Goal: Task Accomplishment & Management: Manage account settings

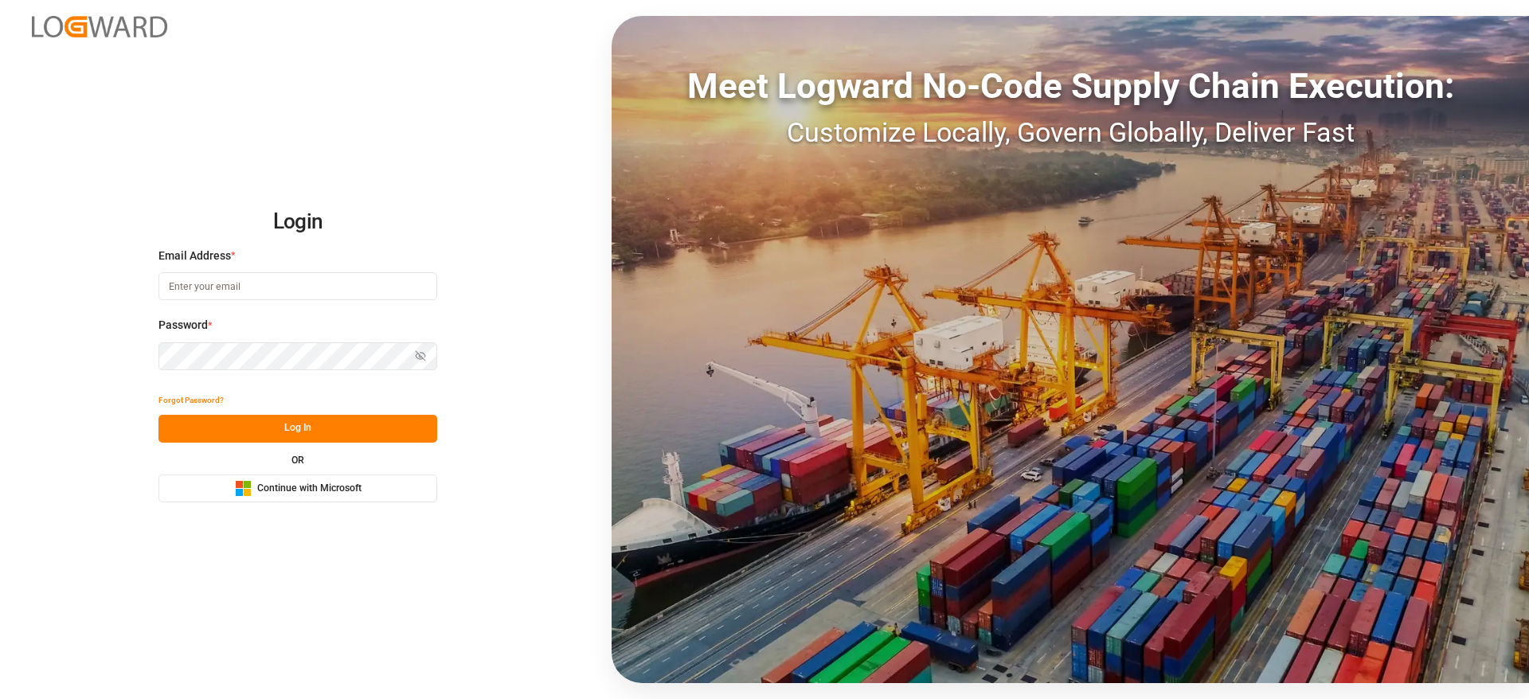
click at [336, 489] on span "Continue with Microsoft" at bounding box center [309, 489] width 104 height 14
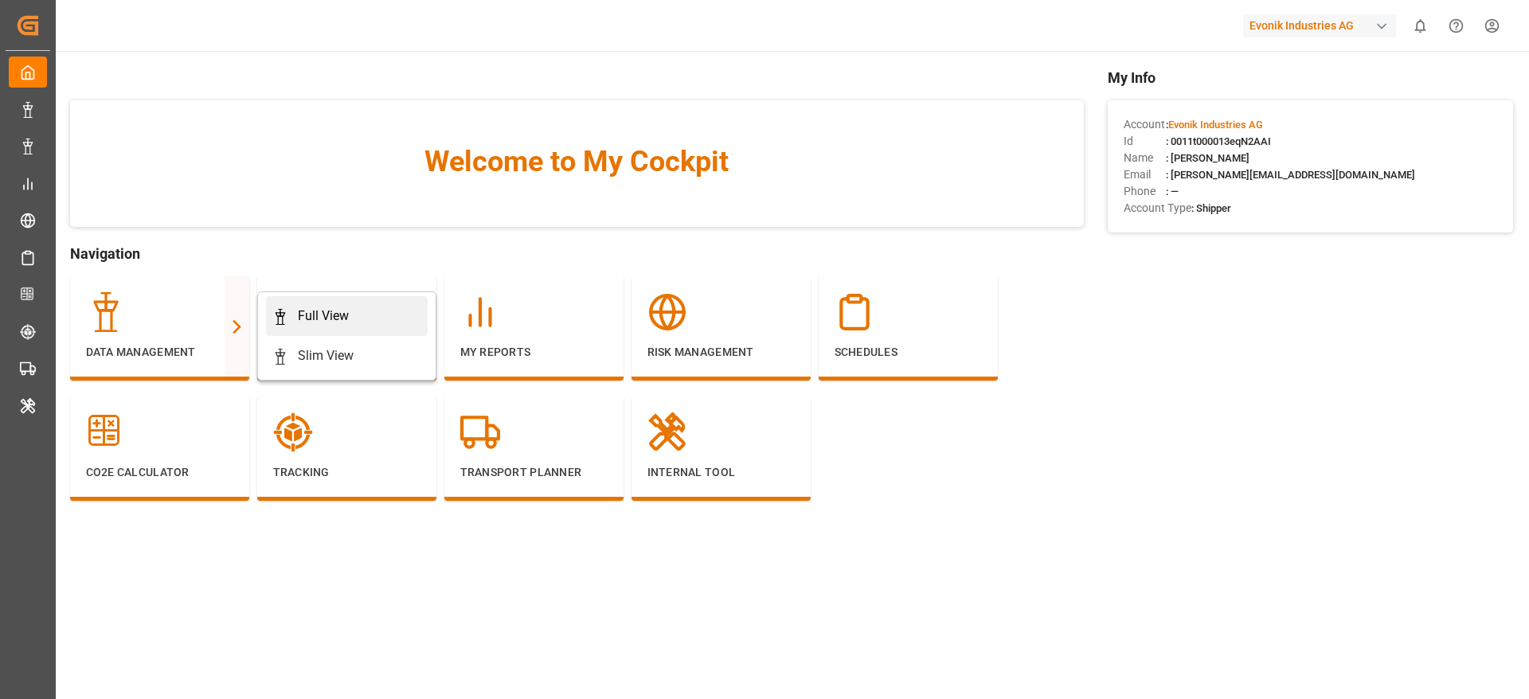
click at [361, 309] on div "Full View" at bounding box center [346, 316] width 149 height 19
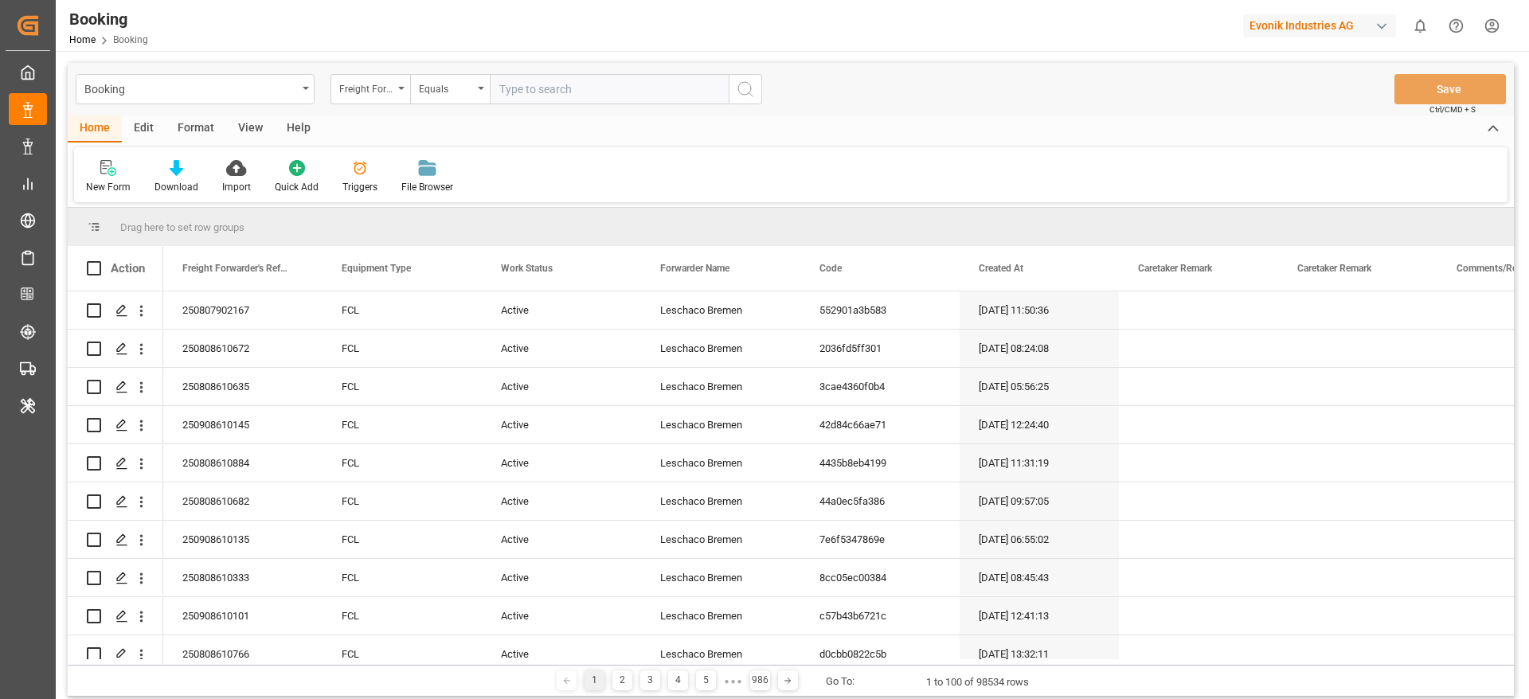
click at [181, 124] on div "Format" at bounding box center [196, 129] width 61 height 27
click at [116, 170] on icon at bounding box center [109, 168] width 14 height 16
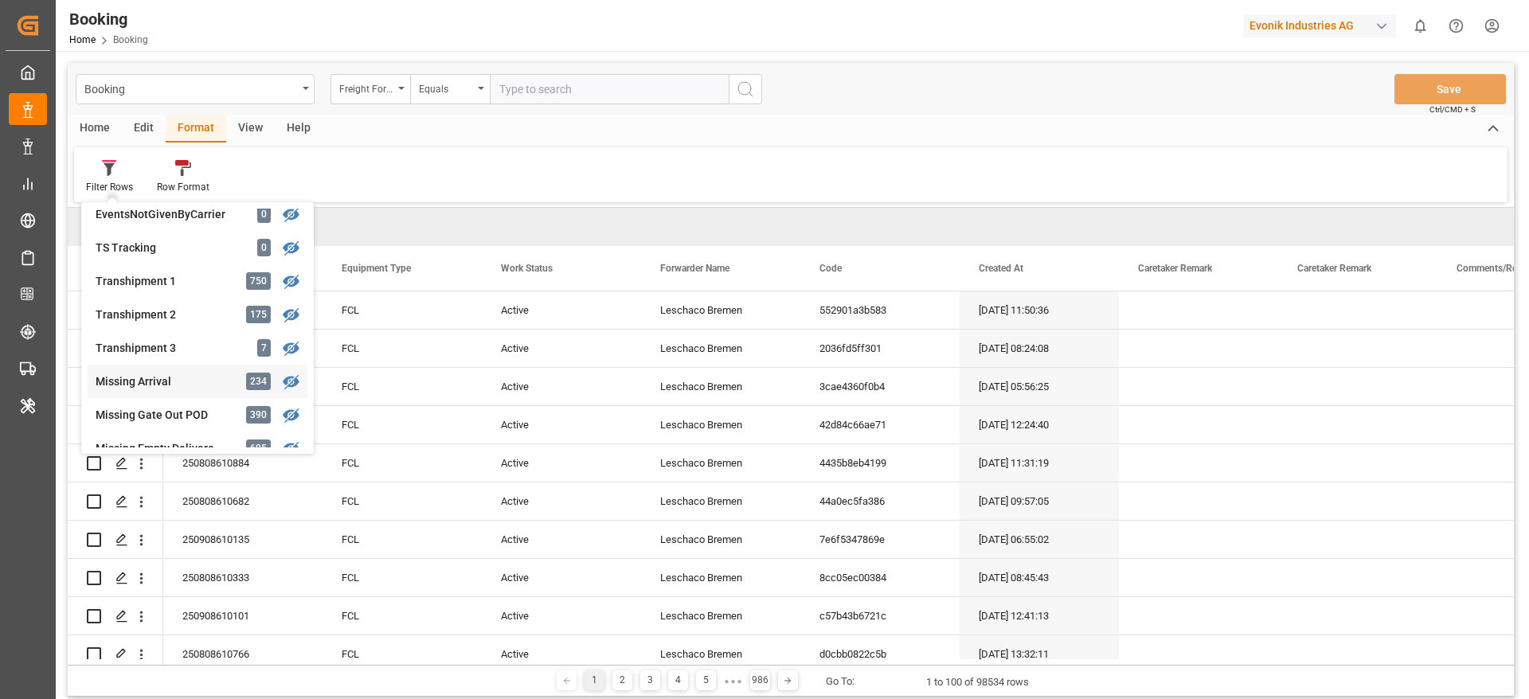
scroll to position [478, 0]
click at [186, 321] on div "Transhipment 1" at bounding box center [165, 316] width 139 height 17
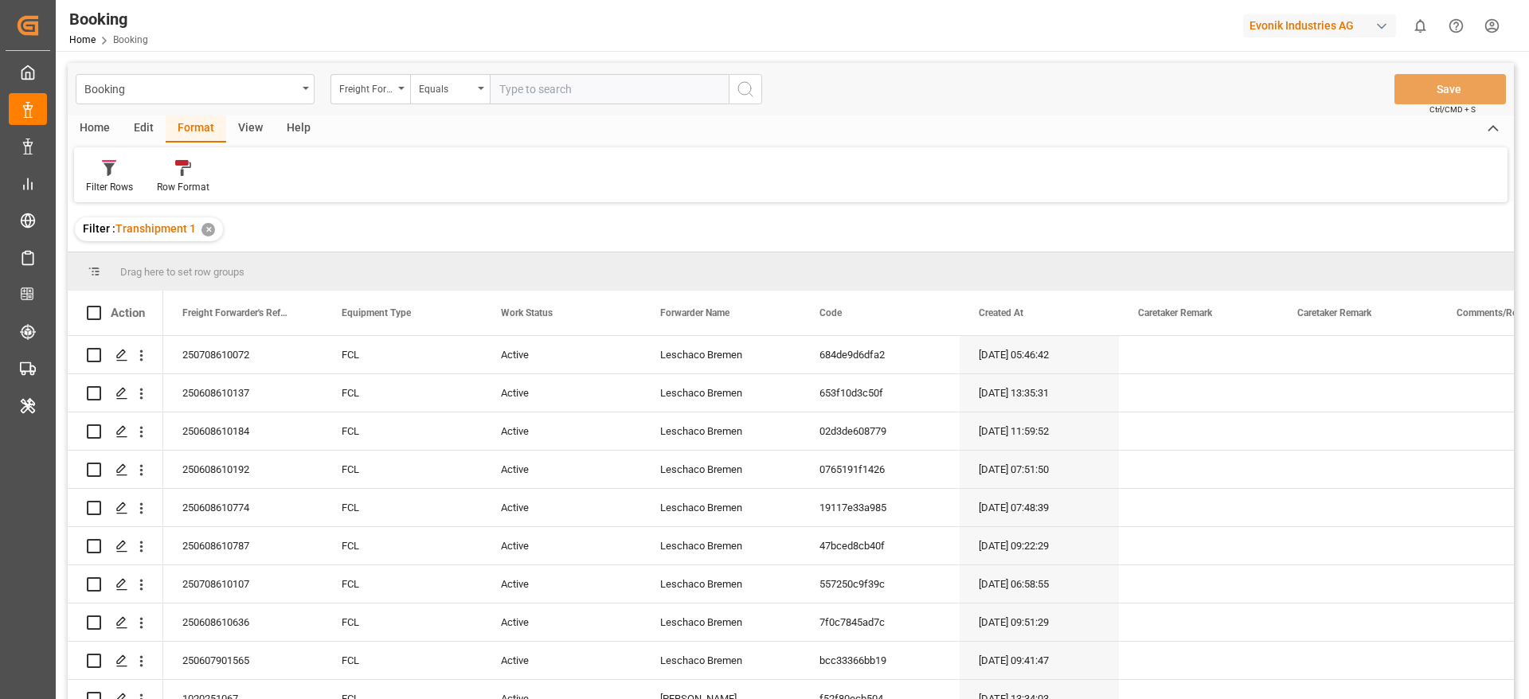
drag, startPoint x: 256, startPoint y: 131, endPoint x: 169, endPoint y: 145, distance: 88.0
click at [257, 130] on div "View" at bounding box center [250, 129] width 49 height 27
click at [111, 185] on div "Default" at bounding box center [101, 187] width 31 height 14
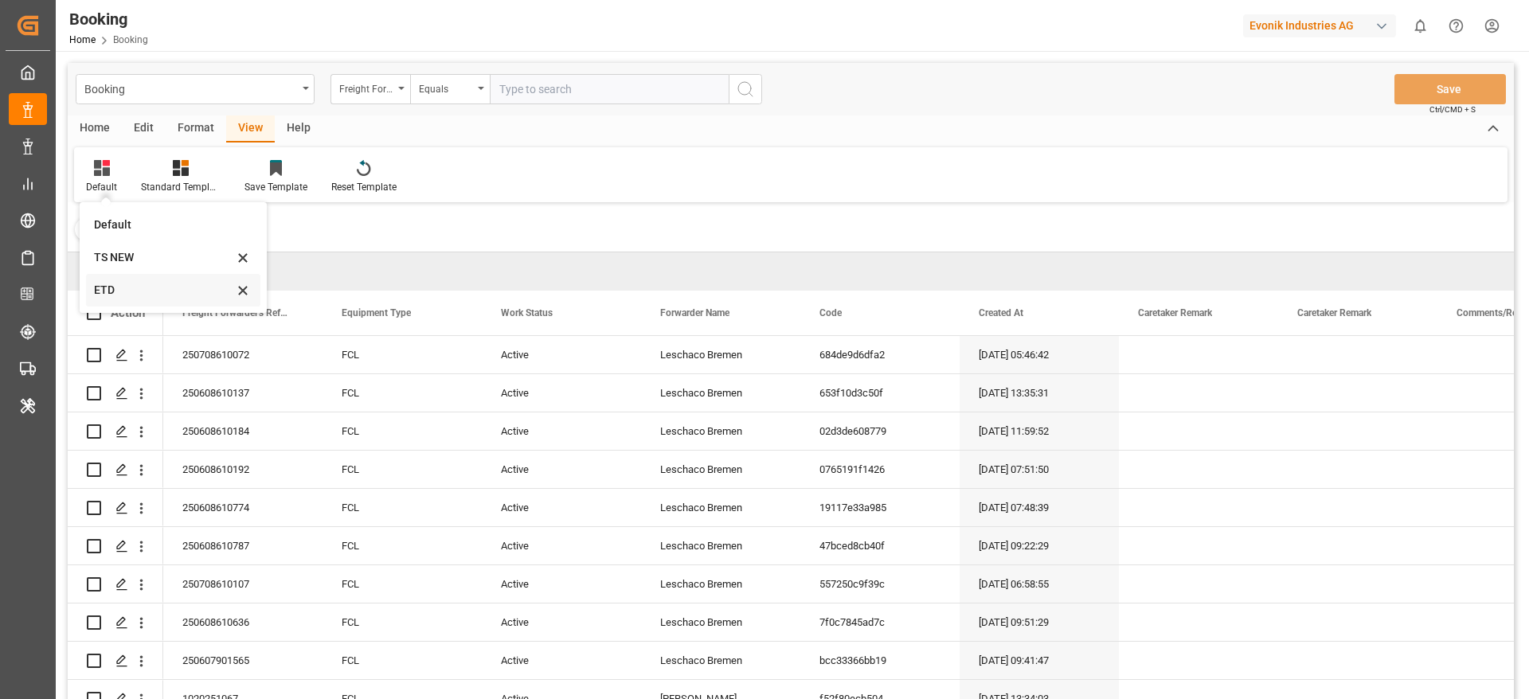
click at [149, 295] on div "ETD" at bounding box center [163, 290] width 139 height 17
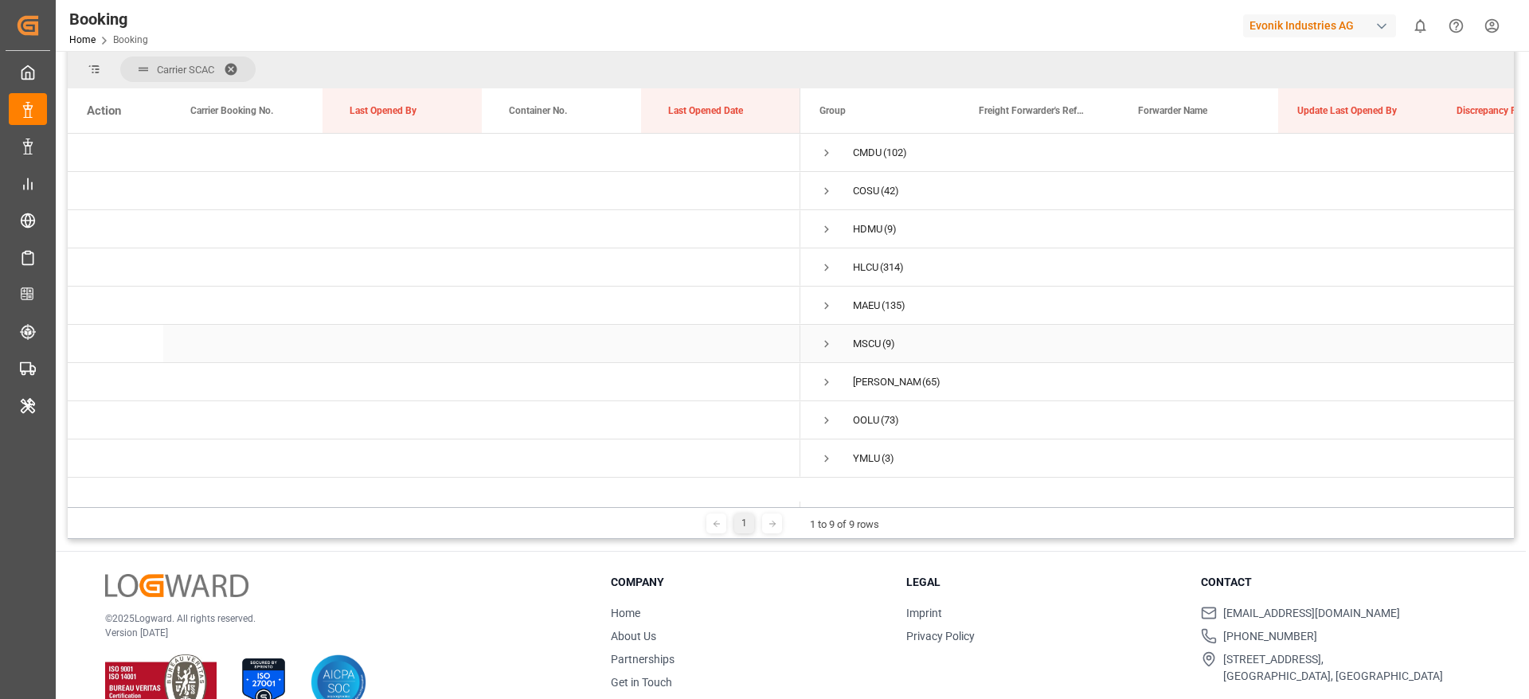
scroll to position [236, 0]
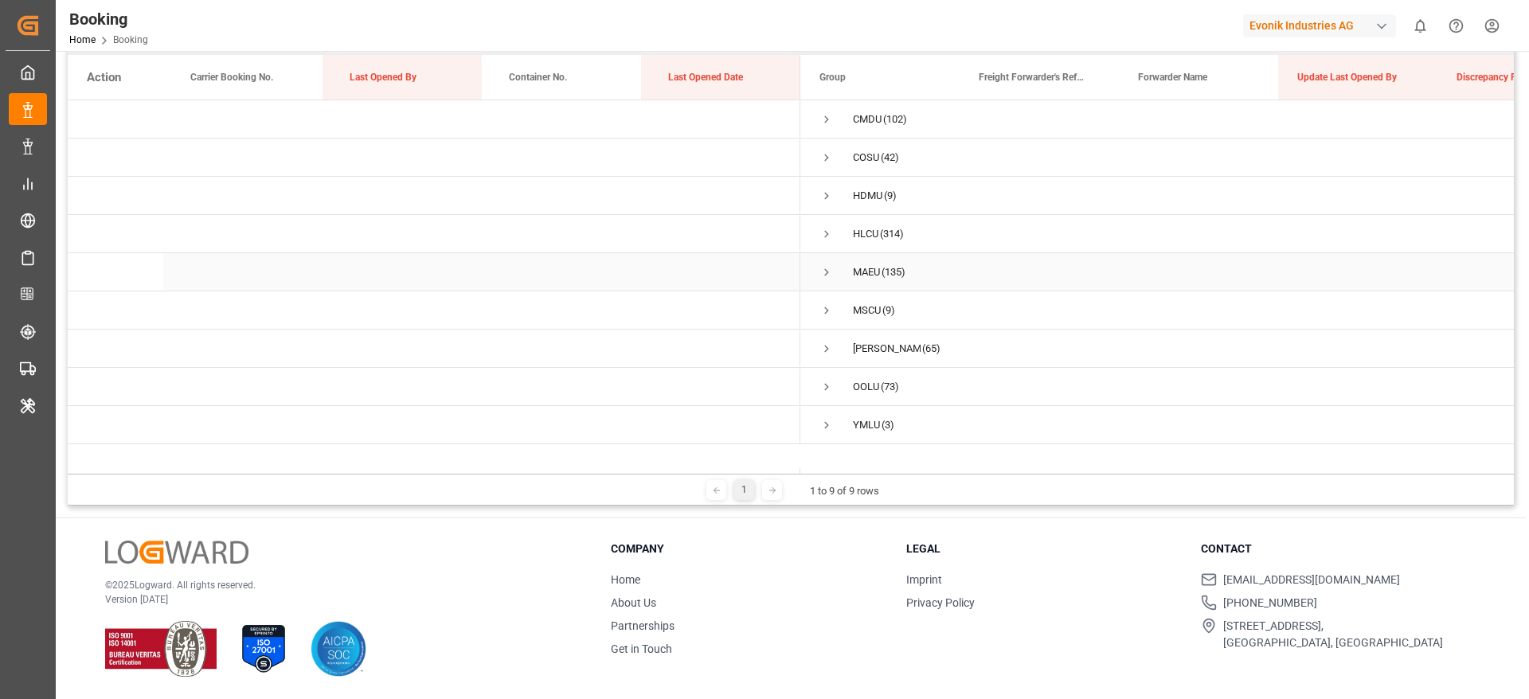
click at [817, 277] on div "MAEU (135)" at bounding box center [880, 271] width 159 height 37
click at [827, 271] on span "Press SPACE to select this row." at bounding box center [827, 272] width 14 height 14
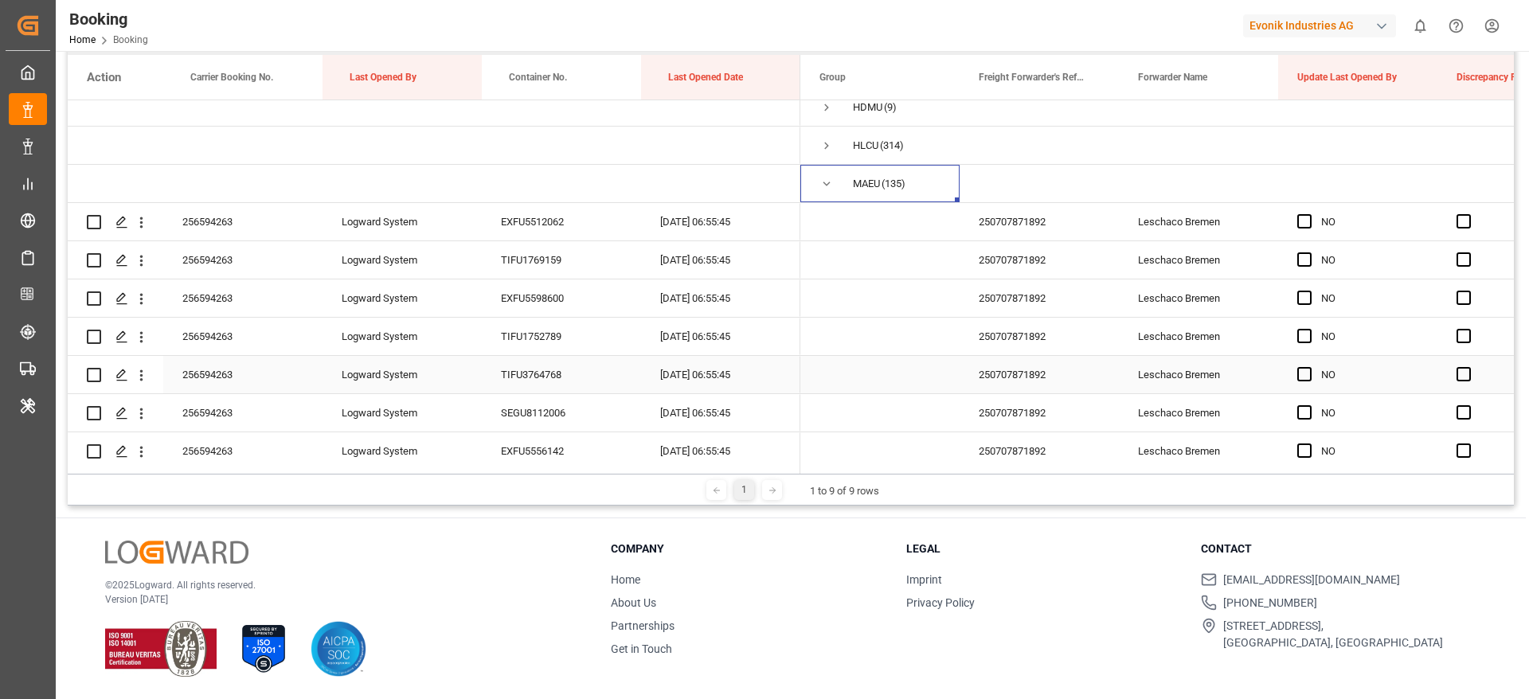
scroll to position [119, 0]
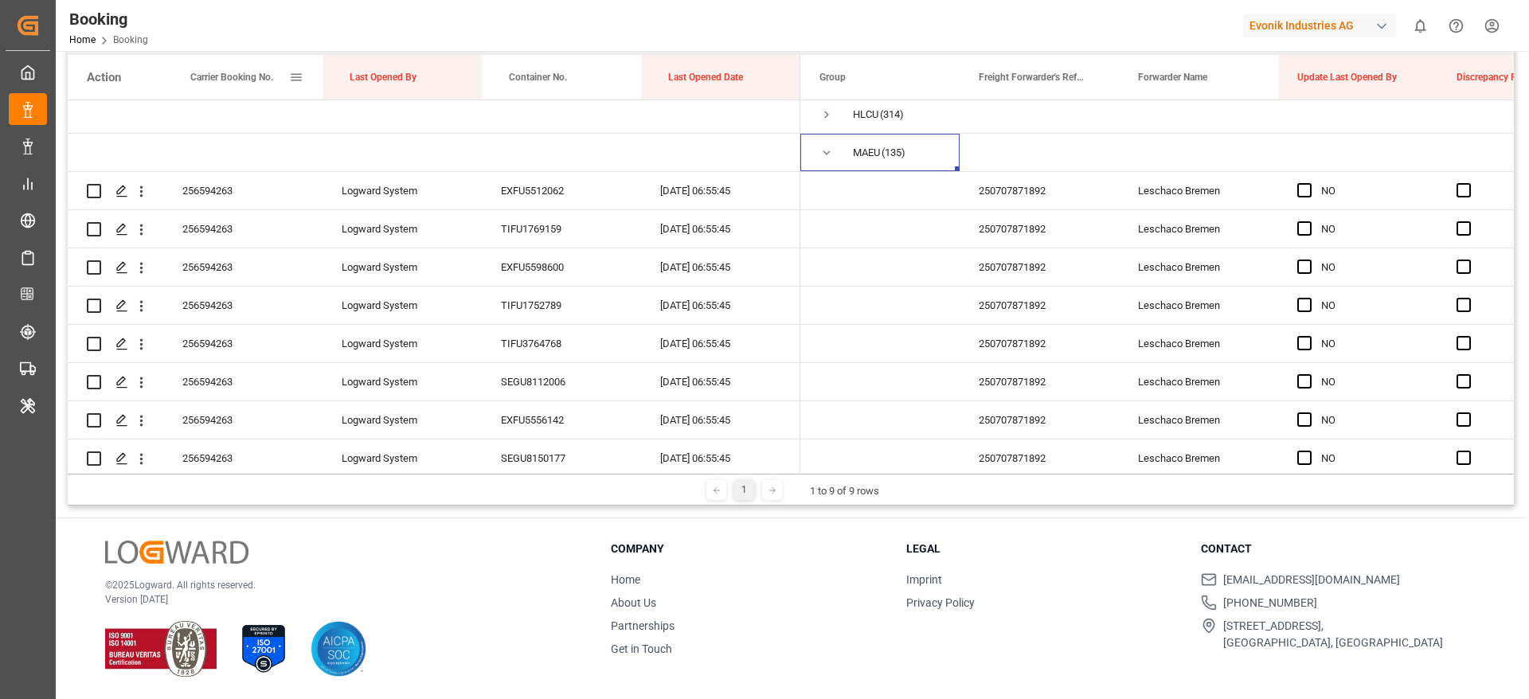
click at [240, 94] on div "Carrier Booking No." at bounding box center [239, 77] width 99 height 45
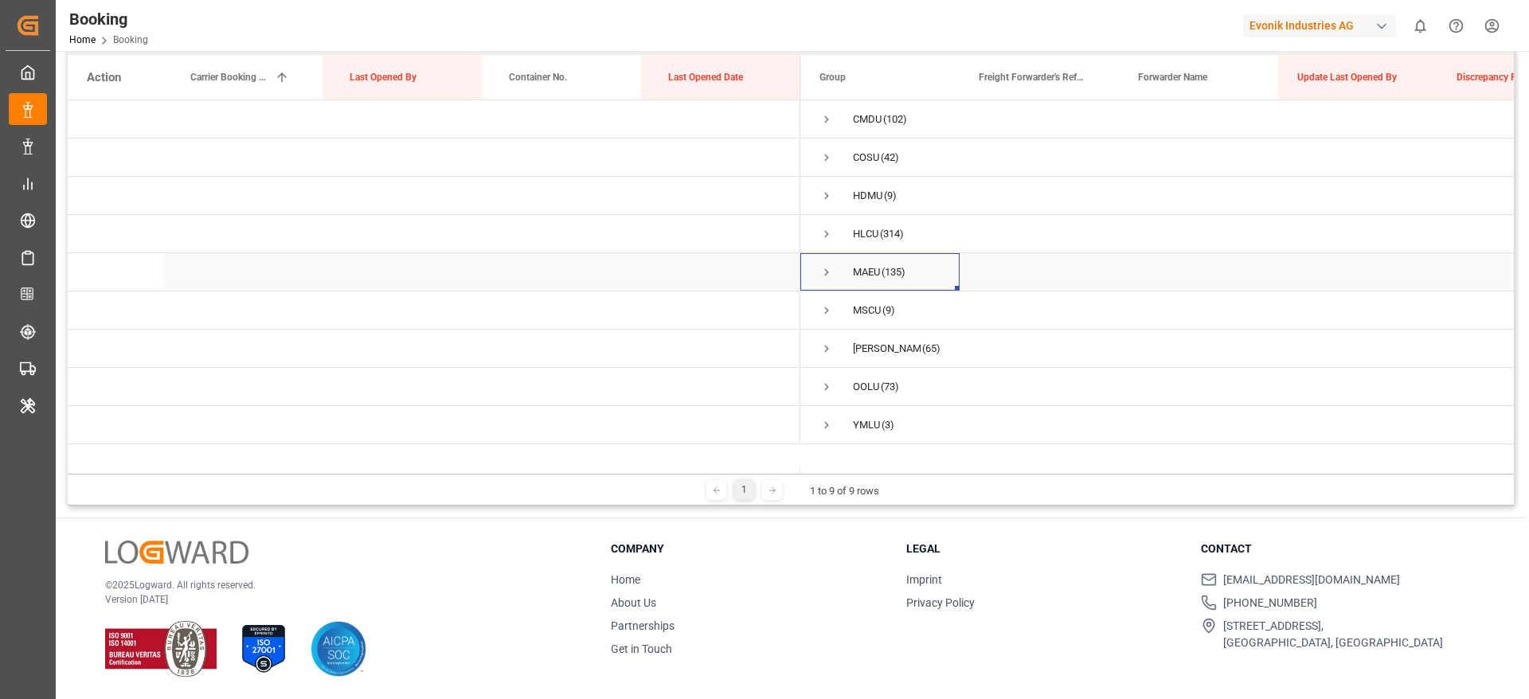
click at [828, 276] on span "Press SPACE to select this row." at bounding box center [827, 272] width 14 height 14
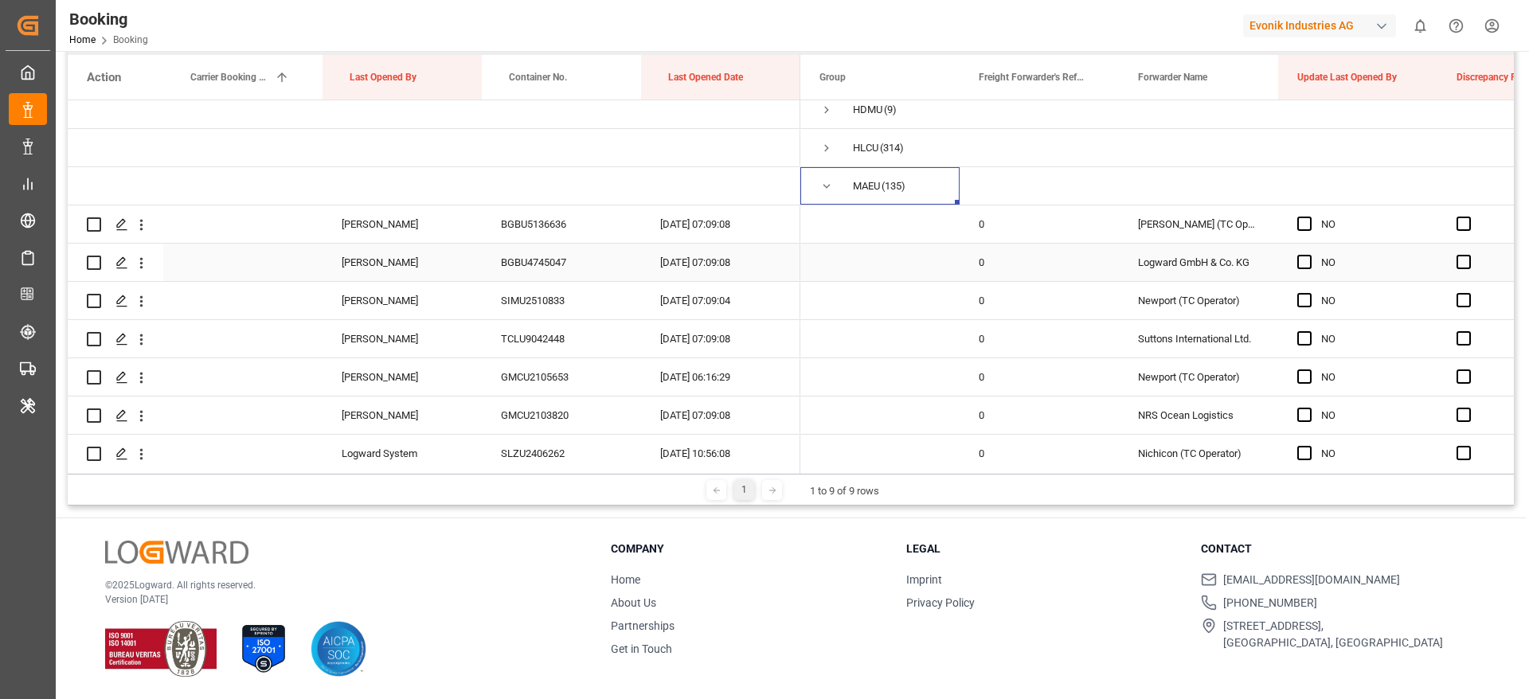
scroll to position [119, 0]
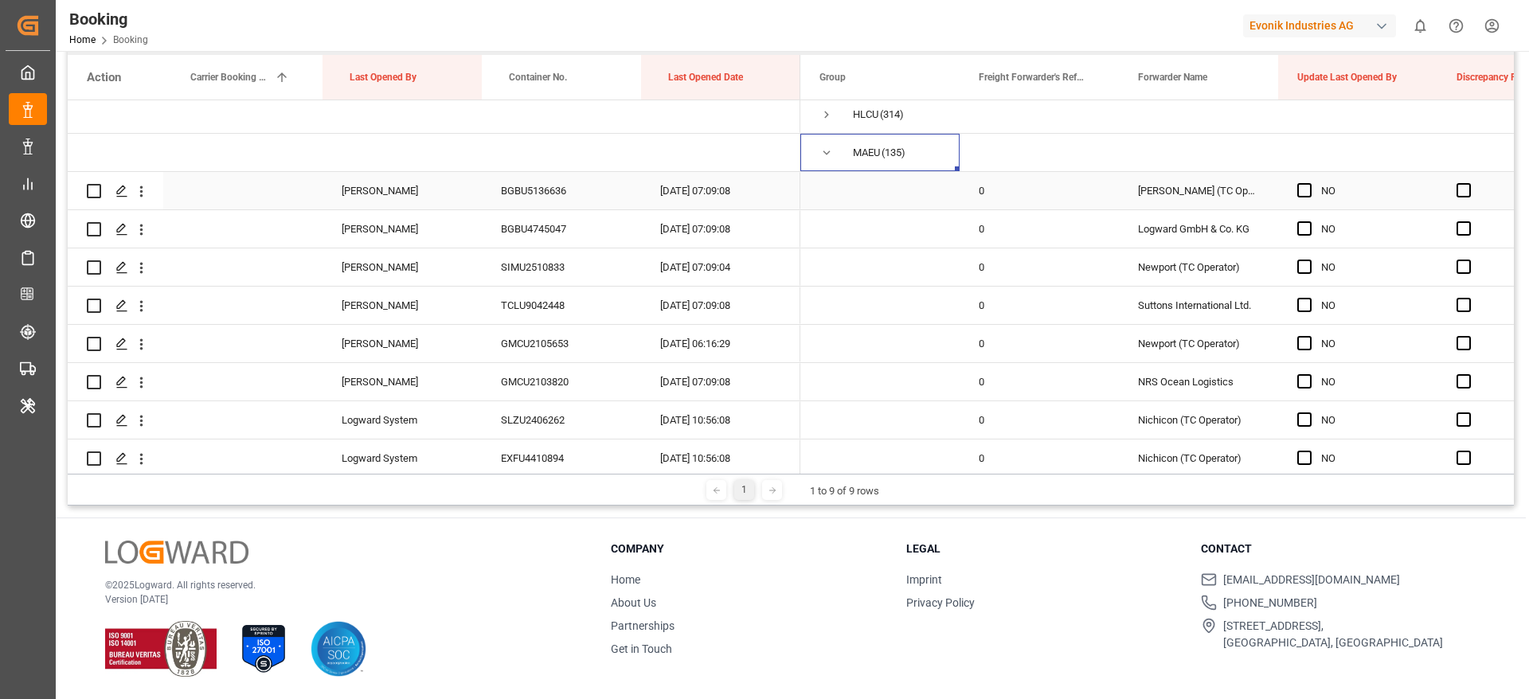
click at [557, 198] on div "BGBU5136636" at bounding box center [561, 190] width 159 height 37
click at [1095, 78] on span at bounding box center [1093, 77] width 14 height 14
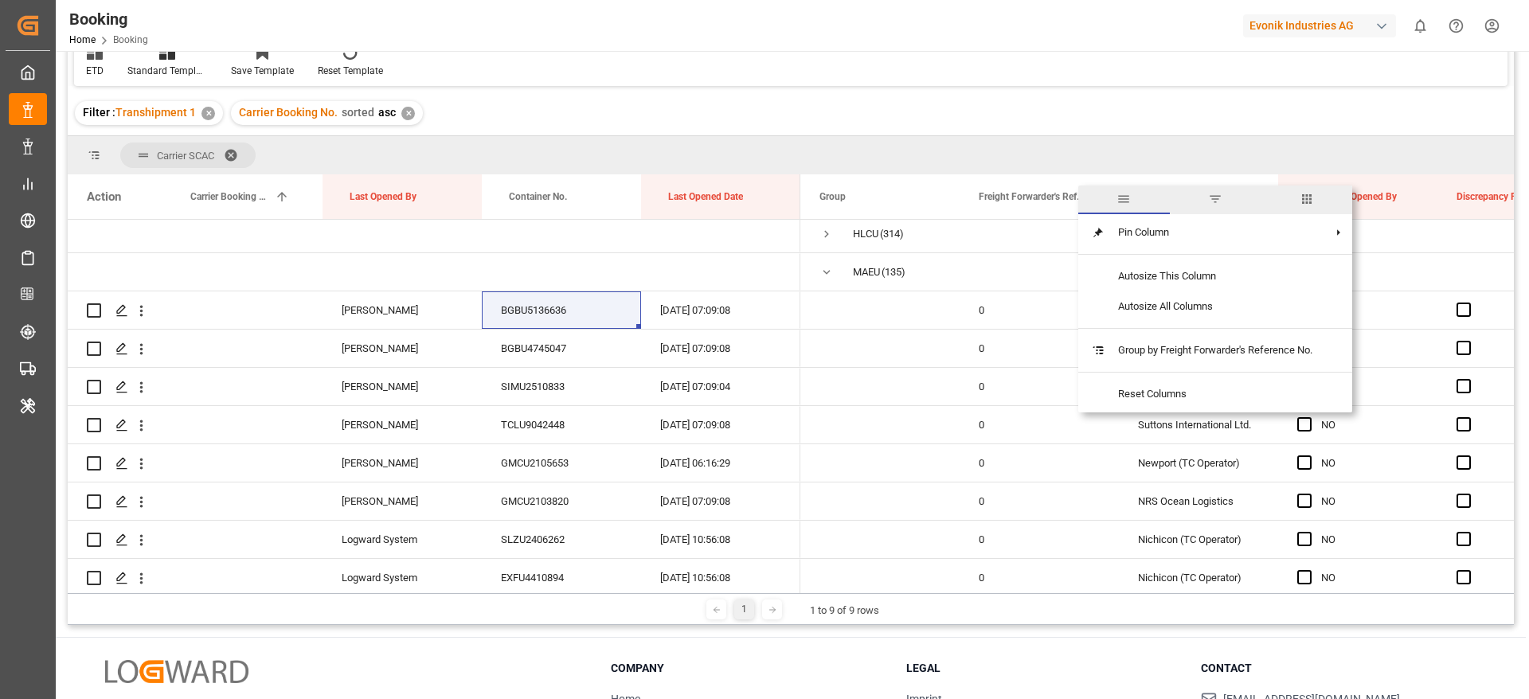
click at [1314, 198] on span "columns" at bounding box center [1307, 199] width 14 height 14
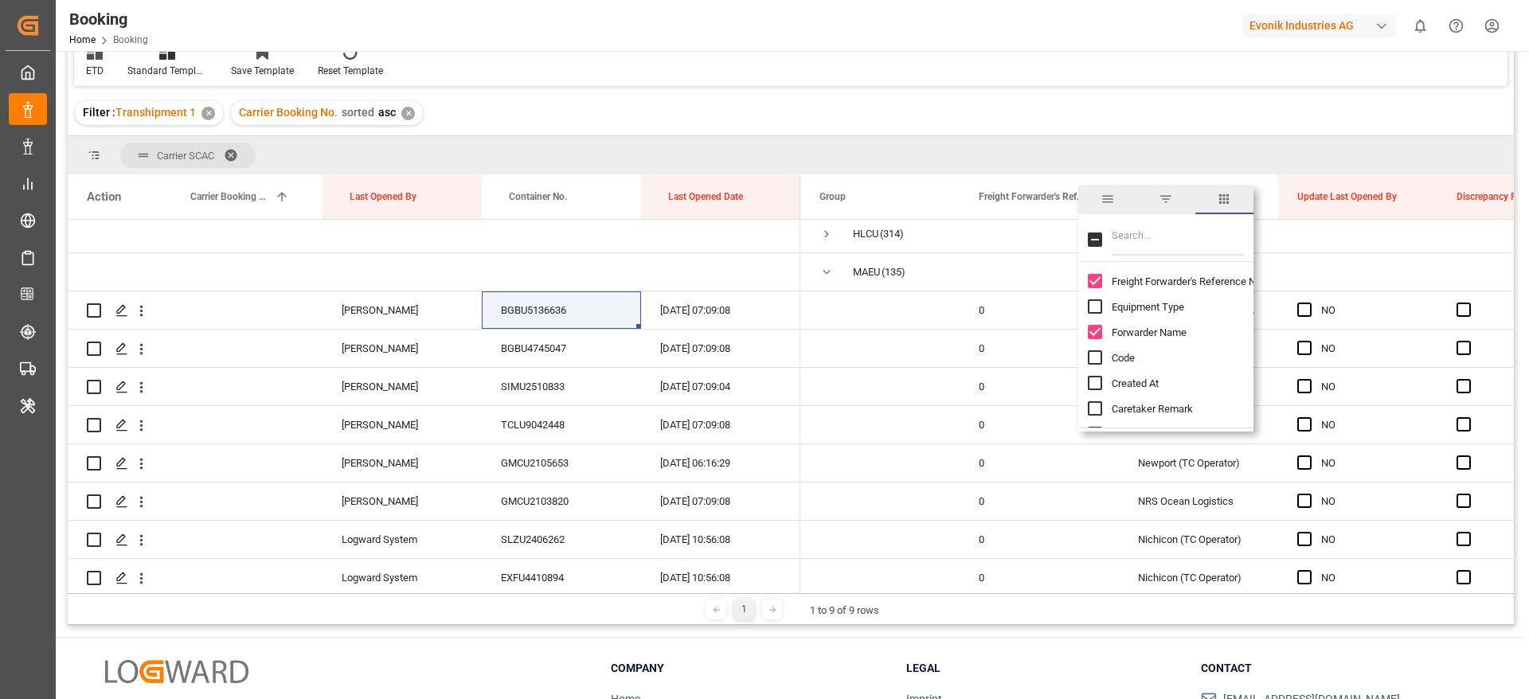
click at [1164, 245] on input "Filter Columns Input" at bounding box center [1178, 240] width 132 height 32
type input "eta"
click at [1117, 386] on span "ETA" at bounding box center [1121, 384] width 18 height 12
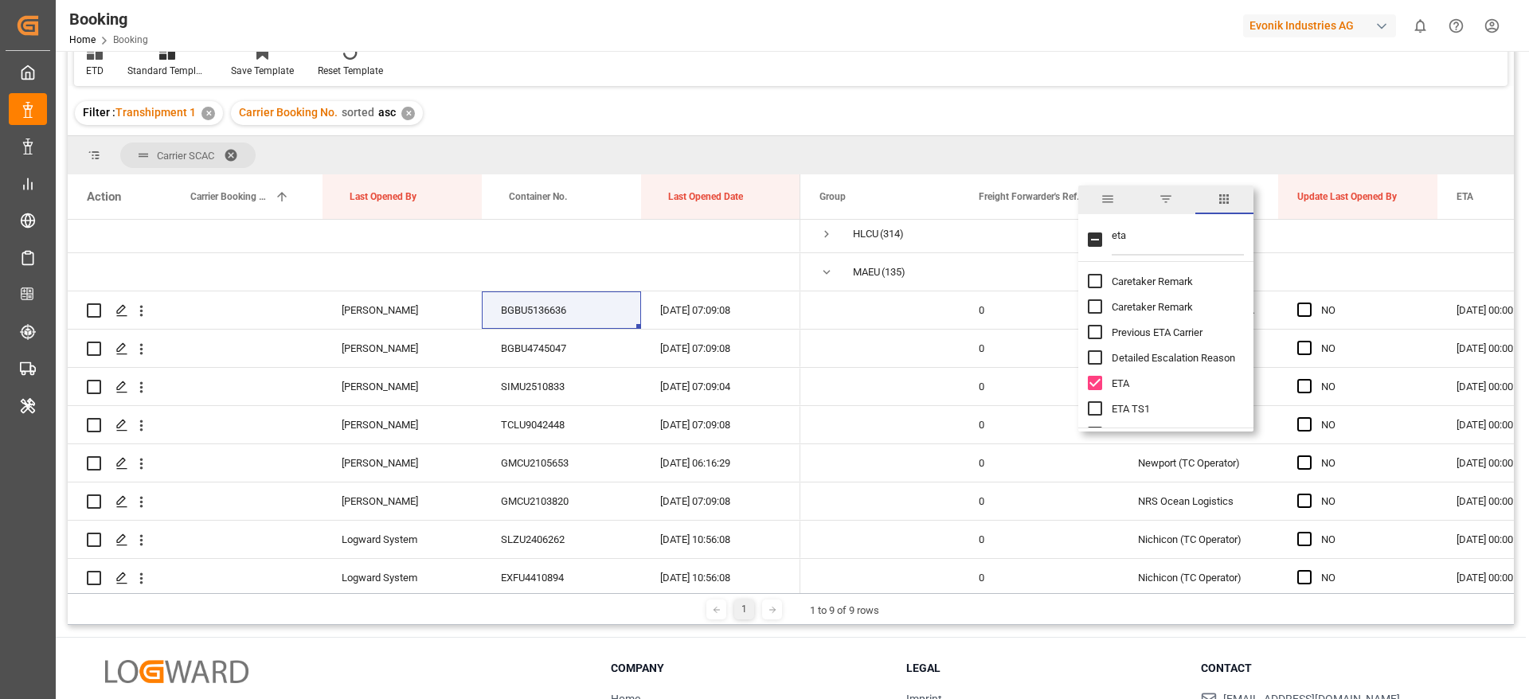
checkbox input "false"
click at [1095, 269] on input "ETA column toggle visibility (visible)" at bounding box center [1095, 264] width 14 height 14
checkbox input "false"
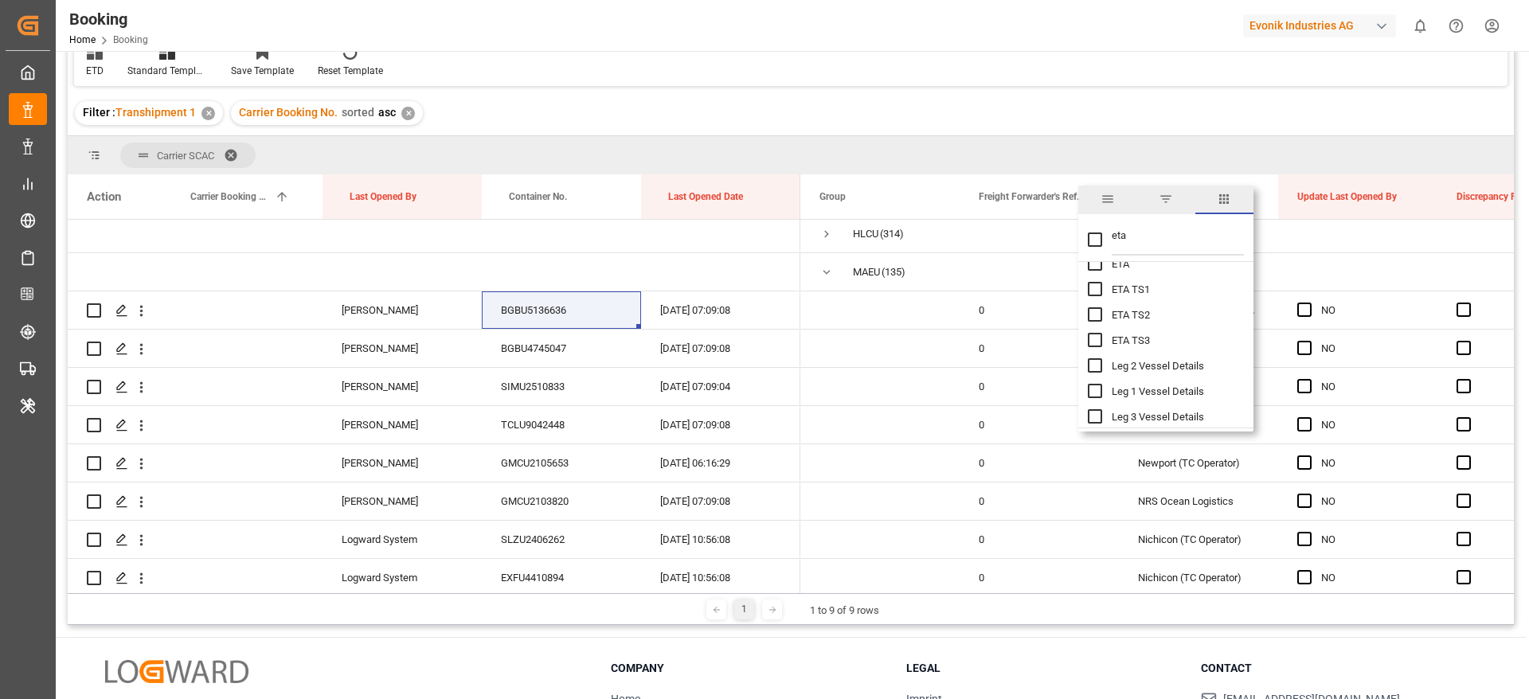
click at [1091, 291] on input "ETA TS1 column toggle visibility (hidden)" at bounding box center [1095, 289] width 14 height 14
checkbox input "true"
checkbox input "false"
click at [1092, 311] on input "ETA TS2 column toggle visibility (hidden)" at bounding box center [1095, 314] width 14 height 14
checkbox input "true"
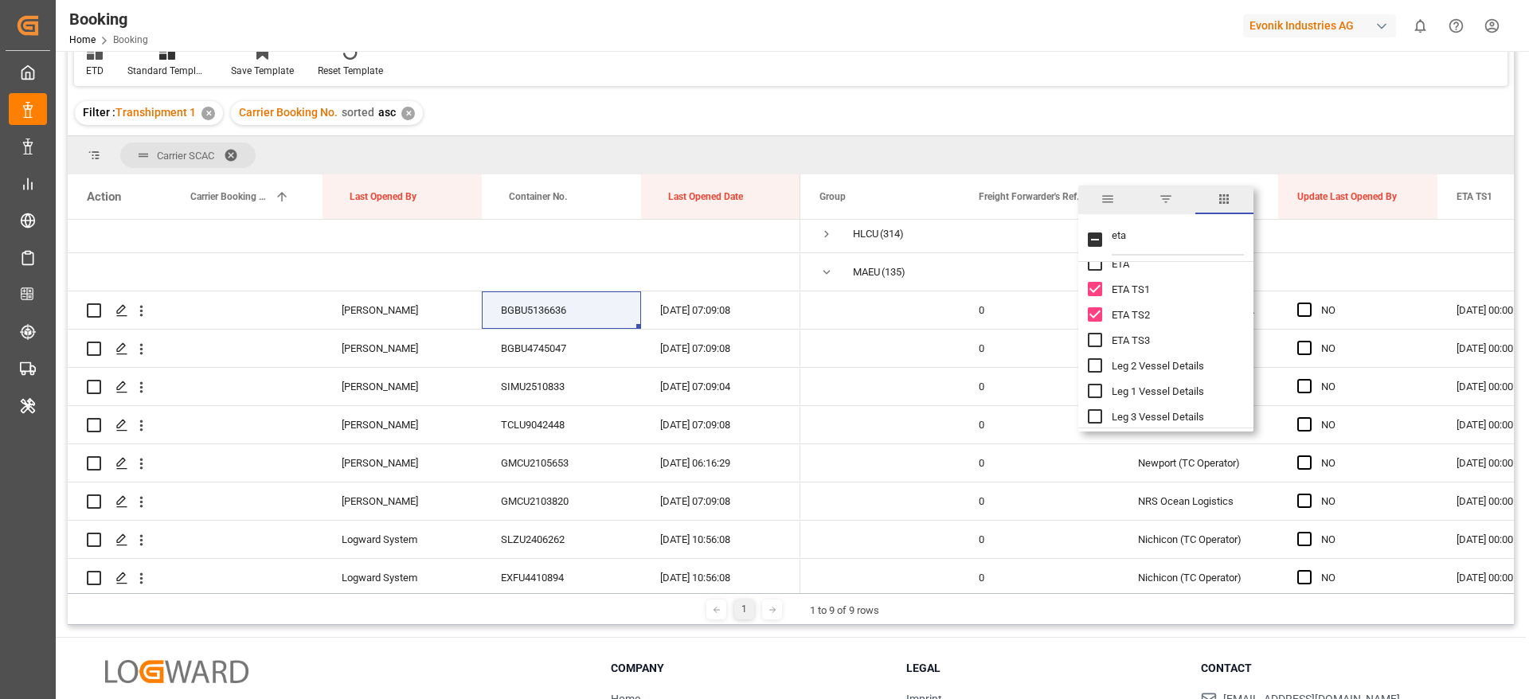
click at [1146, 241] on input "eta" at bounding box center [1178, 240] width 132 height 32
type input "etd"
click at [1119, 330] on span "ETD TS1" at bounding box center [1132, 333] width 40 height 12
checkbox input "false"
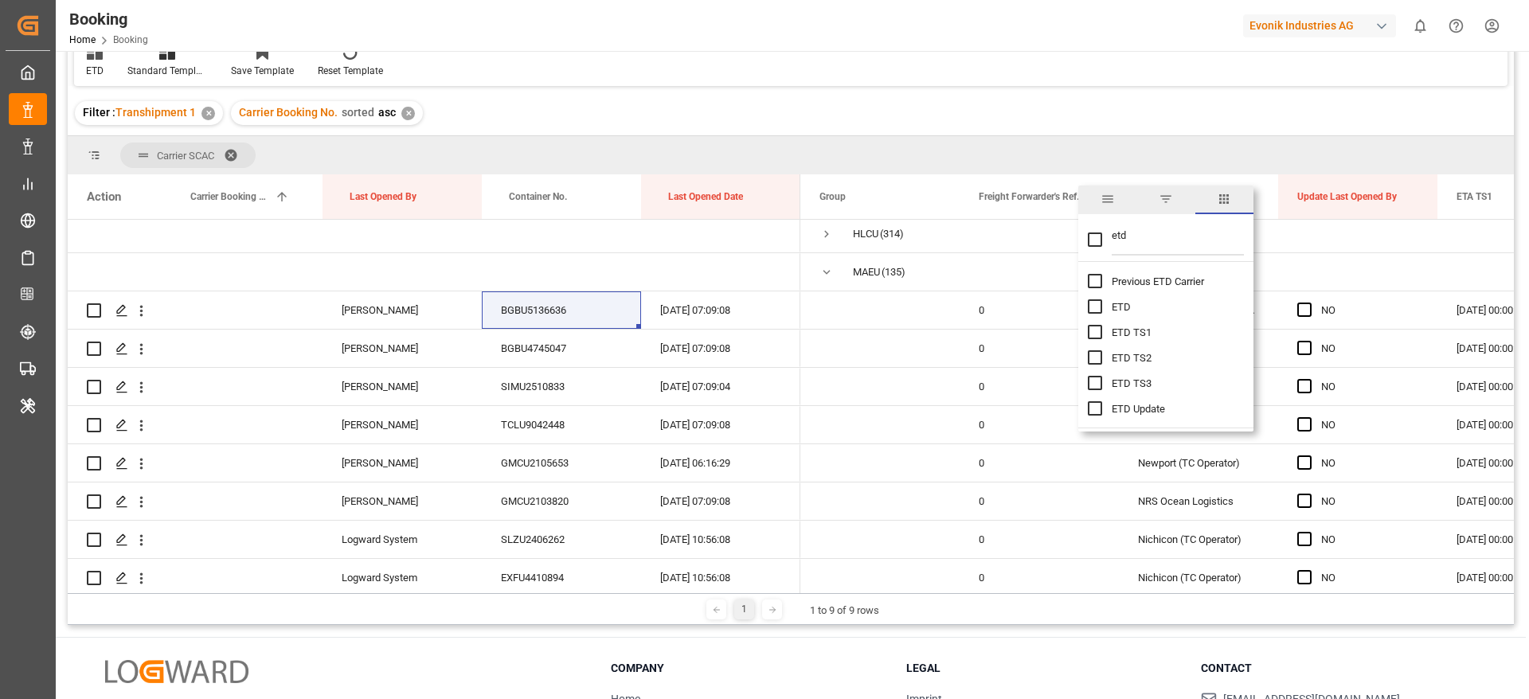
checkbox input "true"
click at [1119, 358] on span "ETD TS2" at bounding box center [1132, 358] width 40 height 12
checkbox input "true"
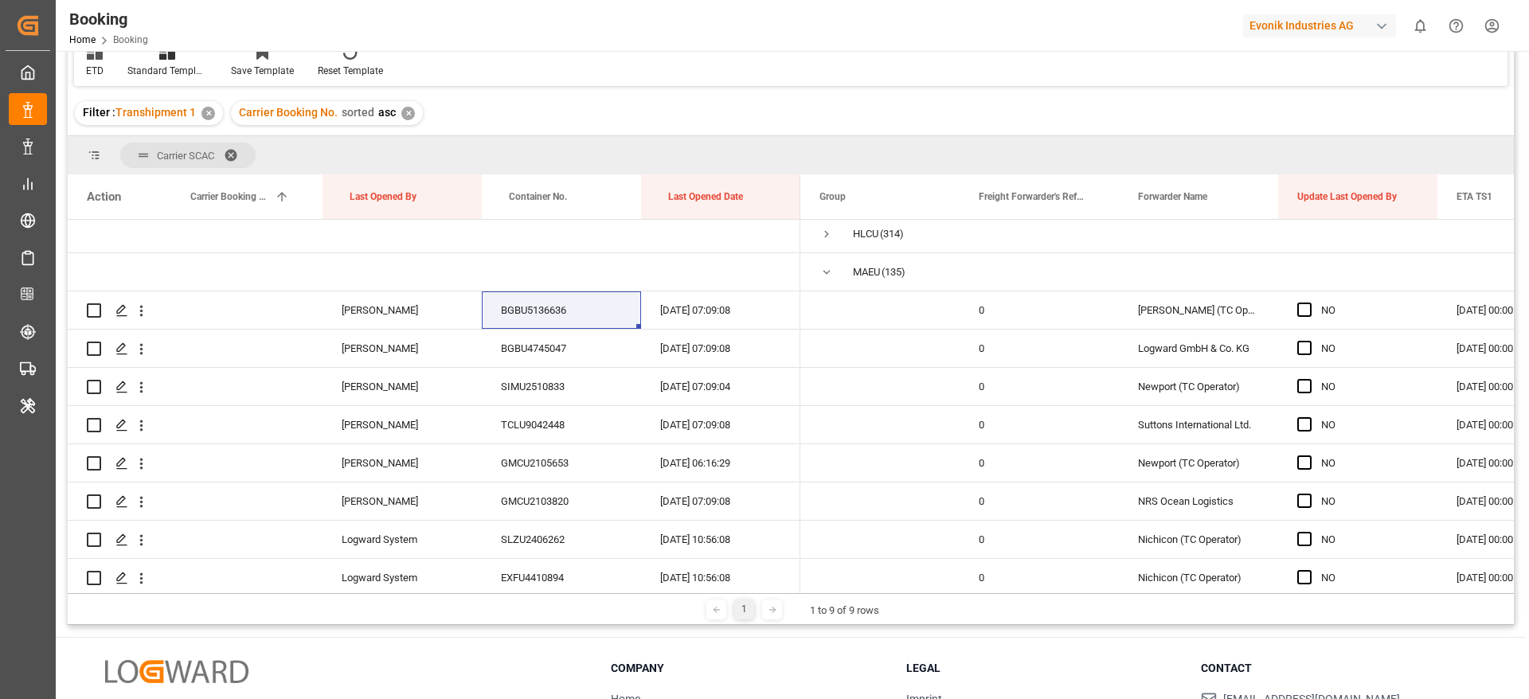
click at [1165, 70] on div "ETD Standard Templates Save Template Reset Template" at bounding box center [791, 58] width 1434 height 55
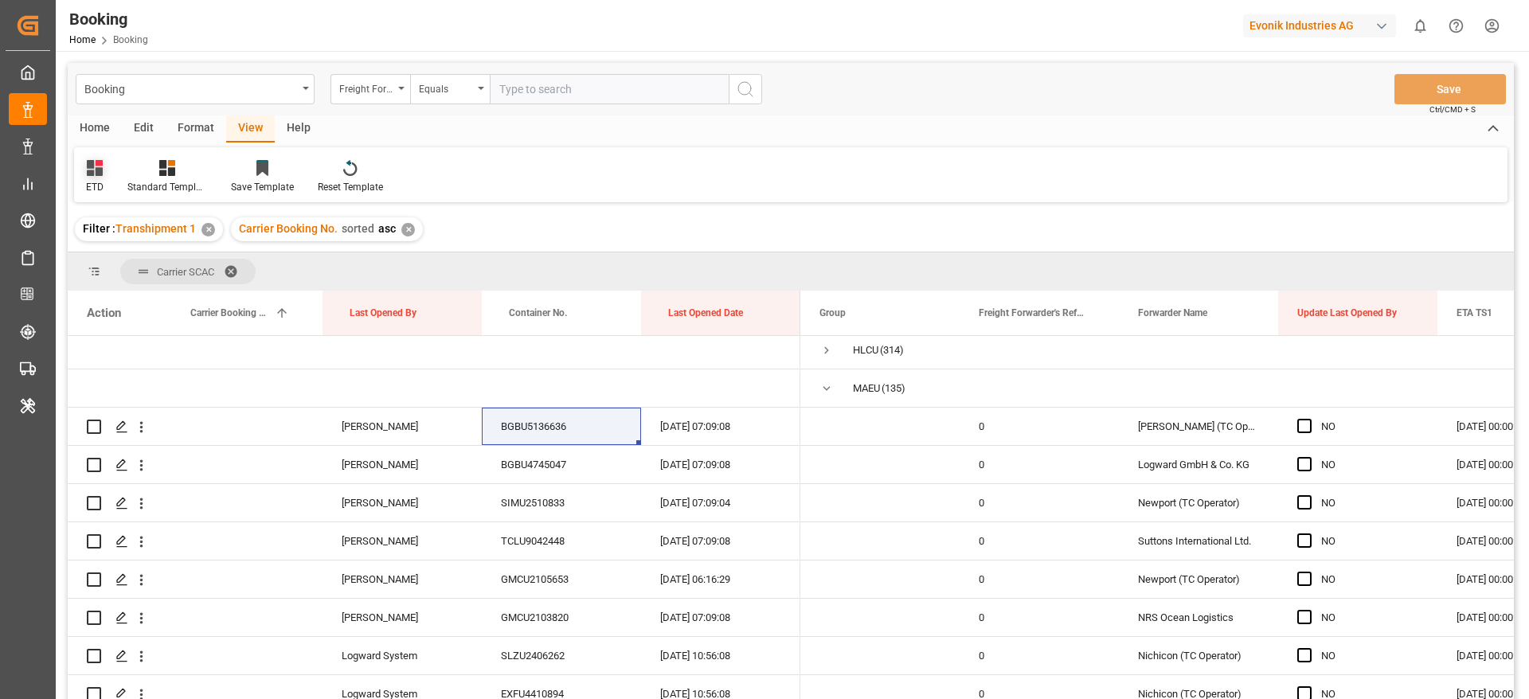
click at [92, 174] on icon at bounding box center [95, 168] width 16 height 16
click at [139, 255] on div "TS NEW" at bounding box center [161, 257] width 139 height 17
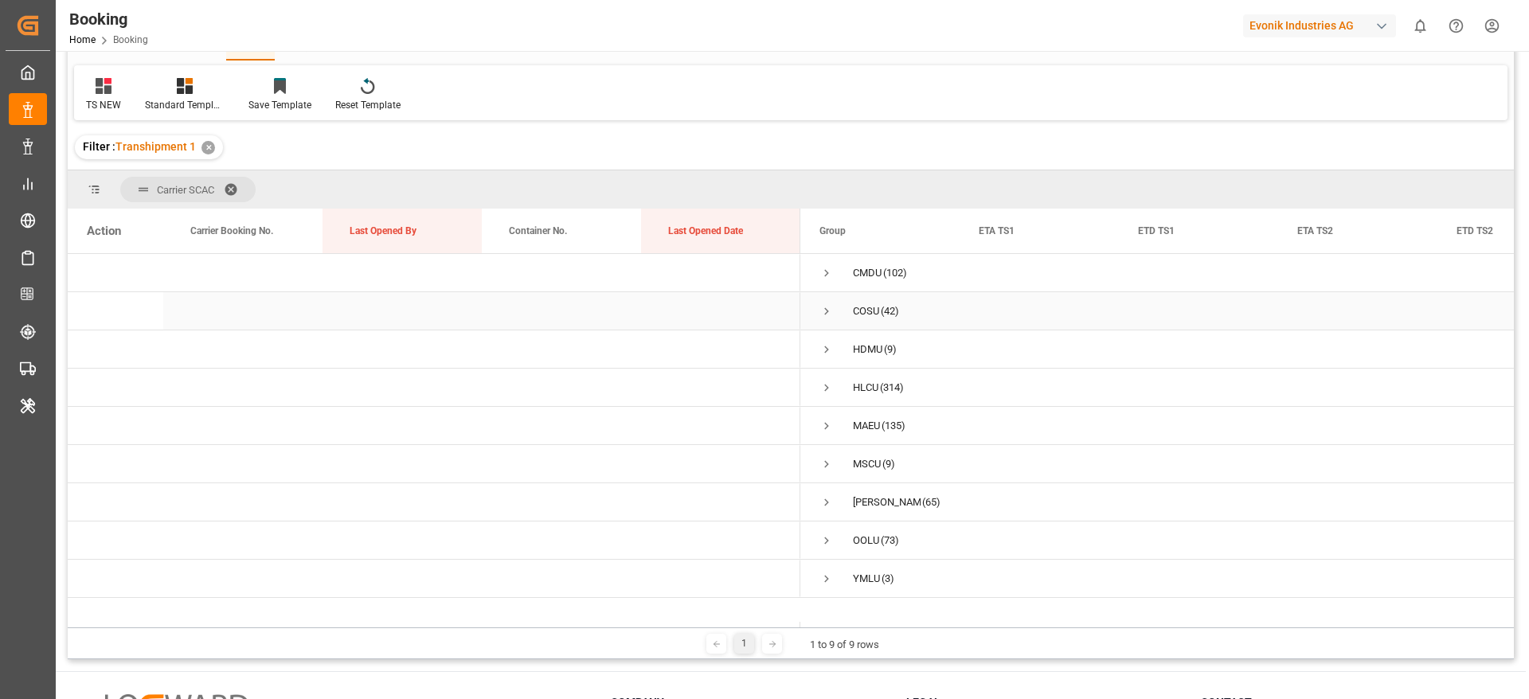
scroll to position [119, 0]
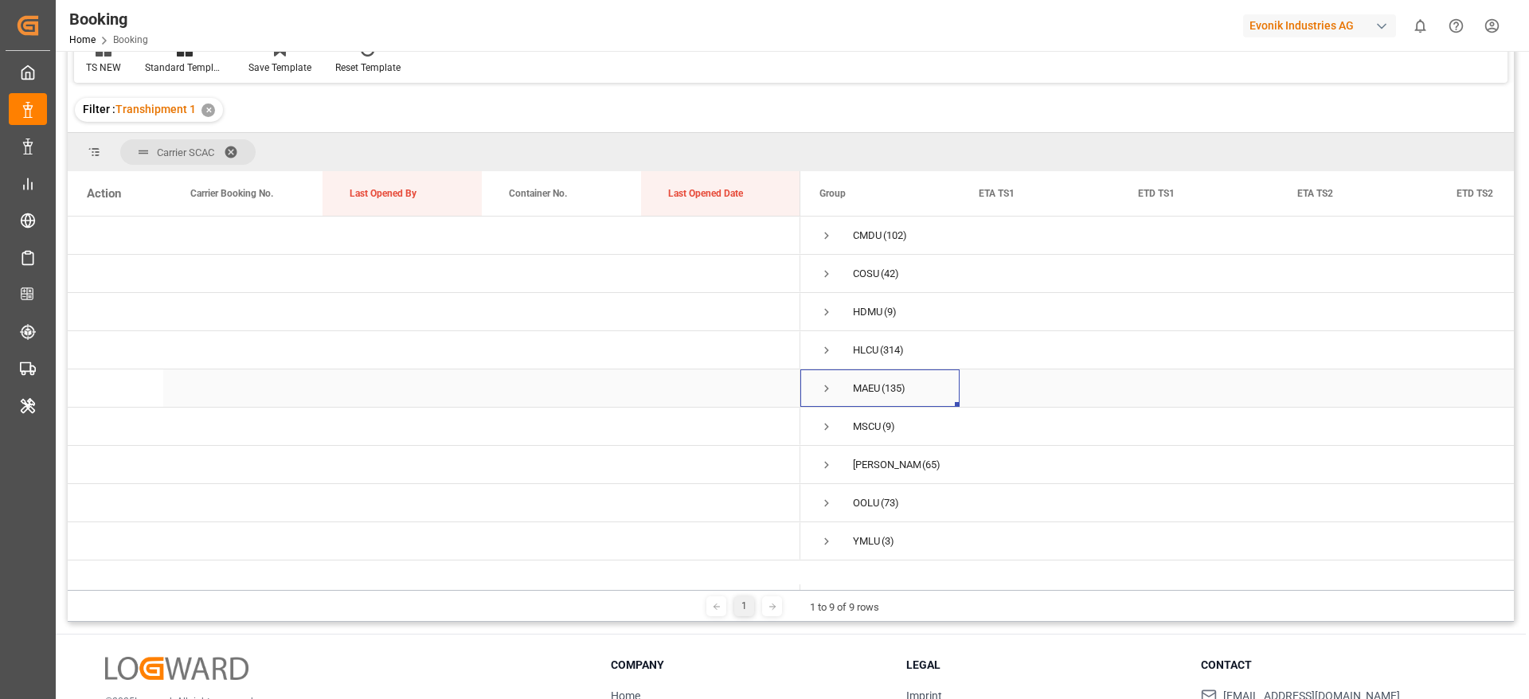
click at [829, 383] on span "Press SPACE to select this row." at bounding box center [827, 389] width 14 height 14
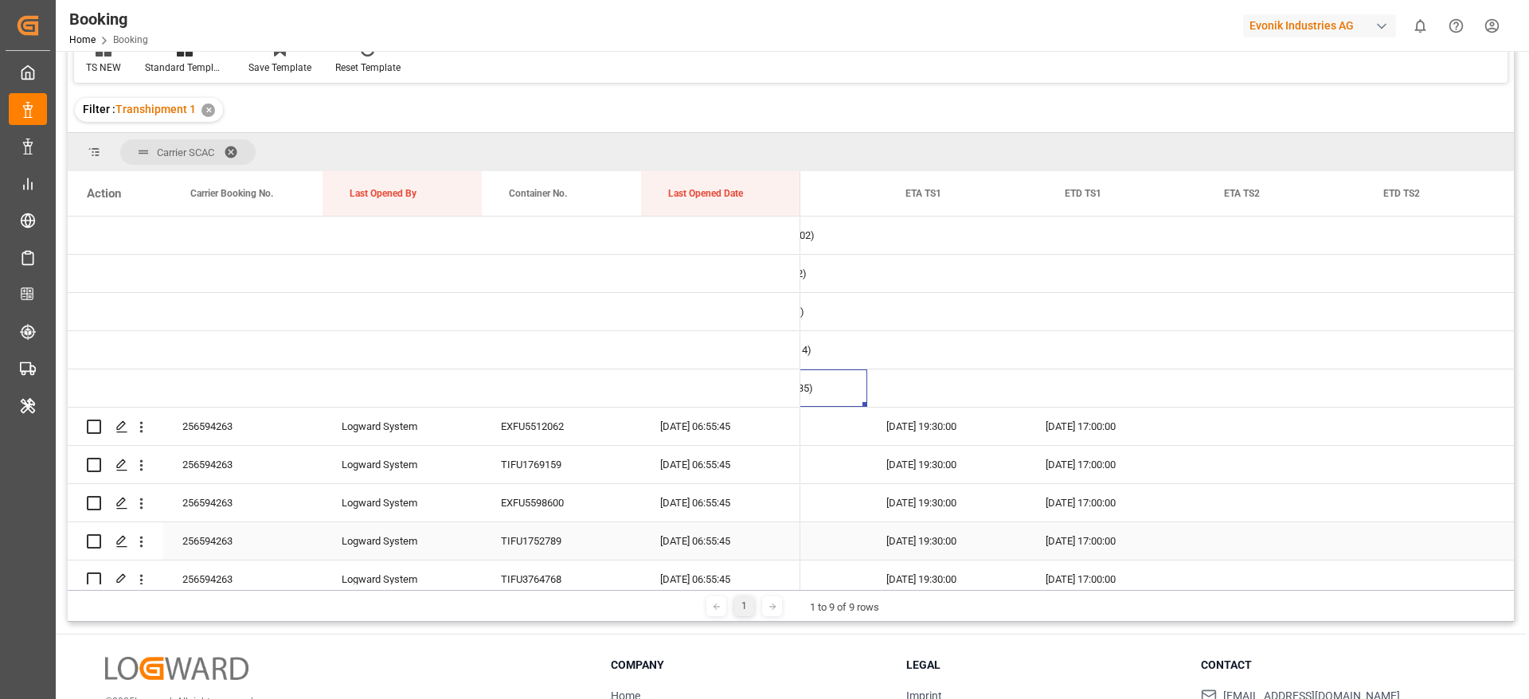
scroll to position [0, 73]
click at [226, 202] on div "Carrier Booking No." at bounding box center [239, 193] width 99 height 45
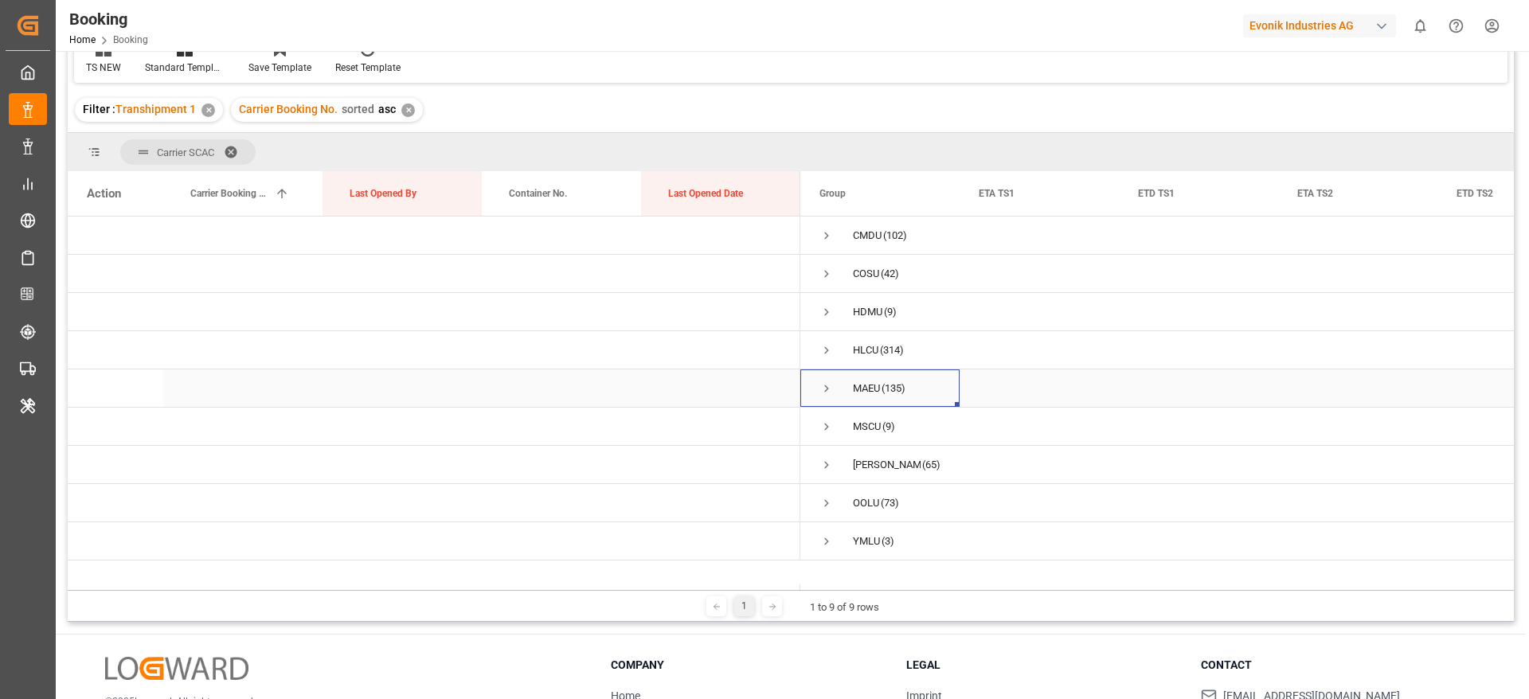
click at [827, 391] on span "Press SPACE to select this row." at bounding box center [827, 389] width 14 height 14
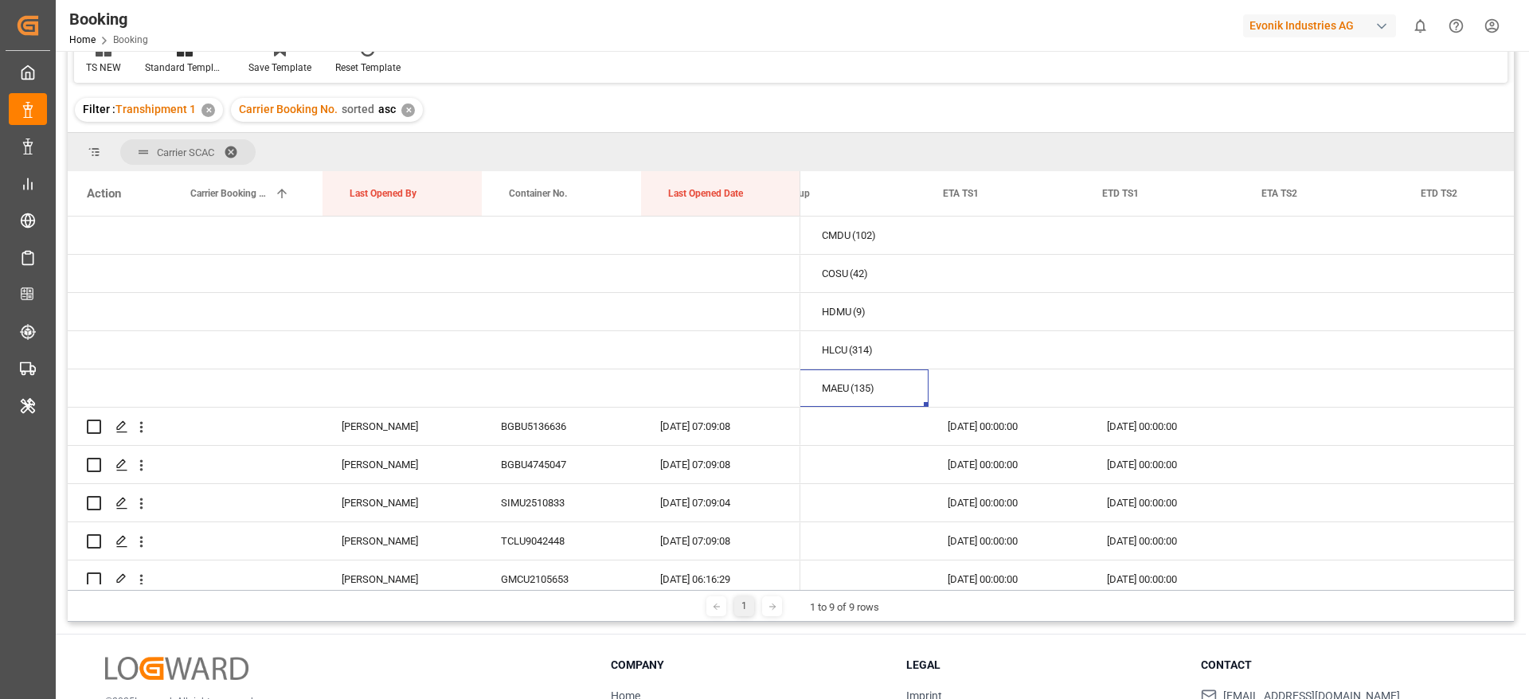
scroll to position [0, 37]
click at [1228, 195] on span at bounding box center [1229, 193] width 14 height 14
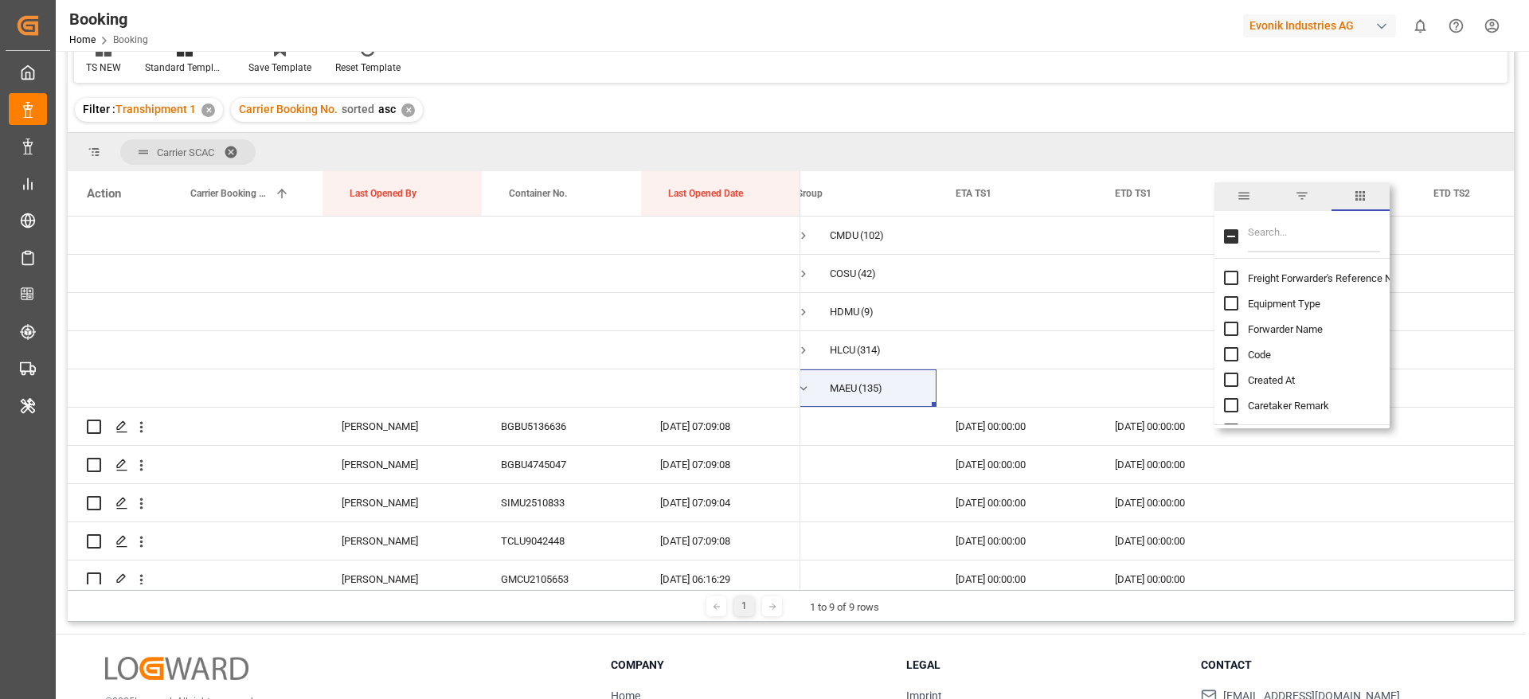
click at [1292, 229] on input "Filter Columns Input" at bounding box center [1314, 237] width 132 height 32
type input "upda"
click at [1287, 327] on span "Update Last Opened By" at bounding box center [1300, 329] width 105 height 12
checkbox input "false"
checkbox input "true"
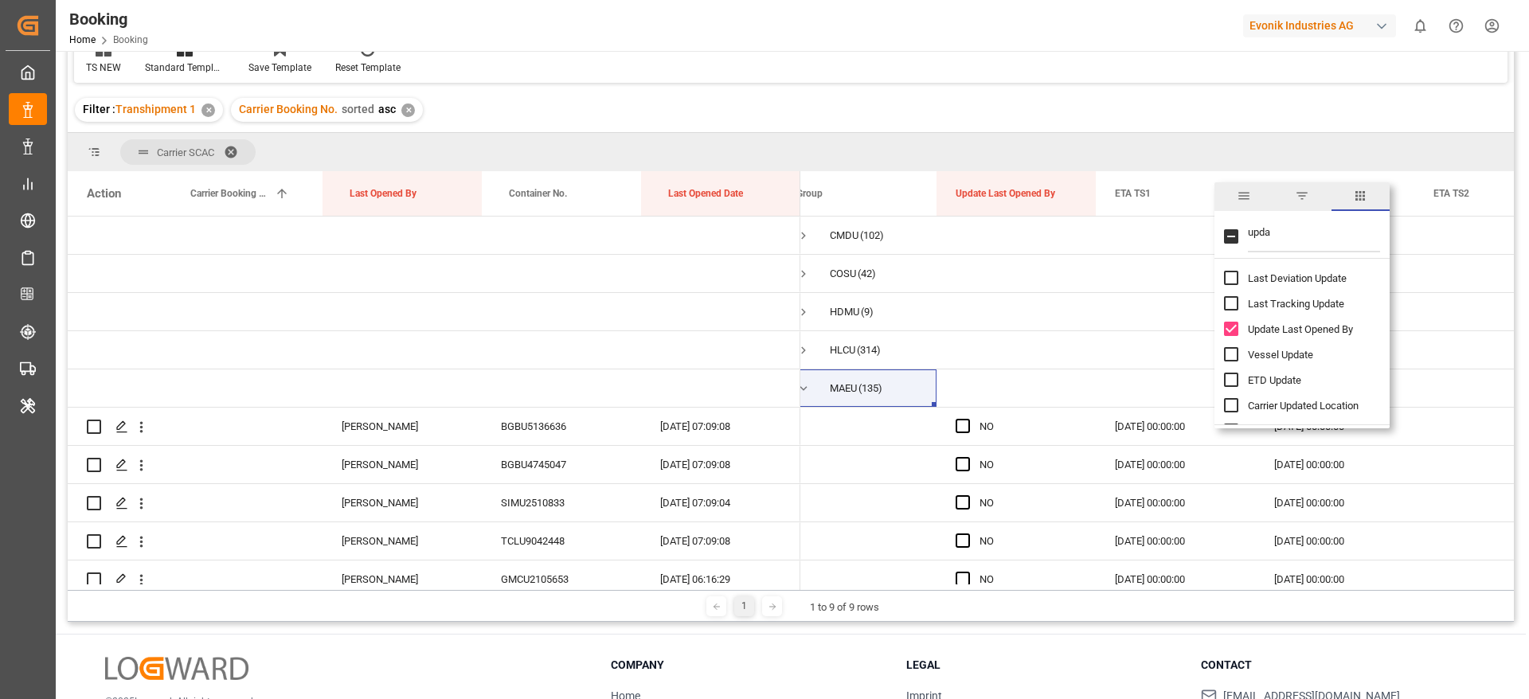
click at [1185, 93] on div "Filter : Transhipment 1 ✕ Carrier Booking No. sorted asc ✕" at bounding box center [791, 110] width 1447 height 45
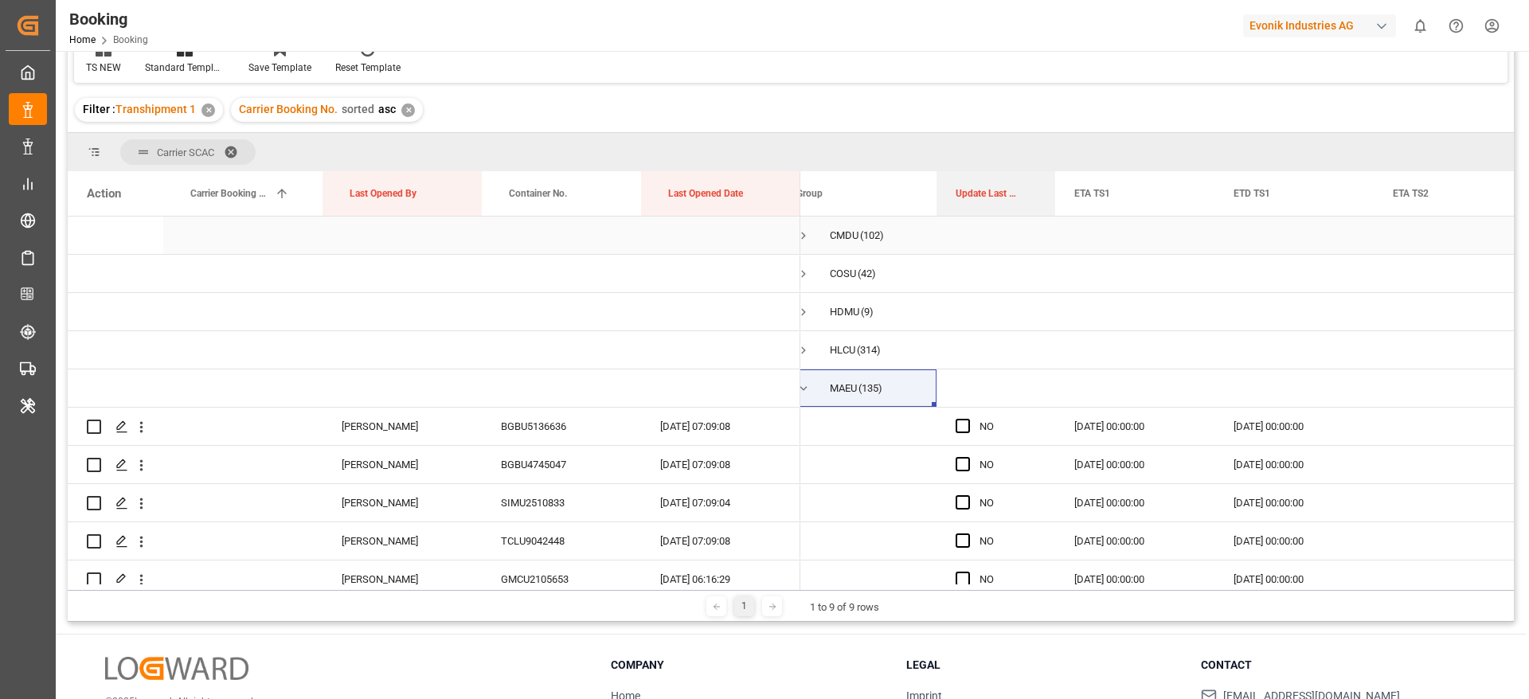
drag, startPoint x: 1093, startPoint y: 203, endPoint x: 1052, endPoint y: 217, distance: 43.1
click at [1052, 217] on div "Action Carrier Booking No. 1 Last Opened By Container No." at bounding box center [791, 380] width 1447 height 419
click at [509, 434] on div "BGBU5136636" at bounding box center [561, 426] width 159 height 37
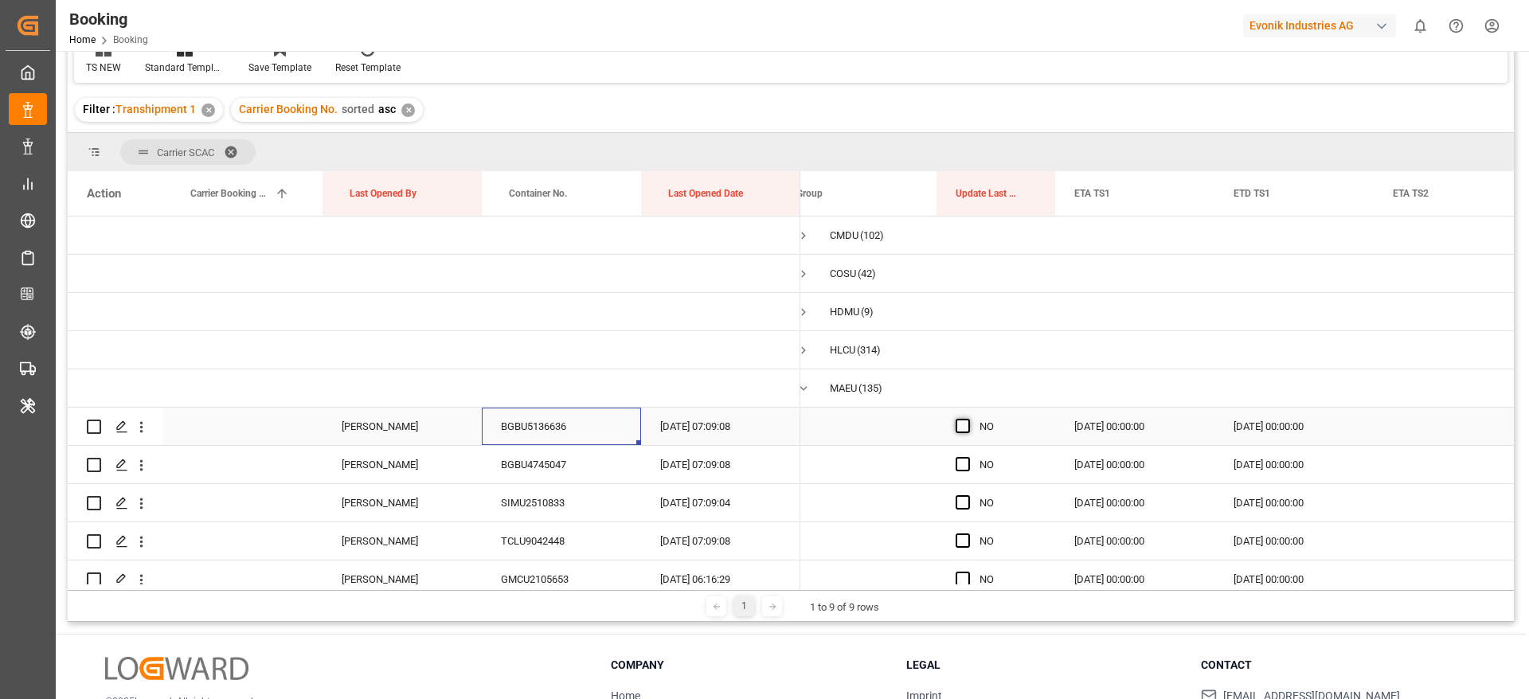
click at [958, 425] on span "Press SPACE to select this row." at bounding box center [963, 426] width 14 height 14
click at [968, 419] on input "Press SPACE to select this row." at bounding box center [968, 419] width 0 height 0
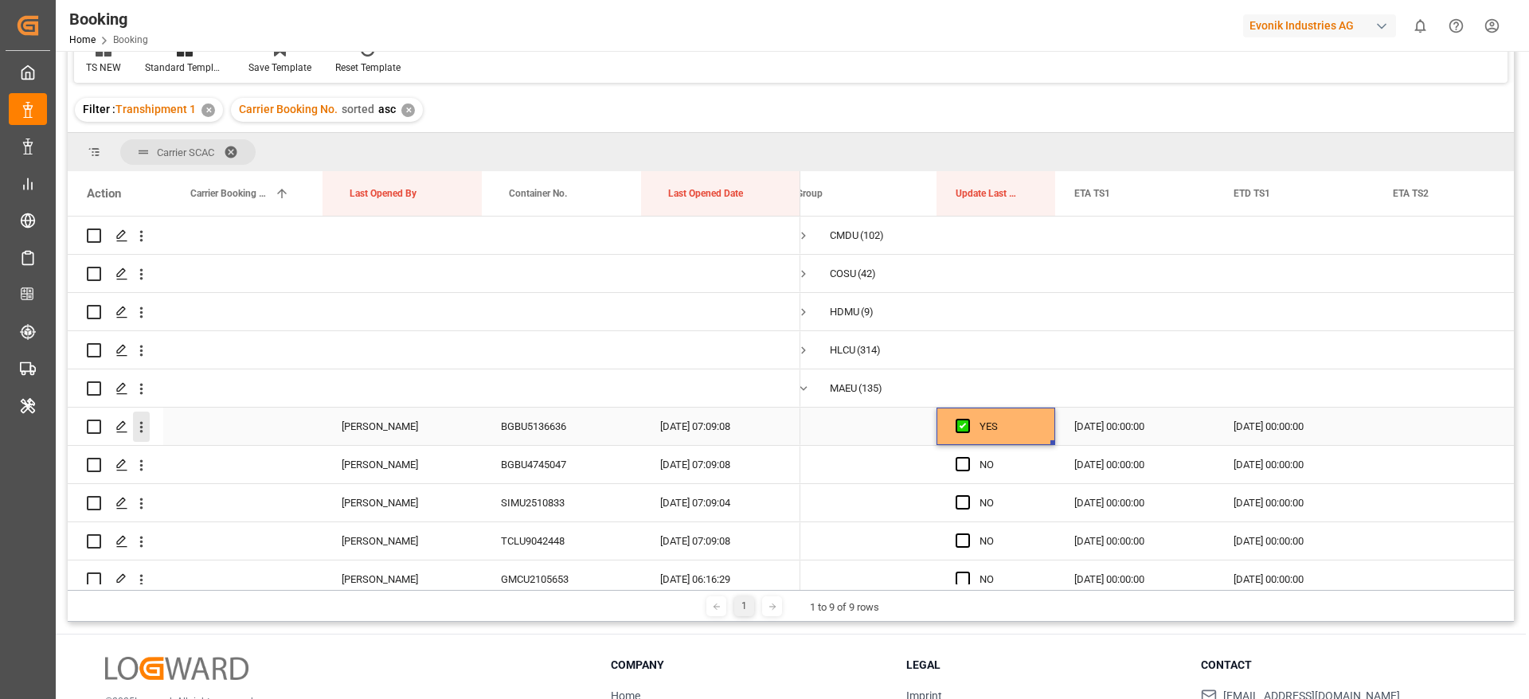
click at [148, 425] on icon "open menu" at bounding box center [141, 427] width 17 height 17
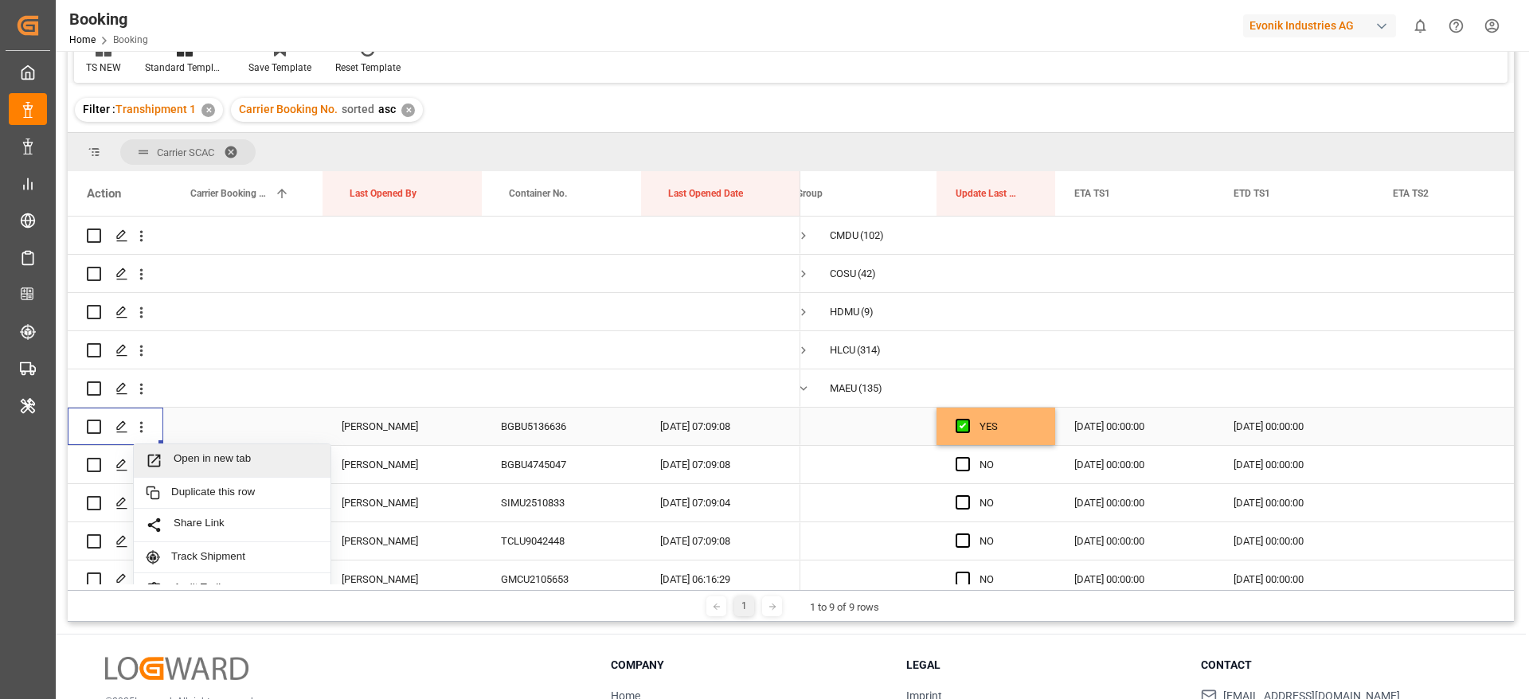
click at [254, 462] on span "Open in new tab" at bounding box center [246, 460] width 145 height 17
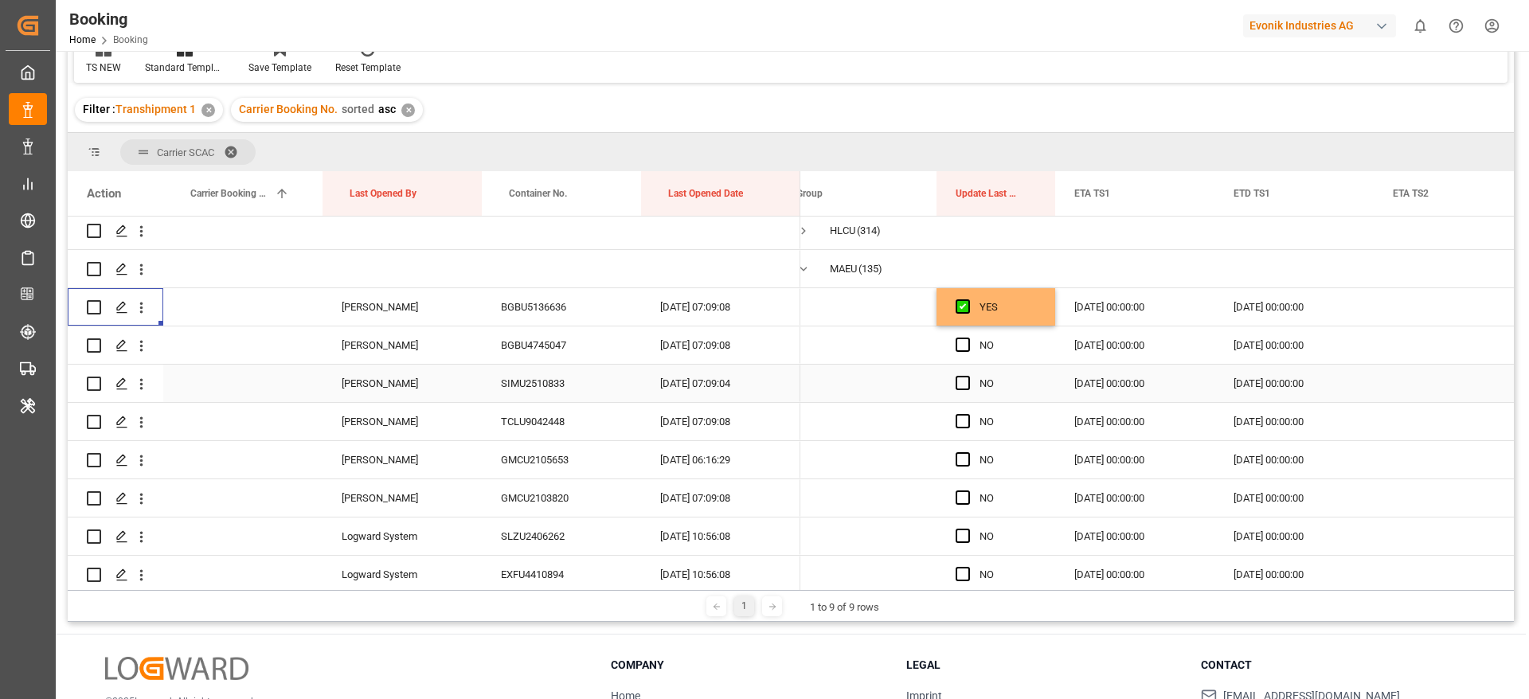
click at [568, 354] on div "BGBU4745047" at bounding box center [561, 345] width 159 height 37
click at [961, 342] on span "Press SPACE to select this row." at bounding box center [963, 345] width 14 height 14
click at [968, 338] on input "Press SPACE to select this row." at bounding box center [968, 338] width 0 height 0
click at [534, 386] on div "SIMU2510833" at bounding box center [561, 383] width 159 height 37
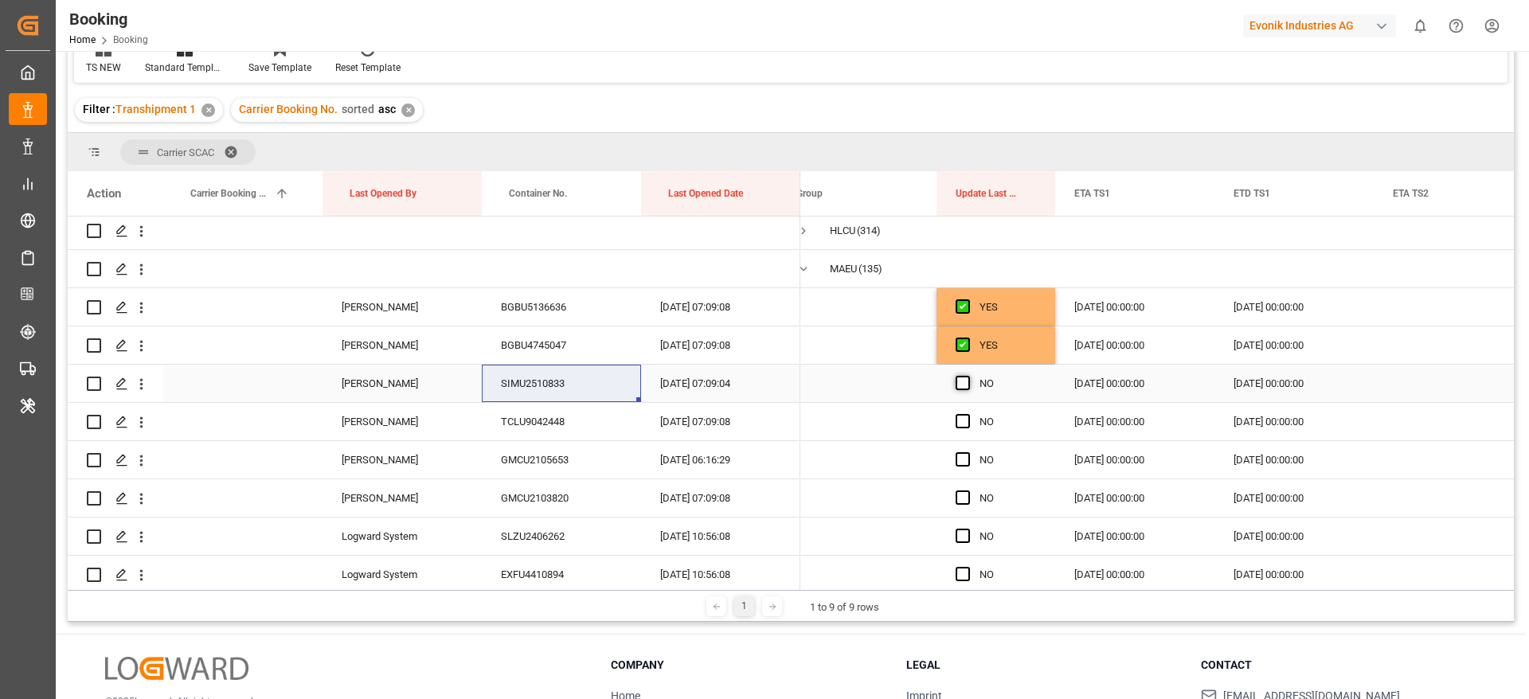
click at [963, 378] on span "Press SPACE to select this row." at bounding box center [963, 383] width 14 height 14
click at [968, 376] on input "Press SPACE to select this row." at bounding box center [968, 376] width 0 height 0
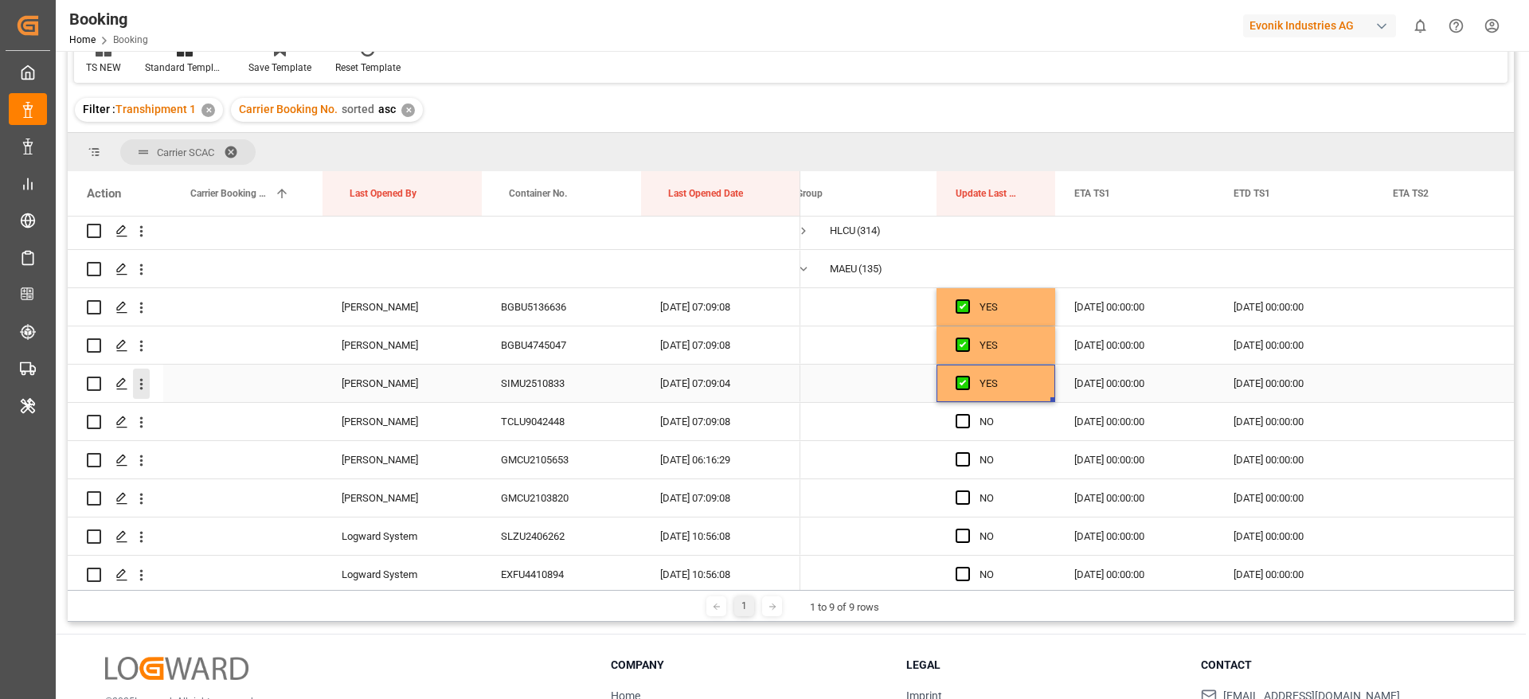
click at [147, 381] on icon "open menu" at bounding box center [141, 384] width 17 height 17
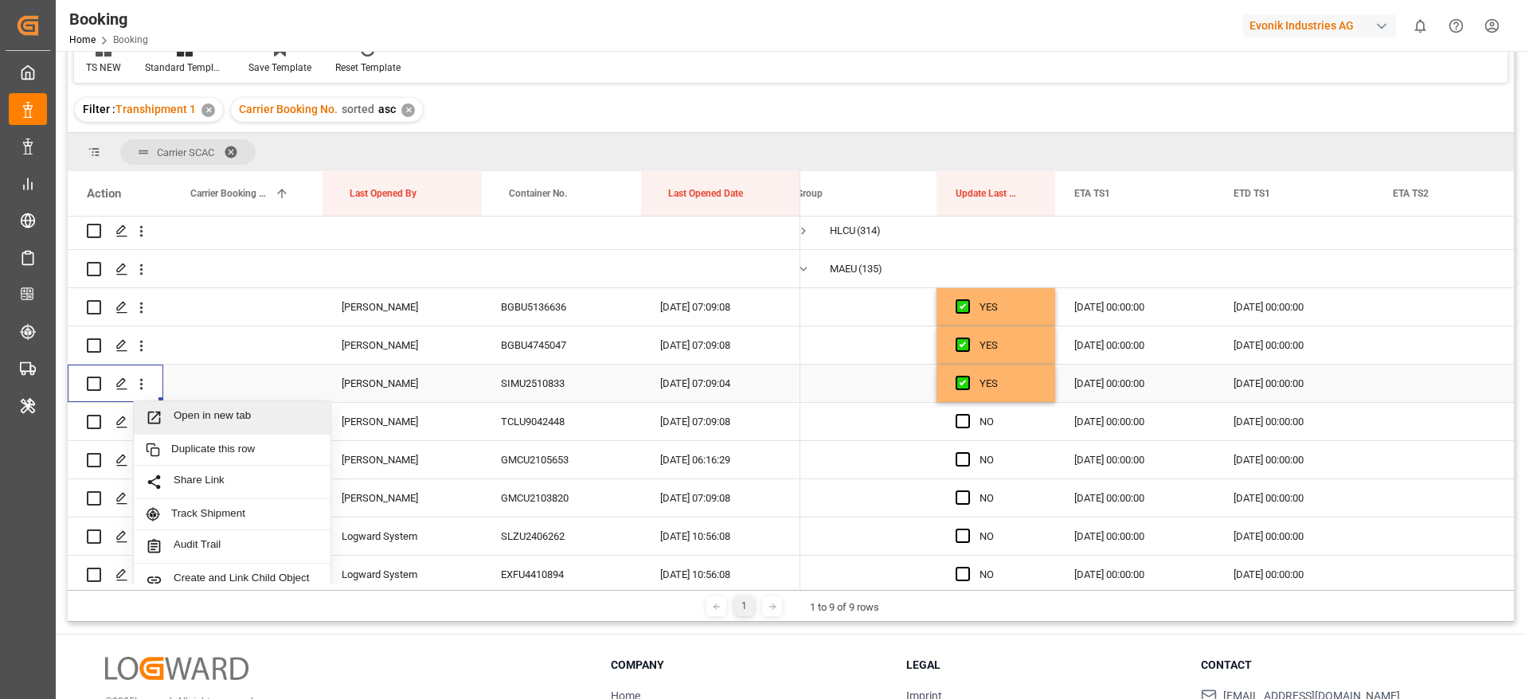
click at [259, 423] on span "Open in new tab" at bounding box center [246, 417] width 145 height 17
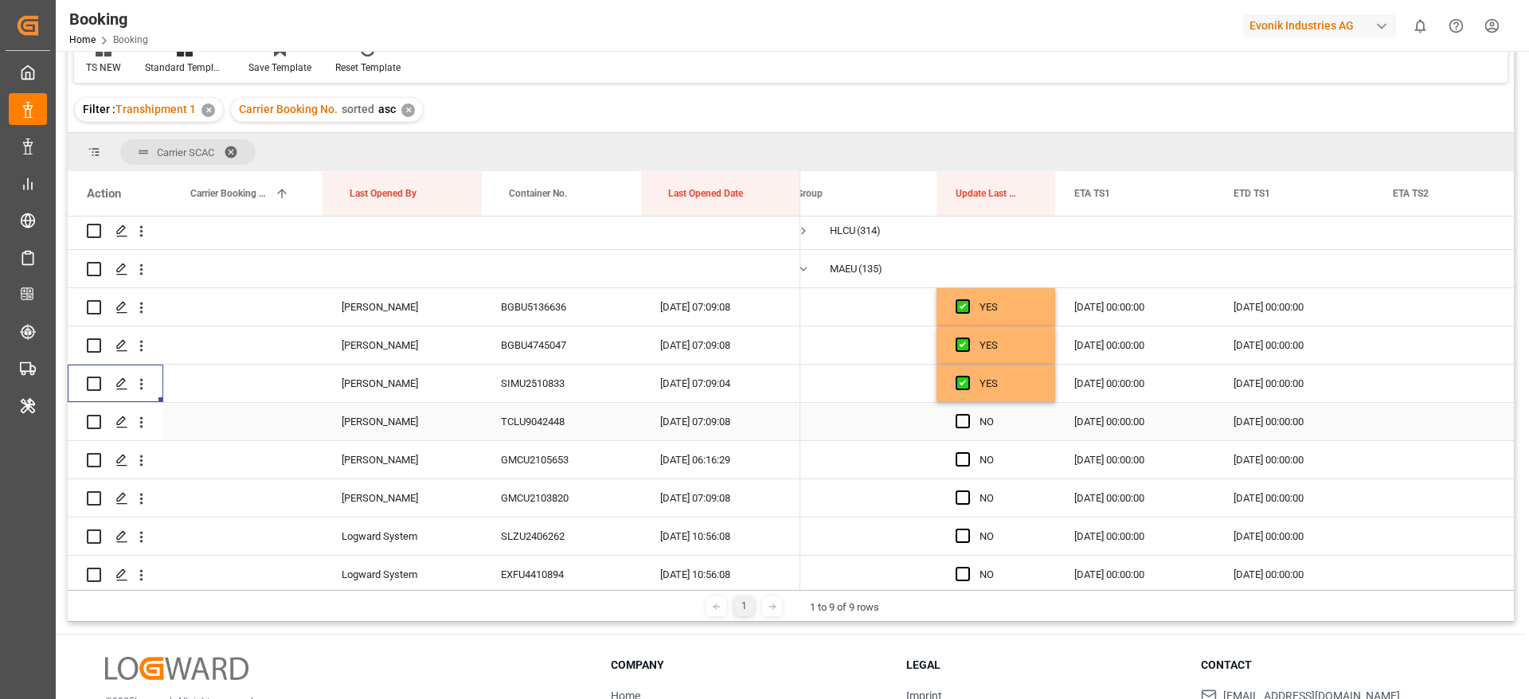
click at [590, 425] on div "TCLU9042448" at bounding box center [561, 421] width 159 height 37
click at [969, 419] on div "Press SPACE to select this row." at bounding box center [968, 422] width 24 height 37
click at [958, 418] on span "Press SPACE to select this row." at bounding box center [963, 421] width 14 height 14
click at [968, 414] on input "Press SPACE to select this row." at bounding box center [968, 414] width 0 height 0
click at [969, 460] on span "Press SPACE to select this row." at bounding box center [963, 459] width 14 height 14
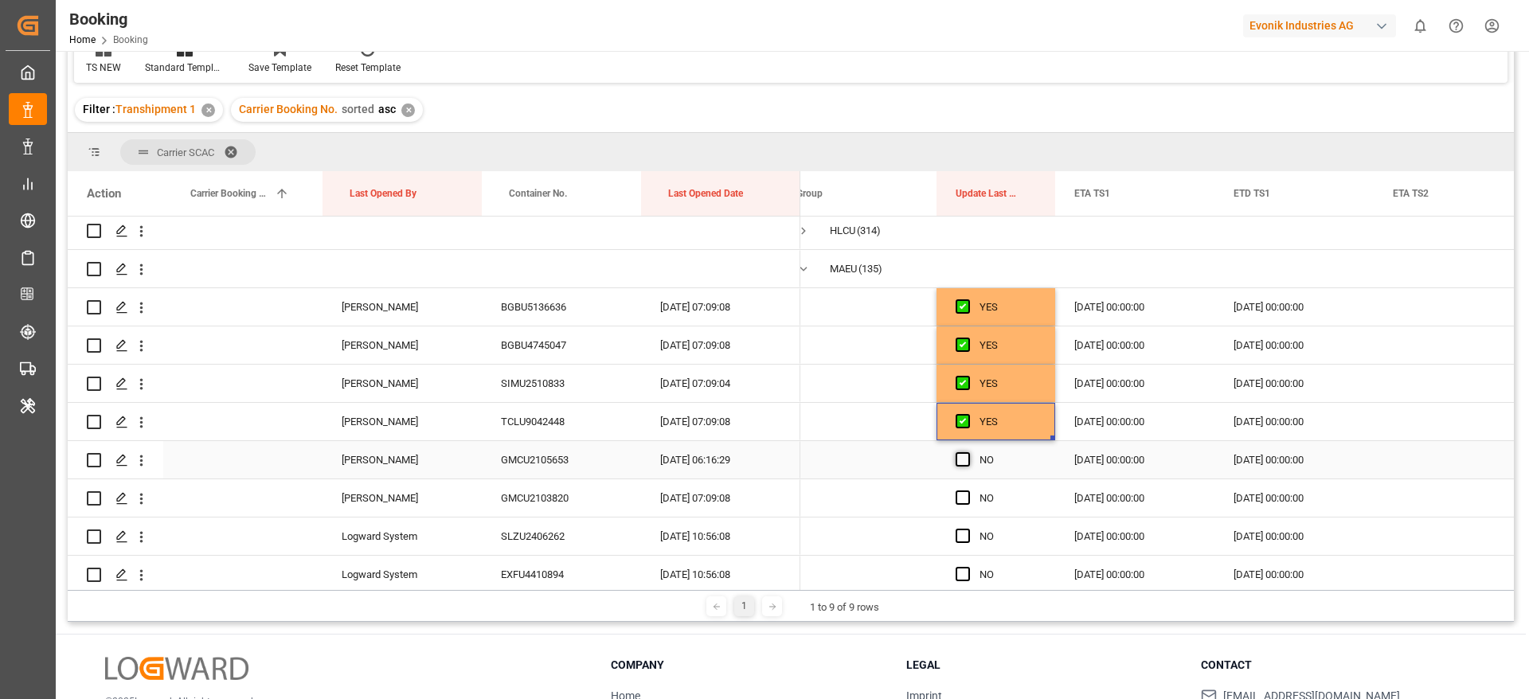
click at [968, 452] on input "Press SPACE to select this row." at bounding box center [968, 452] width 0 height 0
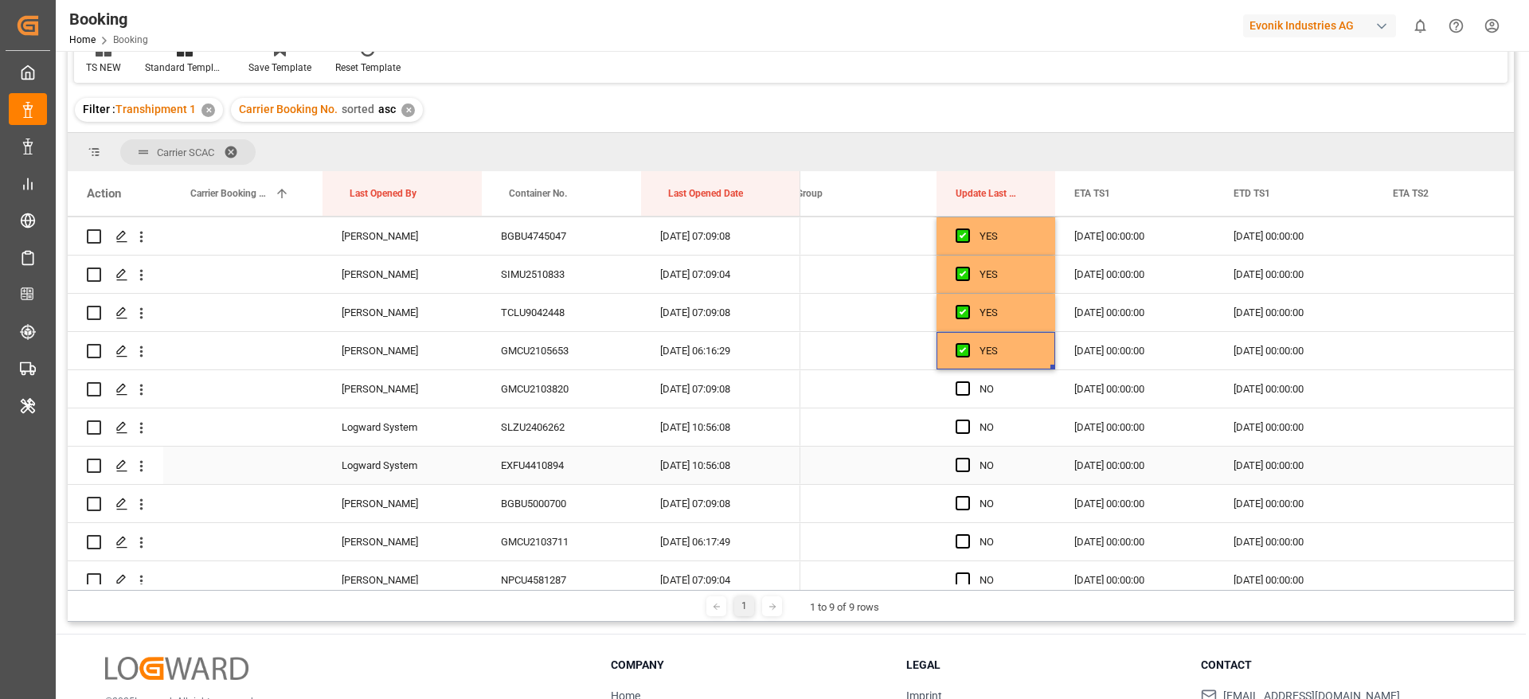
scroll to position [239, 0]
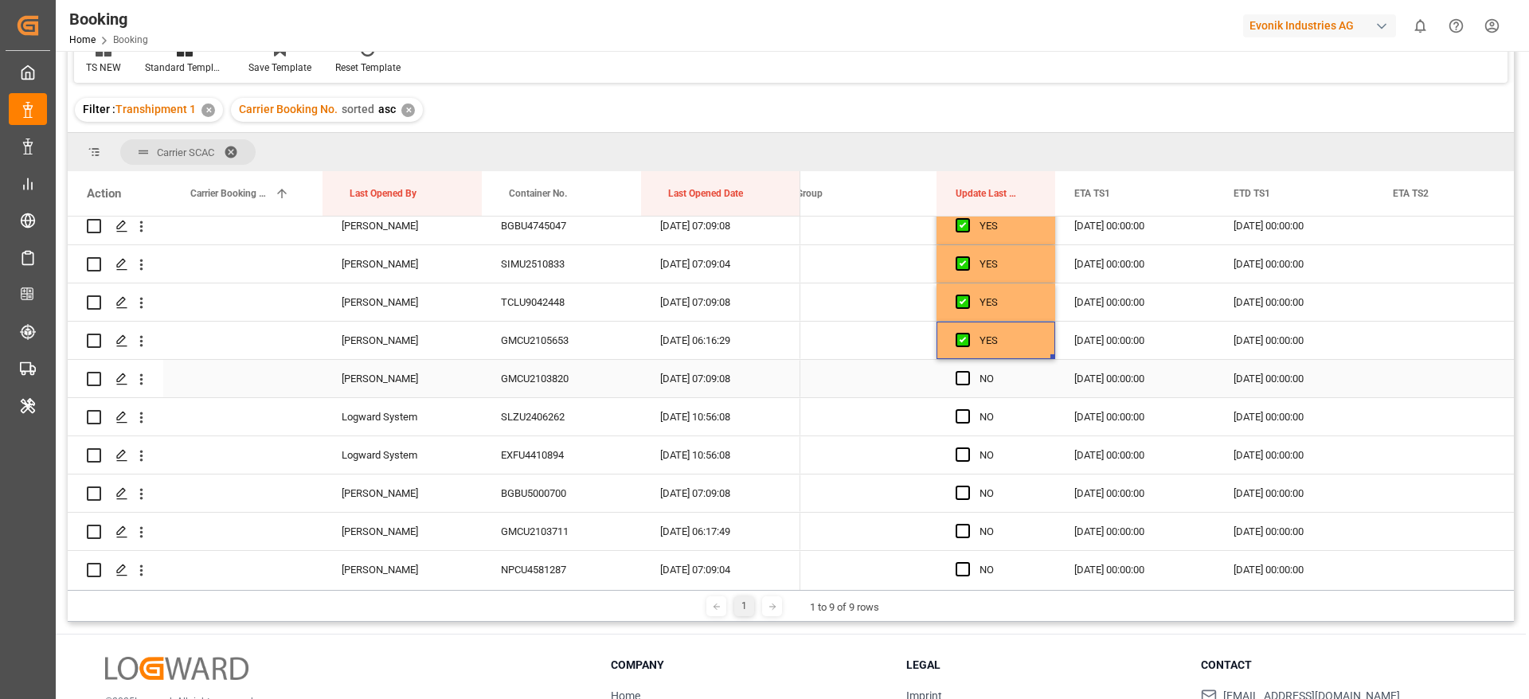
click at [967, 366] on div "Press SPACE to select this row." at bounding box center [968, 379] width 24 height 37
click at [968, 372] on span "Press SPACE to select this row." at bounding box center [963, 378] width 14 height 14
click at [968, 371] on input "Press SPACE to select this row." at bounding box center [968, 371] width 0 height 0
click at [964, 416] on span "Press SPACE to select this row." at bounding box center [963, 416] width 14 height 14
click at [968, 409] on input "Press SPACE to select this row." at bounding box center [968, 409] width 0 height 0
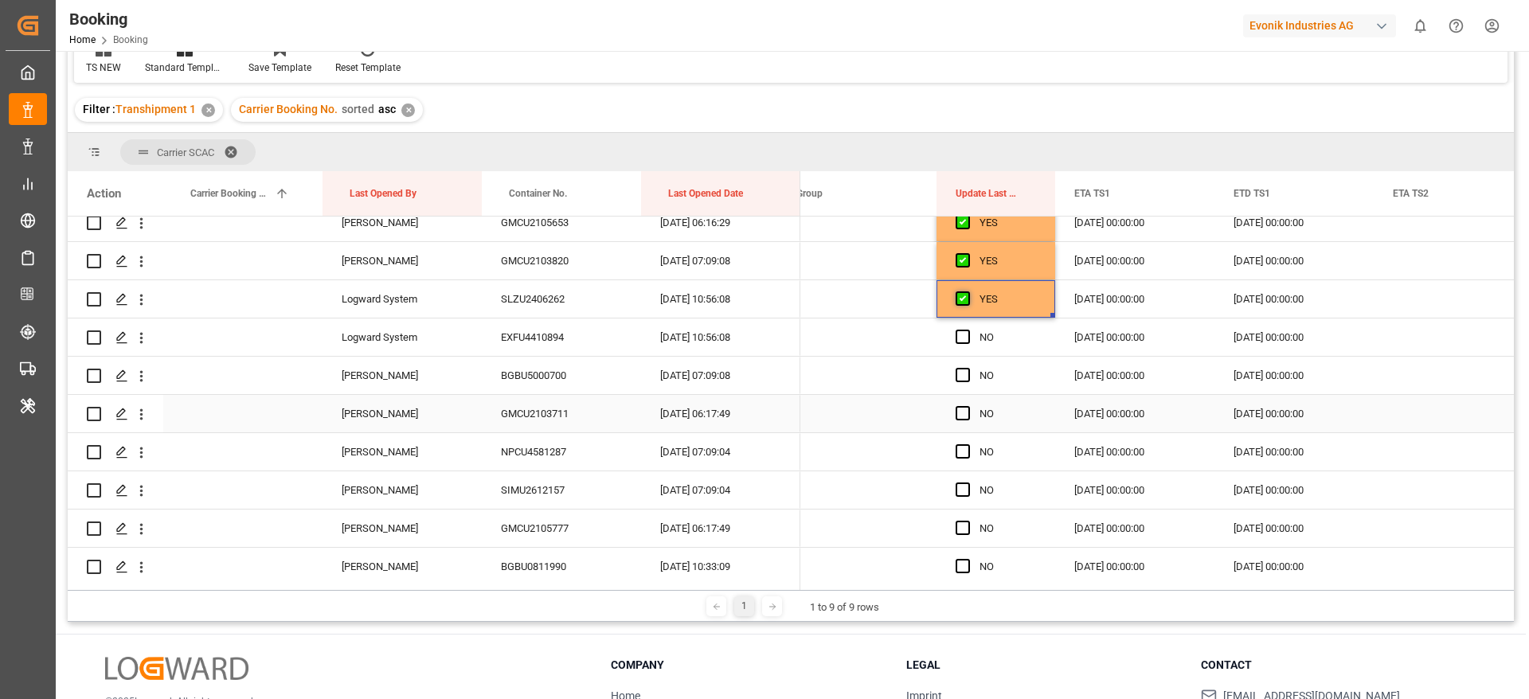
scroll to position [358, 0]
click at [964, 338] on span "Press SPACE to select this row." at bounding box center [963, 335] width 14 height 14
click at [968, 328] on input "Press SPACE to select this row." at bounding box center [968, 328] width 0 height 0
click at [963, 374] on span "Press SPACE to select this row." at bounding box center [963, 373] width 14 height 14
click at [968, 366] on input "Press SPACE to select this row." at bounding box center [968, 366] width 0 height 0
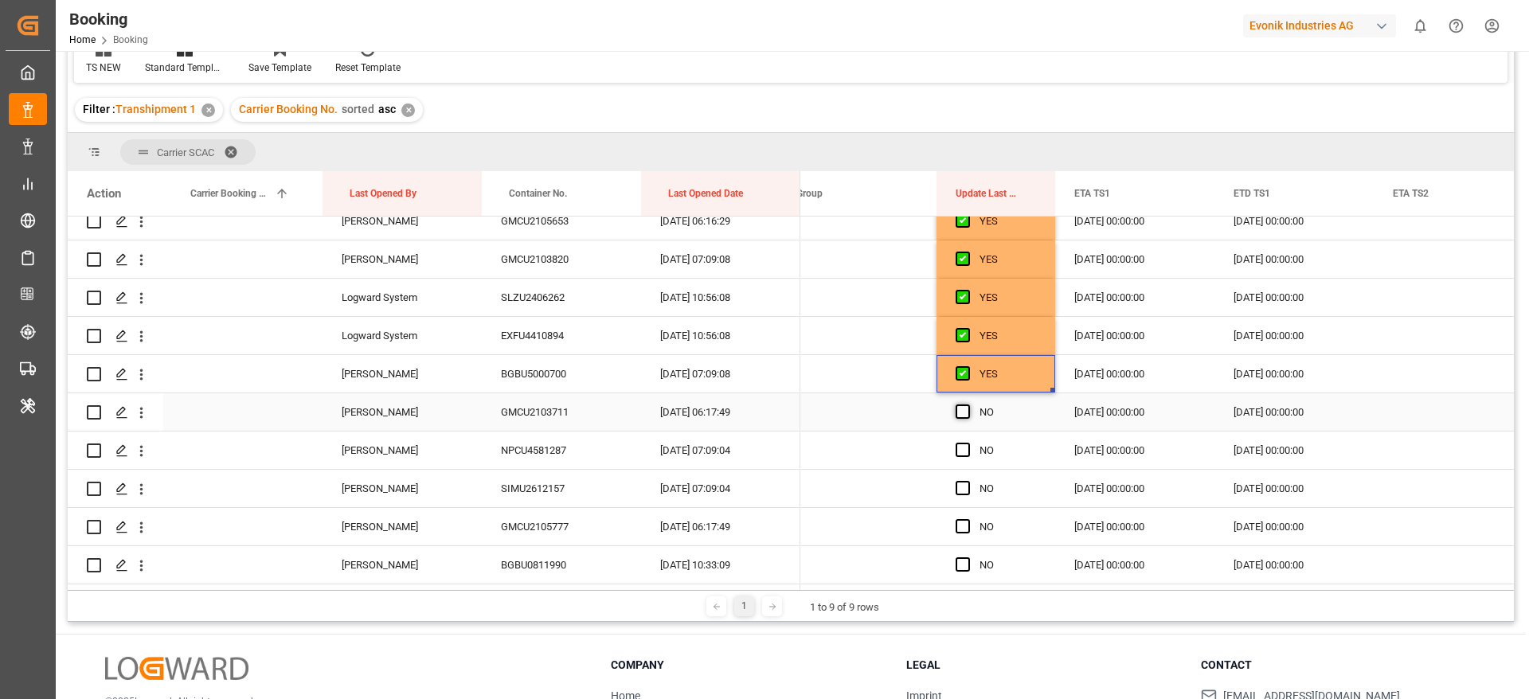
click at [963, 408] on span "Press SPACE to select this row." at bounding box center [963, 412] width 14 height 14
click at [968, 405] on input "Press SPACE to select this row." at bounding box center [968, 405] width 0 height 0
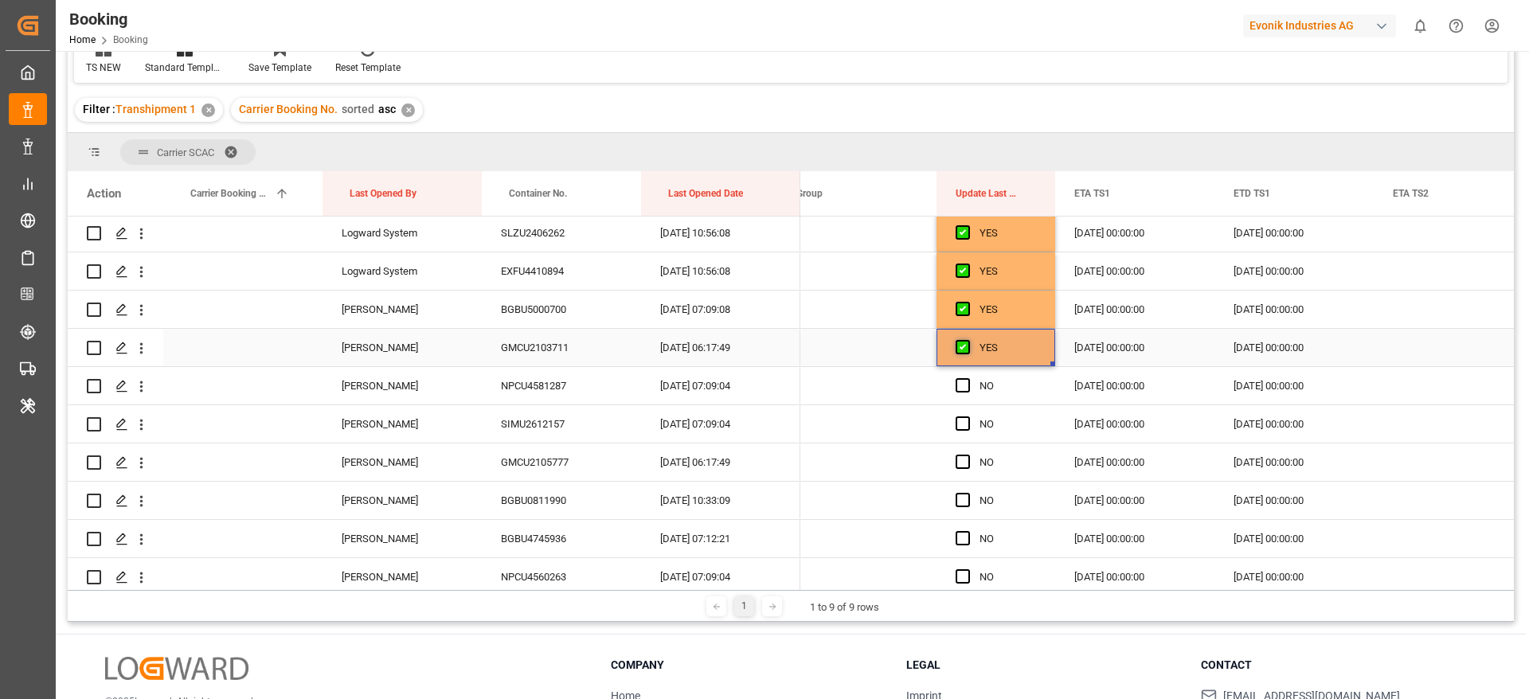
scroll to position [478, 0]
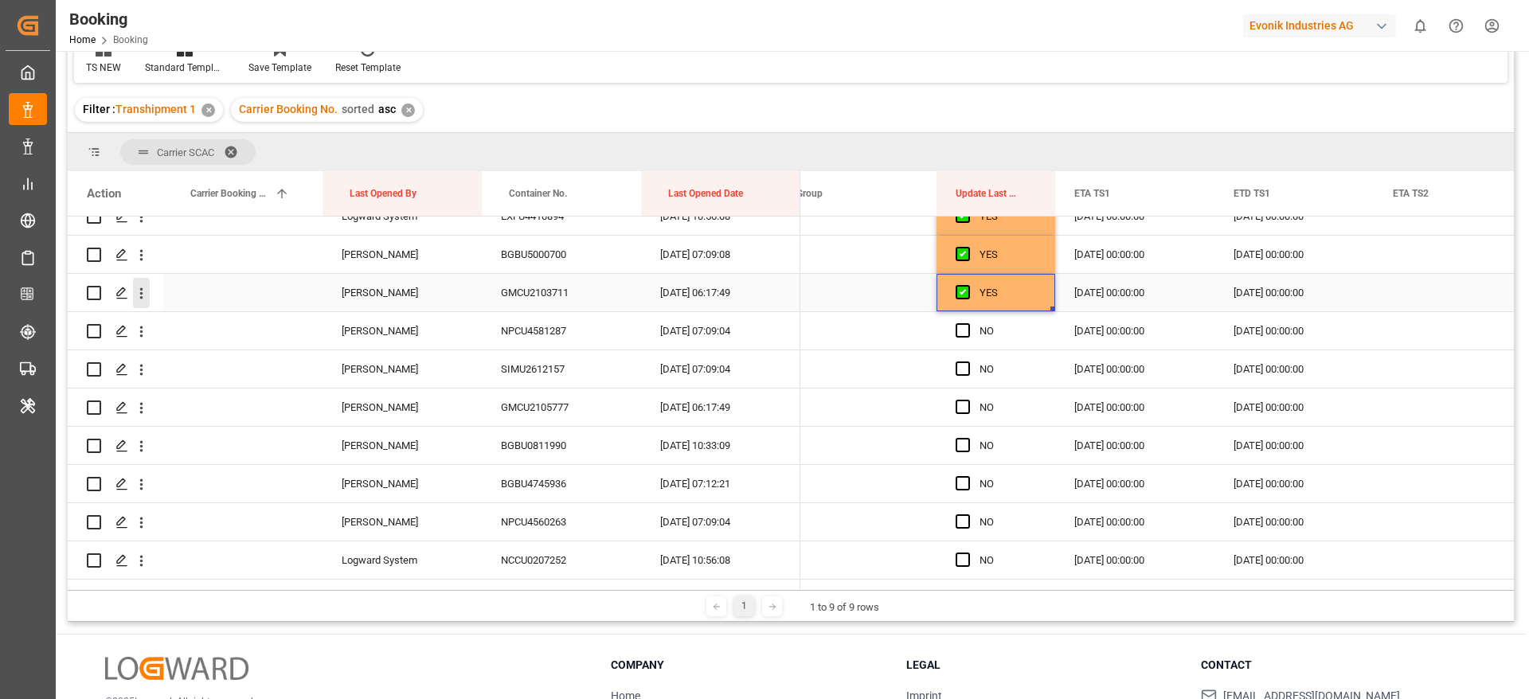
click at [149, 291] on icon "open menu" at bounding box center [141, 293] width 17 height 17
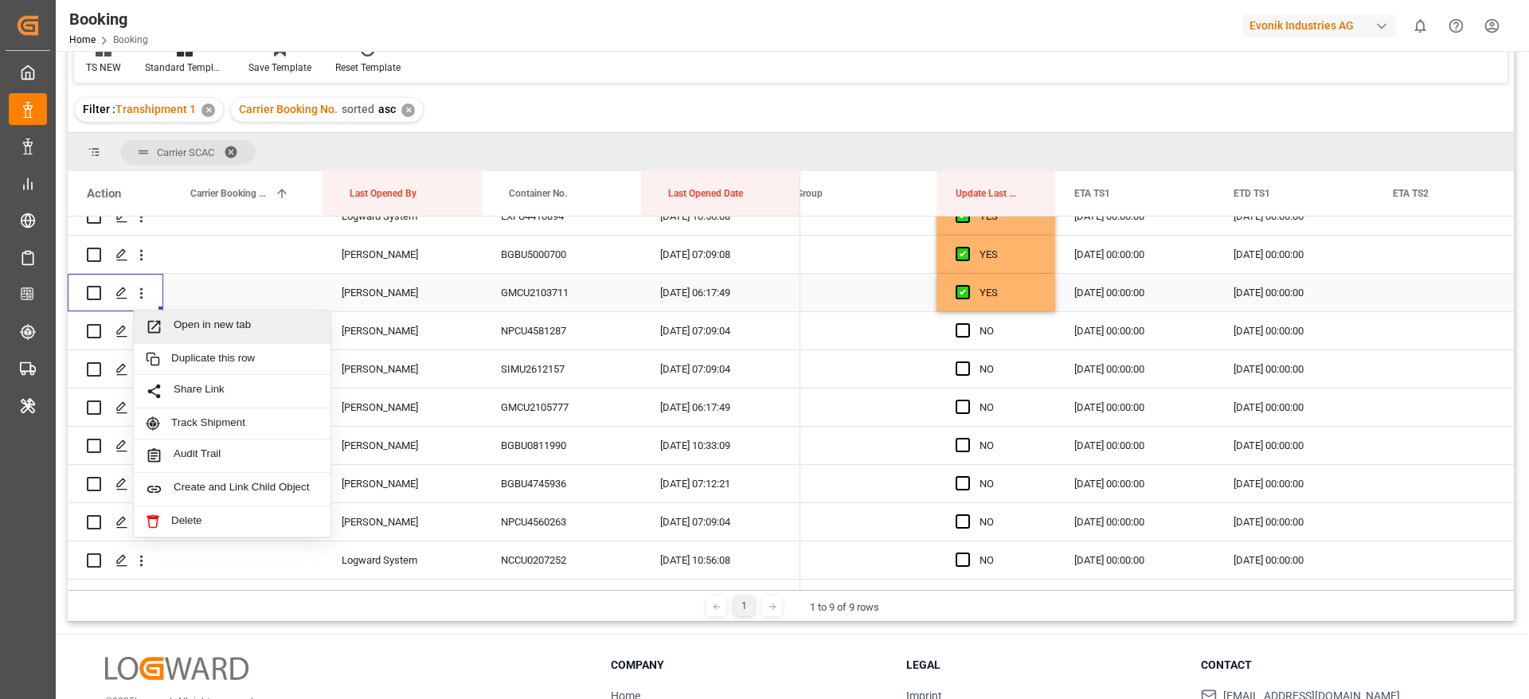
click at [280, 330] on span "Open in new tab" at bounding box center [246, 327] width 145 height 17
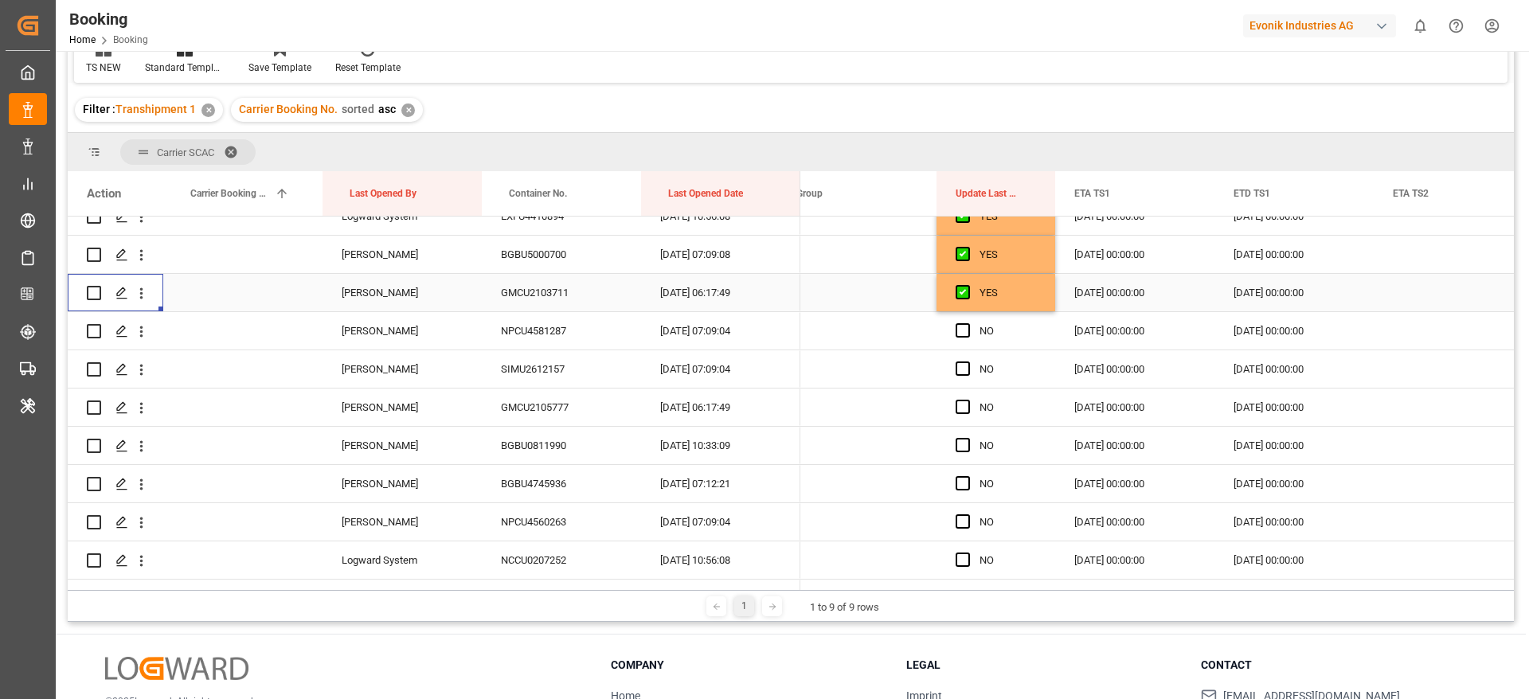
click at [535, 291] on div "GMCU2103711" at bounding box center [561, 292] width 159 height 37
click at [969, 331] on span "Press SPACE to select this row." at bounding box center [963, 330] width 14 height 14
click at [968, 323] on input "Press SPACE to select this row." at bounding box center [968, 323] width 0 height 0
click at [958, 374] on span "Press SPACE to select this row." at bounding box center [963, 369] width 14 height 14
click at [968, 362] on input "Press SPACE to select this row." at bounding box center [968, 362] width 0 height 0
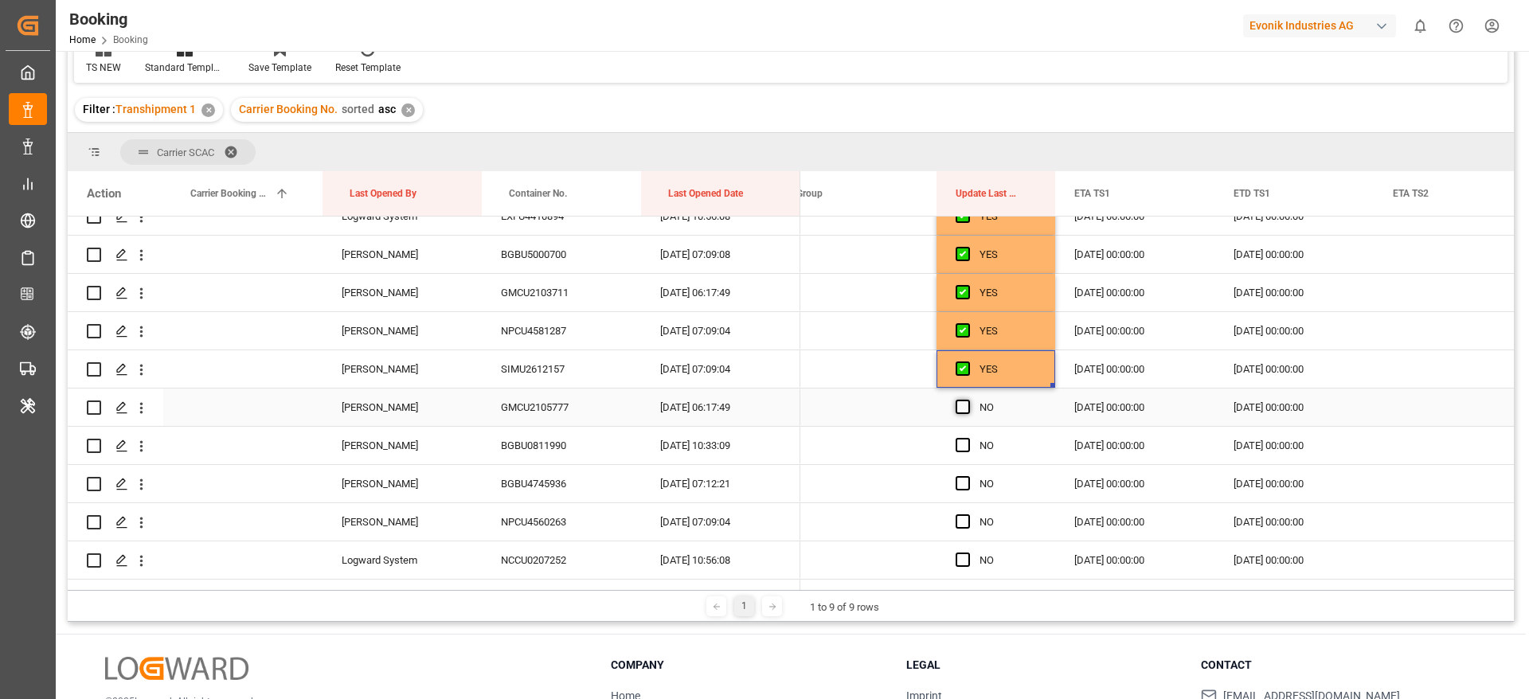
click at [966, 405] on span "Press SPACE to select this row." at bounding box center [963, 407] width 14 height 14
click at [968, 400] on input "Press SPACE to select this row." at bounding box center [968, 400] width 0 height 0
click at [509, 369] on div "SIMU2612157" at bounding box center [561, 369] width 159 height 37
click at [967, 448] on span "Press SPACE to select this row." at bounding box center [963, 445] width 14 height 14
click at [968, 438] on input "Press SPACE to select this row." at bounding box center [968, 438] width 0 height 0
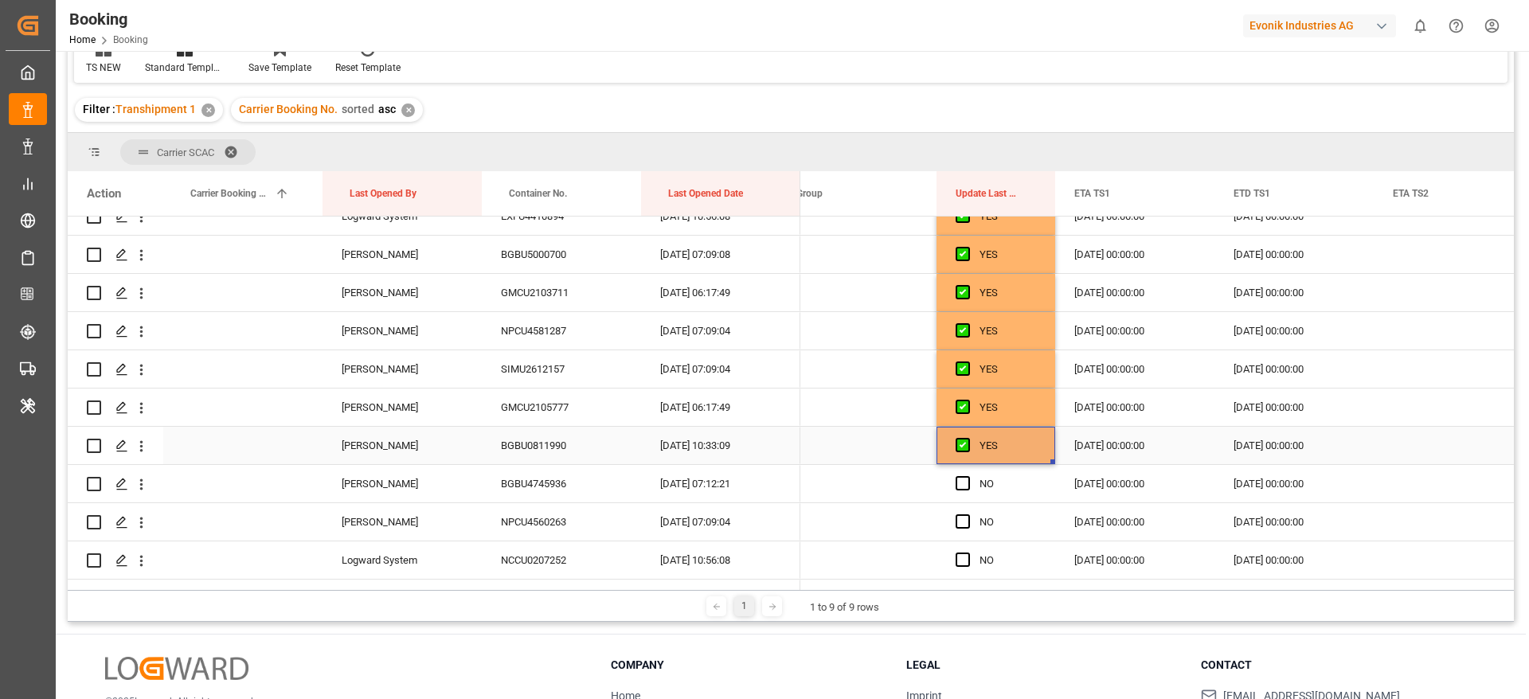
scroll to position [597, 0]
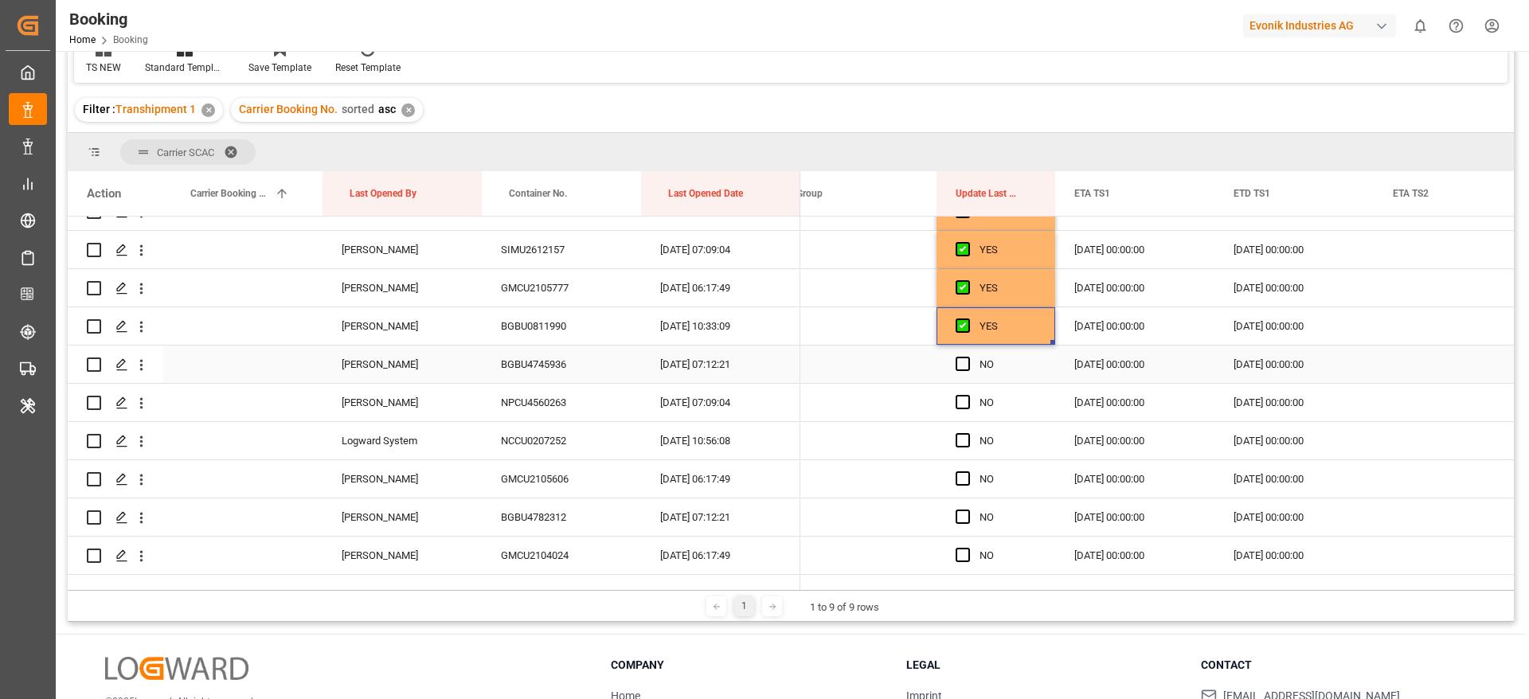
click at [962, 364] on span "Press SPACE to select this row." at bounding box center [963, 364] width 14 height 14
click at [968, 357] on input "Press SPACE to select this row." at bounding box center [968, 357] width 0 height 0
click at [962, 401] on span "Press SPACE to select this row." at bounding box center [963, 402] width 14 height 14
click at [968, 395] on input "Press SPACE to select this row." at bounding box center [968, 395] width 0 height 0
click at [961, 437] on span "Press SPACE to select this row." at bounding box center [963, 440] width 14 height 14
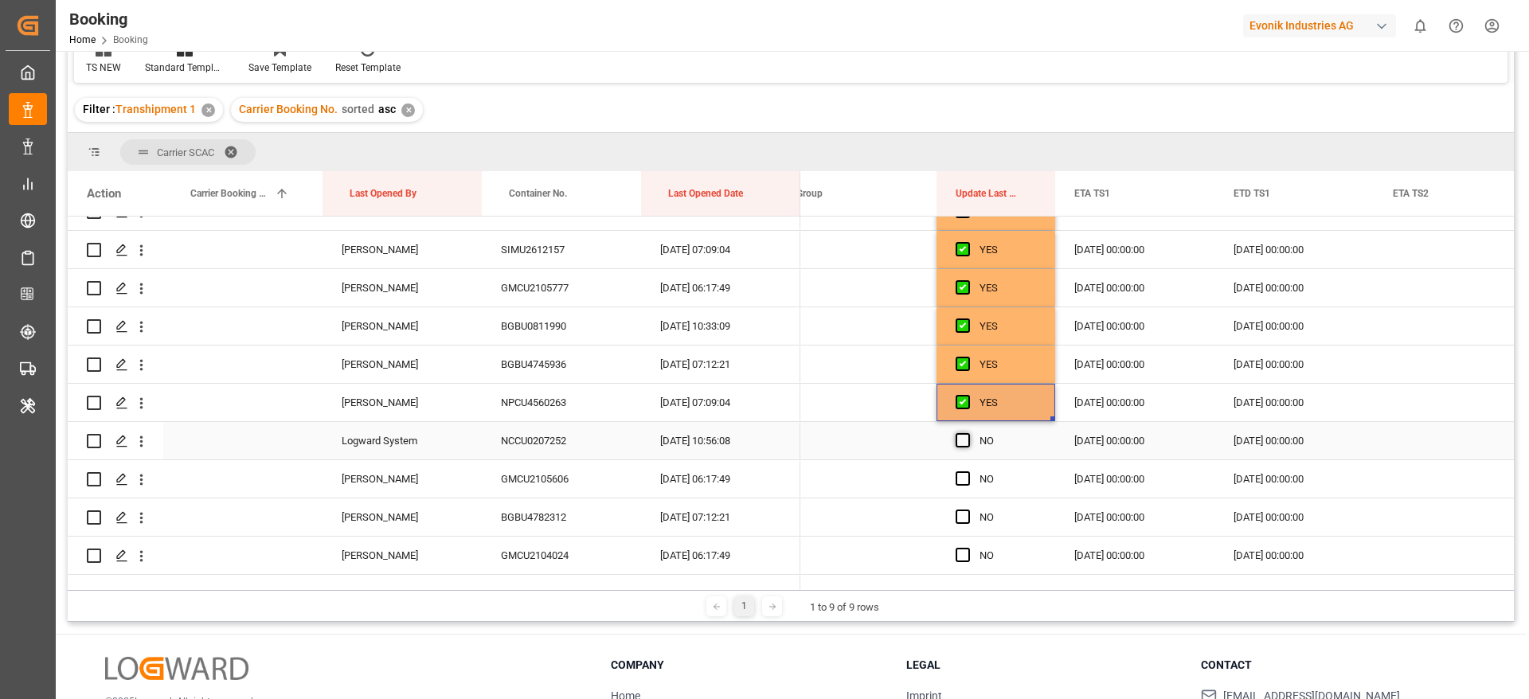
click at [968, 433] on input "Press SPACE to select this row." at bounding box center [968, 433] width 0 height 0
click at [960, 486] on div "Press SPACE to select this row." at bounding box center [968, 479] width 24 height 37
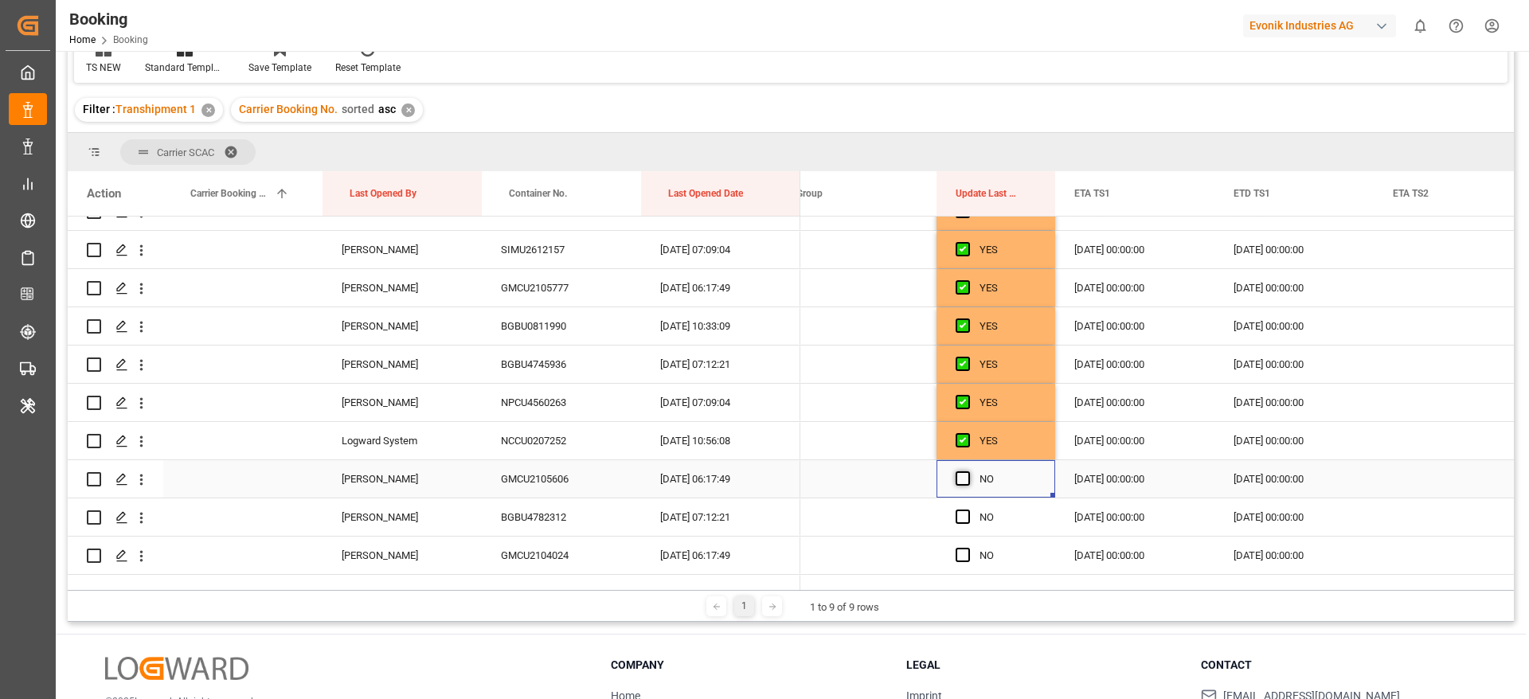
click at [960, 483] on span "Press SPACE to select this row." at bounding box center [963, 479] width 14 height 14
click at [968, 472] on input "Press SPACE to select this row." at bounding box center [968, 472] width 0 height 0
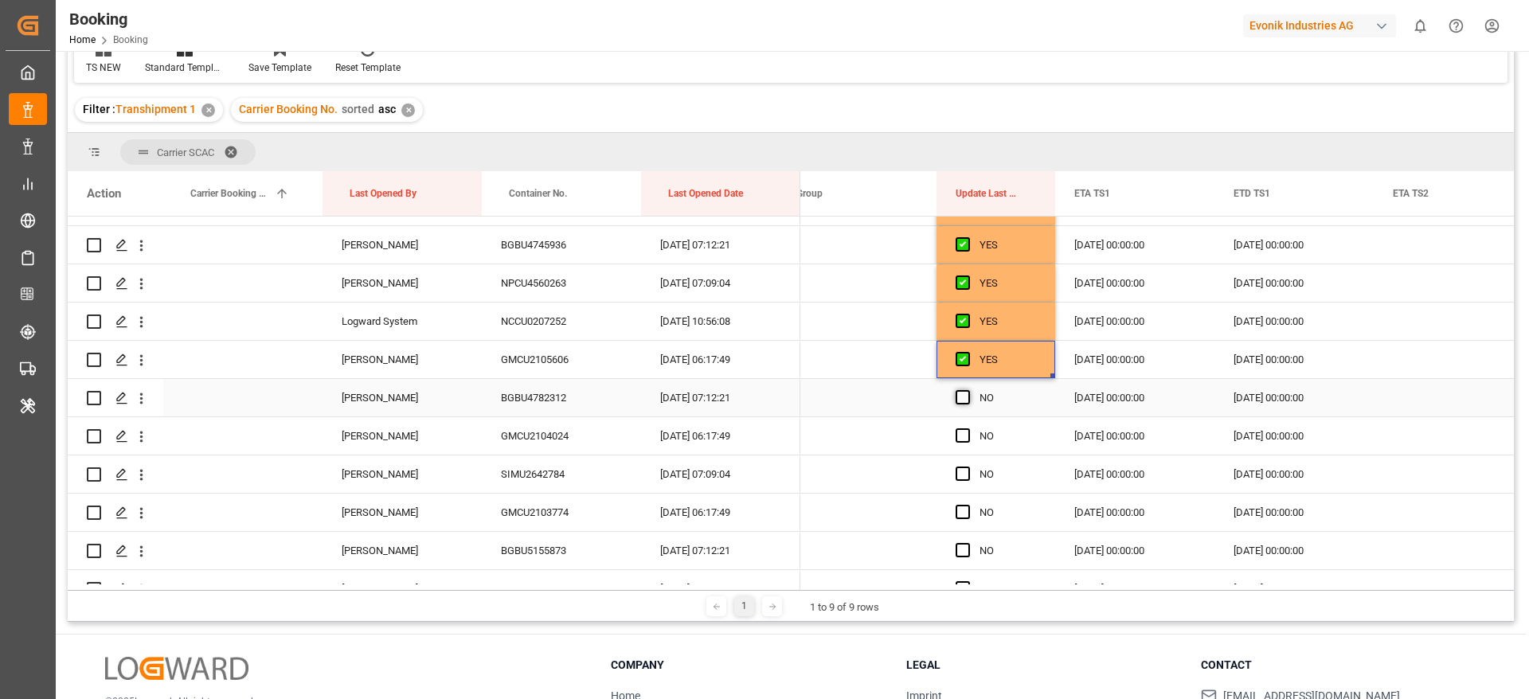
click at [958, 391] on span "Press SPACE to select this row." at bounding box center [963, 397] width 14 height 14
click at [968, 390] on input "Press SPACE to select this row." at bounding box center [968, 390] width 0 height 0
click at [962, 403] on span "Press SPACE to select this row." at bounding box center [963, 397] width 14 height 14
click at [968, 390] on input "Press SPACE to select this row." at bounding box center [968, 390] width 0 height 0
click at [963, 396] on span "Press SPACE to select this row." at bounding box center [963, 397] width 14 height 14
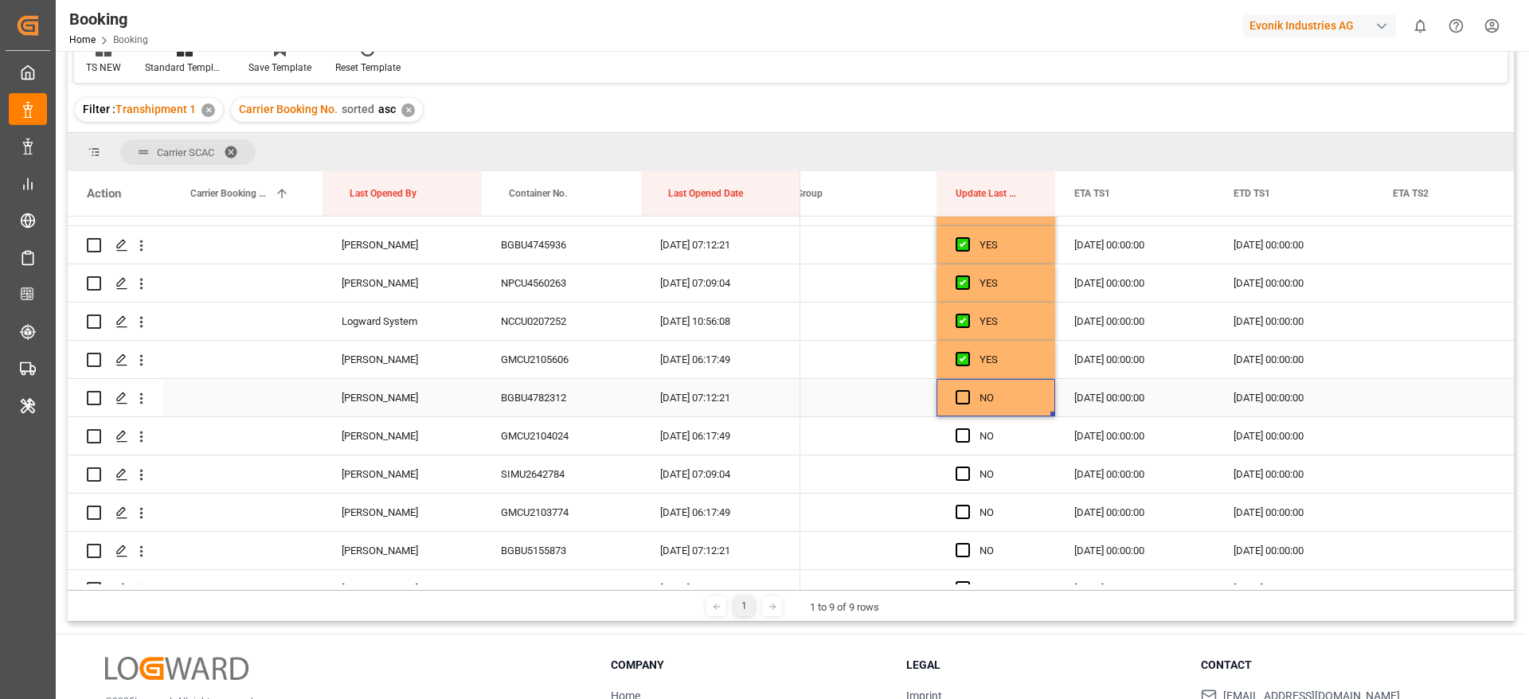
click at [968, 390] on input "Press SPACE to select this row." at bounding box center [968, 390] width 0 height 0
click at [964, 433] on span "Press SPACE to select this row." at bounding box center [963, 436] width 14 height 14
click at [968, 429] on input "Press SPACE to select this row." at bounding box center [968, 429] width 0 height 0
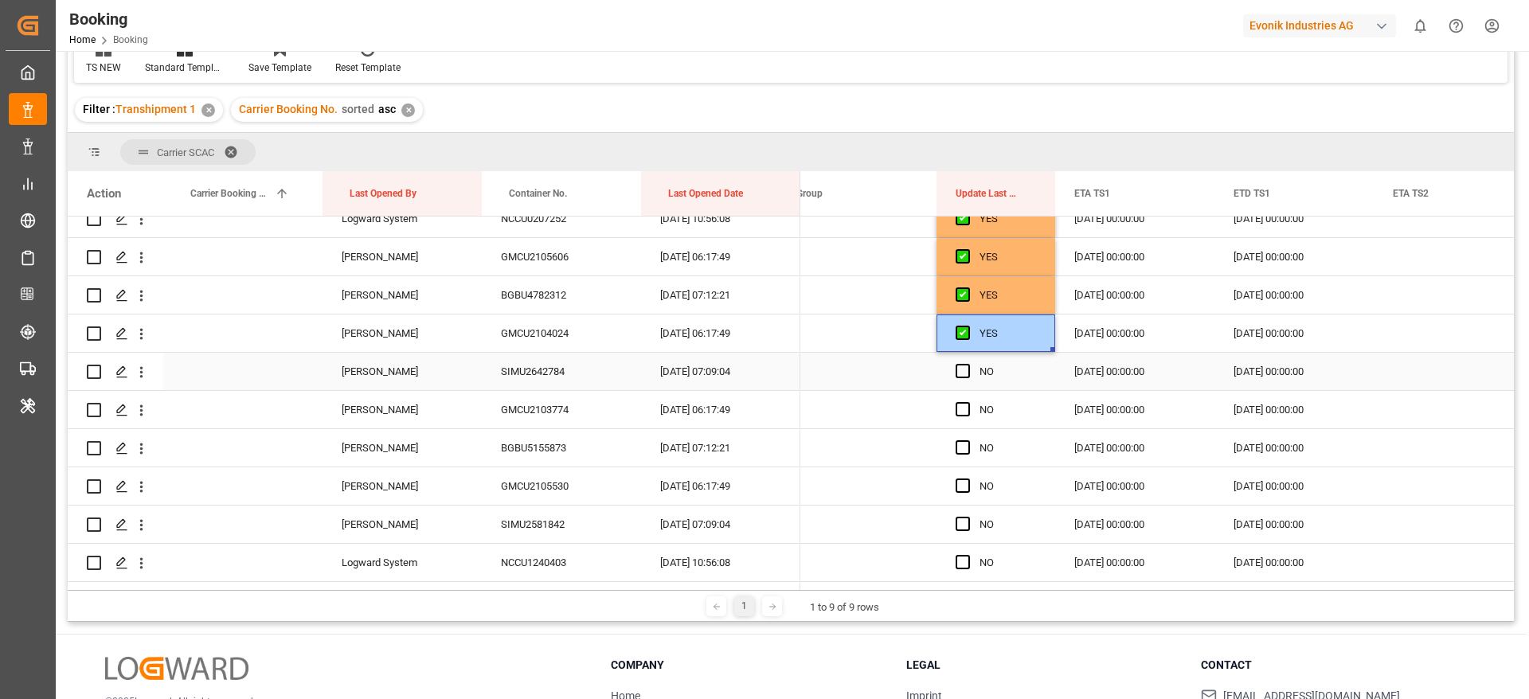
scroll to position [836, 0]
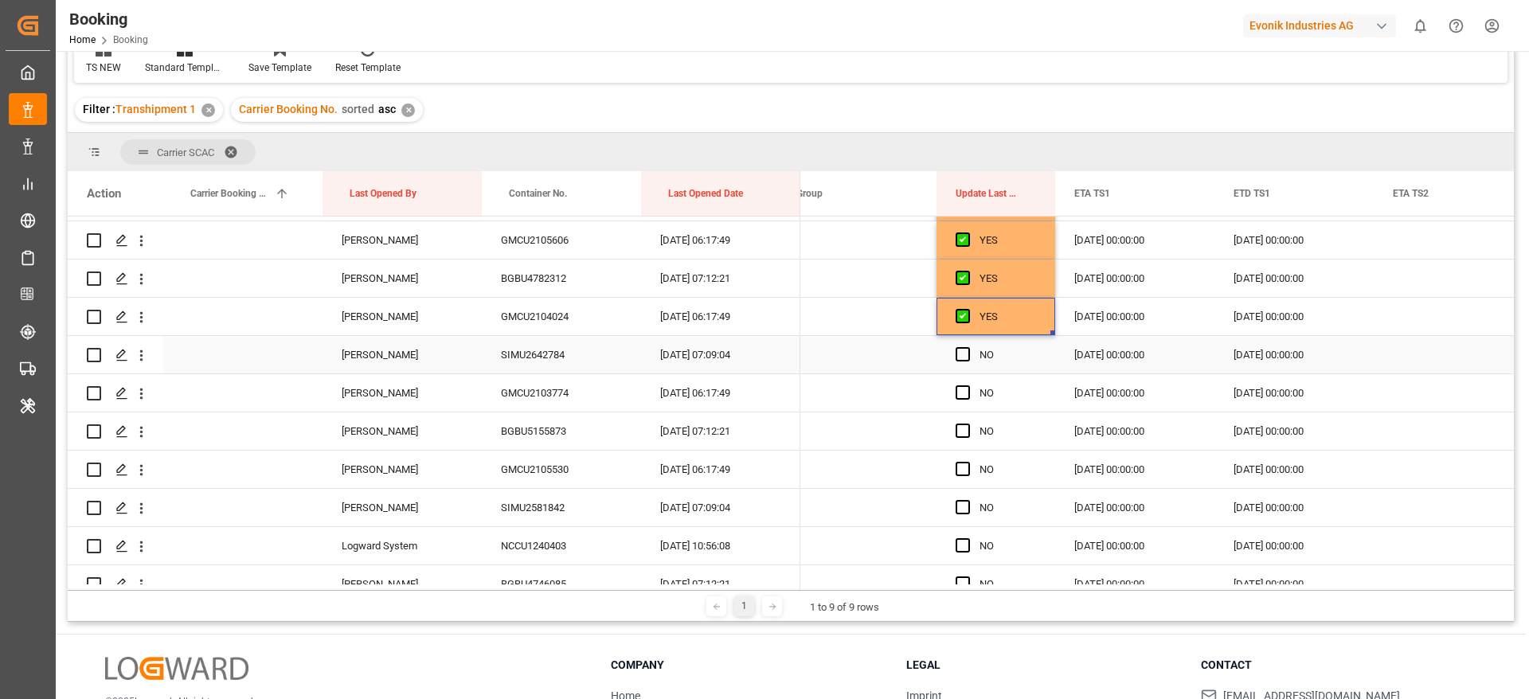
click at [981, 358] on div "NO" at bounding box center [1008, 355] width 57 height 37
click at [977, 394] on div "Press SPACE to select this row." at bounding box center [968, 393] width 24 height 37
click at [977, 423] on div "Press SPACE to select this row." at bounding box center [968, 431] width 24 height 37
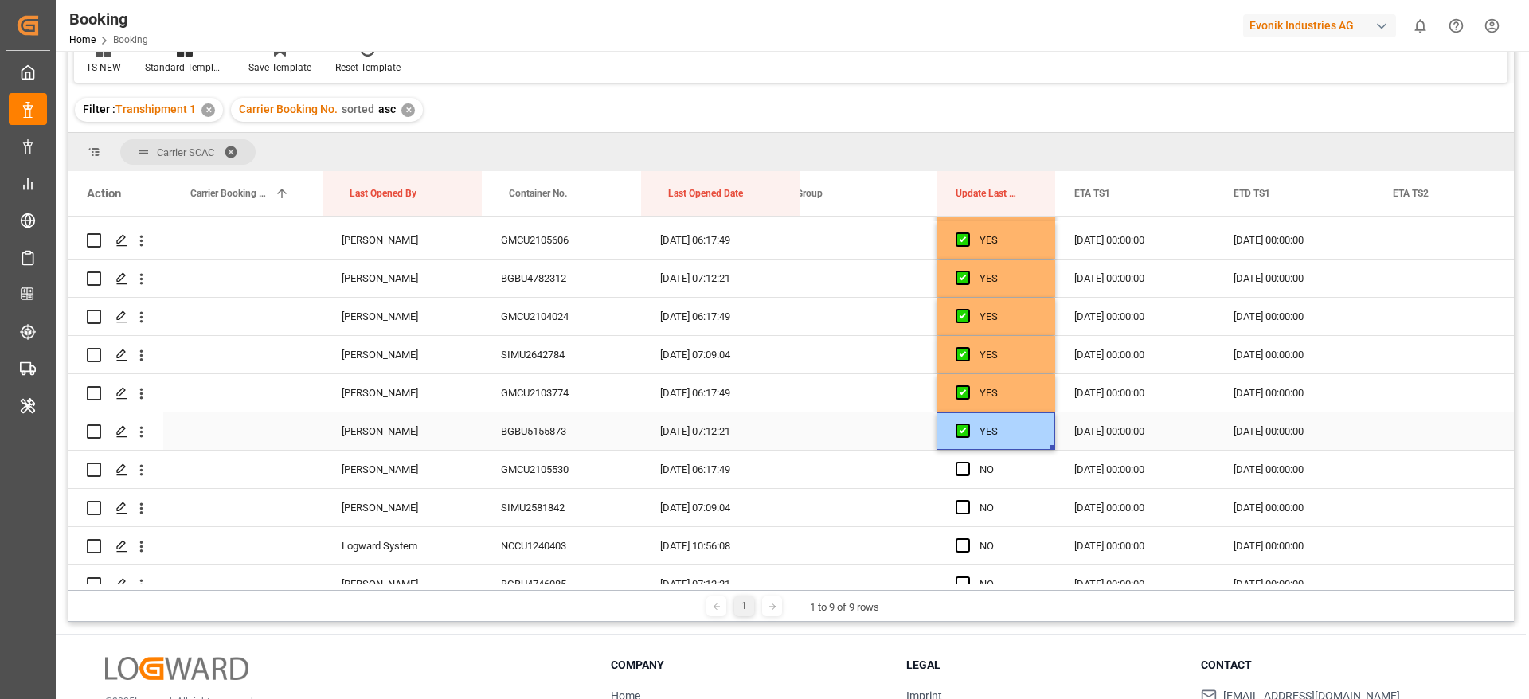
scroll to position [956, 0]
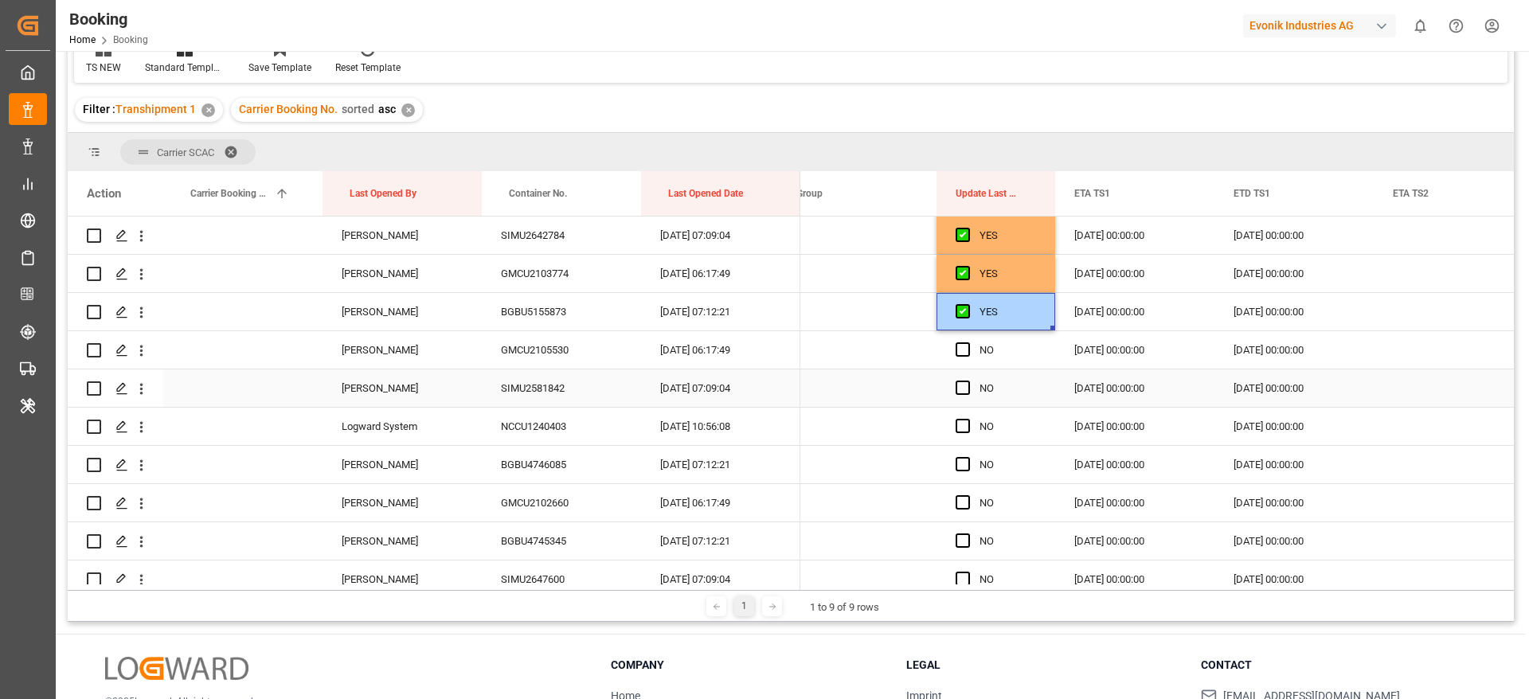
click at [981, 343] on div "NO" at bounding box center [1008, 350] width 57 height 37
click at [985, 386] on div "NO" at bounding box center [1008, 388] width 57 height 37
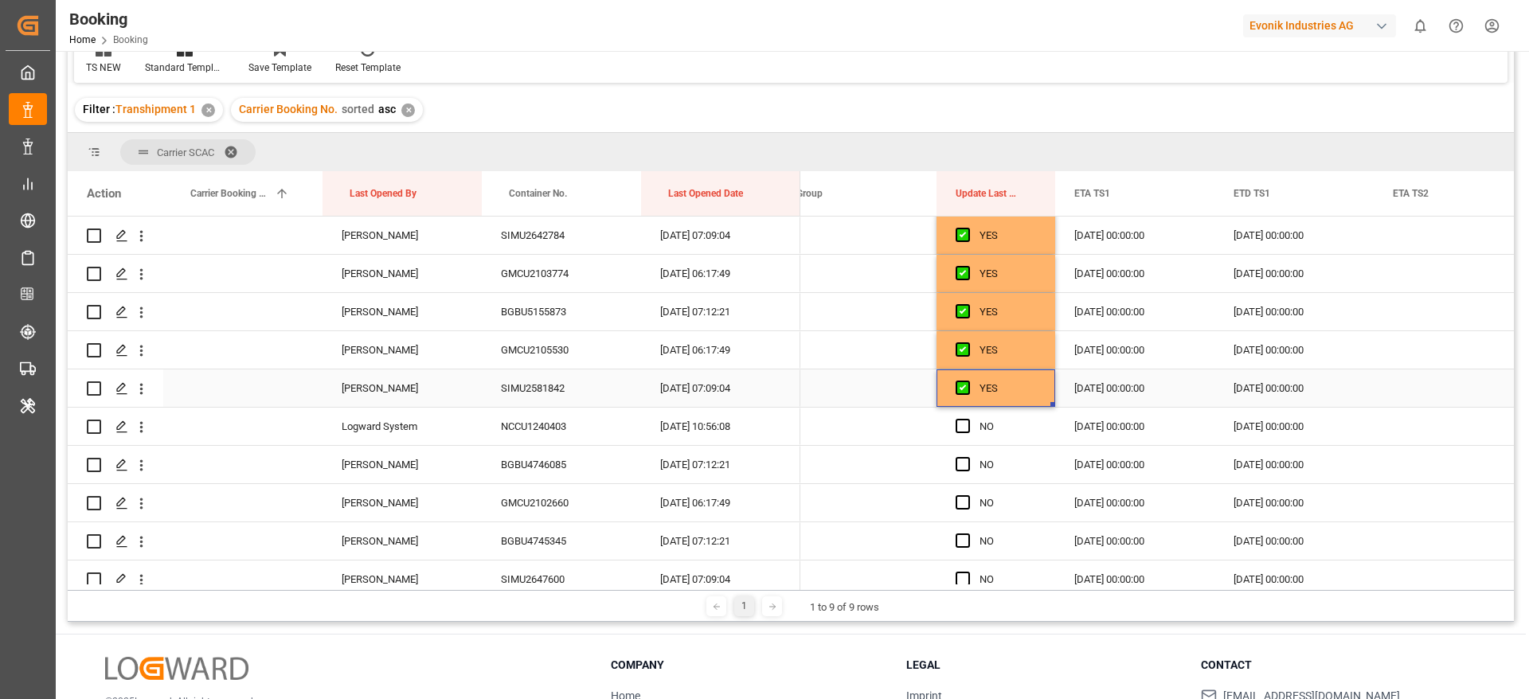
click at [553, 389] on div "SIMU2581842" at bounding box center [561, 388] width 159 height 37
click at [998, 434] on div "NO" at bounding box center [1008, 427] width 57 height 37
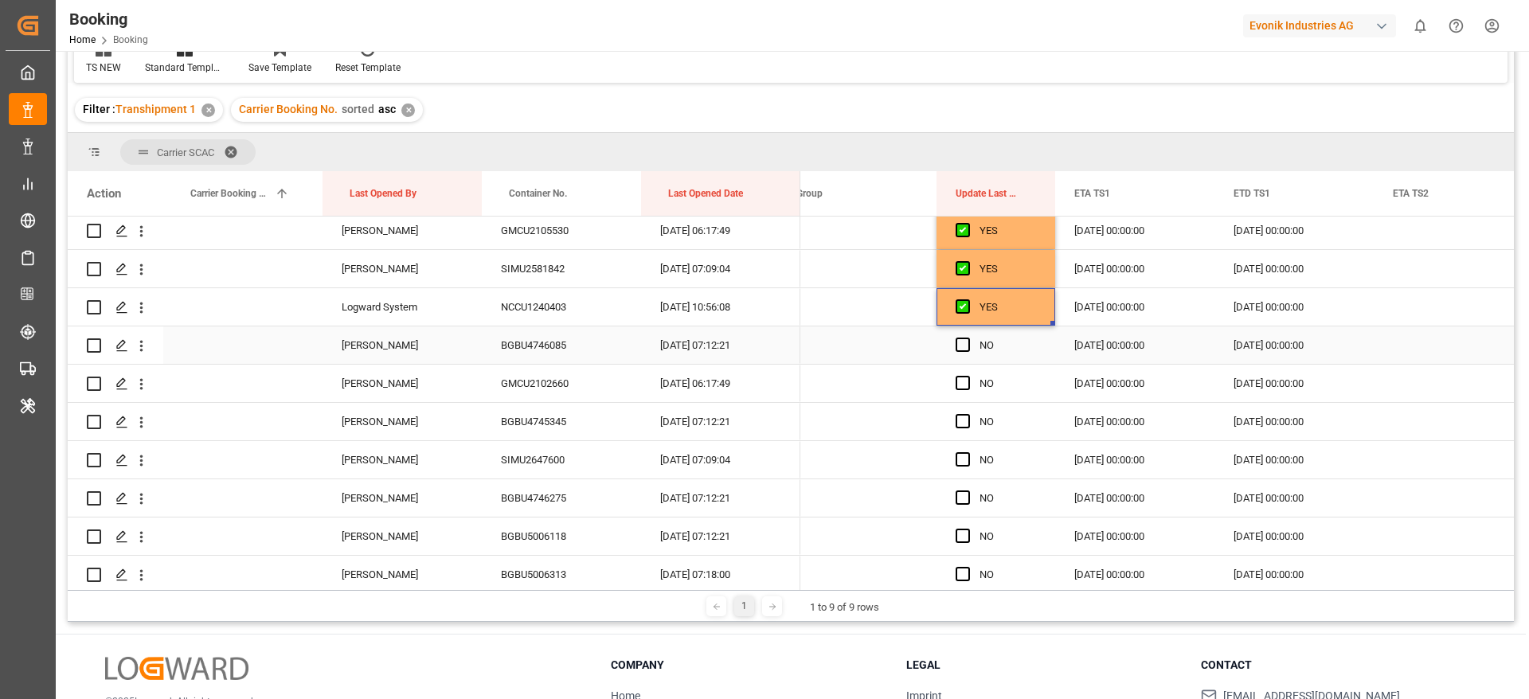
click at [991, 349] on div "NO" at bounding box center [1008, 345] width 57 height 37
click at [994, 378] on div "NO" at bounding box center [1008, 384] width 57 height 37
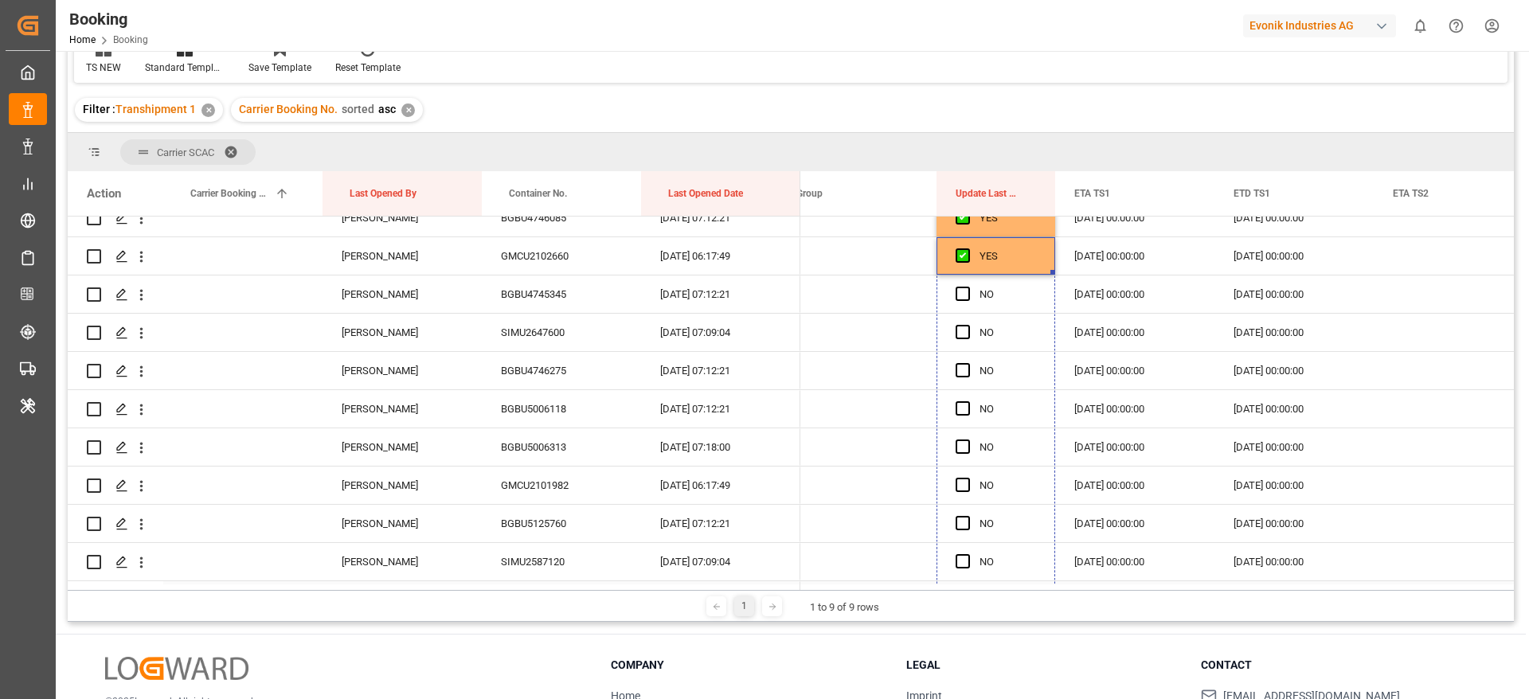
scroll to position [1267, 0]
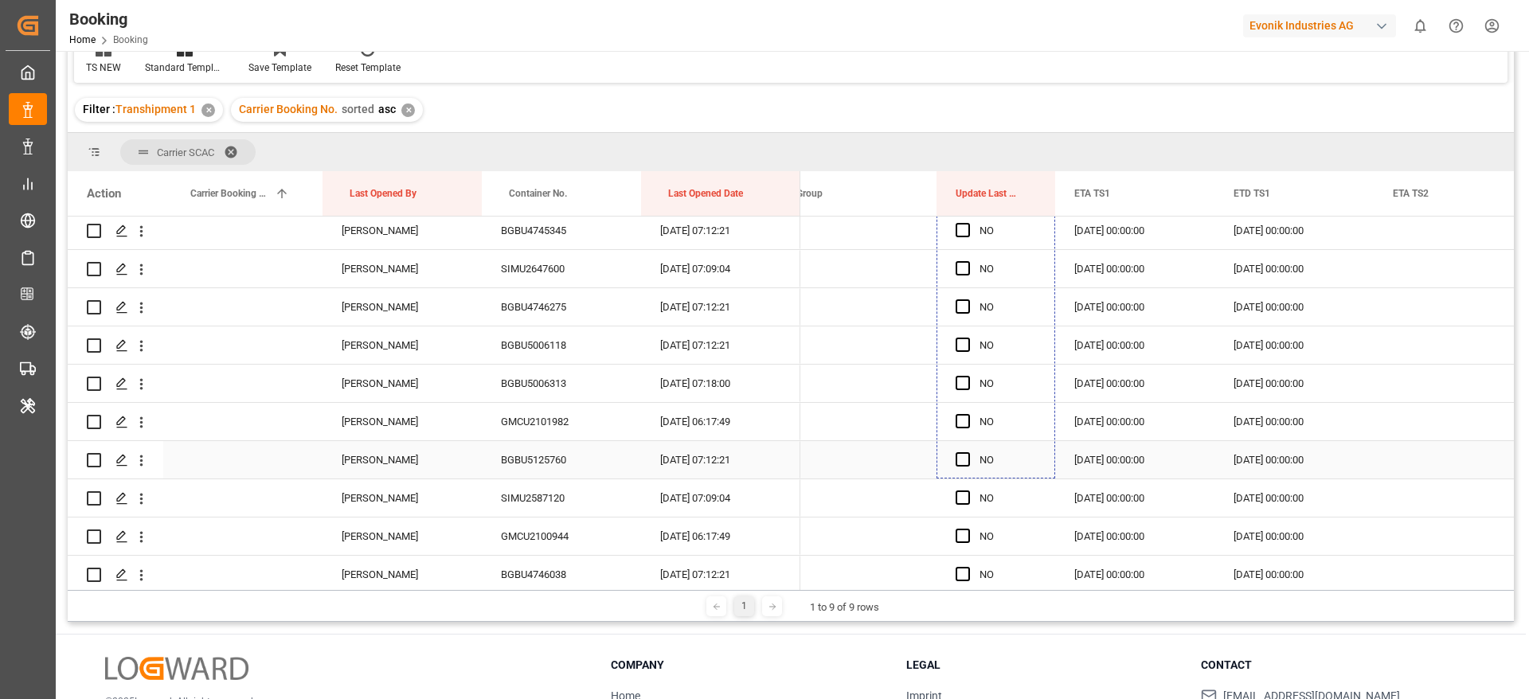
drag, startPoint x: 1052, startPoint y: 399, endPoint x: 992, endPoint y: 457, distance: 83.4
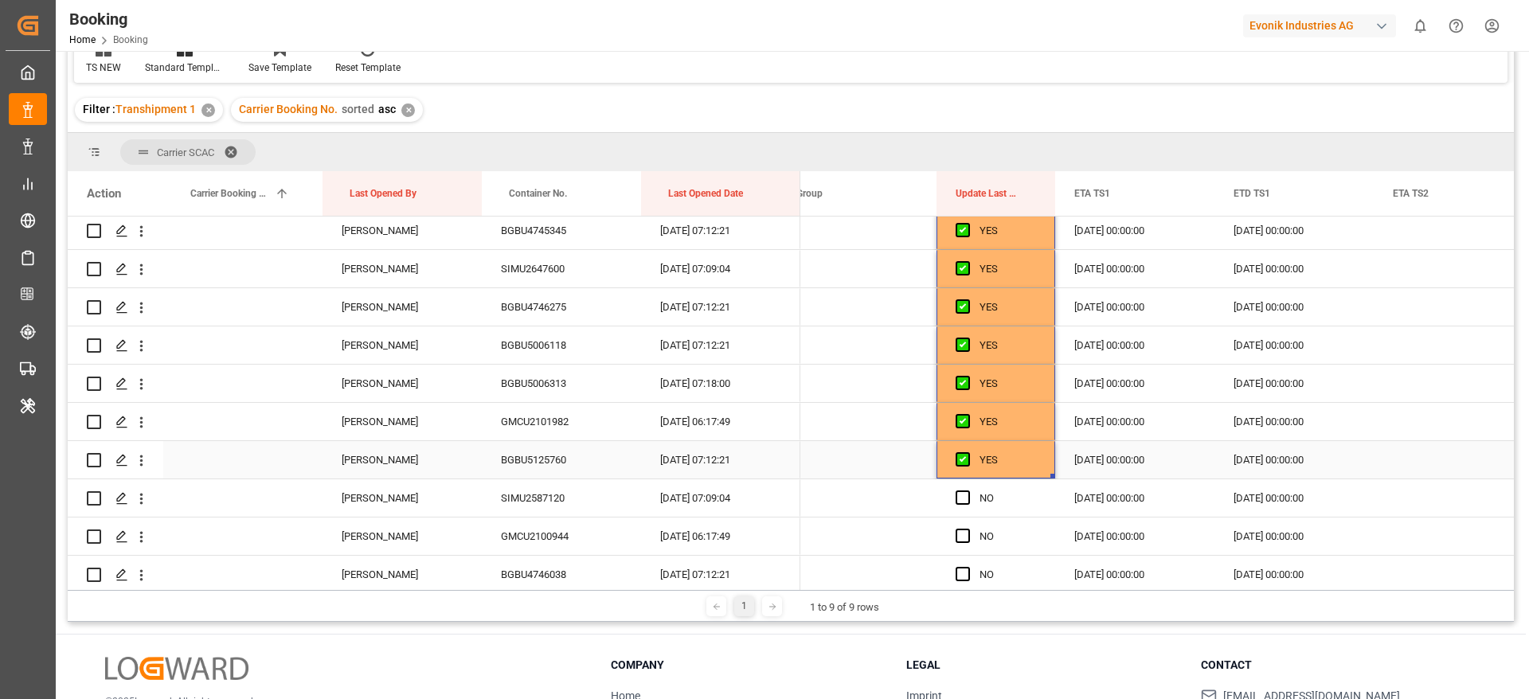
scroll to position [1386, 0]
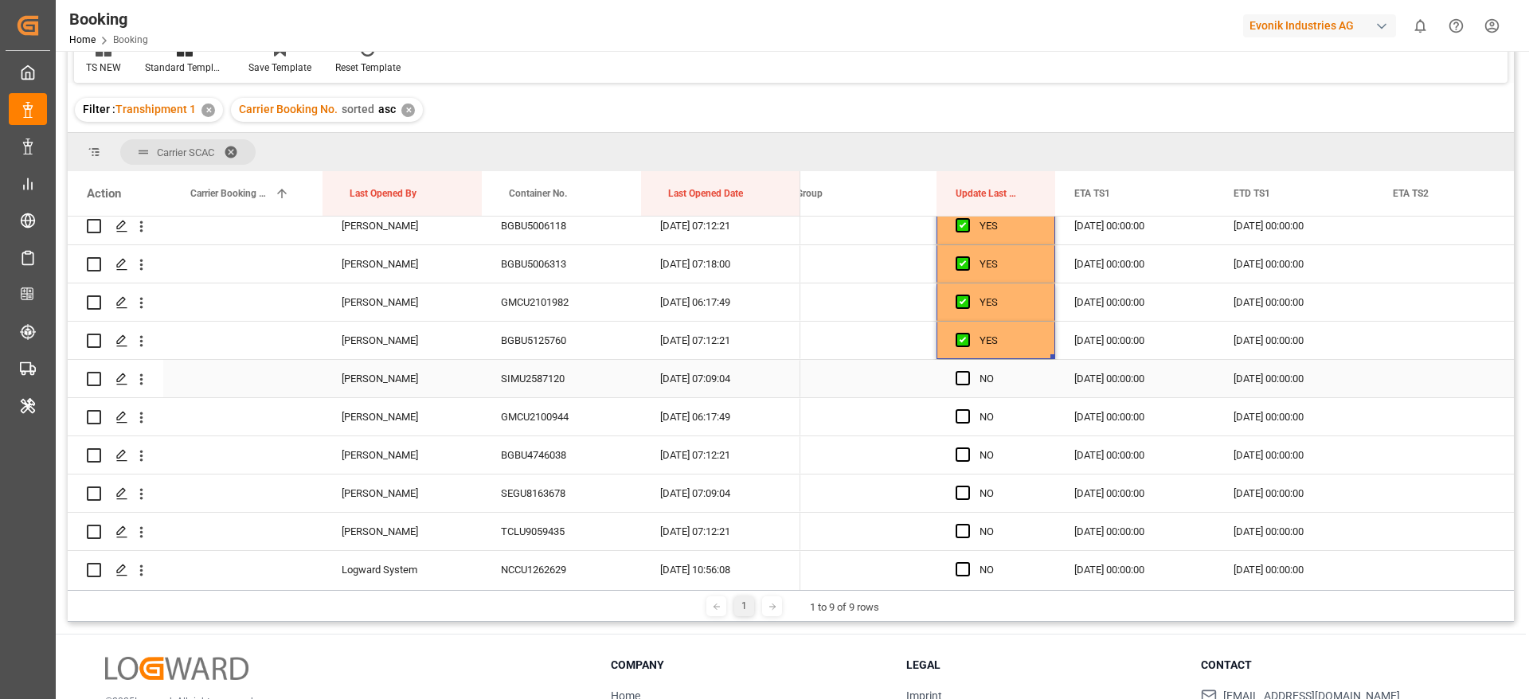
click at [964, 383] on span "Press SPACE to select this row." at bounding box center [963, 378] width 14 height 14
click at [968, 371] on input "Press SPACE to select this row." at bounding box center [968, 371] width 0 height 0
click at [965, 413] on span "Press SPACE to select this row." at bounding box center [963, 416] width 14 height 14
click at [968, 409] on input "Press SPACE to select this row." at bounding box center [968, 409] width 0 height 0
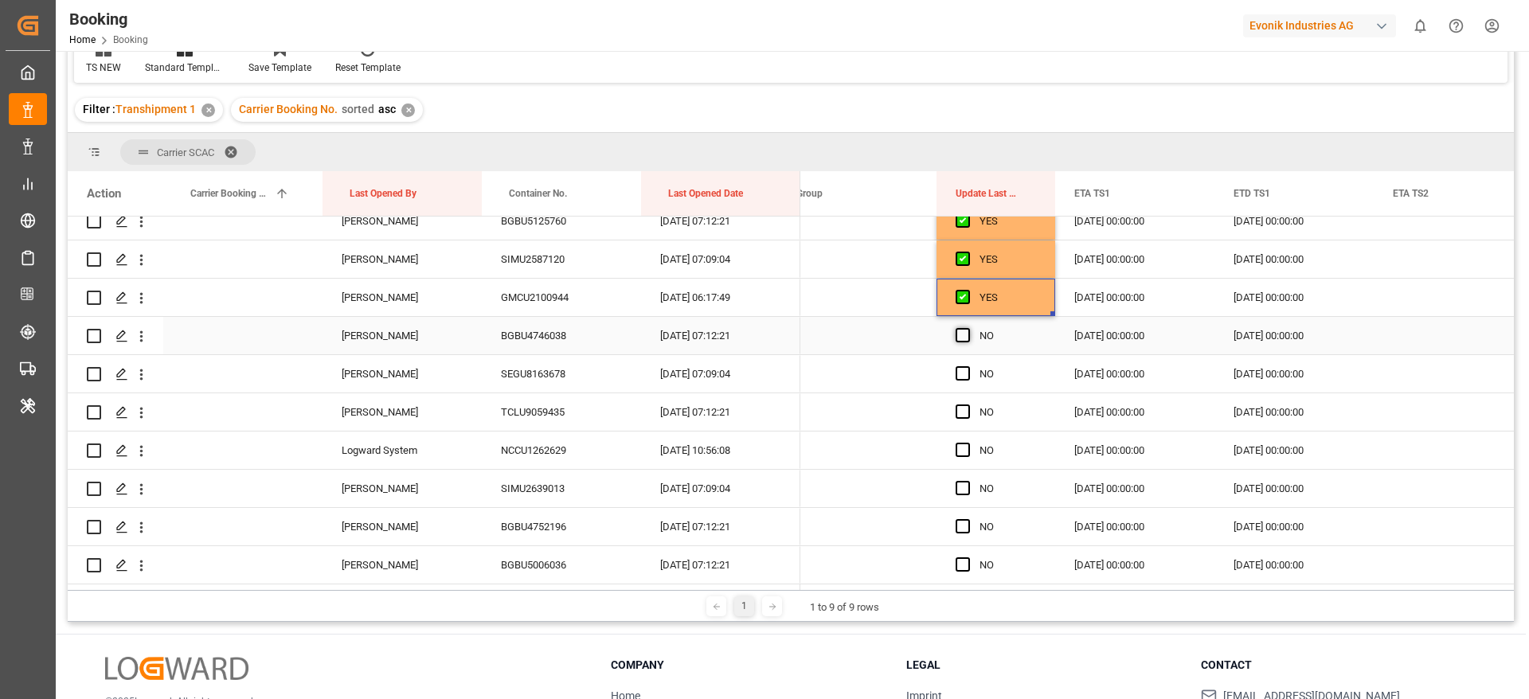
click at [965, 335] on span "Press SPACE to select this row." at bounding box center [963, 335] width 14 height 14
click at [968, 328] on input "Press SPACE to select this row." at bounding box center [968, 328] width 0 height 0
click at [964, 375] on span "Press SPACE to select this row." at bounding box center [963, 373] width 14 height 14
click at [968, 366] on input "Press SPACE to select this row." at bounding box center [968, 366] width 0 height 0
click at [962, 413] on span "Press SPACE to select this row." at bounding box center [963, 412] width 14 height 14
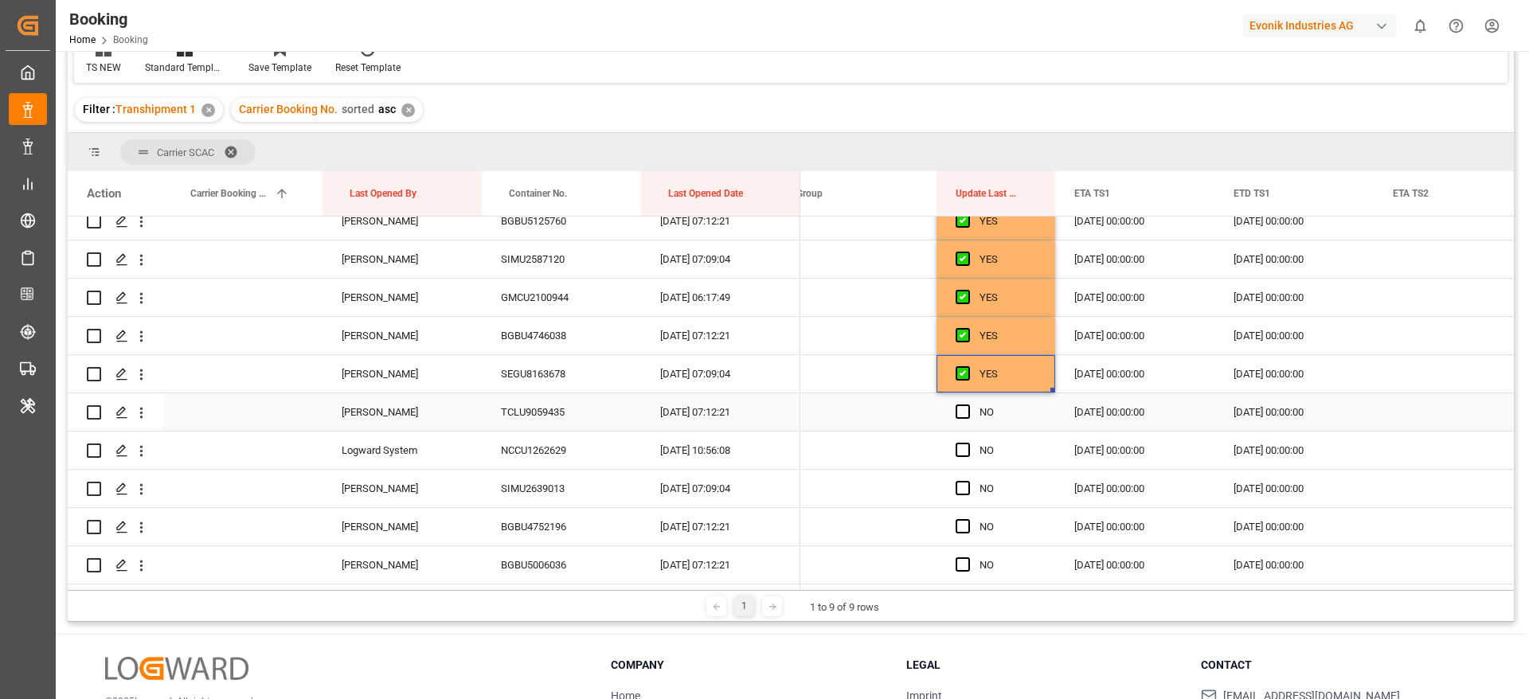
click at [968, 405] on input "Press SPACE to select this row." at bounding box center [968, 405] width 0 height 0
click at [965, 450] on span "Press SPACE to select this row." at bounding box center [963, 450] width 14 height 14
click at [968, 443] on input "Press SPACE to select this row." at bounding box center [968, 443] width 0 height 0
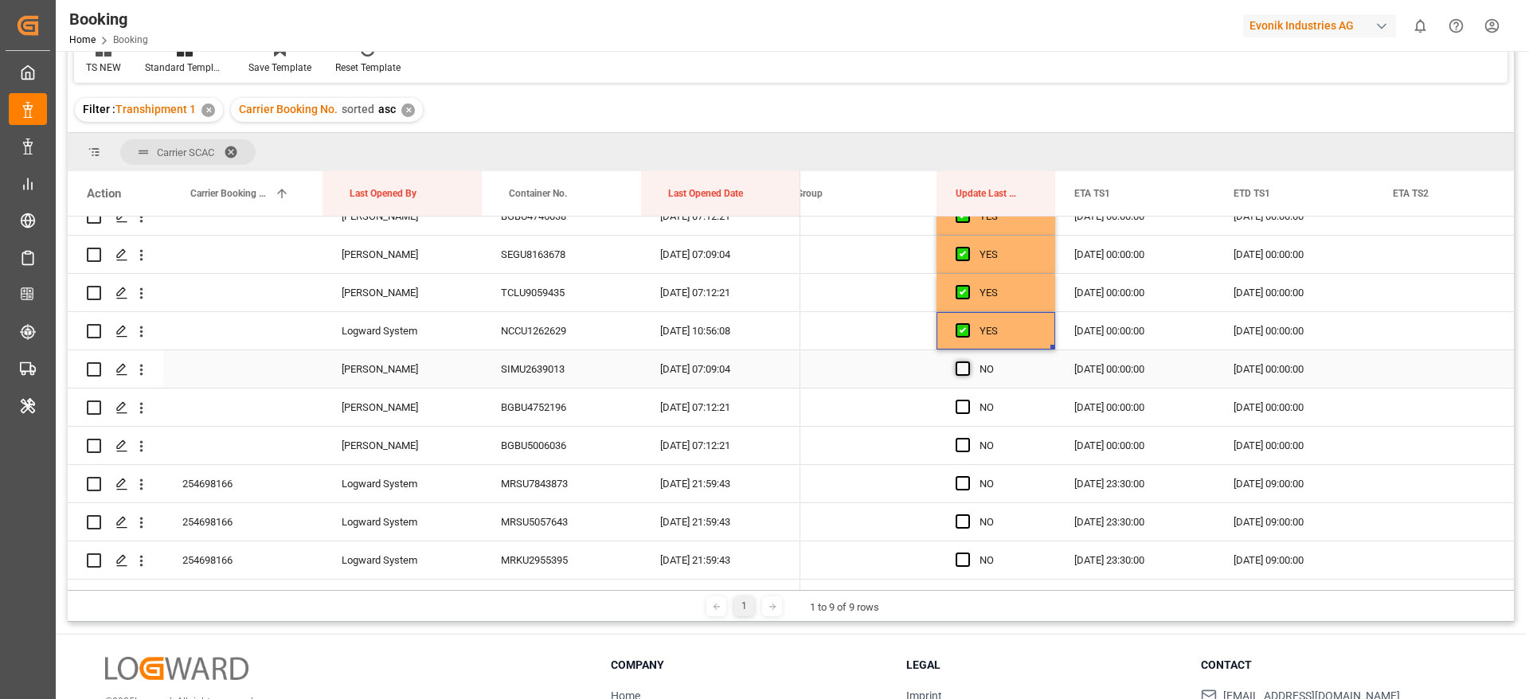
click at [961, 369] on span "Press SPACE to select this row." at bounding box center [963, 369] width 14 height 14
click at [968, 362] on input "Press SPACE to select this row." at bounding box center [968, 362] width 0 height 0
click at [966, 409] on span "Press SPACE to select this row." at bounding box center [963, 407] width 14 height 14
click at [968, 400] on input "Press SPACE to select this row." at bounding box center [968, 400] width 0 height 0
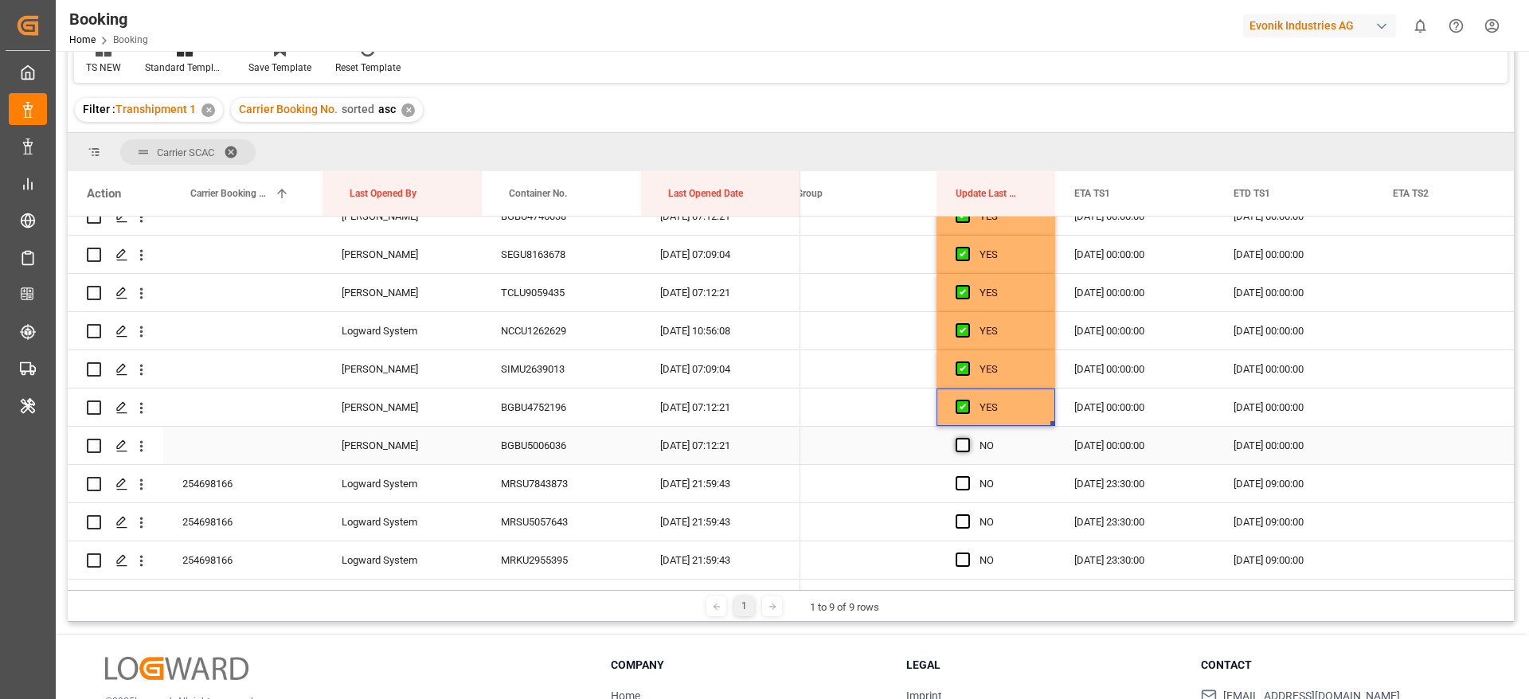
click at [965, 445] on span "Press SPACE to select this row." at bounding box center [963, 445] width 14 height 14
click at [968, 438] on input "Press SPACE to select this row." at bounding box center [968, 438] width 0 height 0
click at [138, 410] on icon "open menu" at bounding box center [141, 408] width 17 height 17
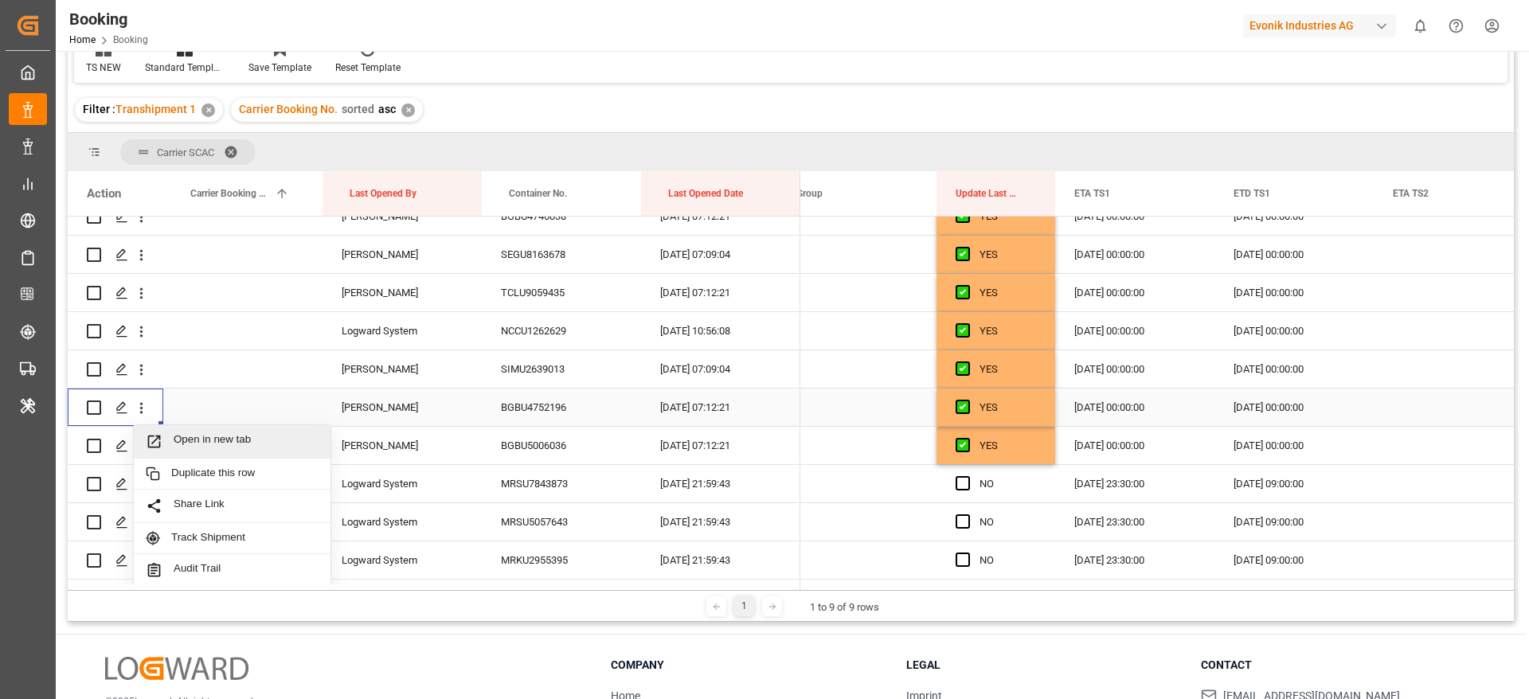
click at [262, 433] on span "Open in new tab" at bounding box center [246, 441] width 145 height 17
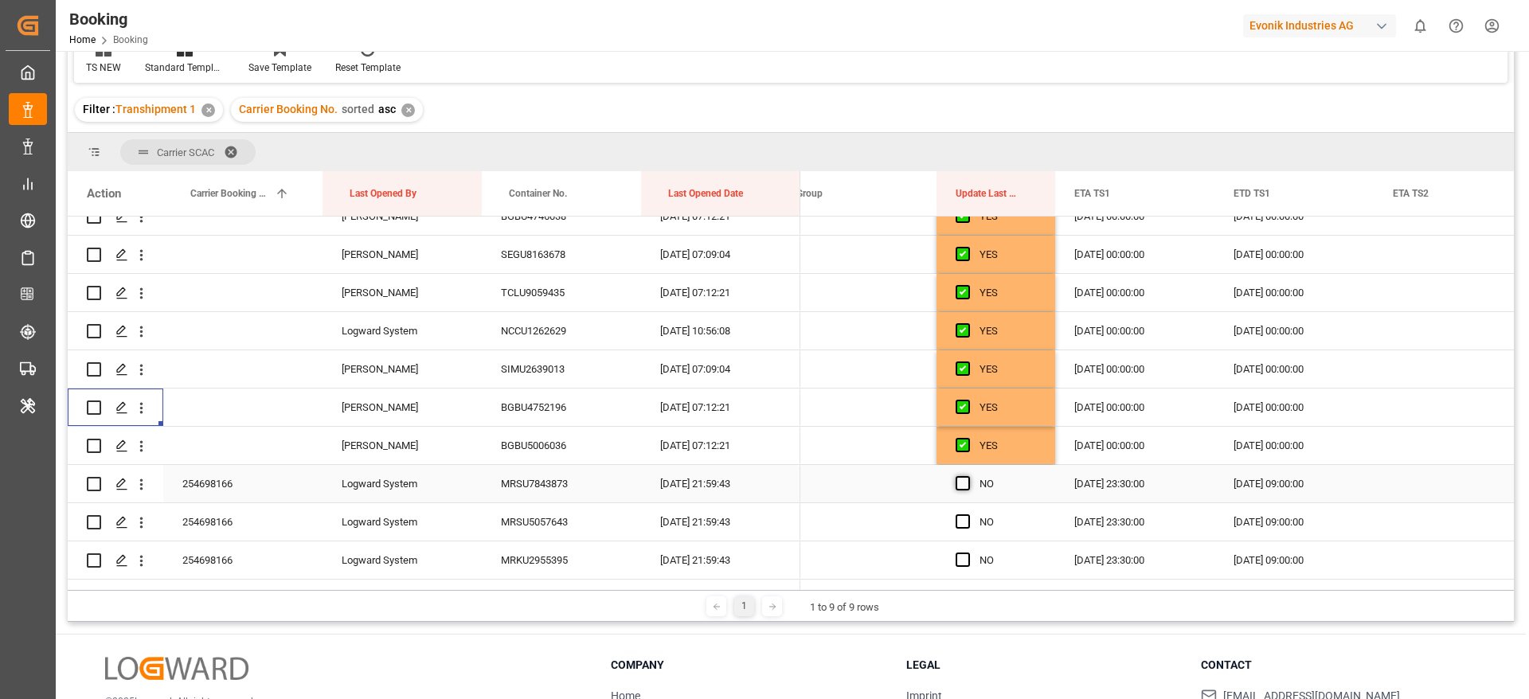
click at [967, 482] on span "Press SPACE to select this row." at bounding box center [963, 483] width 14 height 14
click at [968, 476] on input "Press SPACE to select this row." at bounding box center [968, 476] width 0 height 0
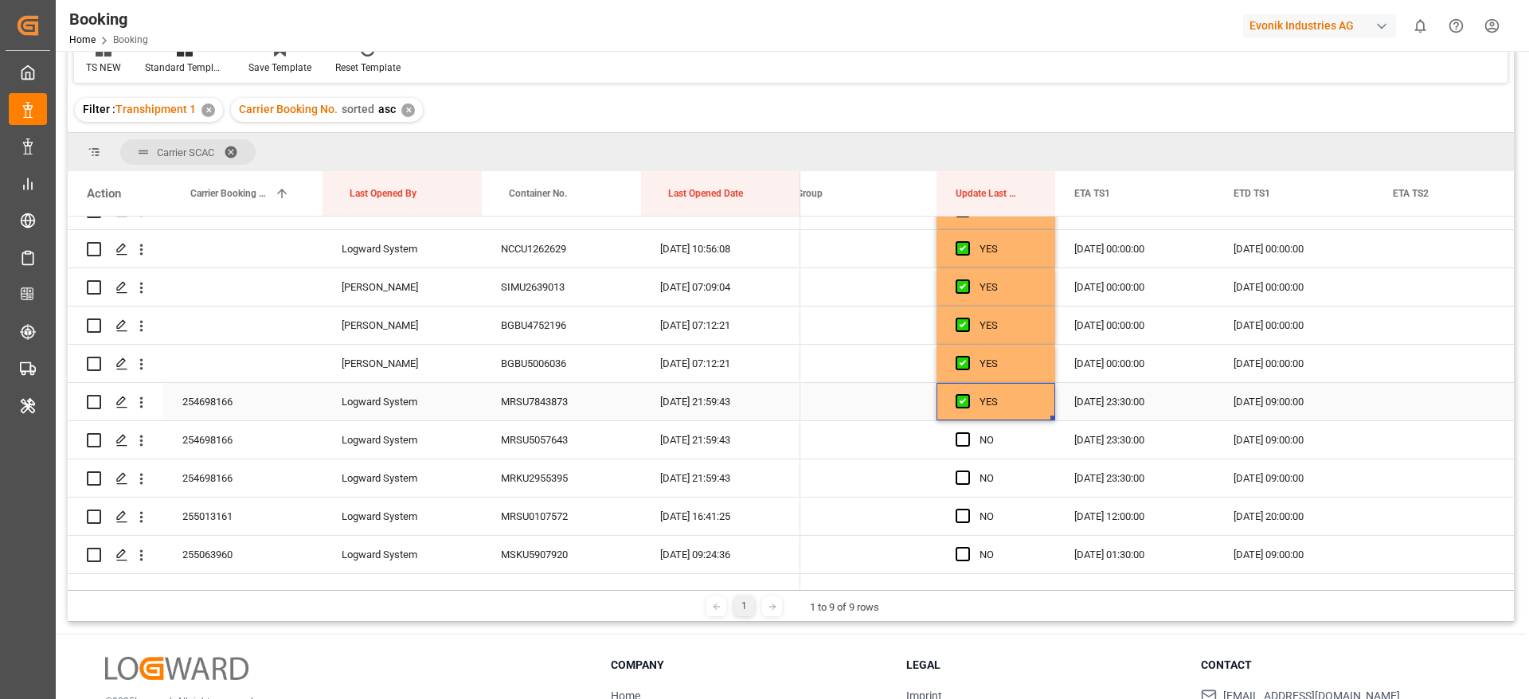
scroll to position [1745, 0]
click at [968, 401] on span "Press SPACE to select this row." at bounding box center [963, 402] width 14 height 14
click at [968, 395] on input "Press SPACE to select this row." at bounding box center [968, 395] width 0 height 0
click at [962, 445] on span "Press SPACE to select this row." at bounding box center [963, 440] width 14 height 14
click at [968, 433] on input "Press SPACE to select this row." at bounding box center [968, 433] width 0 height 0
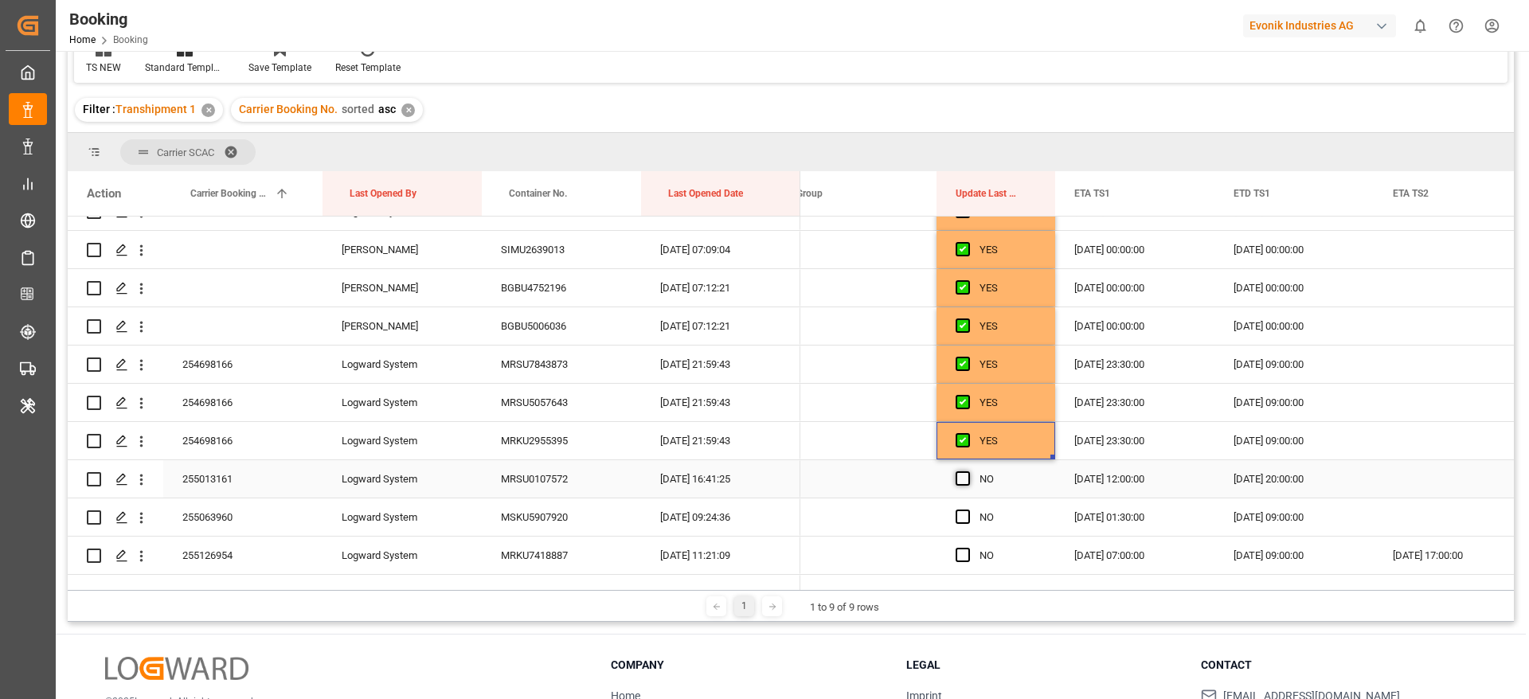
click at [961, 484] on span "Press SPACE to select this row." at bounding box center [963, 479] width 14 height 14
click at [968, 472] on input "Press SPACE to select this row." at bounding box center [968, 472] width 0 height 0
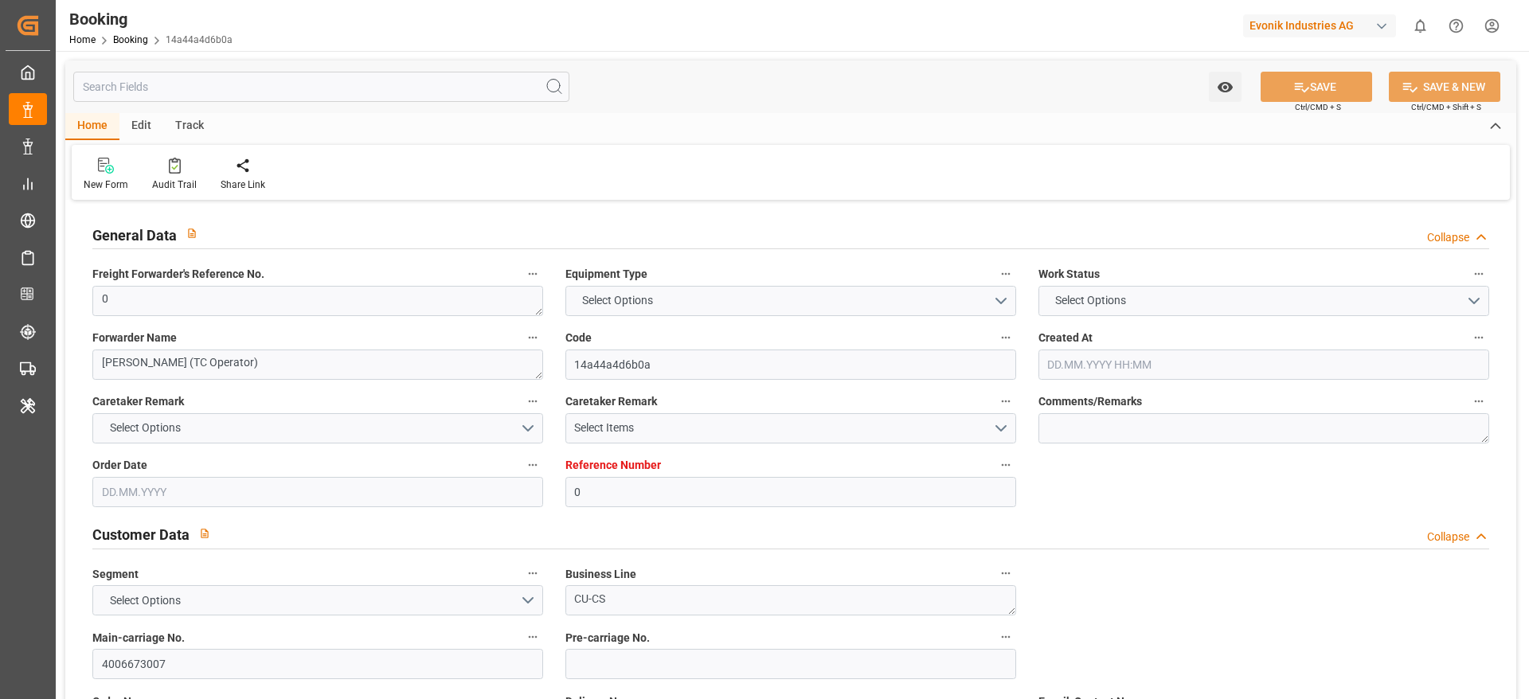
type input "0"
type input "9619983"
type input "Maersk"
type input "Maersk Line AS"
type input "NLRTM"
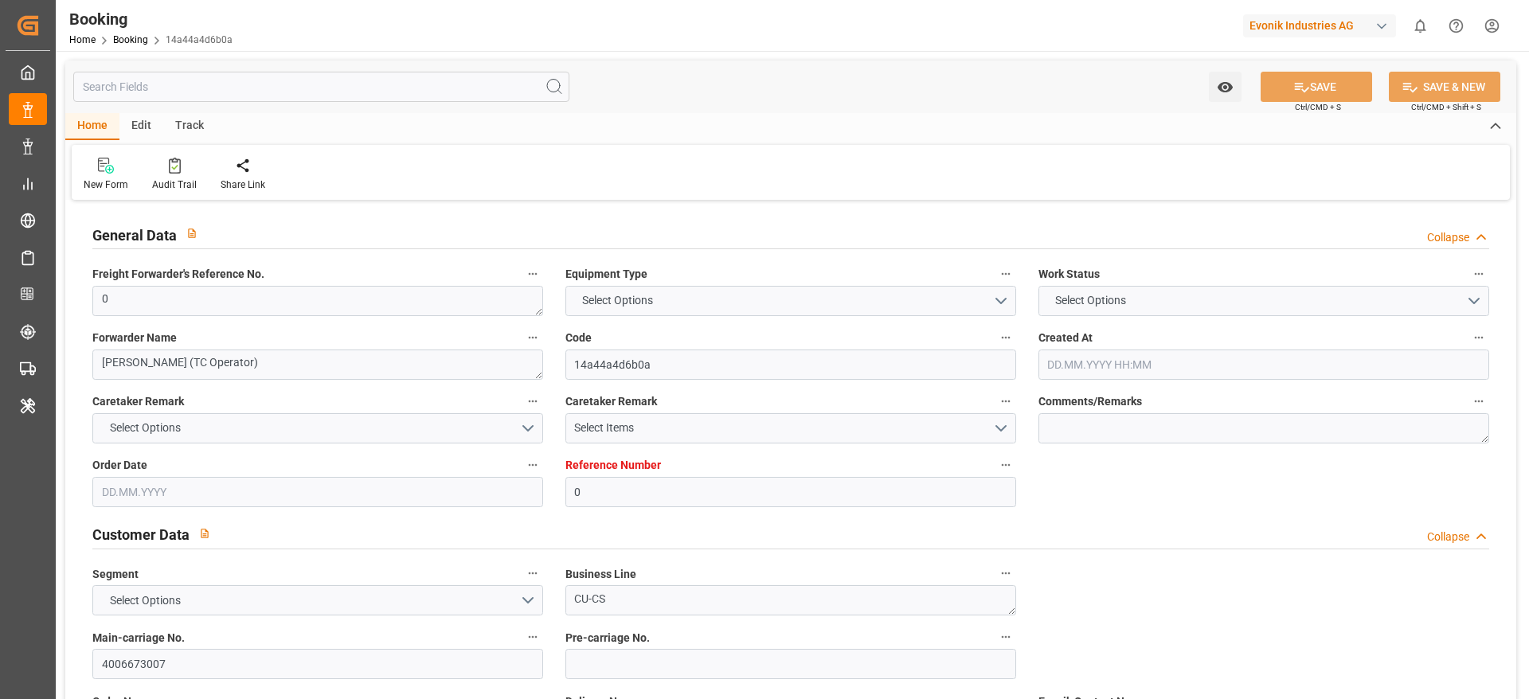
type input "THLCH"
type input "MYTPP"
type input "0"
type input "18.07.2025 08:46"
type input "[DATE]"
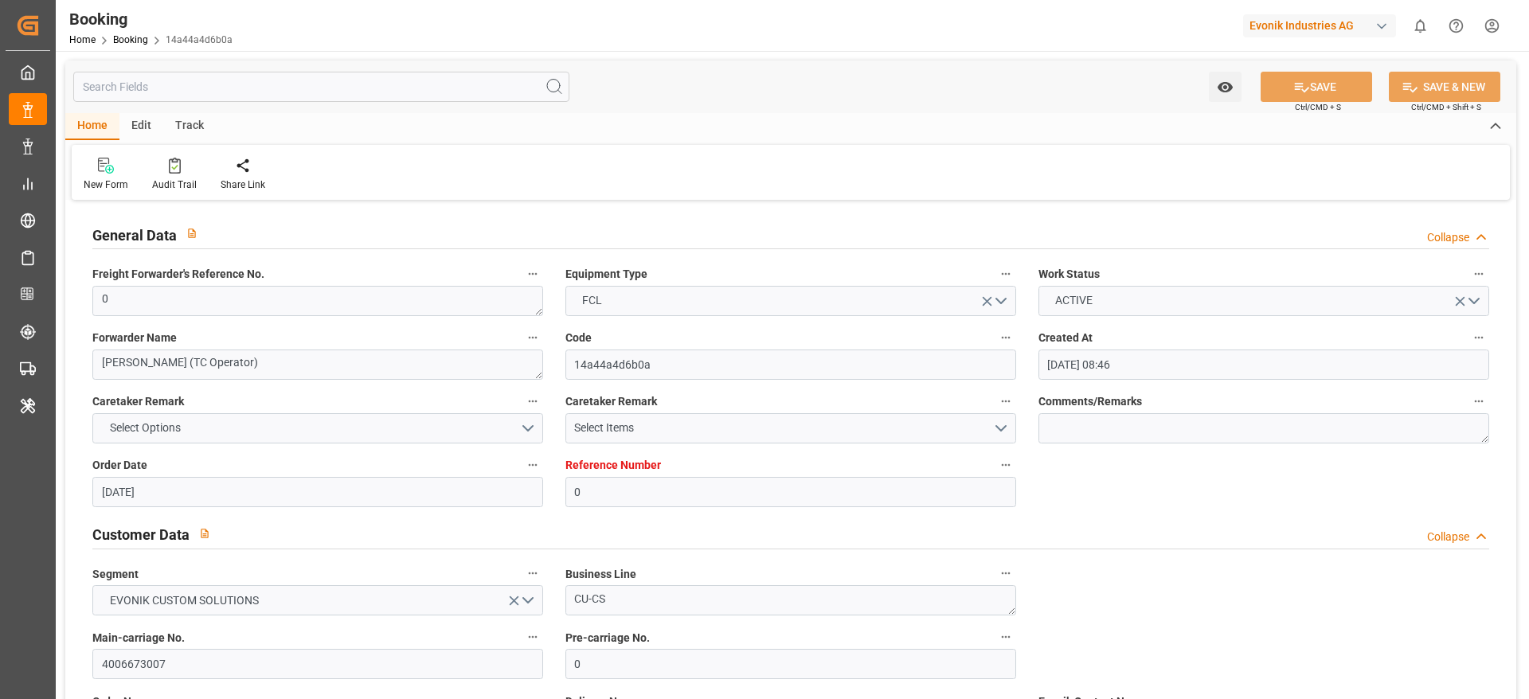
type input "24.09.2025"
type input "[DATE]"
type input "[DATE] 00:00"
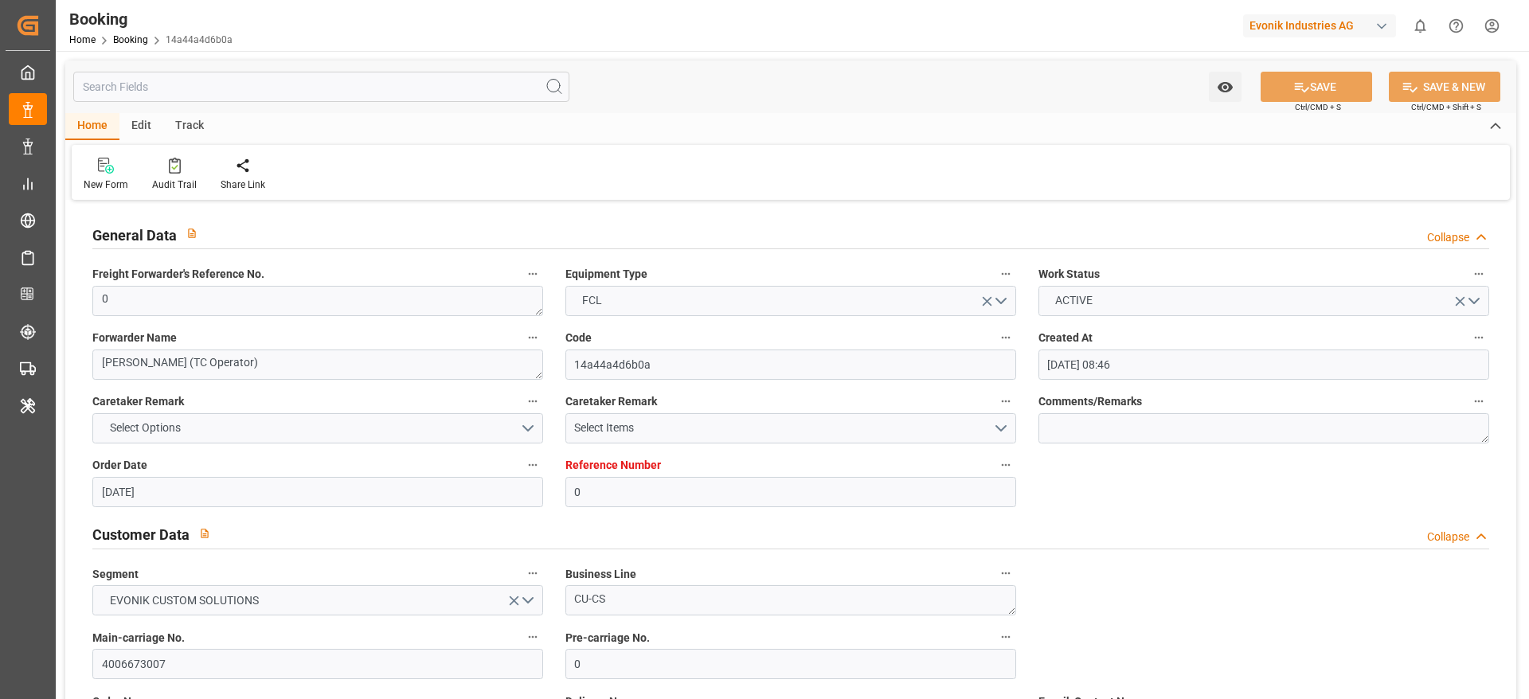
type input "24.07.2025 00:00"
type input "03.09.2025 00:00"
type input "[DATE] 00:00"
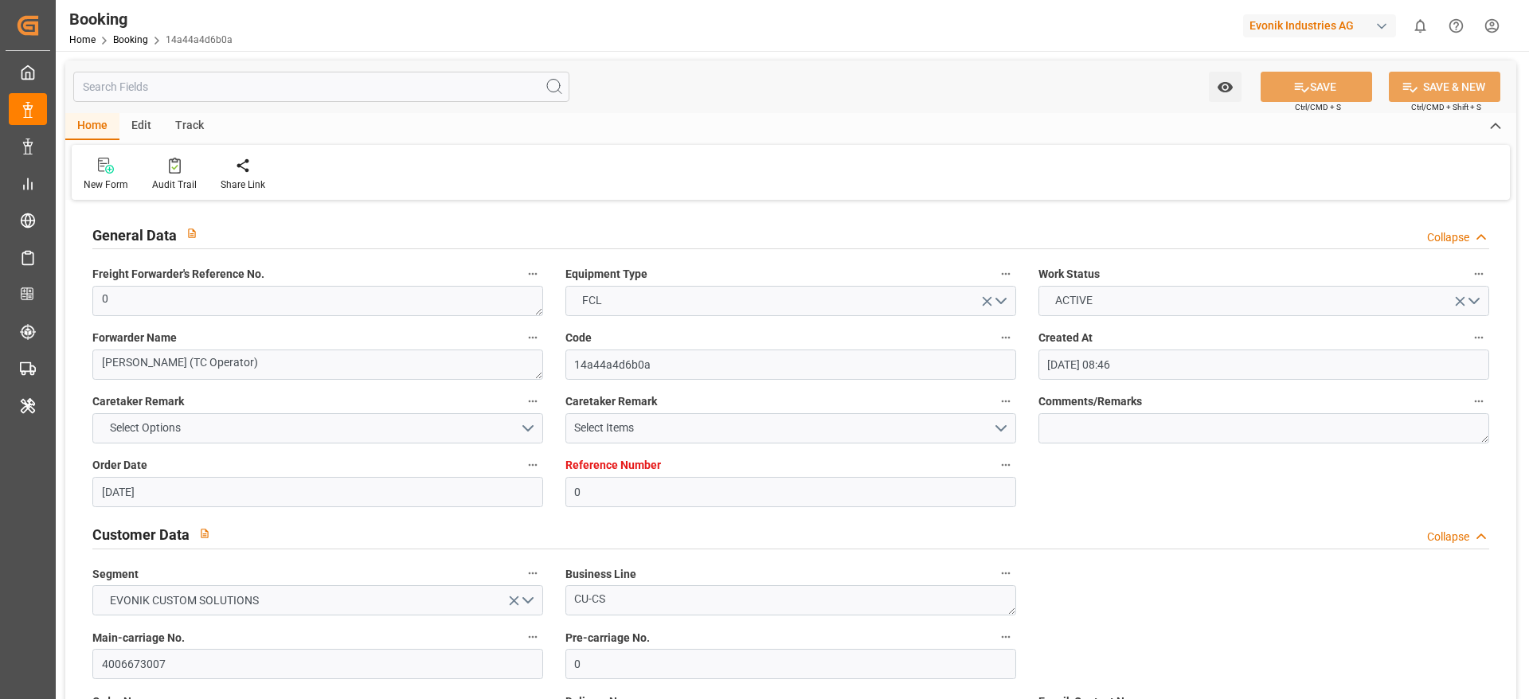
type input "01.09.2025 00:00"
type input "[DATE] 00:00"
type input "14.08.2025 07:09"
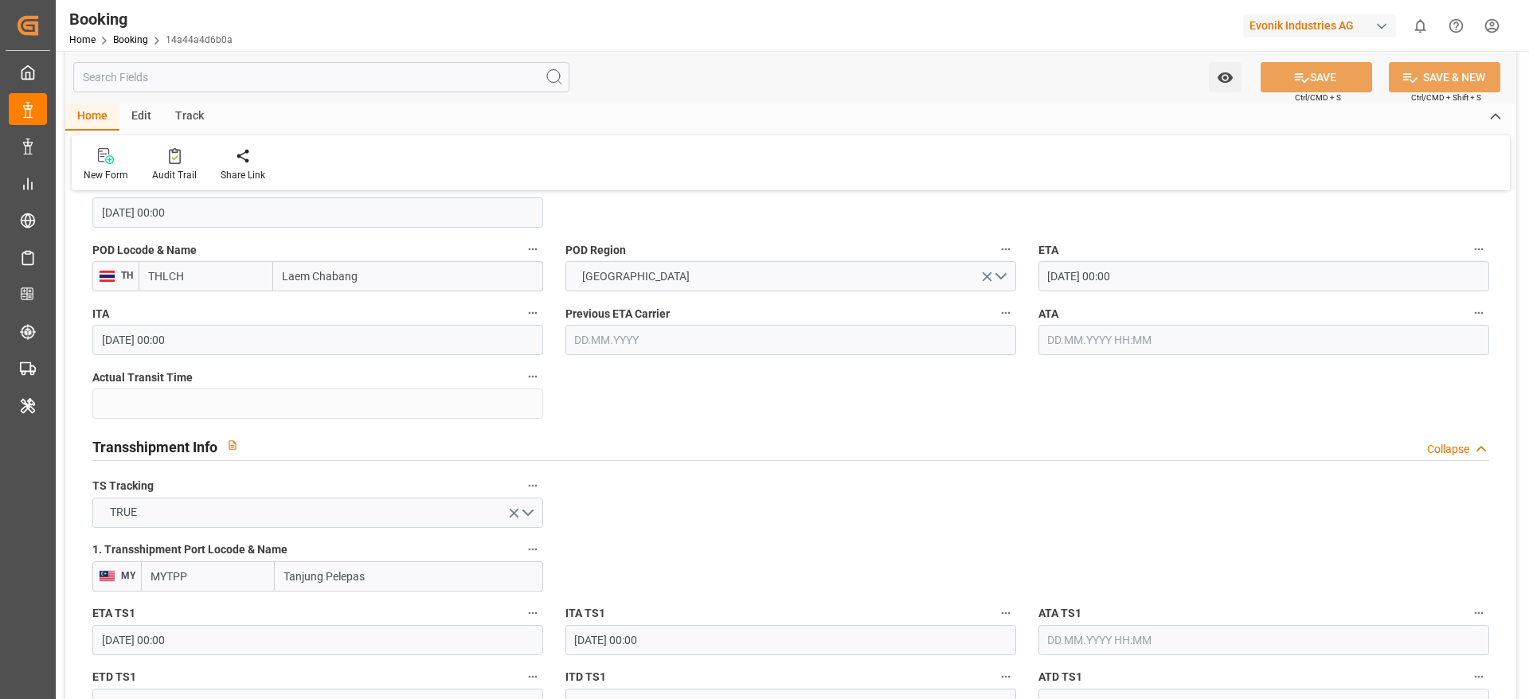
scroll to position [1792, 0]
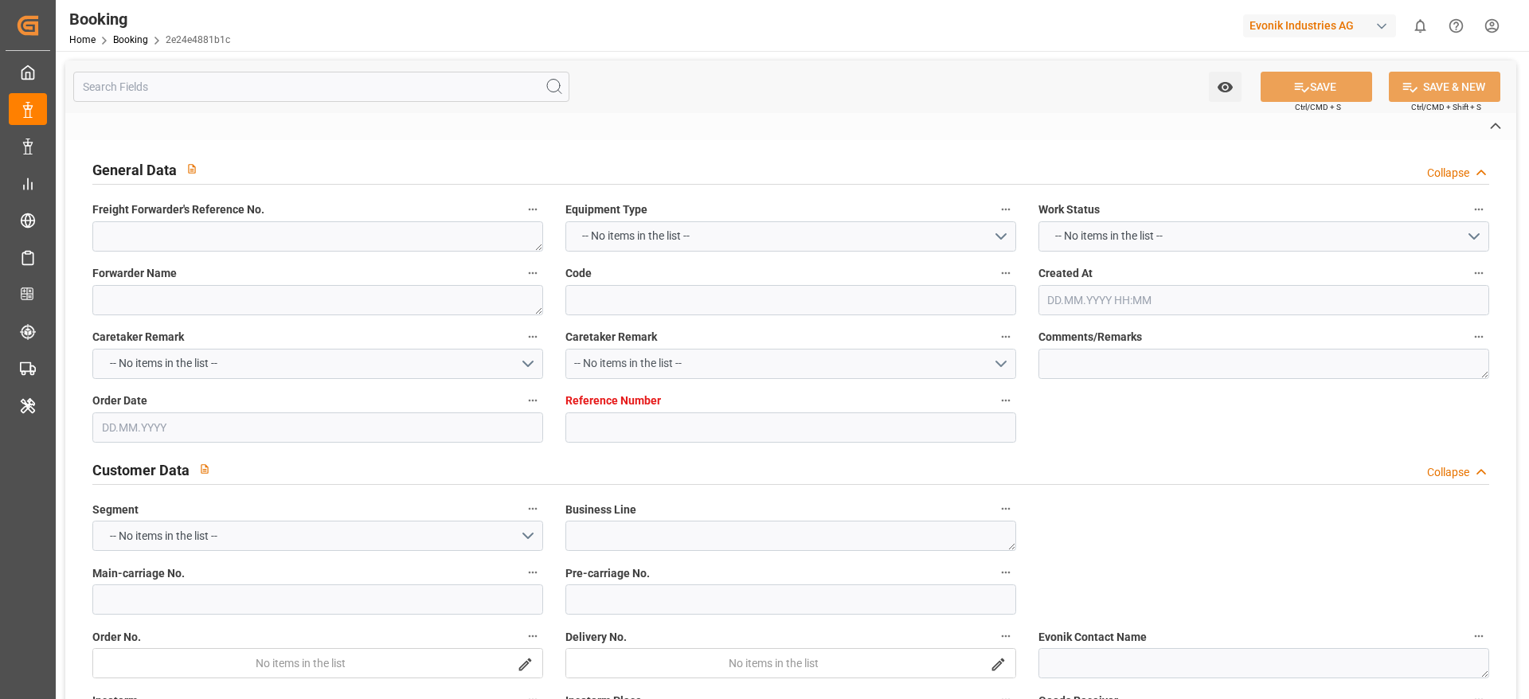
type textarea "0"
type textarea "Newport (TC Operator)"
type input "2e24e4881b1c"
type input "7001194573"
type textarea "Oxeno"
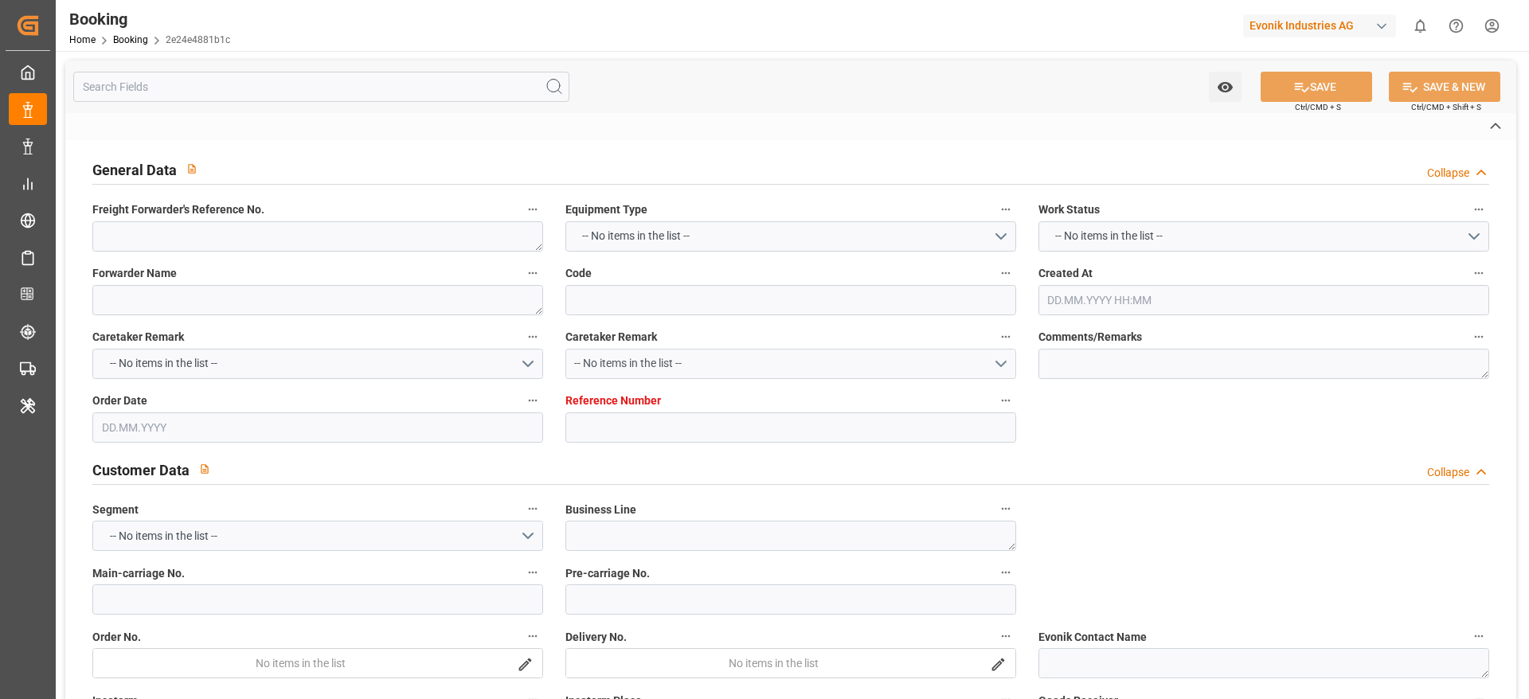
type input "7001194569"
type textarea "cora.stockhoff@evonik.com"
type textarea "CIF"
type textarea "LAEM CHABANG"
type textarea "Marl"
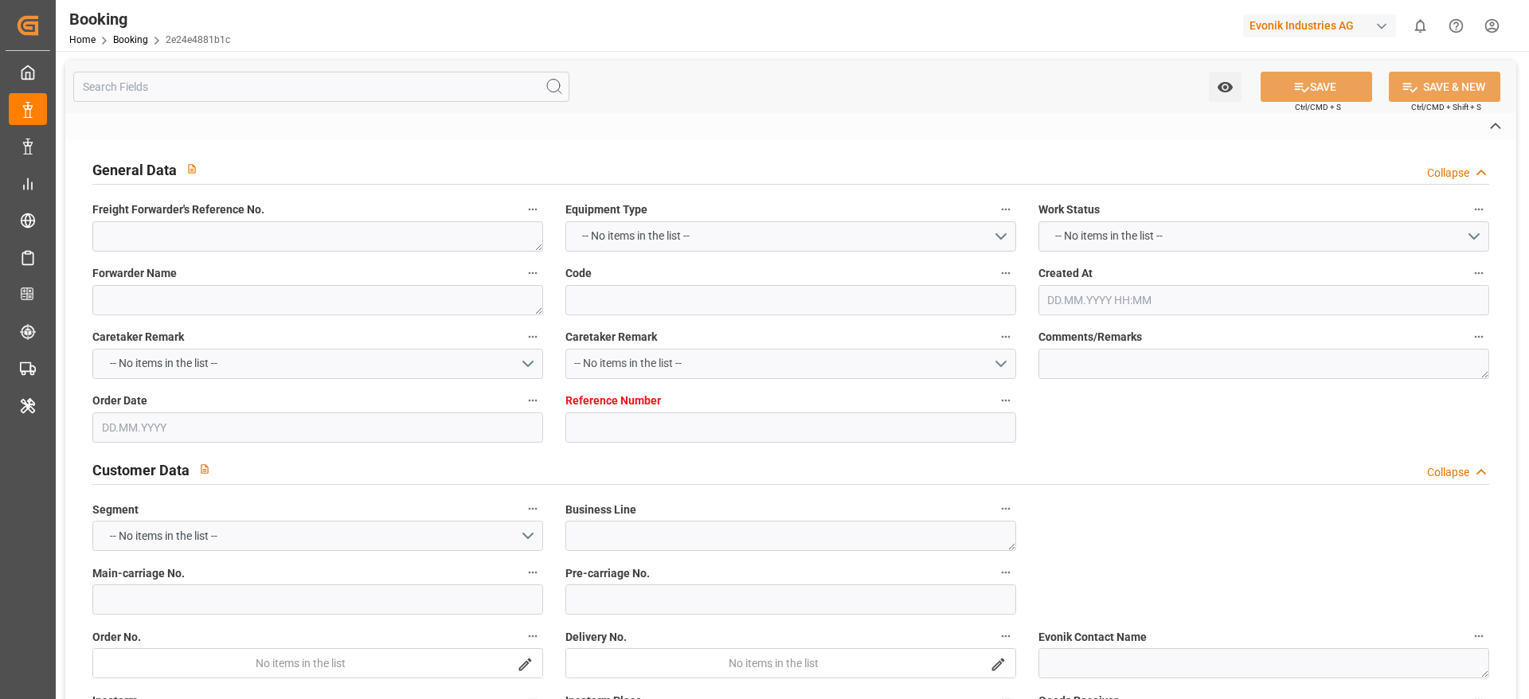
type textarea "SIMU2510833"
type input "MARSEILLE MAERSK"
type input "MAEU"
type input "[GEOGRAPHIC_DATA]"
type input "Laem Chabang"
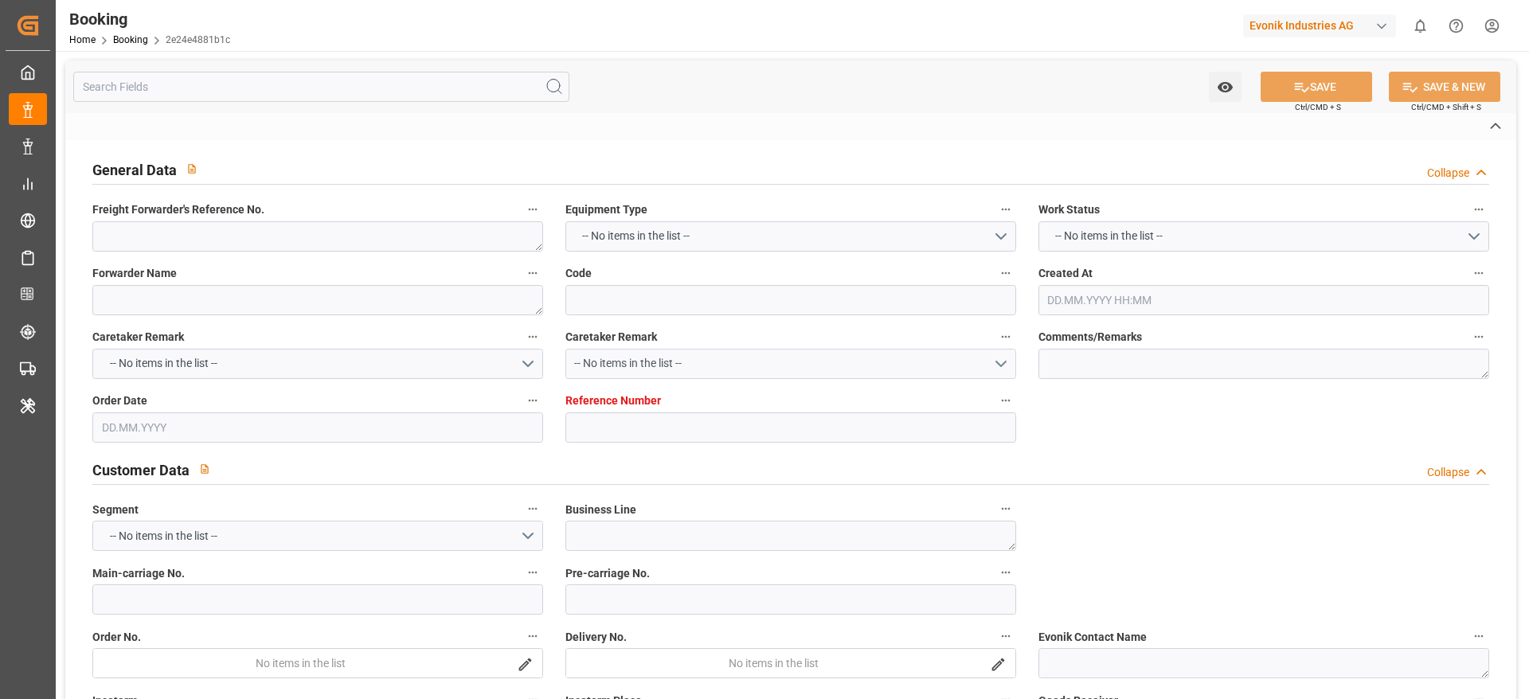
type input "Tanjung Pelepas"
type textarea "vesselName etd eta"
type textarea "INPUT_Evonik_Seeburger_IFTMIN_1002941655_20250710142335034.edi"
type textarea "NWC/UK North West Continent / UK_THLCH_MAEU_Oxeno"
type textarea "INPUT_Evonik_Seeburger_IFTMIN_1002856499_20250613074300152.edi,INPUT_Evonik_See…"
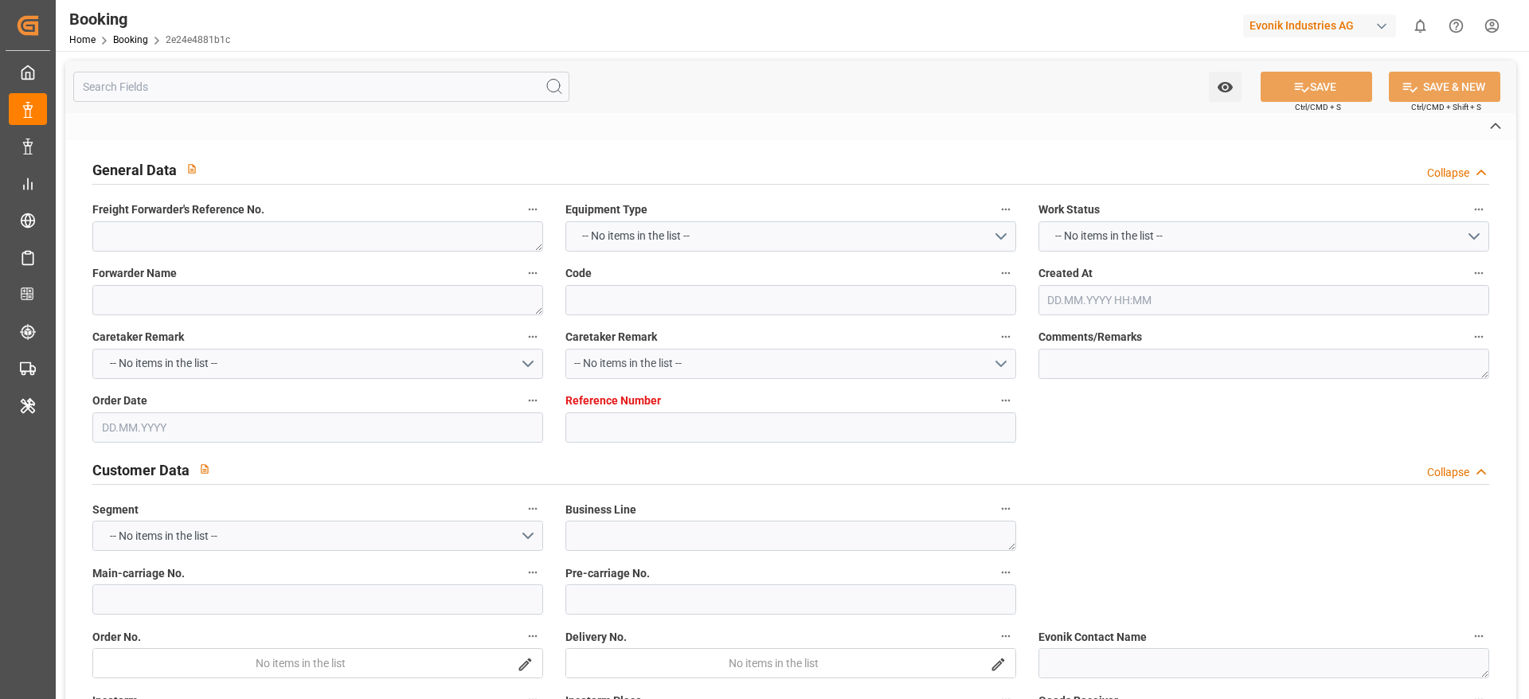
type textarea "1002941655"
type textarea "Meenakshi Manjunatha"
type textarea "businessLine-"
type textarea "IFTMIN"
type textarea "a011t00000LcJC5AAN"
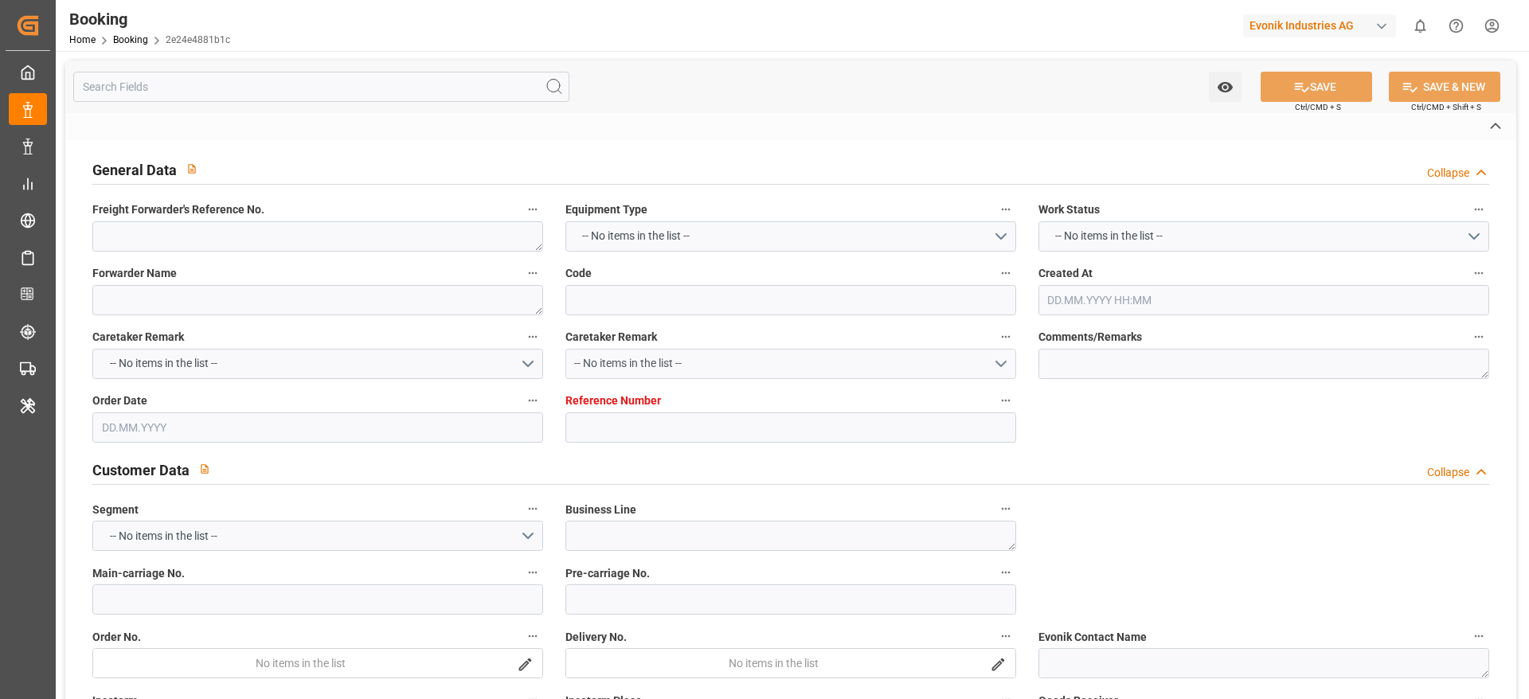
type textarea "Yes"
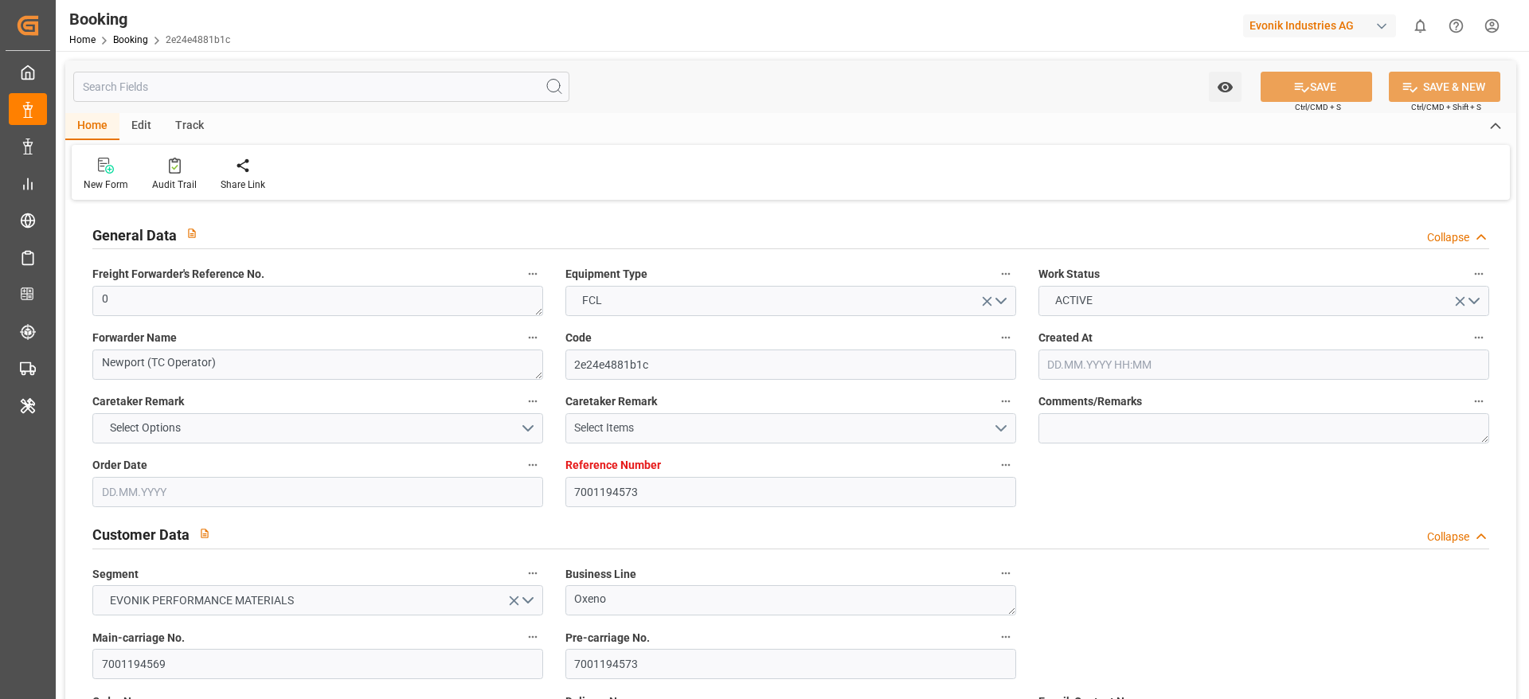
type input "7001194573"
type input "9778844"
type input "Maersk"
type input "Maersk Line AS"
type input "NLRTM"
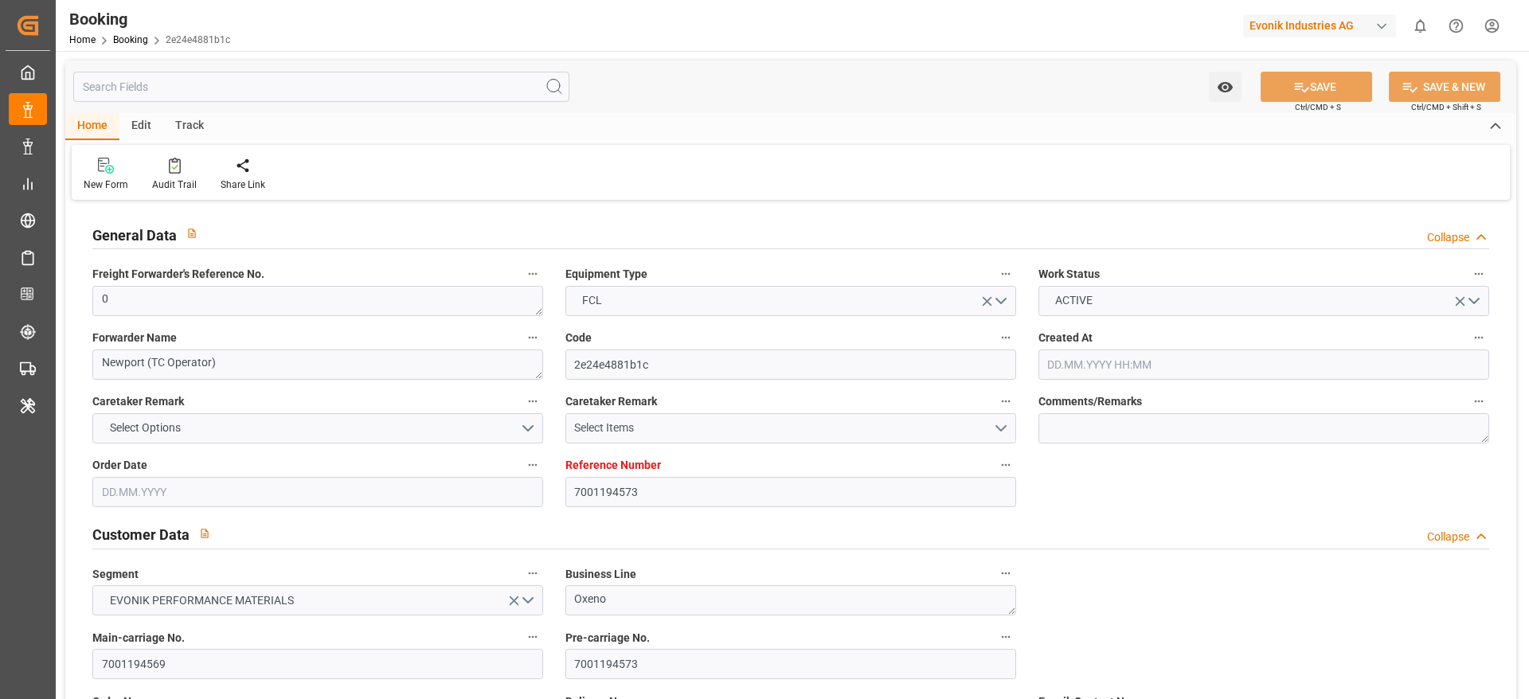
type input "THLCH"
type input "MYTPP"
type input "0"
type input "13.06.2025 05:45"
type input "13.06.2025"
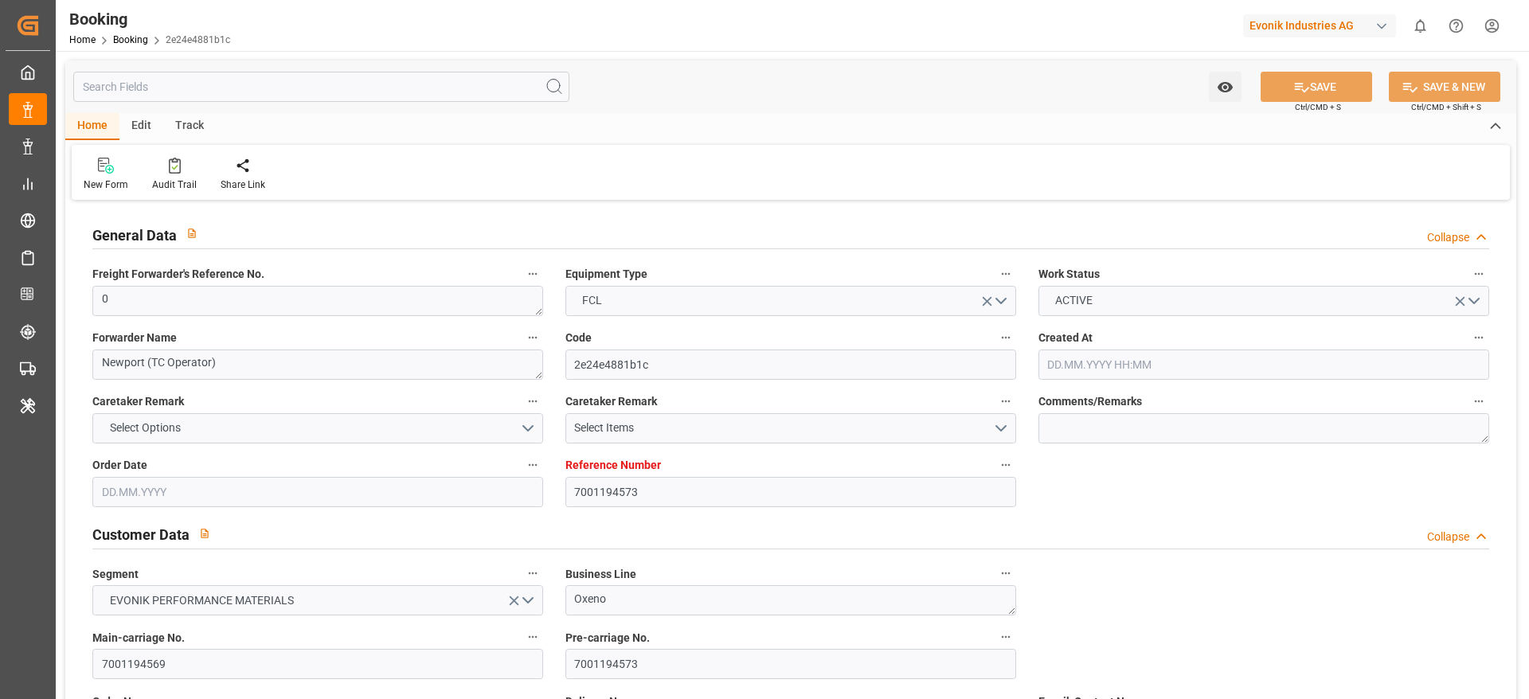
type input "20.08.2025"
type input "09.07.2025"
type input "14.07.2025 00:00"
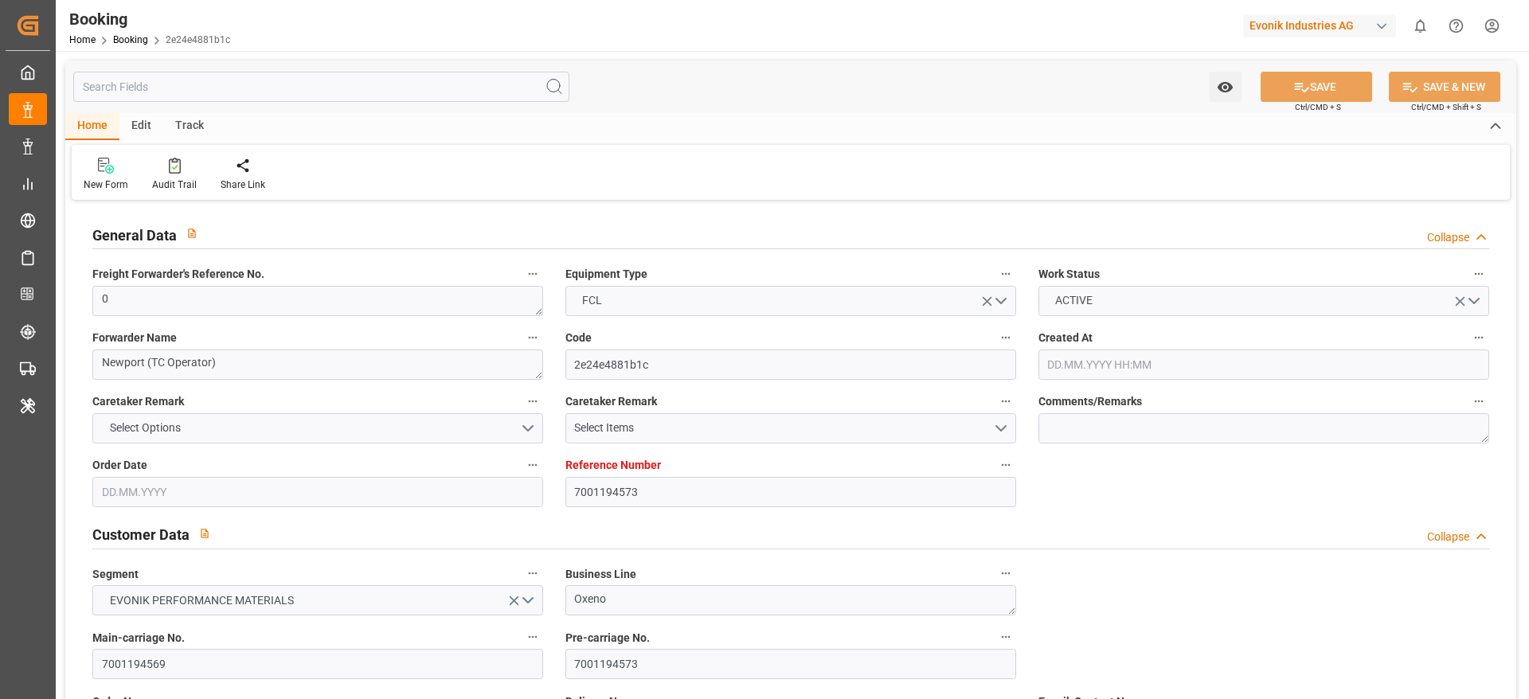
type input "09.07.2025 00:00"
type input "[DATE] 00:00"
type input "14.08.2025 00:00"
type input "16.08.2025 00:00"
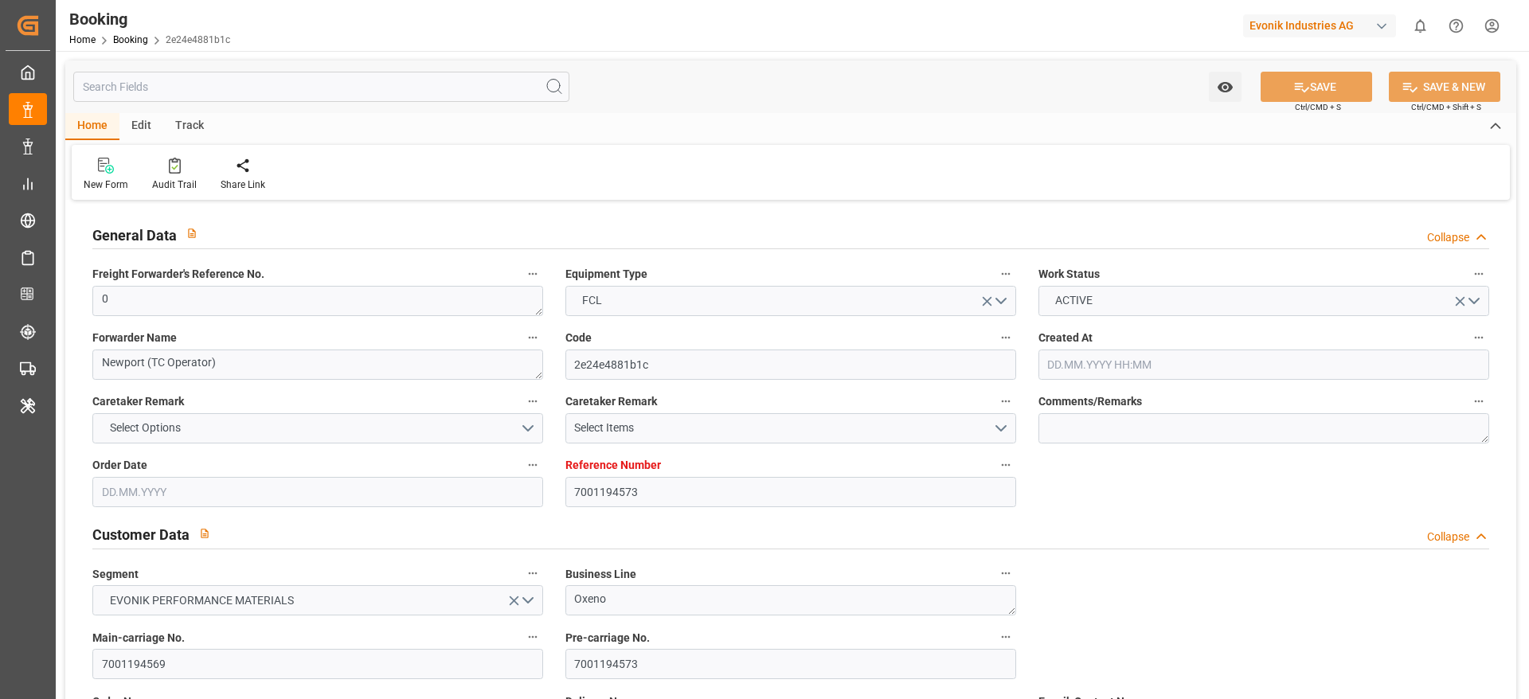
type input "14.08.2025 00:00"
type input "18.08.2025 00:00"
type input "[DATE]"
type input "14.08.2025 07:09"
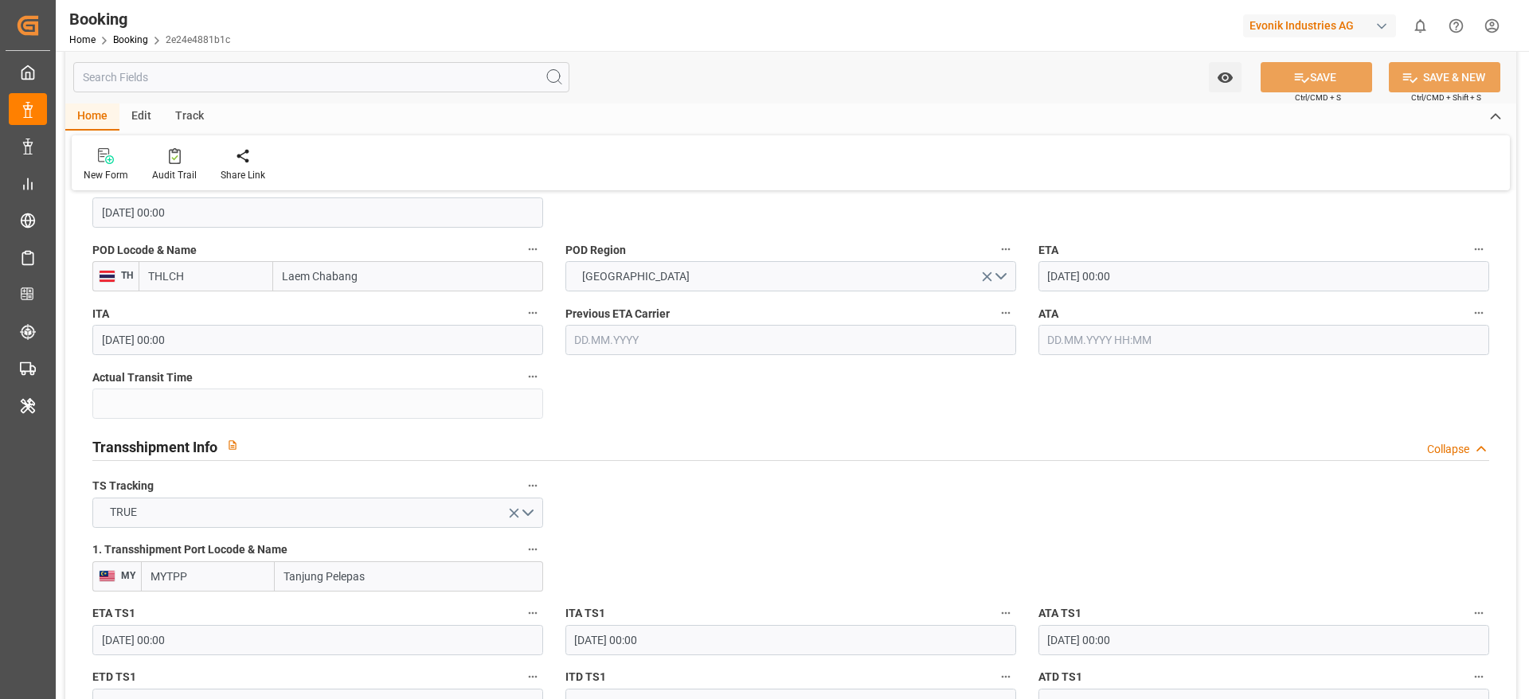
scroll to position [1673, 0]
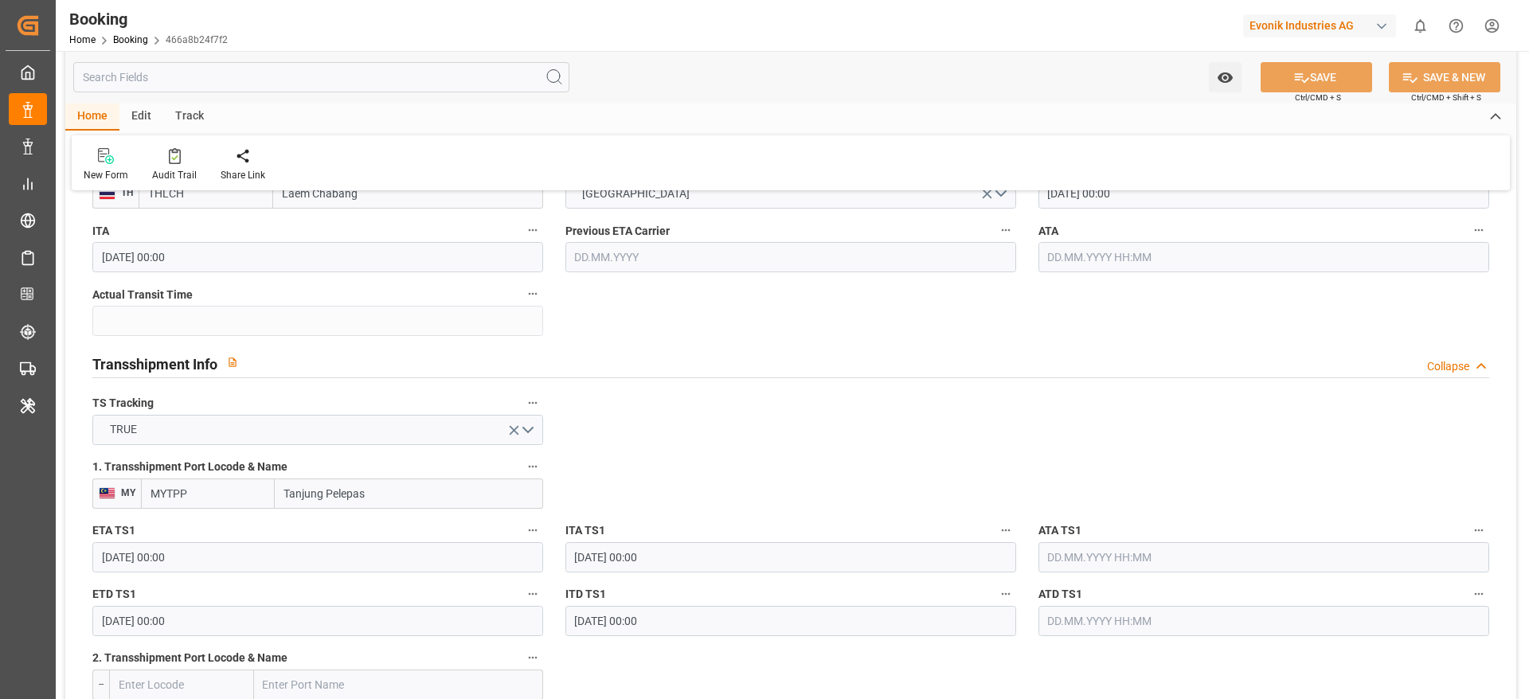
scroll to position [1553, 0]
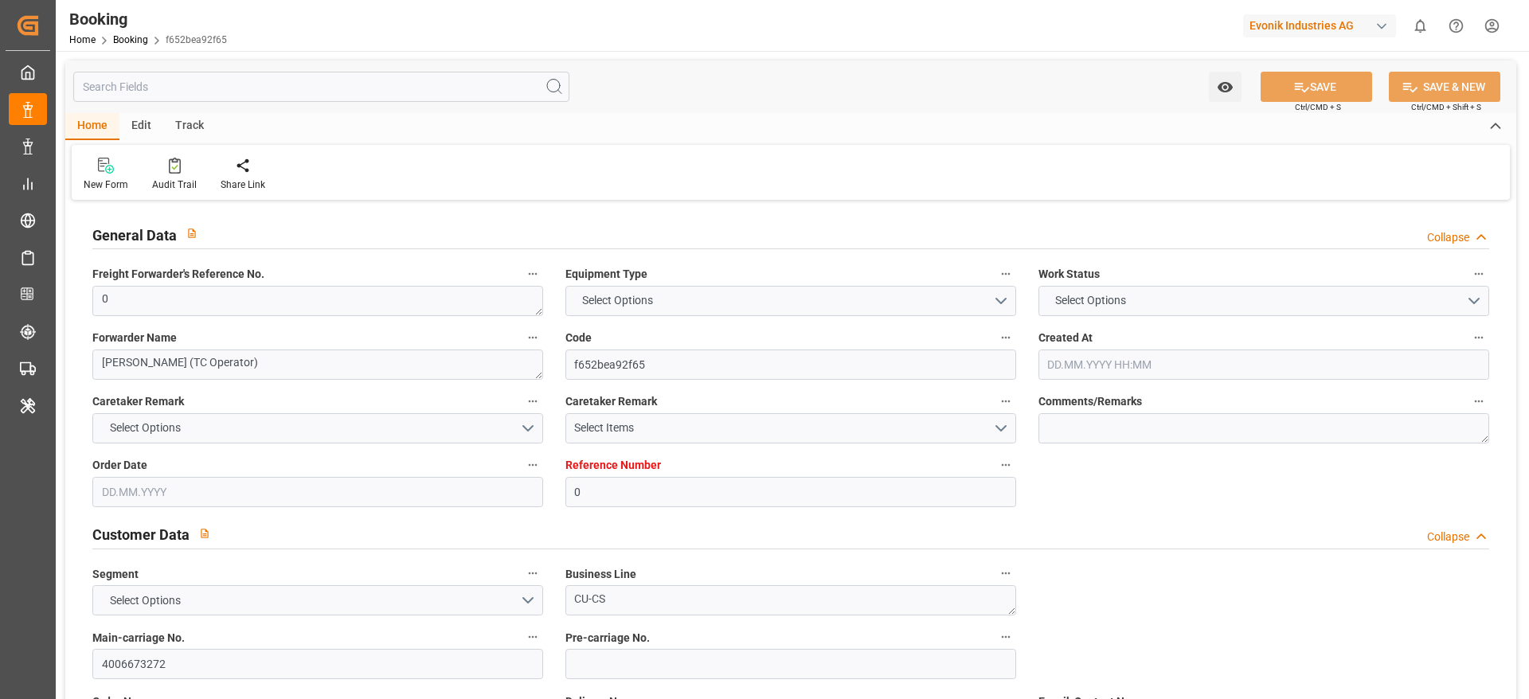
type input "0"
type input "9619983"
type input "Maersk"
type input "Maersk Line AS"
type input "NLRTM"
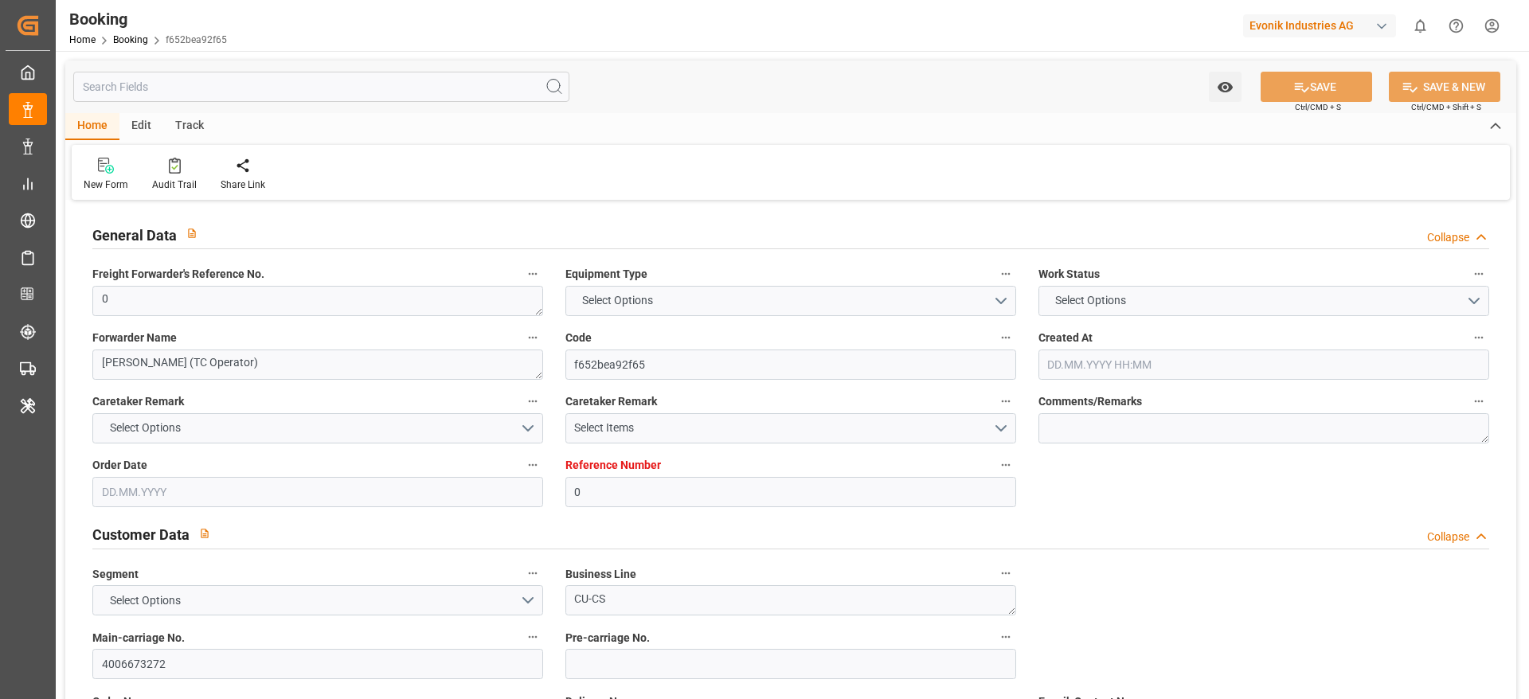
type input "IDJKT"
type input "MYTPP"
type input "0"
type input "[DATE] 14:05"
type input "[DATE]"
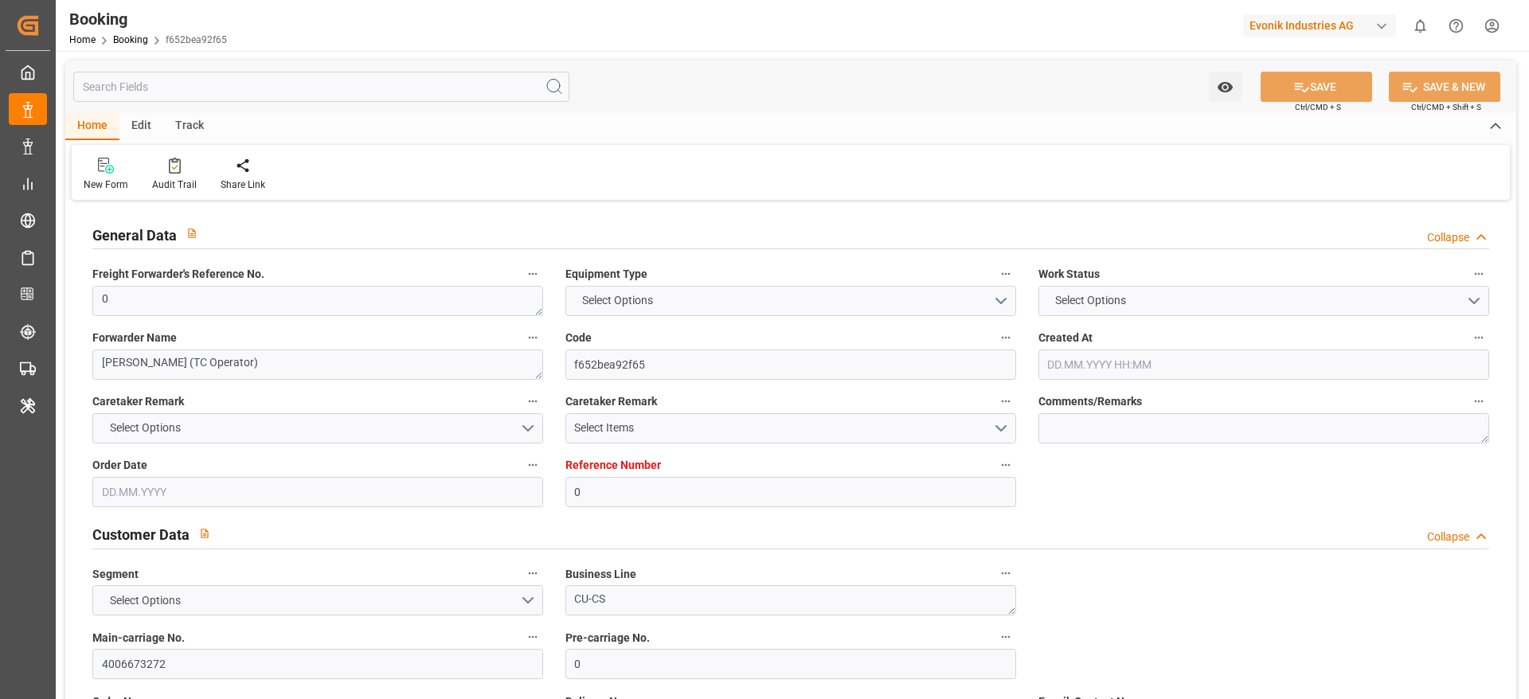
type input "[DATE]"
type input "[DATE] 00:00"
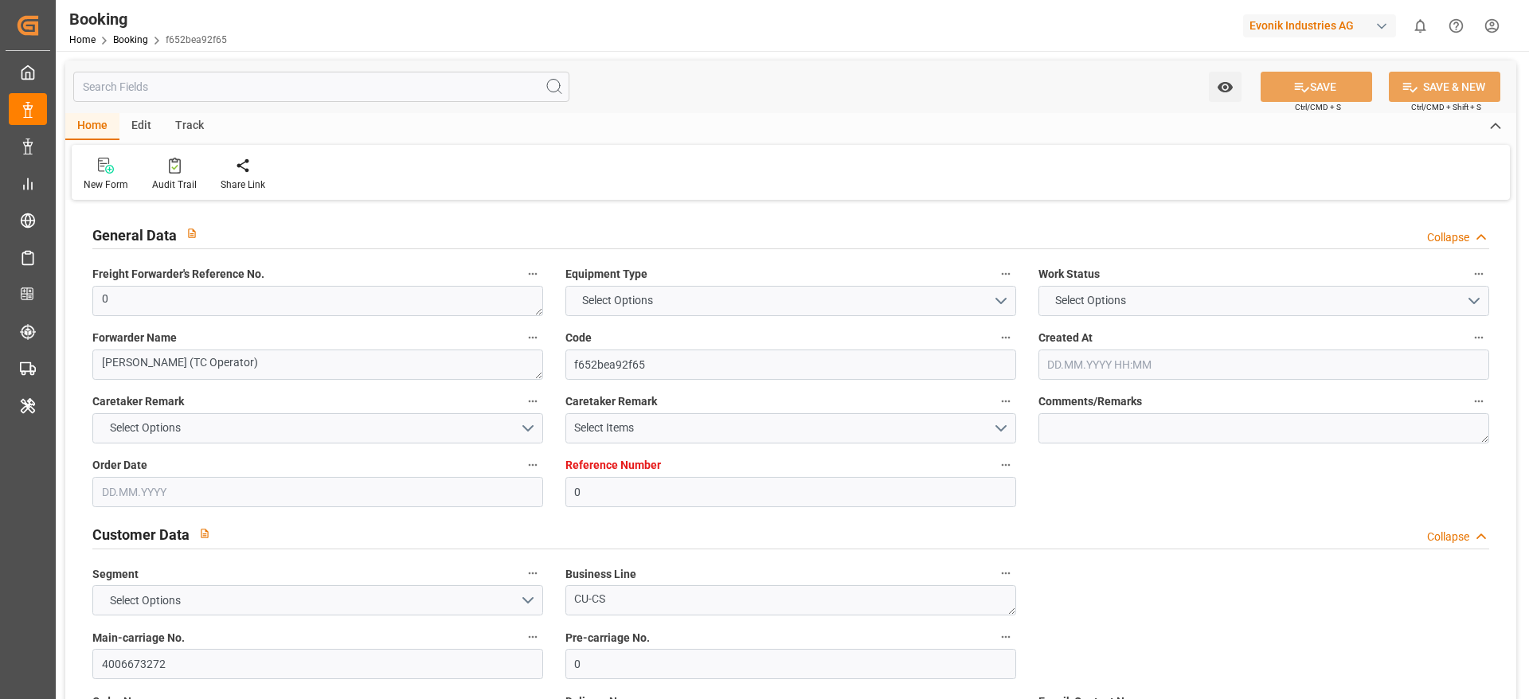
type input "[DATE] 00:00"
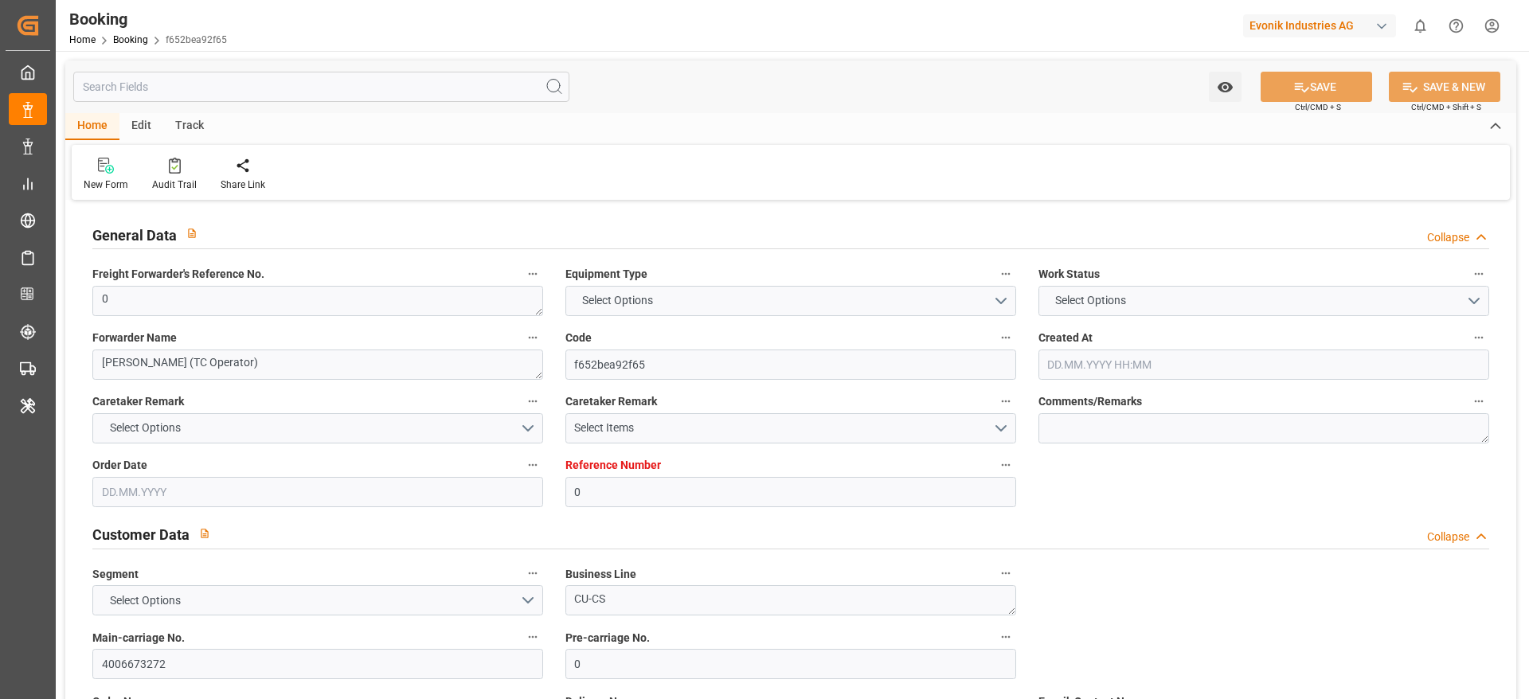
type input "[DATE] 00:00"
type input "02.09.2025 00:00"
type input "14.08.2025 07:12"
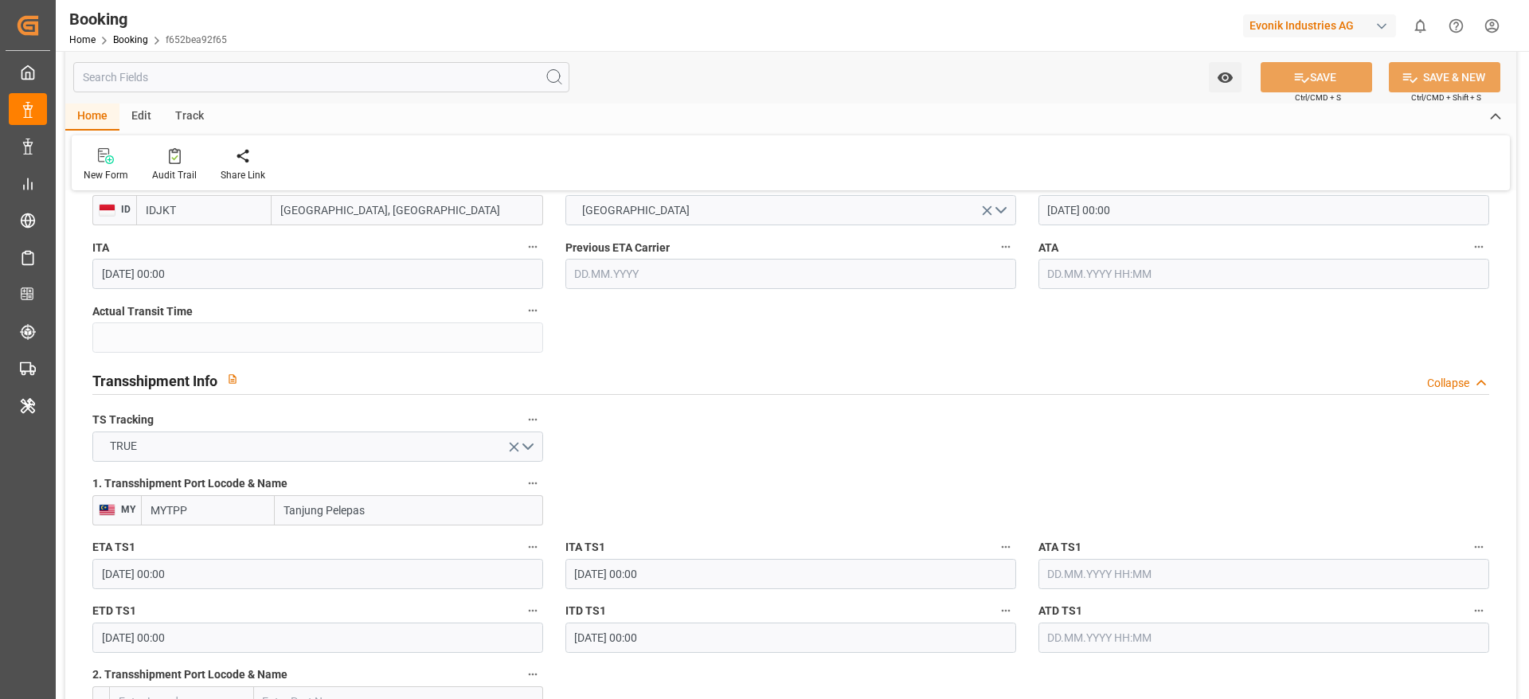
scroll to position [1553, 0]
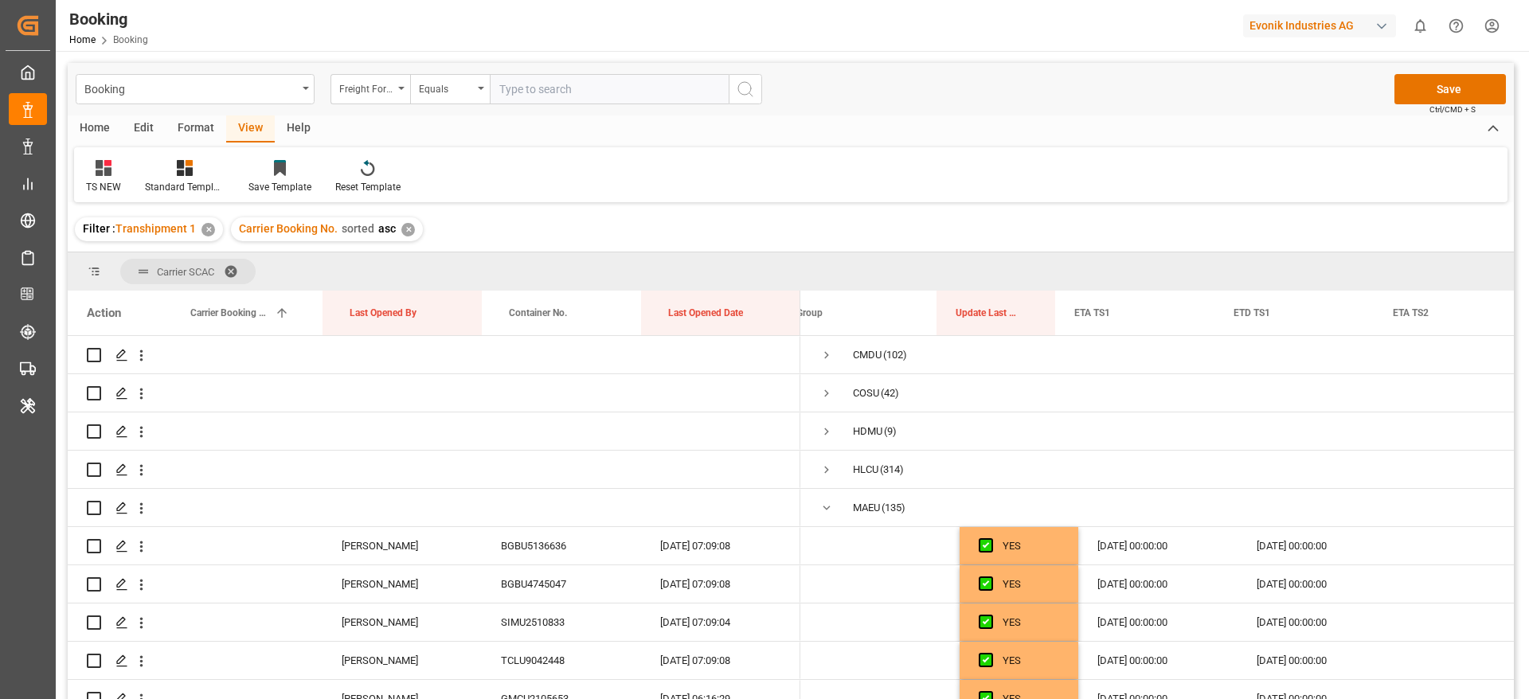
scroll to position [0, 23]
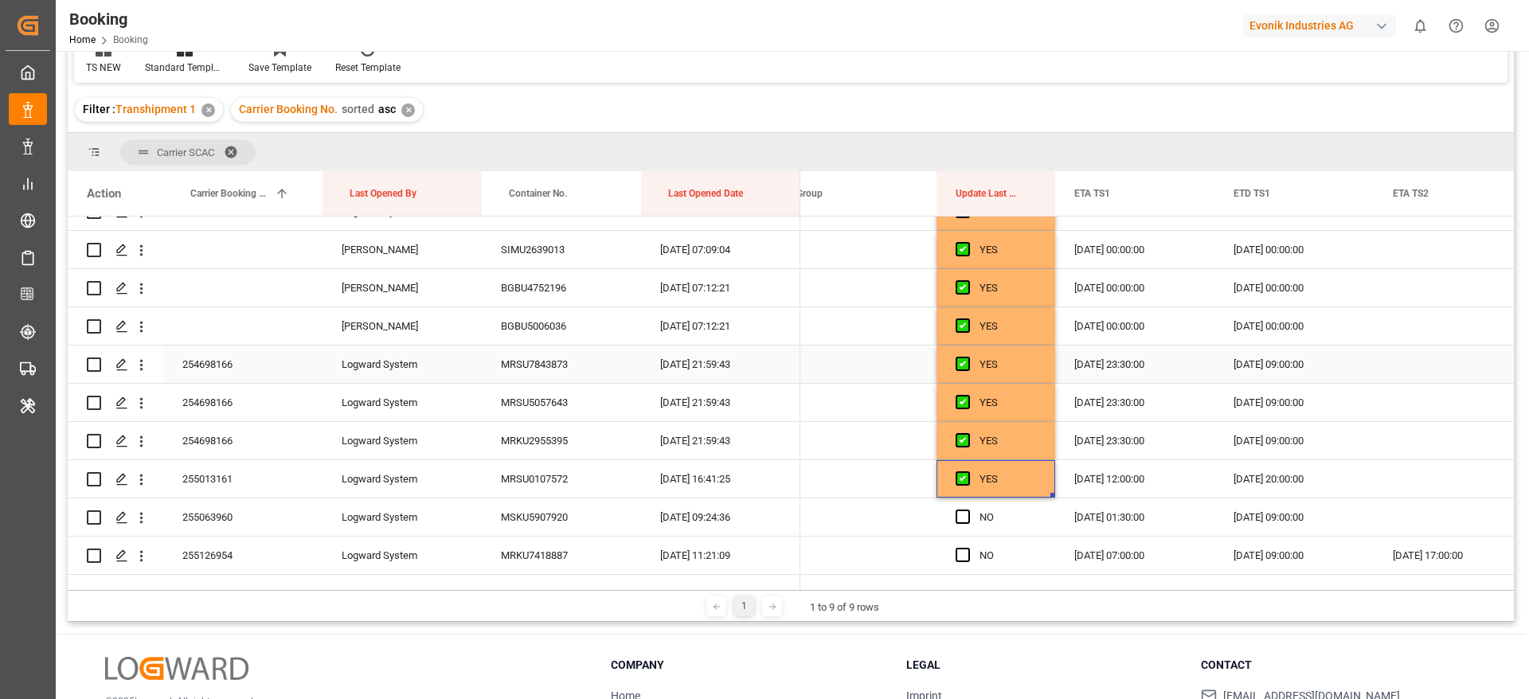
click at [211, 366] on div "254698166" at bounding box center [242, 364] width 159 height 37
drag, startPoint x: 140, startPoint y: 360, endPoint x: 258, endPoint y: 395, distance: 123.0
click at [140, 359] on icon "open menu" at bounding box center [141, 365] width 17 height 17
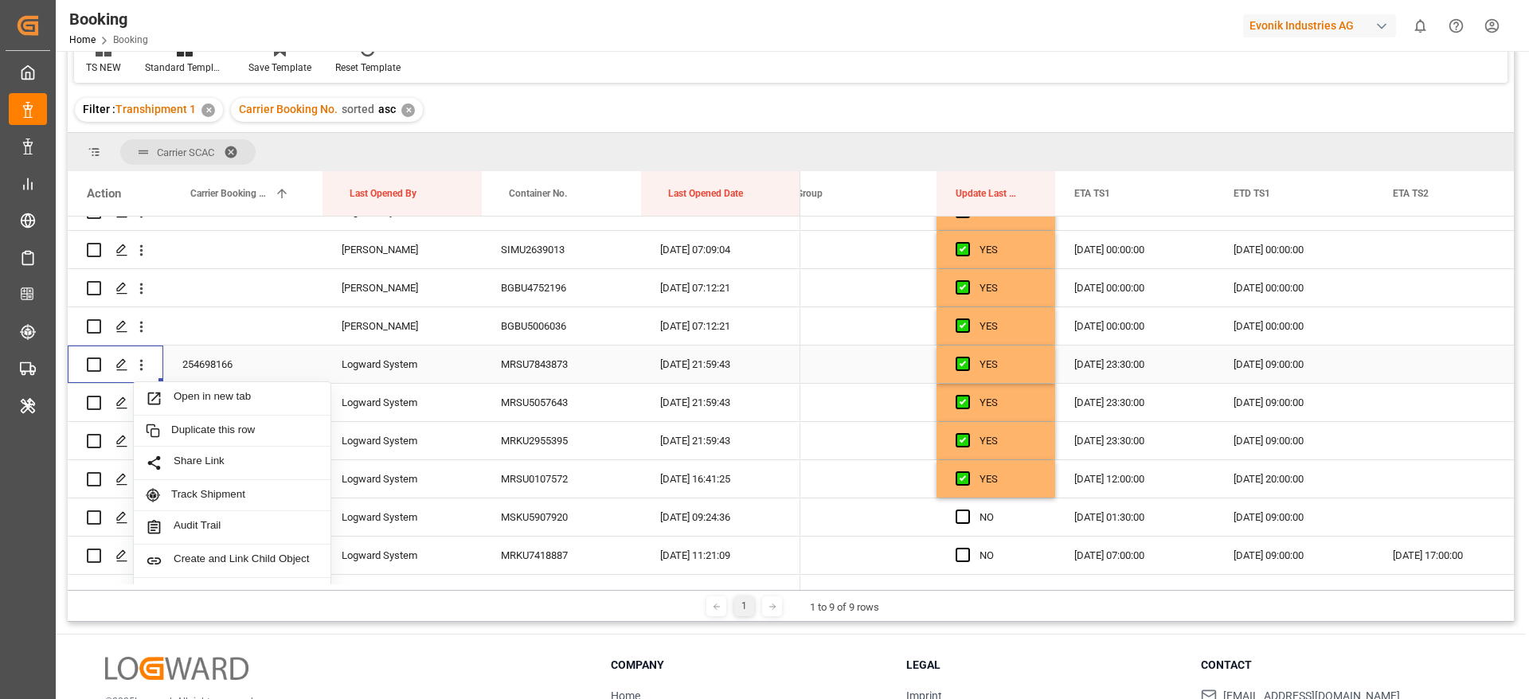
click at [259, 396] on span "Open in new tab" at bounding box center [246, 398] width 145 height 17
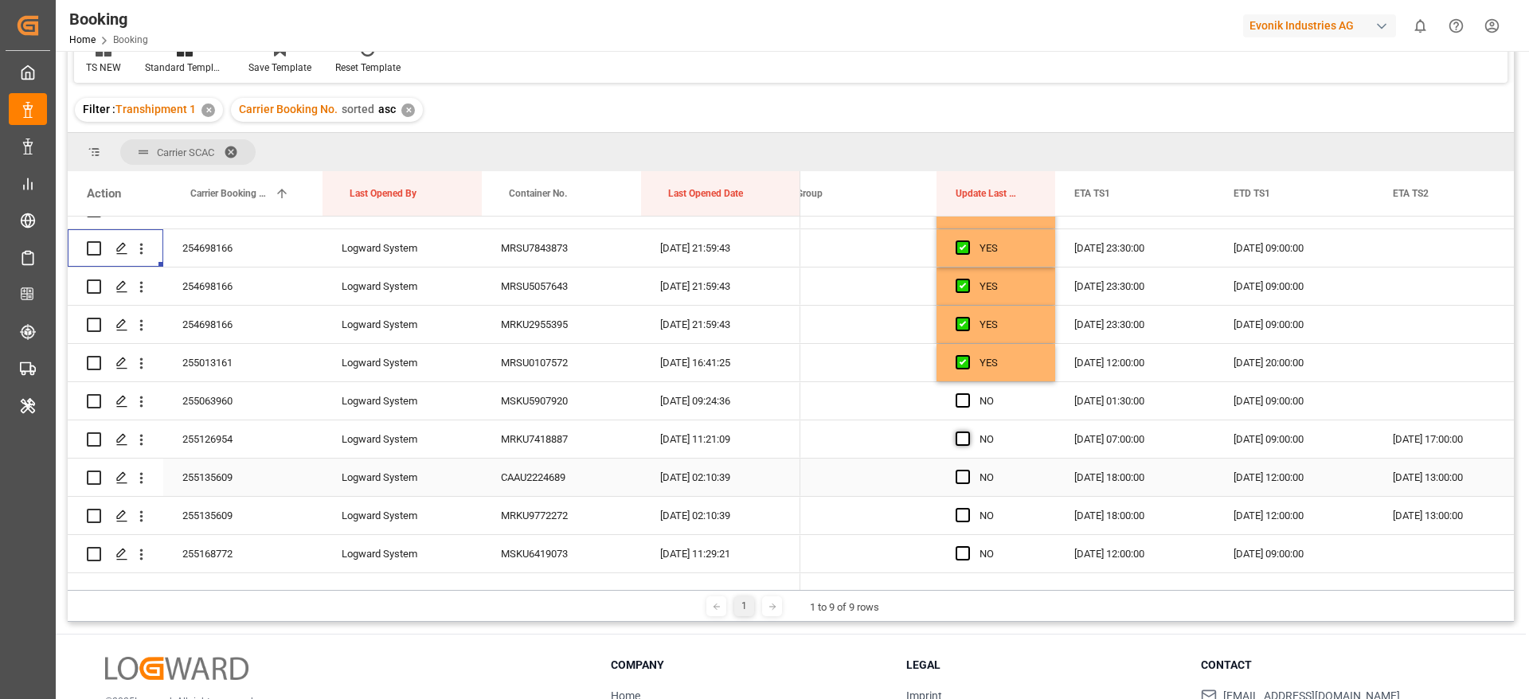
scroll to position [1864, 0]
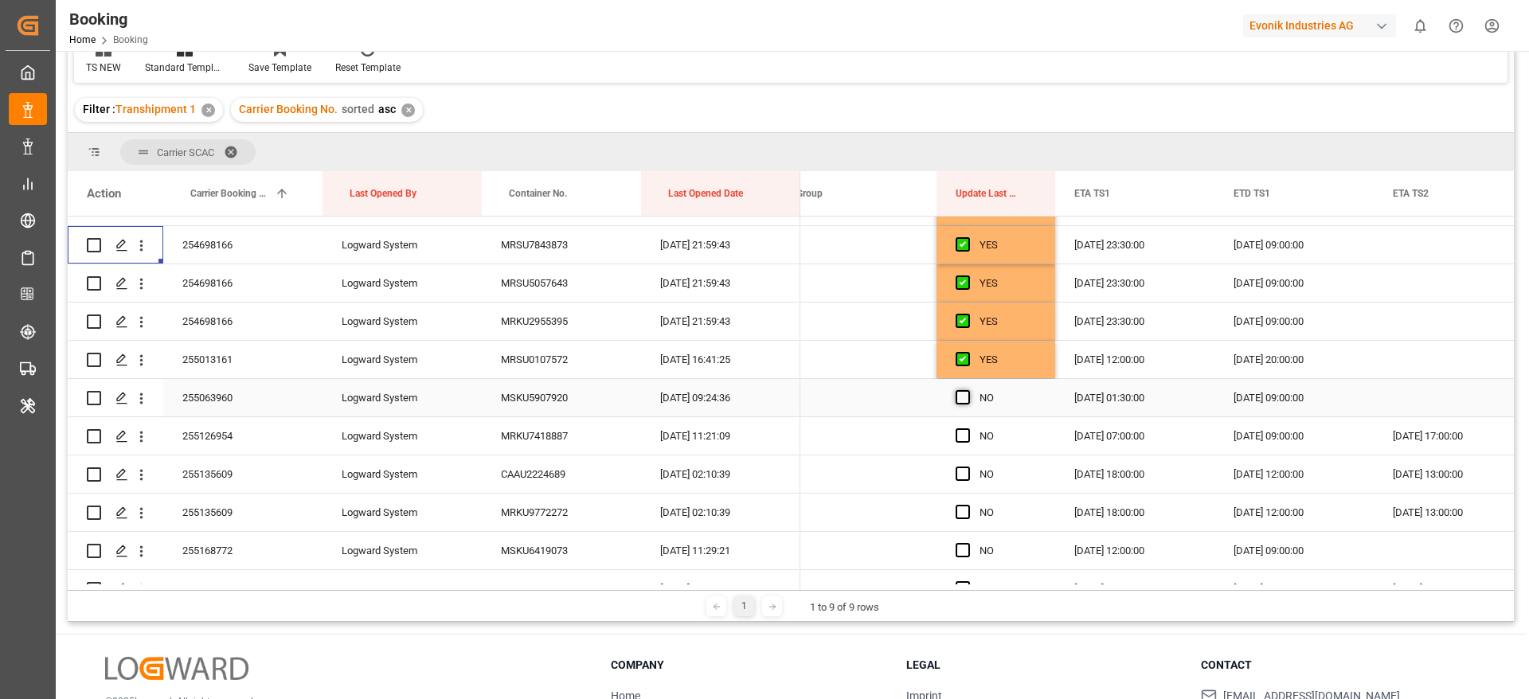
click at [958, 398] on span "Press SPACE to select this row." at bounding box center [963, 397] width 14 height 14
click at [968, 390] on input "Press SPACE to select this row." at bounding box center [968, 390] width 0 height 0
click at [967, 435] on span "Press SPACE to select this row." at bounding box center [963, 436] width 14 height 14
click at [968, 429] on input "Press SPACE to select this row." at bounding box center [968, 429] width 0 height 0
click at [963, 465] on div "Press SPACE to select this row." at bounding box center [968, 474] width 24 height 37
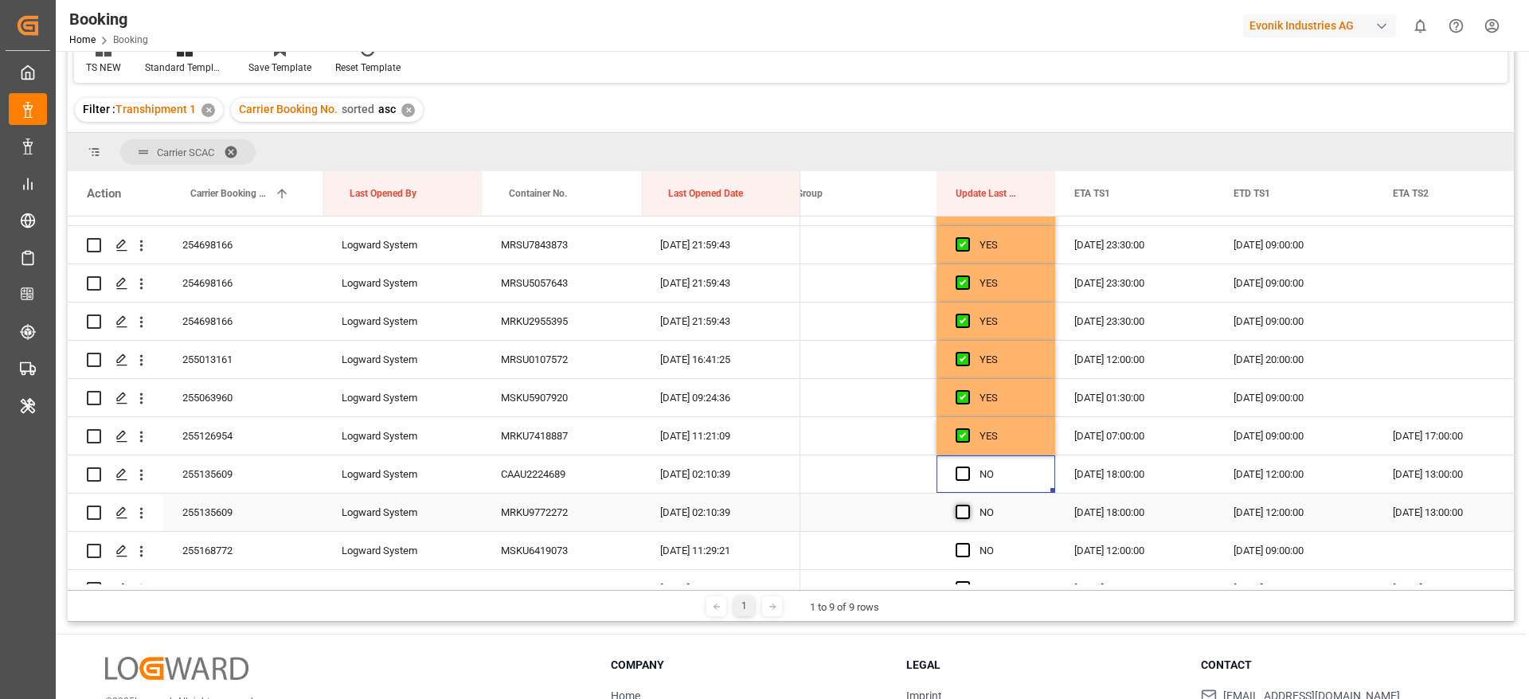
click at [965, 507] on span "Press SPACE to select this row." at bounding box center [963, 512] width 14 height 14
click at [968, 505] on input "Press SPACE to select this row." at bounding box center [968, 505] width 0 height 0
click at [963, 476] on span "Press SPACE to select this row." at bounding box center [963, 474] width 14 height 14
click at [968, 467] on input "Press SPACE to select this row." at bounding box center [968, 467] width 0 height 0
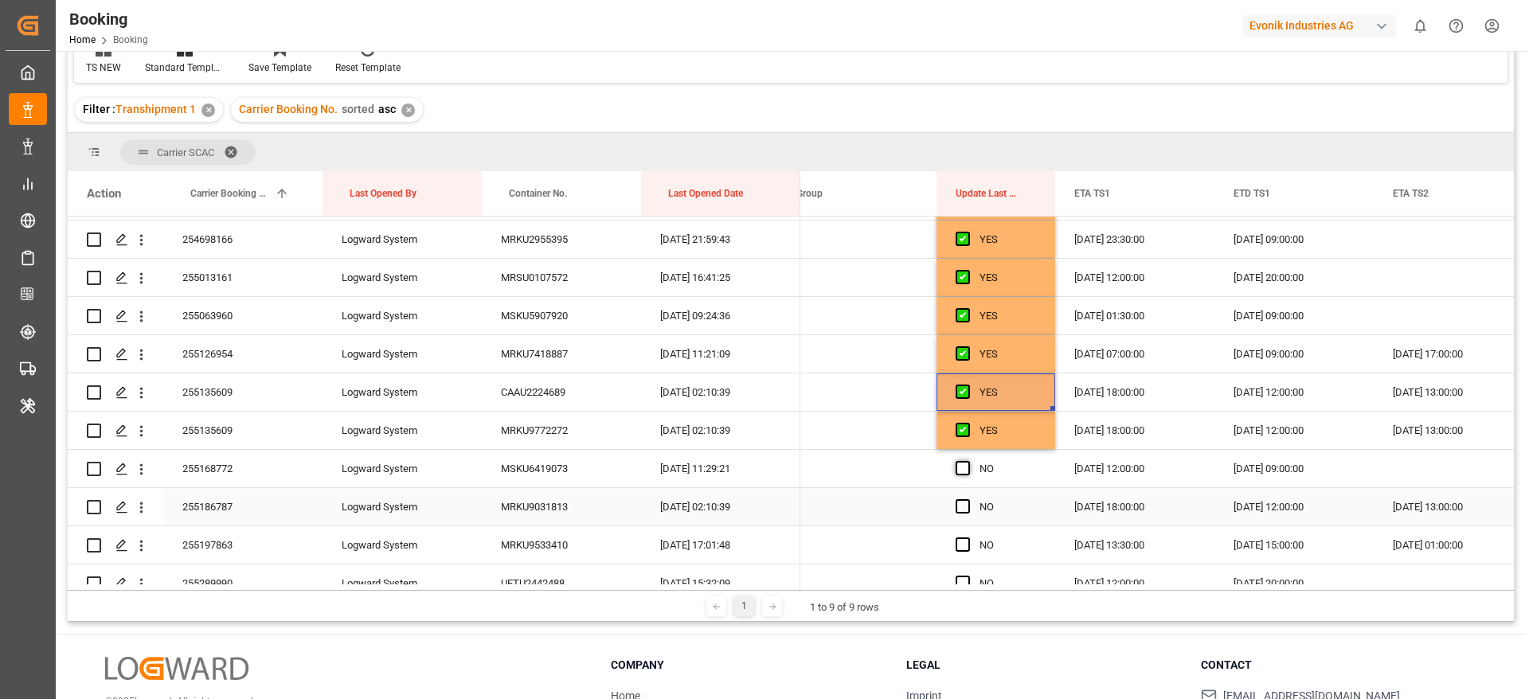
scroll to position [1984, 0]
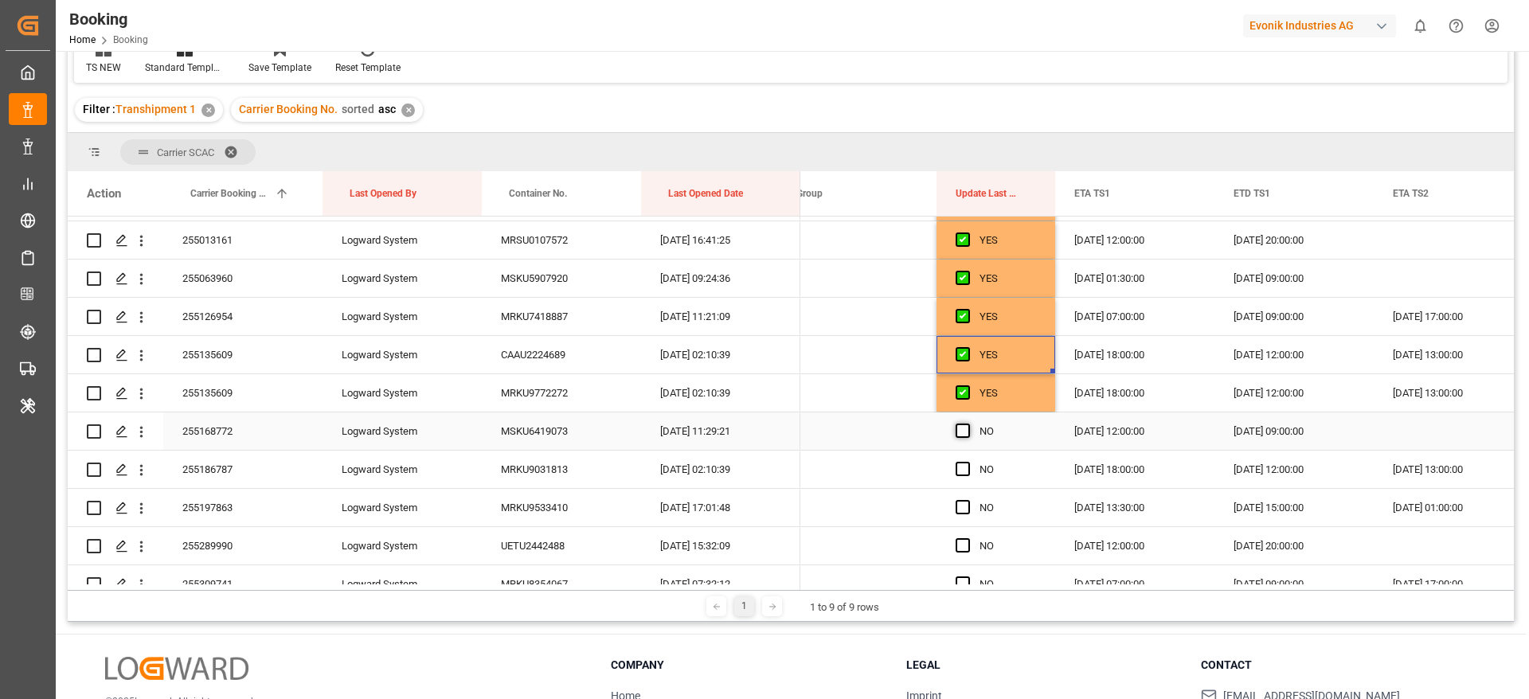
click at [967, 433] on span "Press SPACE to select this row." at bounding box center [963, 431] width 14 height 14
click at [968, 424] on input "Press SPACE to select this row." at bounding box center [968, 424] width 0 height 0
click at [969, 472] on span "Press SPACE to select this row." at bounding box center [963, 469] width 14 height 14
click at [968, 462] on input "Press SPACE to select this row." at bounding box center [968, 462] width 0 height 0
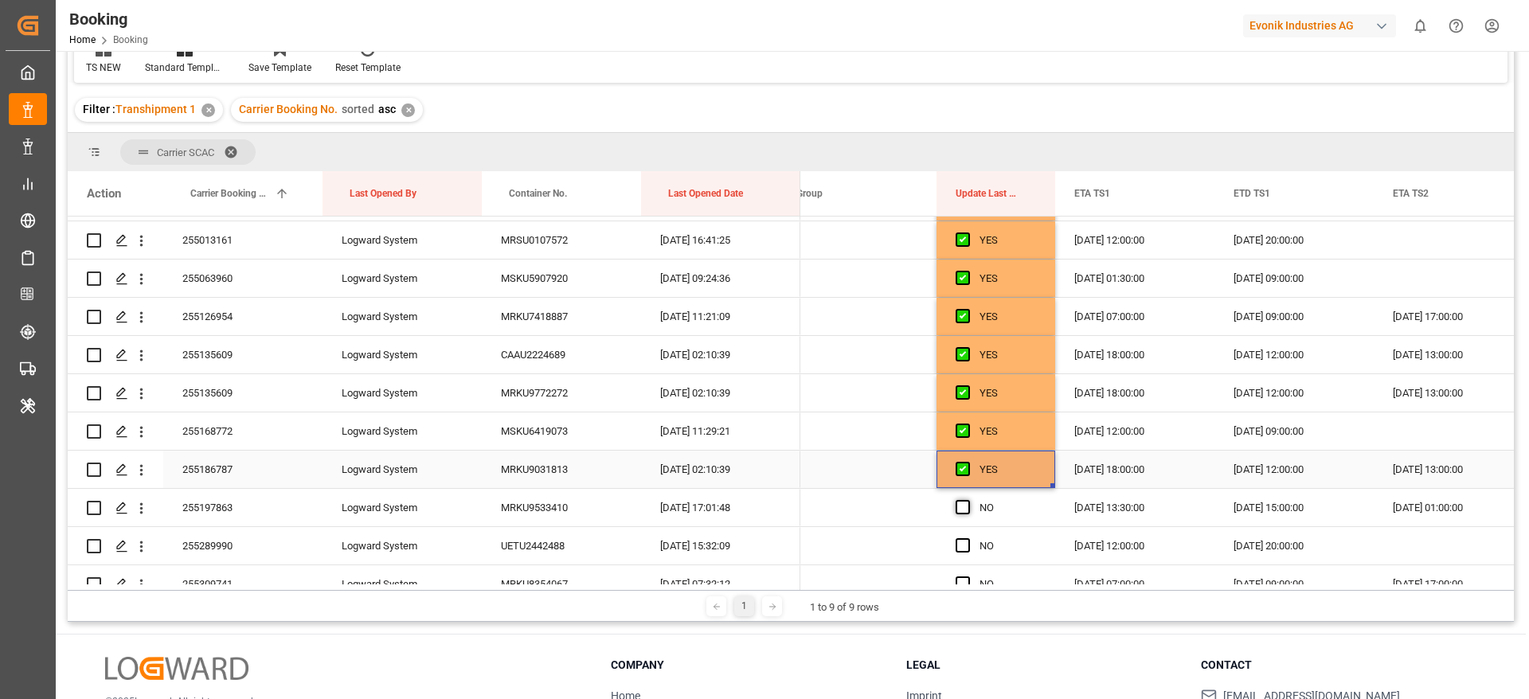
click at [968, 499] on div "Press SPACE to select this row." at bounding box center [968, 508] width 24 height 37
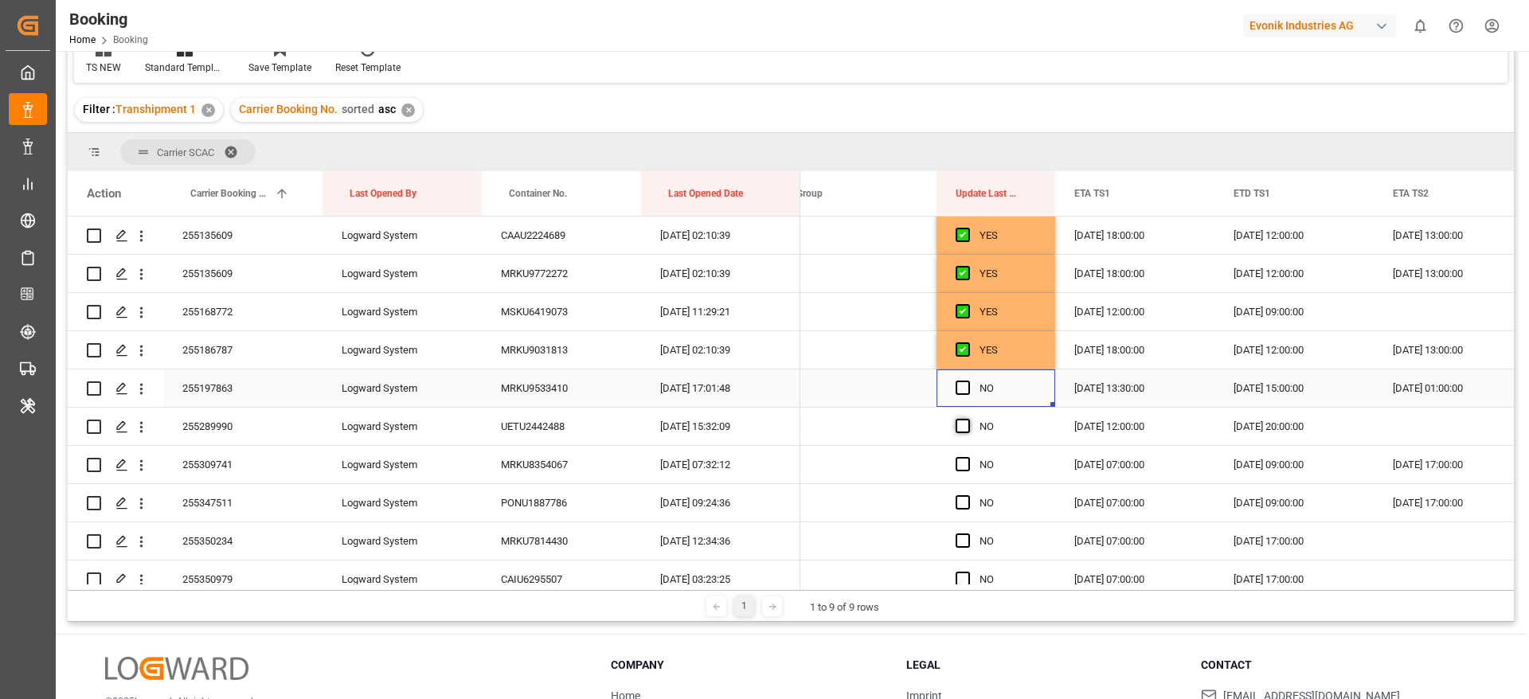
click at [963, 389] on span "Press SPACE to select this row." at bounding box center [963, 388] width 14 height 14
click at [968, 381] on input "Press SPACE to select this row." at bounding box center [968, 381] width 0 height 0
click at [968, 421] on span "Press SPACE to select this row." at bounding box center [963, 426] width 14 height 14
click at [968, 419] on input "Press SPACE to select this row." at bounding box center [968, 419] width 0 height 0
click at [966, 464] on span "Press SPACE to select this row." at bounding box center [963, 464] width 14 height 14
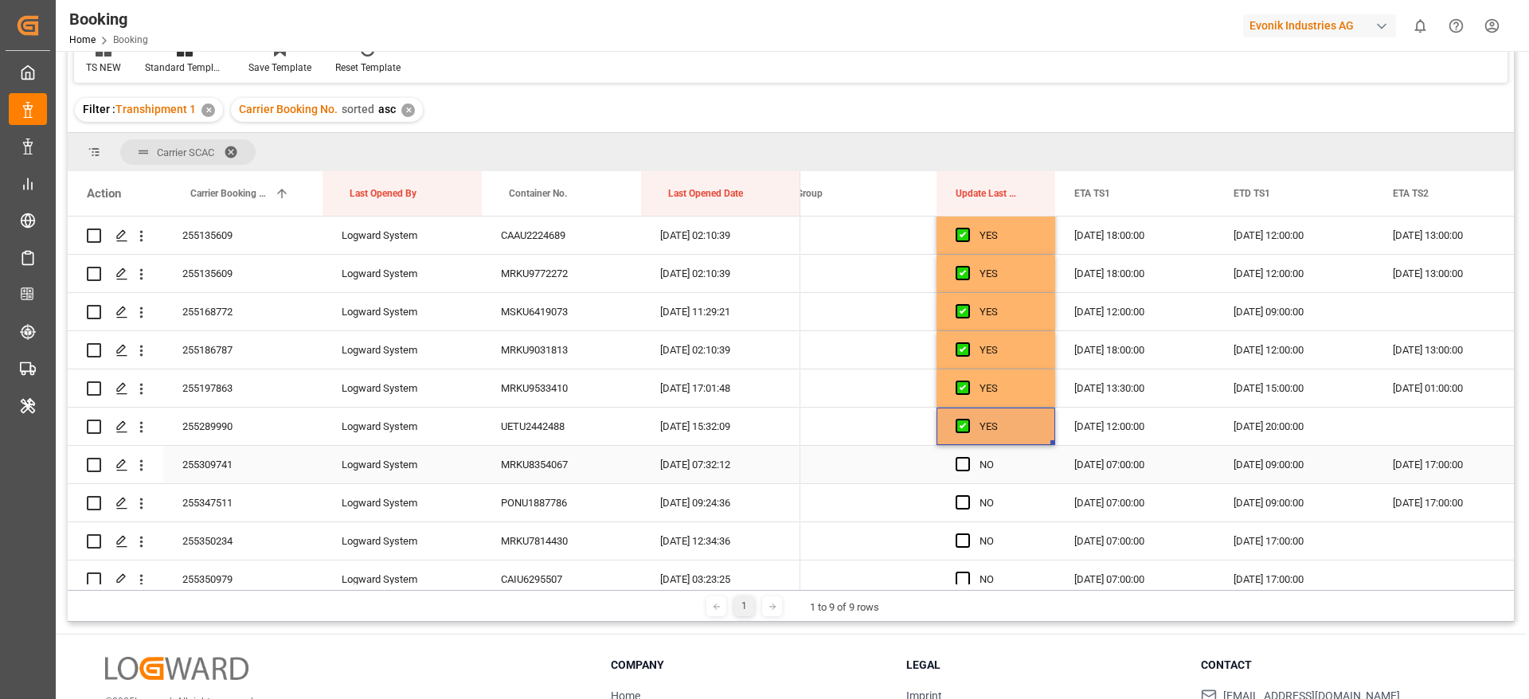
click at [968, 457] on input "Press SPACE to select this row." at bounding box center [968, 457] width 0 height 0
click at [964, 503] on span "Press SPACE to select this row." at bounding box center [963, 502] width 14 height 14
click at [968, 495] on input "Press SPACE to select this row." at bounding box center [968, 495] width 0 height 0
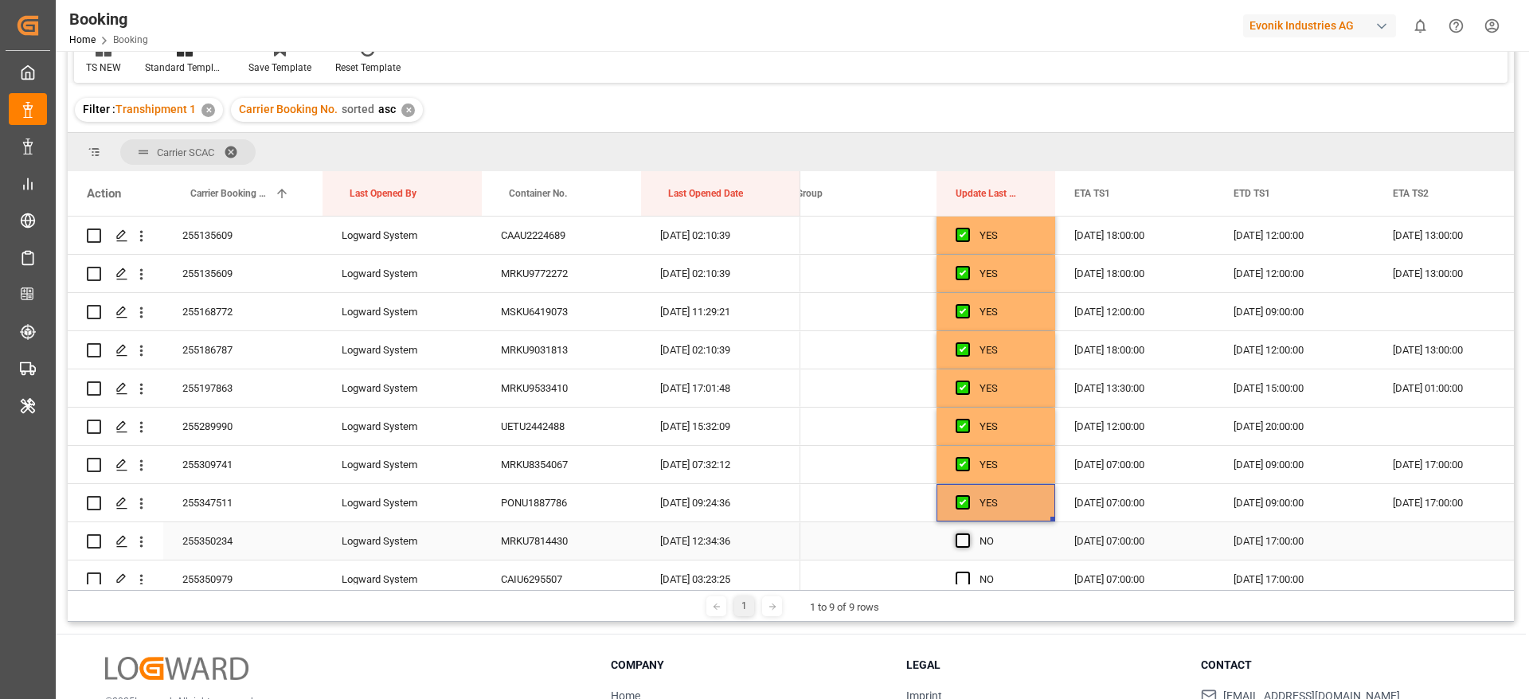
click at [960, 542] on span "Press SPACE to select this row." at bounding box center [963, 541] width 14 height 14
click at [968, 534] on input "Press SPACE to select this row." at bounding box center [968, 534] width 0 height 0
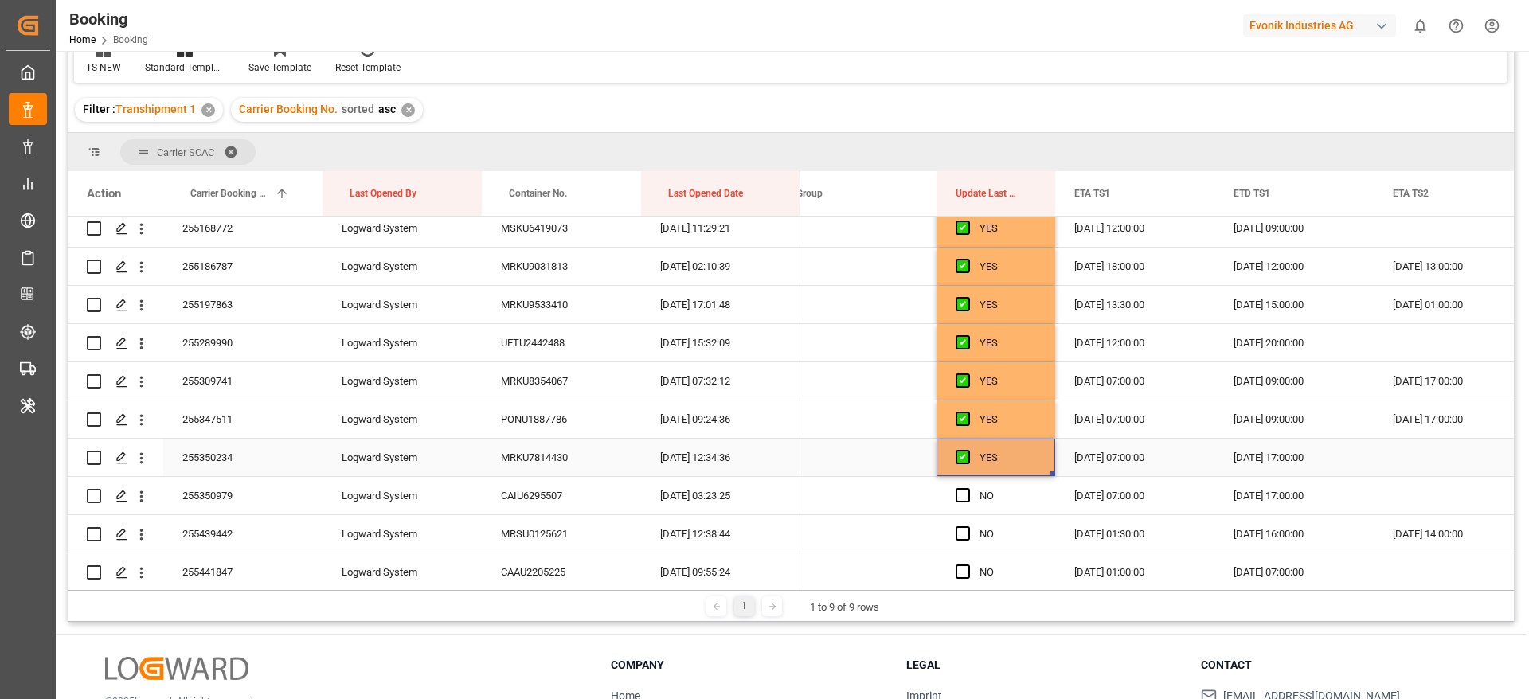
scroll to position [2223, 0]
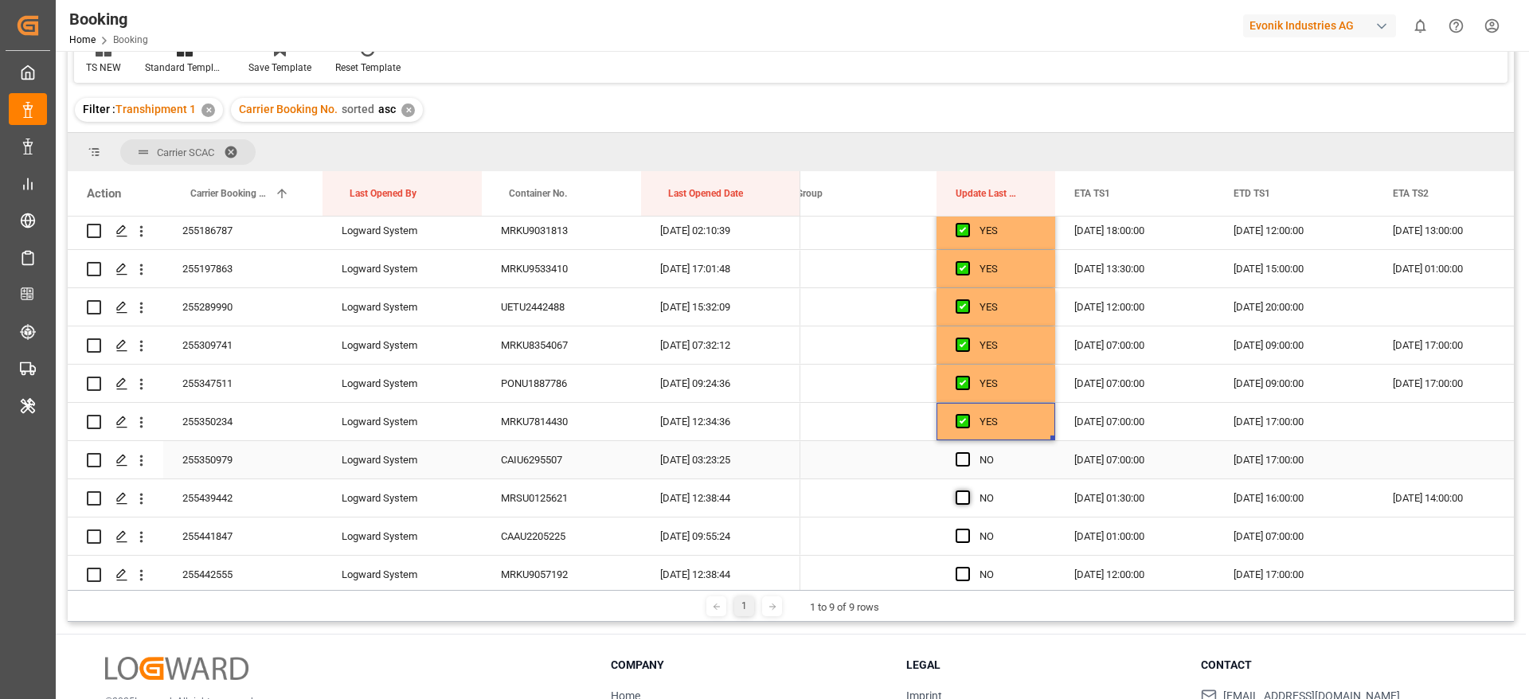
click at [962, 464] on span "Press SPACE to select this row." at bounding box center [963, 459] width 14 height 14
click at [968, 452] on input "Press SPACE to select this row." at bounding box center [968, 452] width 0 height 0
click at [960, 491] on span "Press SPACE to select this row." at bounding box center [963, 498] width 14 height 14
click at [968, 491] on input "Press SPACE to select this row." at bounding box center [968, 491] width 0 height 0
click at [961, 527] on div "Press SPACE to select this row." at bounding box center [968, 537] width 24 height 37
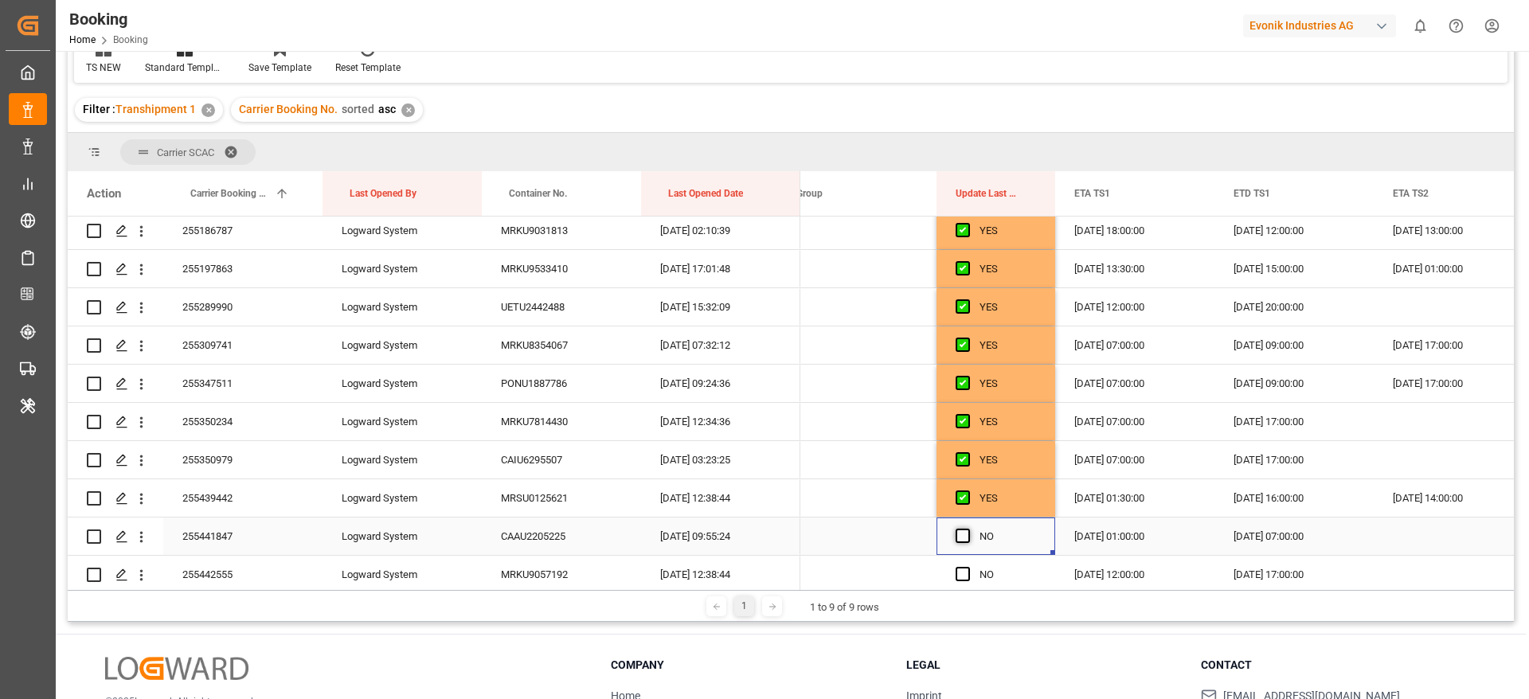
click at [963, 539] on span "Press SPACE to select this row." at bounding box center [963, 536] width 14 height 14
click at [968, 529] on input "Press SPACE to select this row." at bounding box center [968, 529] width 0 height 0
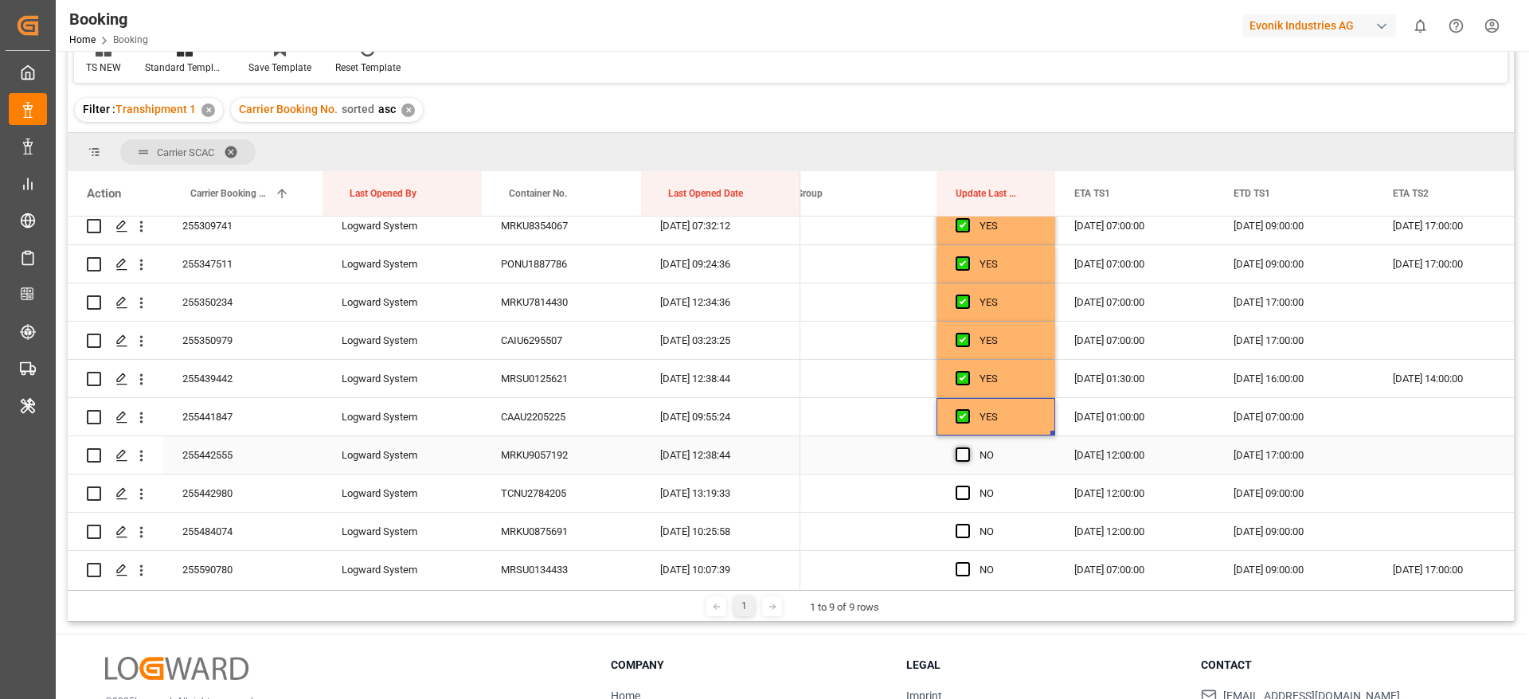
click at [965, 461] on span "Press SPACE to select this row." at bounding box center [963, 455] width 14 height 14
click at [968, 448] on input "Press SPACE to select this row." at bounding box center [968, 448] width 0 height 0
click at [965, 488] on span "Press SPACE to select this row." at bounding box center [963, 493] width 14 height 14
click at [968, 486] on input "Press SPACE to select this row." at bounding box center [968, 486] width 0 height 0
click at [971, 529] on div "Press SPACE to select this row." at bounding box center [968, 532] width 24 height 37
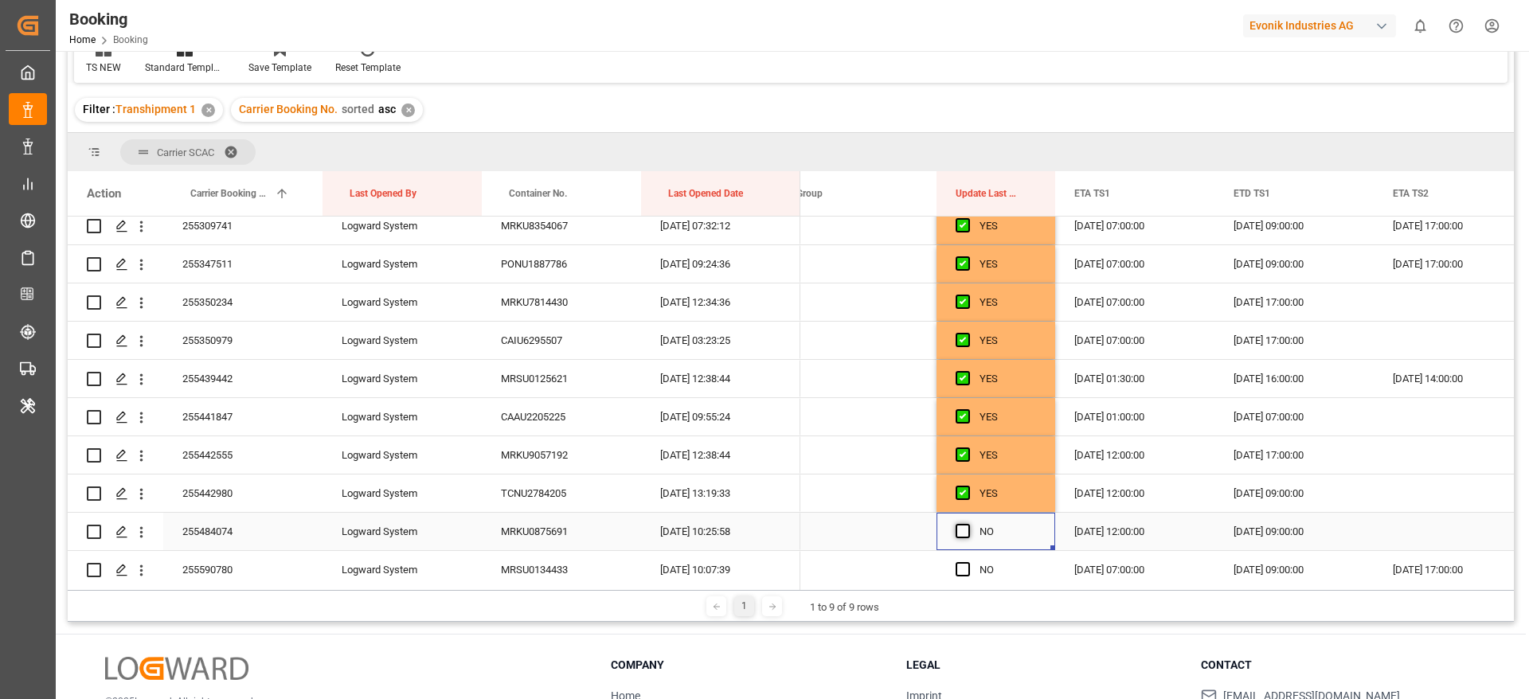
click at [965, 537] on span "Press SPACE to select this row." at bounding box center [963, 531] width 14 height 14
click at [968, 524] on input "Press SPACE to select this row." at bounding box center [968, 524] width 0 height 0
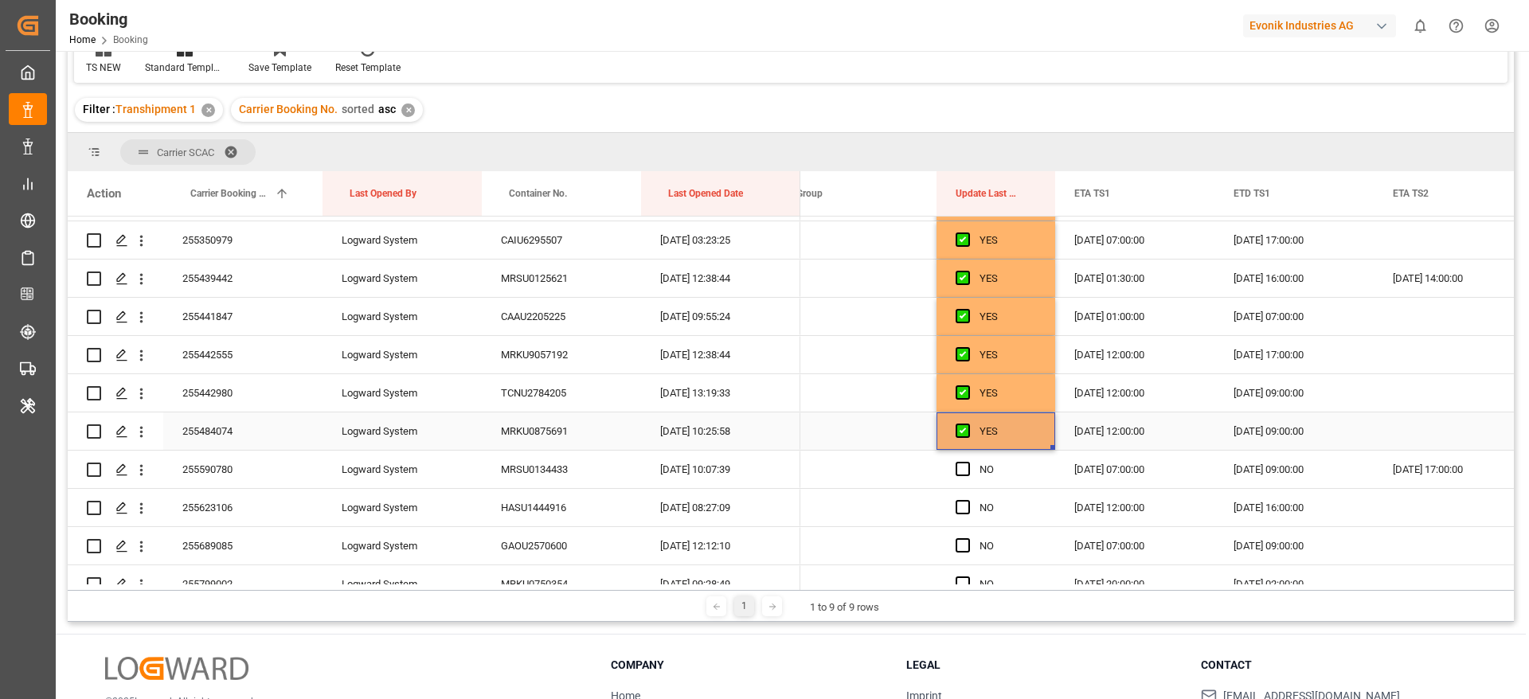
scroll to position [2462, 0]
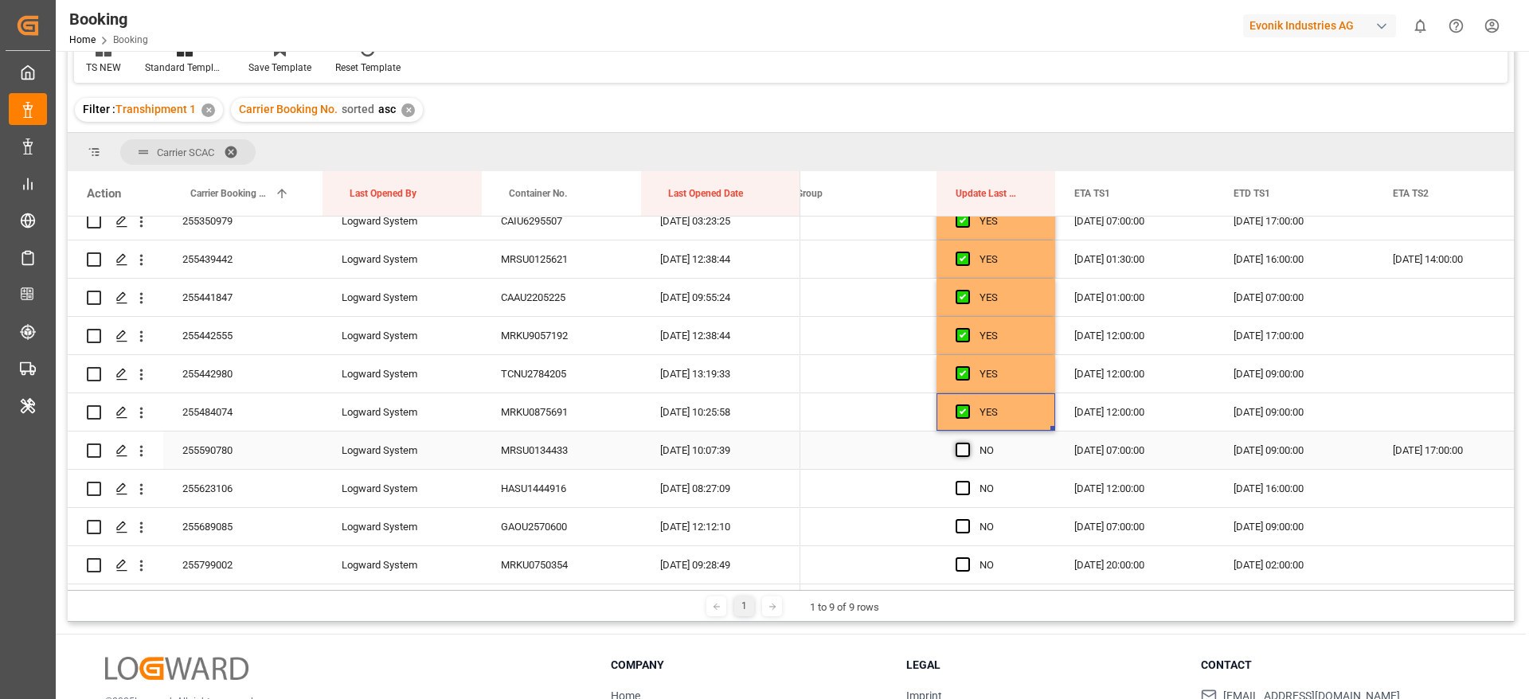
click at [967, 447] on span "Press SPACE to select this row." at bounding box center [963, 450] width 14 height 14
click at [968, 443] on input "Press SPACE to select this row." at bounding box center [968, 443] width 0 height 0
click at [966, 478] on div "Press SPACE to select this row." at bounding box center [968, 489] width 24 height 37
click at [965, 527] on span "Press SPACE to select this row." at bounding box center [963, 526] width 14 height 14
click at [968, 519] on input "Press SPACE to select this row." at bounding box center [968, 519] width 0 height 0
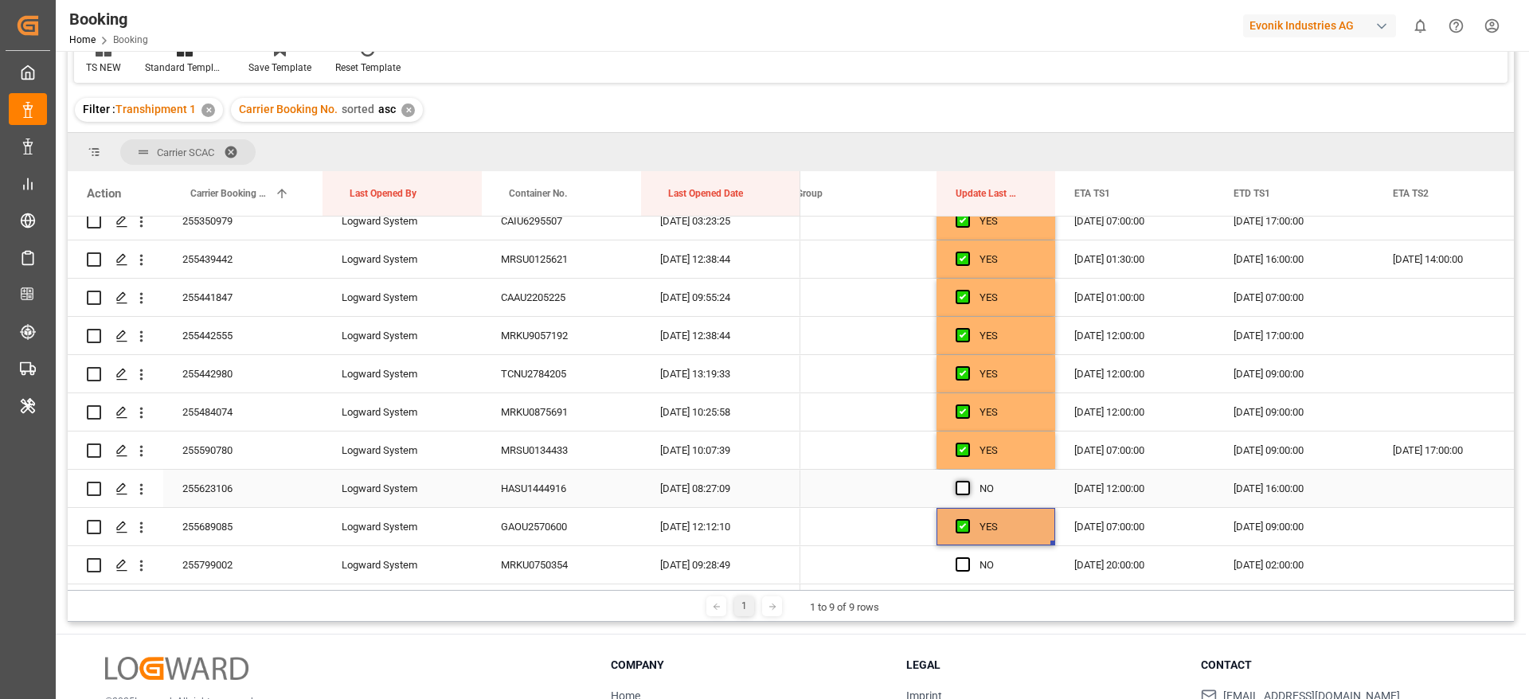
click at [962, 488] on span "Press SPACE to select this row." at bounding box center [963, 488] width 14 height 14
click at [968, 481] on input "Press SPACE to select this row." at bounding box center [968, 481] width 0 height 0
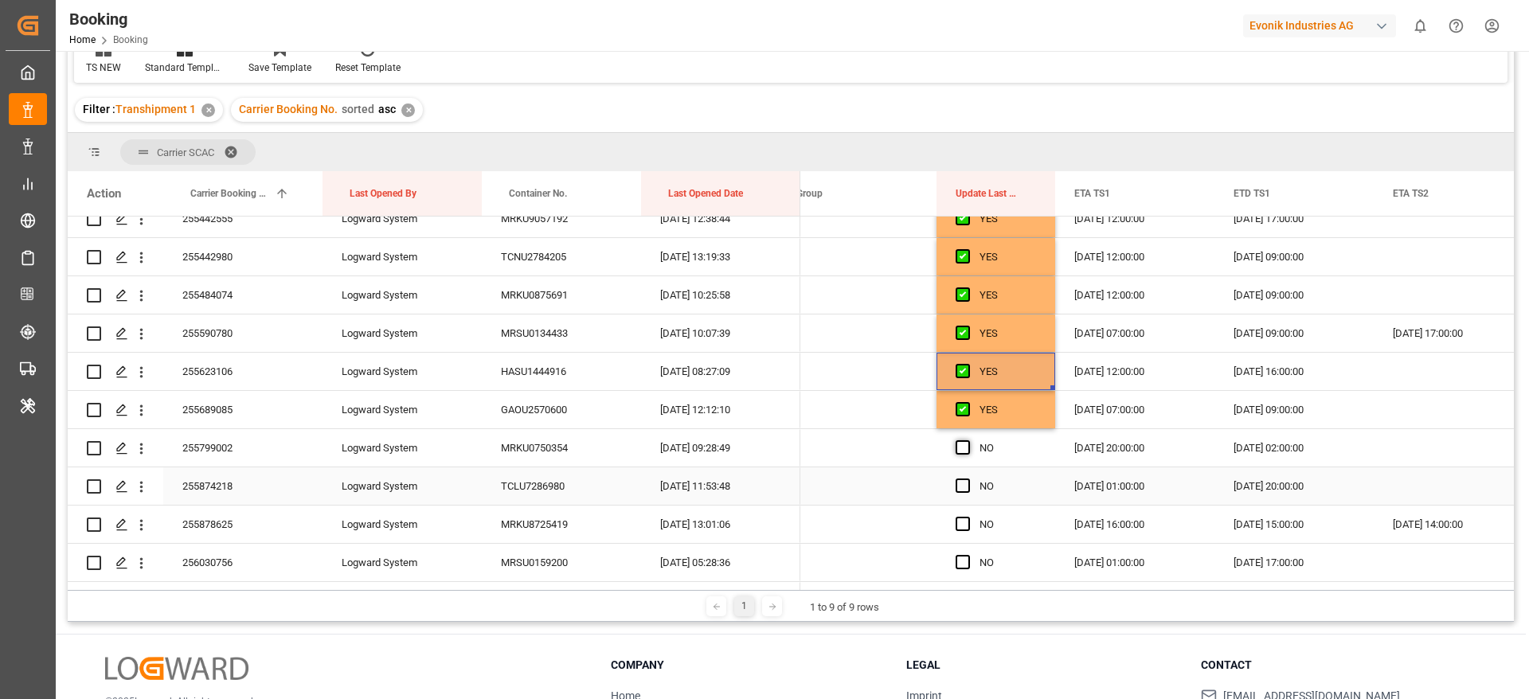
scroll to position [2581, 0]
click at [962, 445] on span "Press SPACE to select this row." at bounding box center [963, 445] width 14 height 14
click at [968, 438] on input "Press SPACE to select this row." at bounding box center [968, 438] width 0 height 0
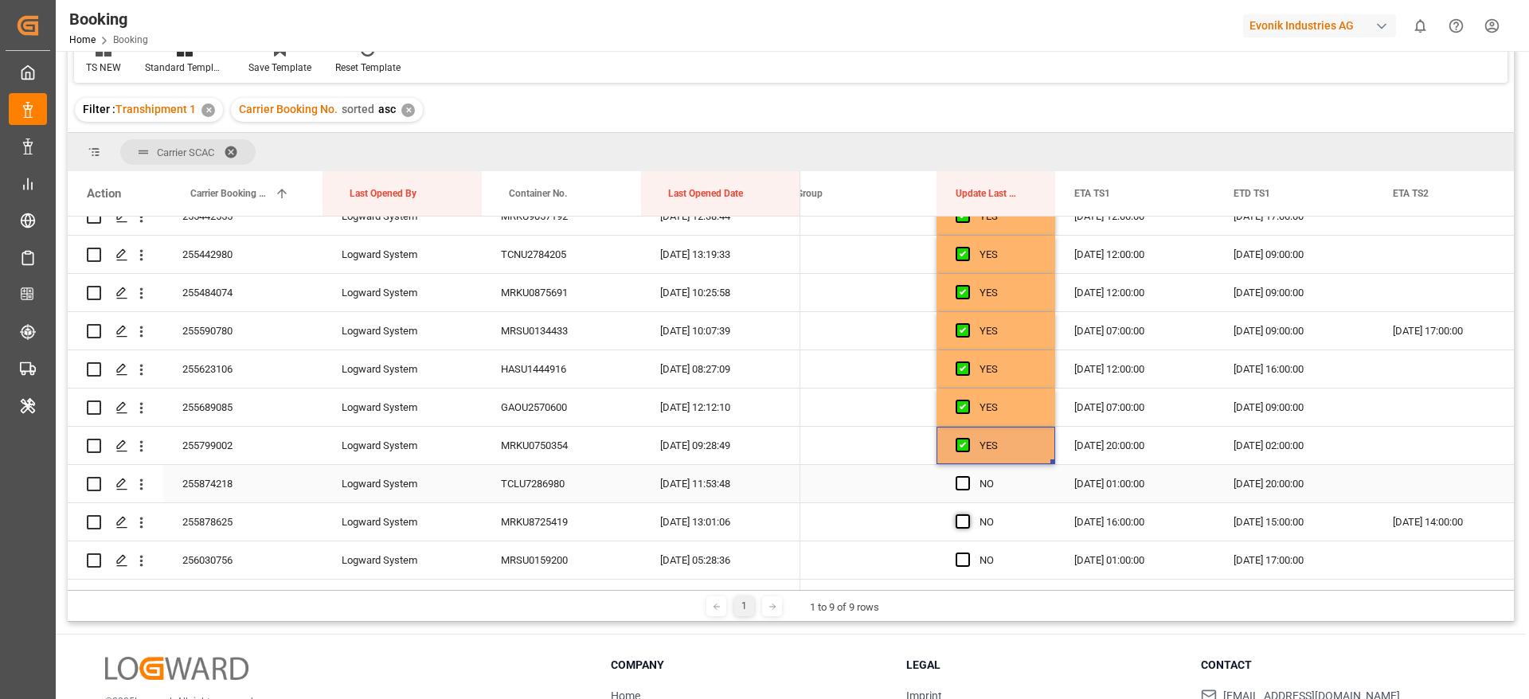
click at [962, 483] on span "Press SPACE to select this row." at bounding box center [963, 483] width 14 height 14
click at [968, 476] on input "Press SPACE to select this row." at bounding box center [968, 476] width 0 height 0
click at [964, 523] on span "Press SPACE to select this row." at bounding box center [963, 522] width 14 height 14
click at [968, 515] on input "Press SPACE to select this row." at bounding box center [968, 515] width 0 height 0
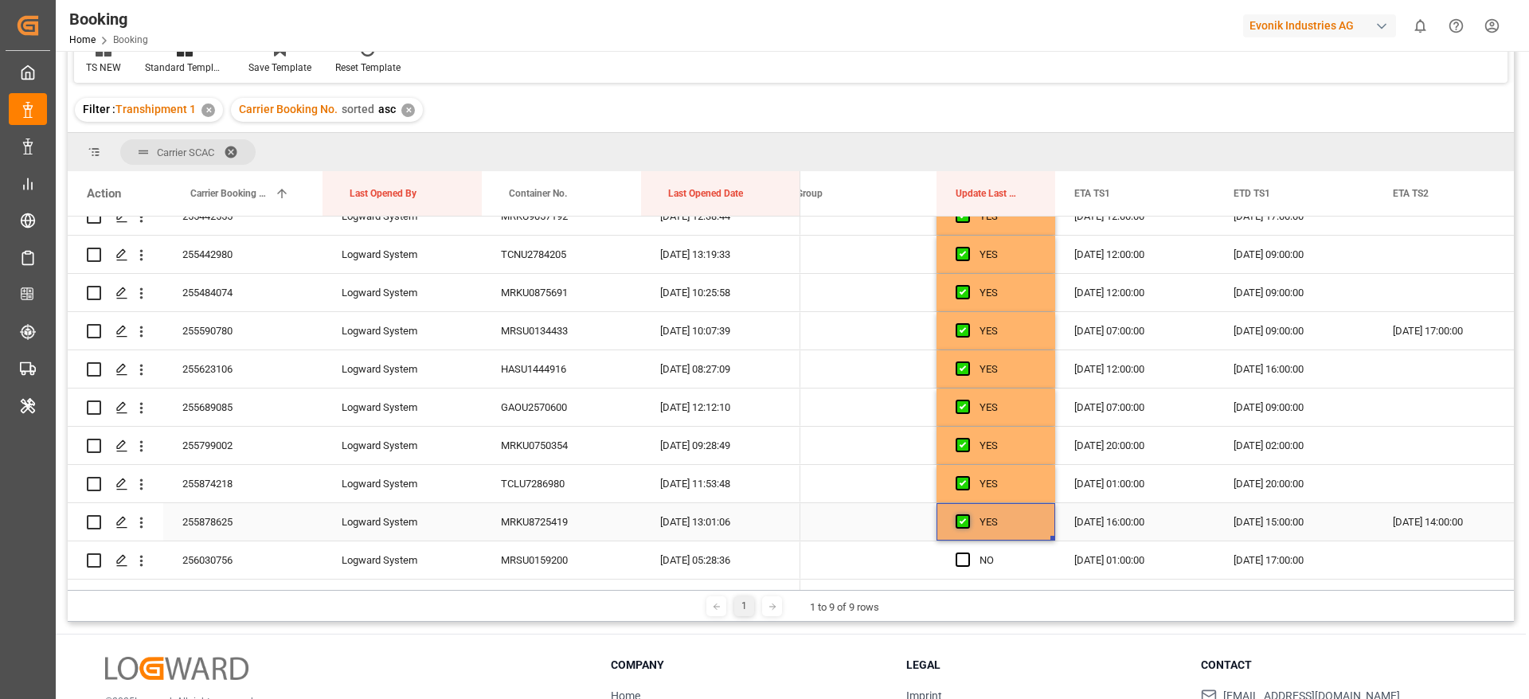
scroll to position [2701, 0]
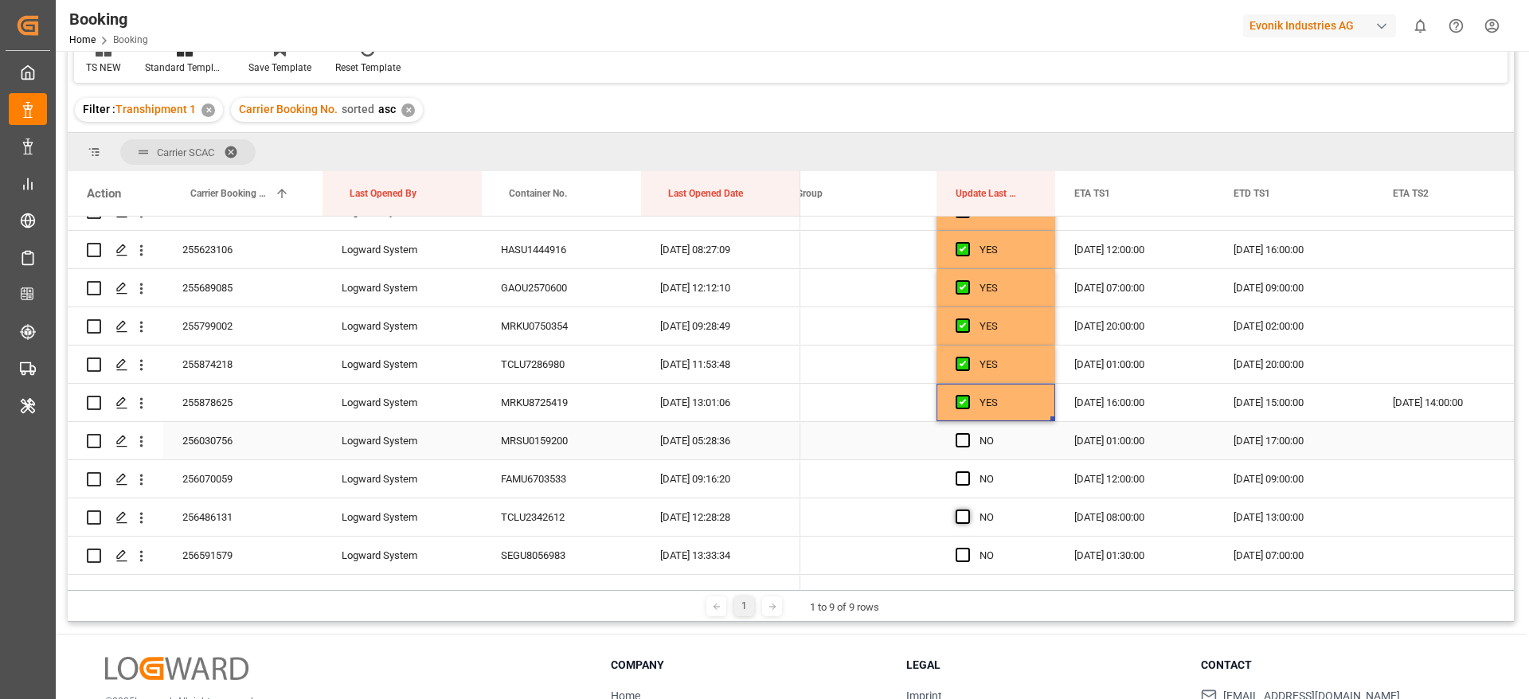
click at [962, 444] on span "Press SPACE to select this row." at bounding box center [963, 440] width 14 height 14
click at [968, 433] on input "Press SPACE to select this row." at bounding box center [968, 433] width 0 height 0
click at [963, 477] on span "Press SPACE to select this row." at bounding box center [963, 479] width 14 height 14
click at [968, 472] on input "Press SPACE to select this row." at bounding box center [968, 472] width 0 height 0
click at [963, 522] on span "Press SPACE to select this row." at bounding box center [963, 517] width 14 height 14
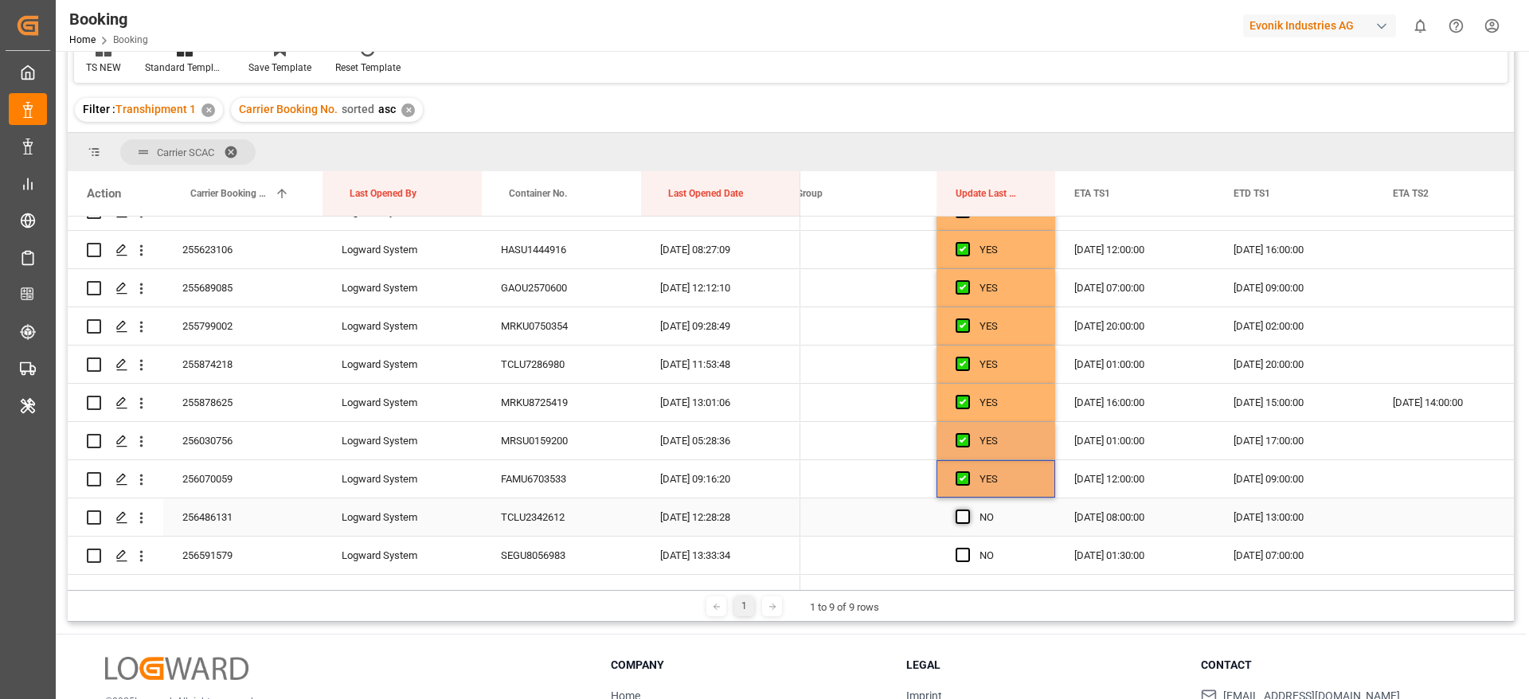
click at [968, 510] on input "Press SPACE to select this row." at bounding box center [968, 510] width 0 height 0
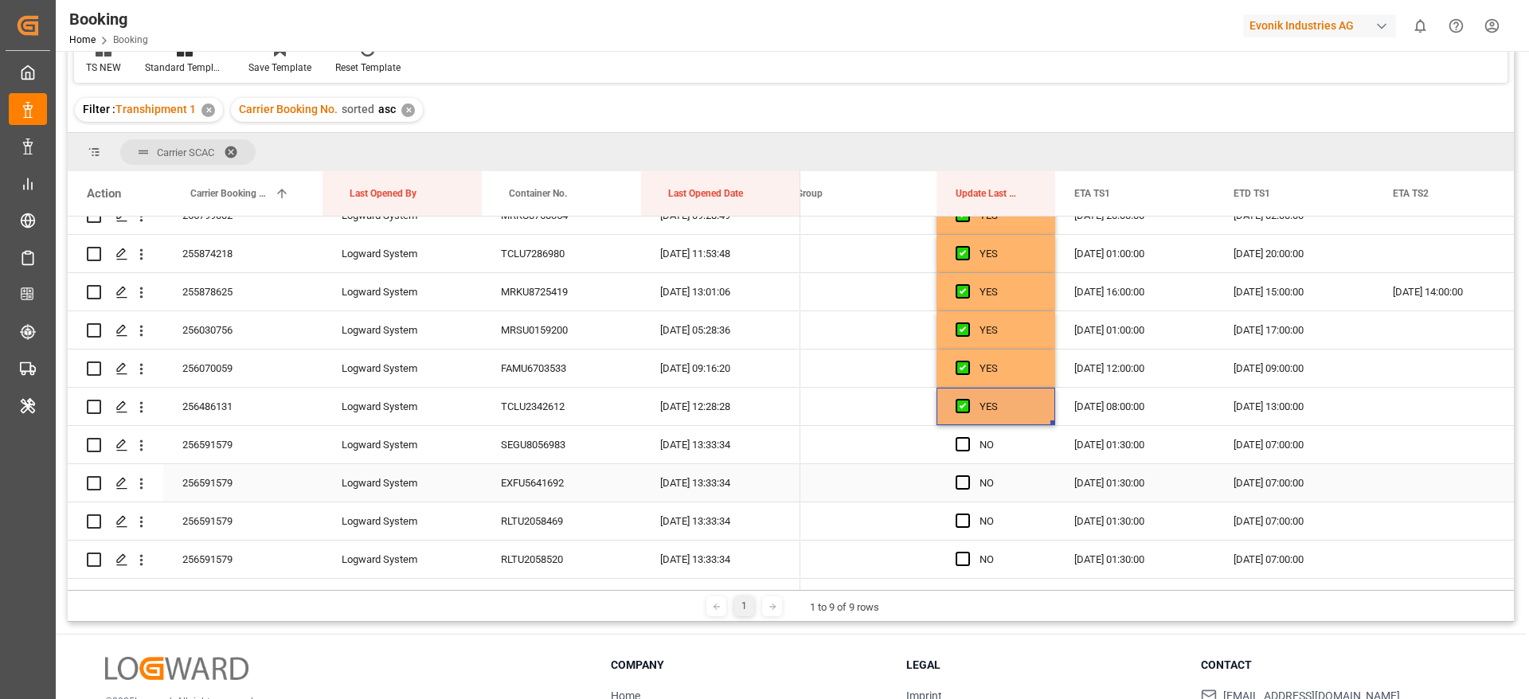
scroll to position [2820, 0]
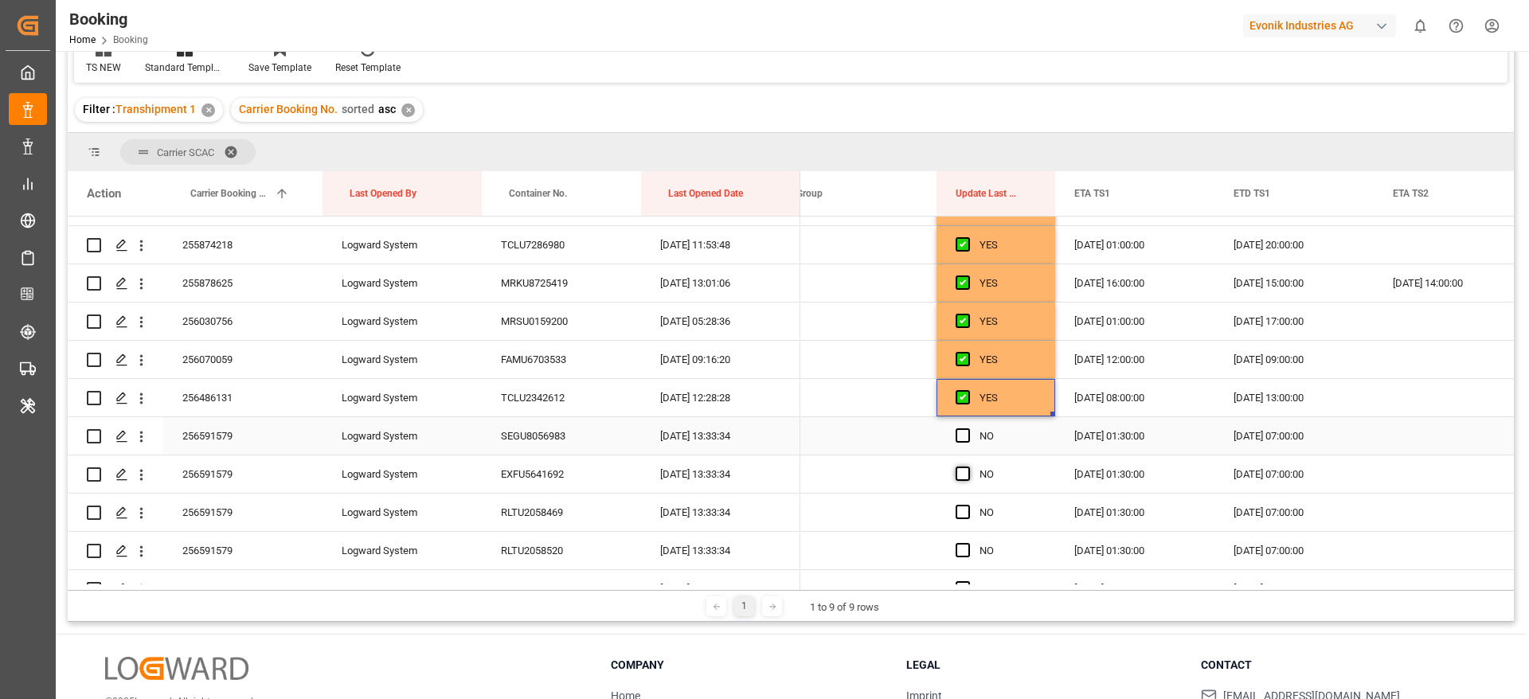
click at [962, 435] on span "Press SPACE to select this row." at bounding box center [963, 436] width 14 height 14
click at [968, 429] on input "Press SPACE to select this row." at bounding box center [968, 429] width 0 height 0
click at [965, 476] on span "Press SPACE to select this row." at bounding box center [963, 474] width 14 height 14
click at [968, 467] on input "Press SPACE to select this row." at bounding box center [968, 467] width 0 height 0
click at [245, 446] on div "256591579" at bounding box center [242, 435] width 159 height 37
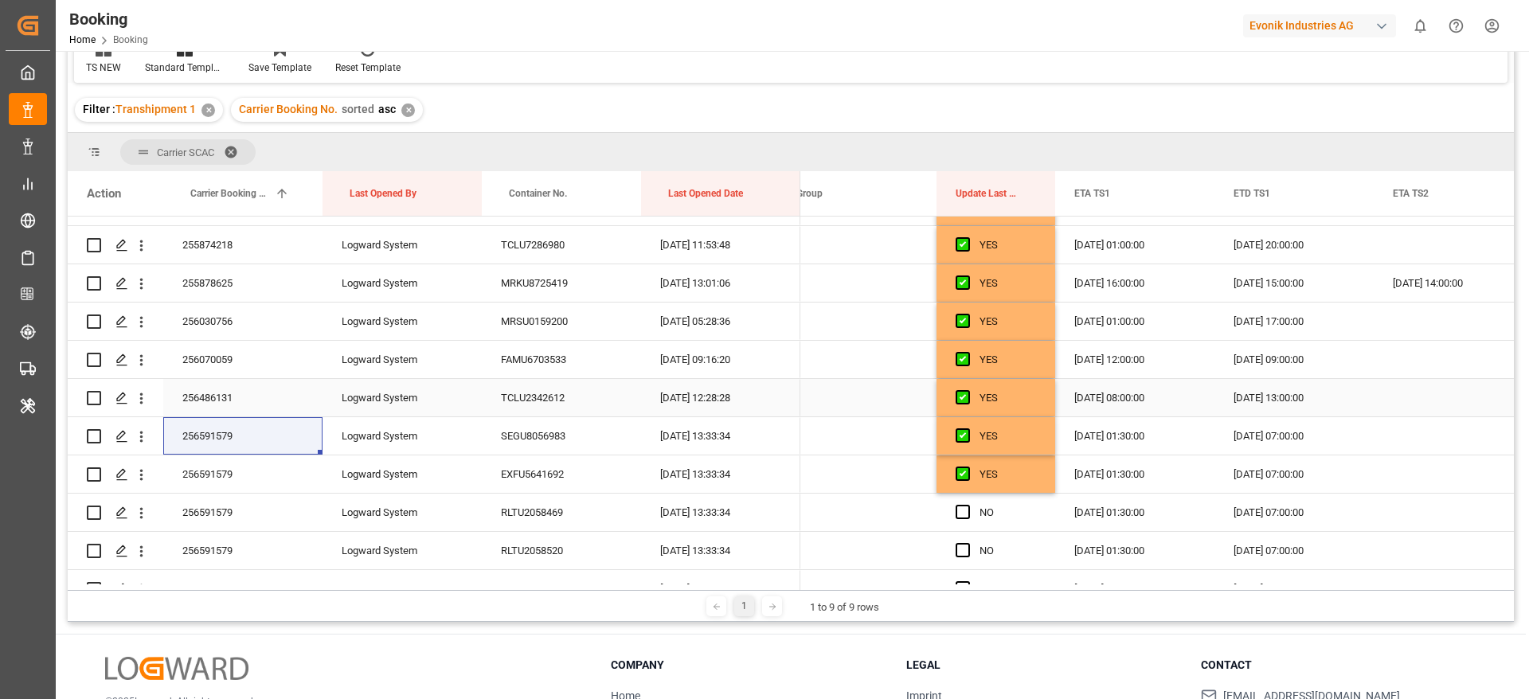
scroll to position [2939, 0]
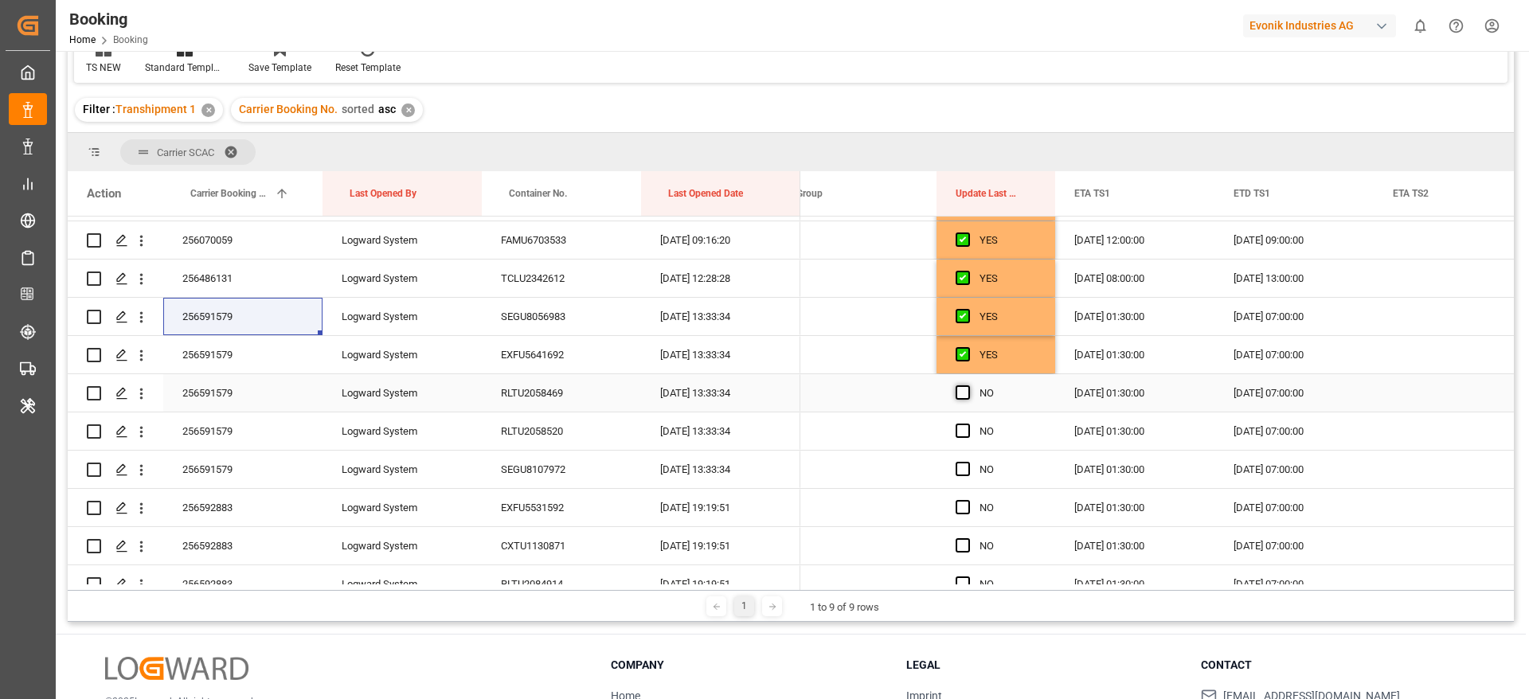
click at [957, 394] on span "Press SPACE to select this row." at bounding box center [963, 393] width 14 height 14
click at [968, 386] on input "Press SPACE to select this row." at bounding box center [968, 386] width 0 height 0
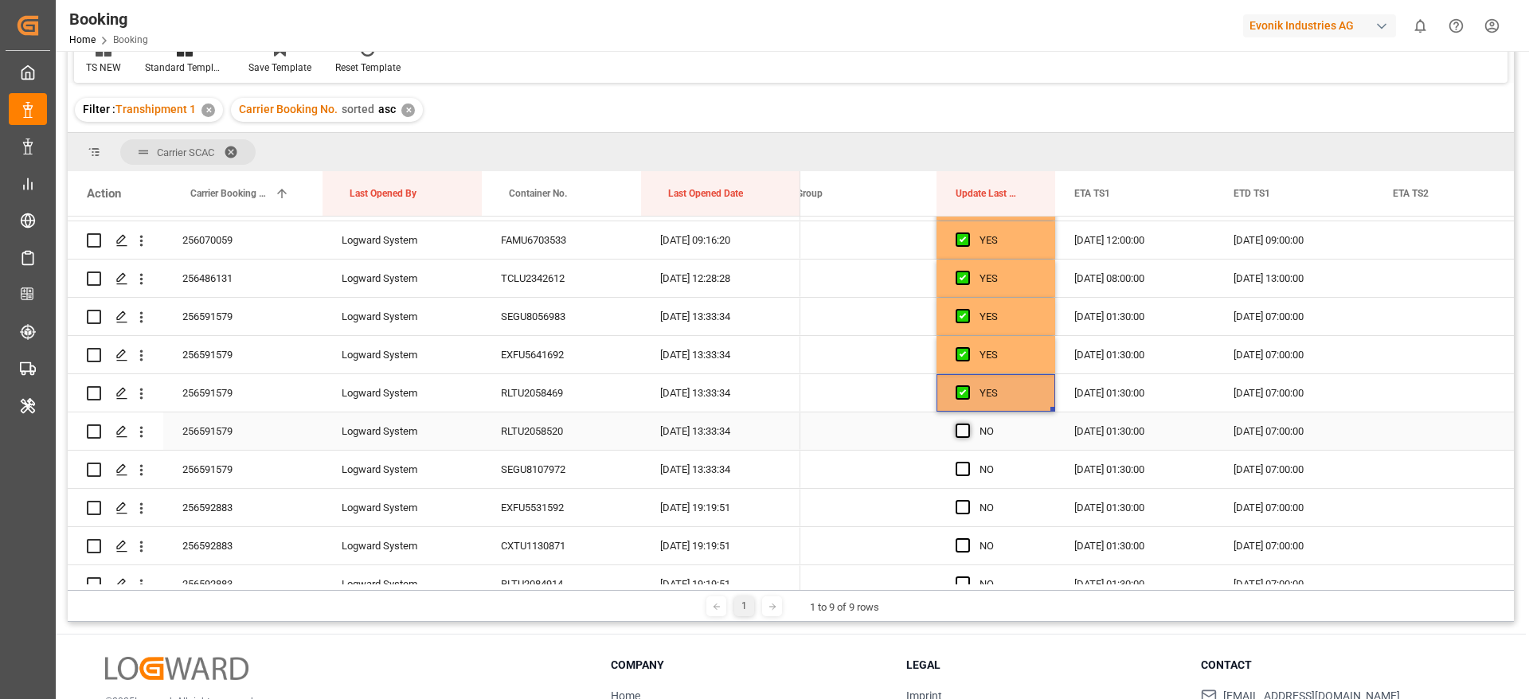
click at [963, 431] on span "Press SPACE to select this row." at bounding box center [963, 431] width 14 height 14
click at [968, 424] on input "Press SPACE to select this row." at bounding box center [968, 424] width 0 height 0
drag, startPoint x: 1054, startPoint y: 448, endPoint x: 1036, endPoint y: 480, distance: 36.1
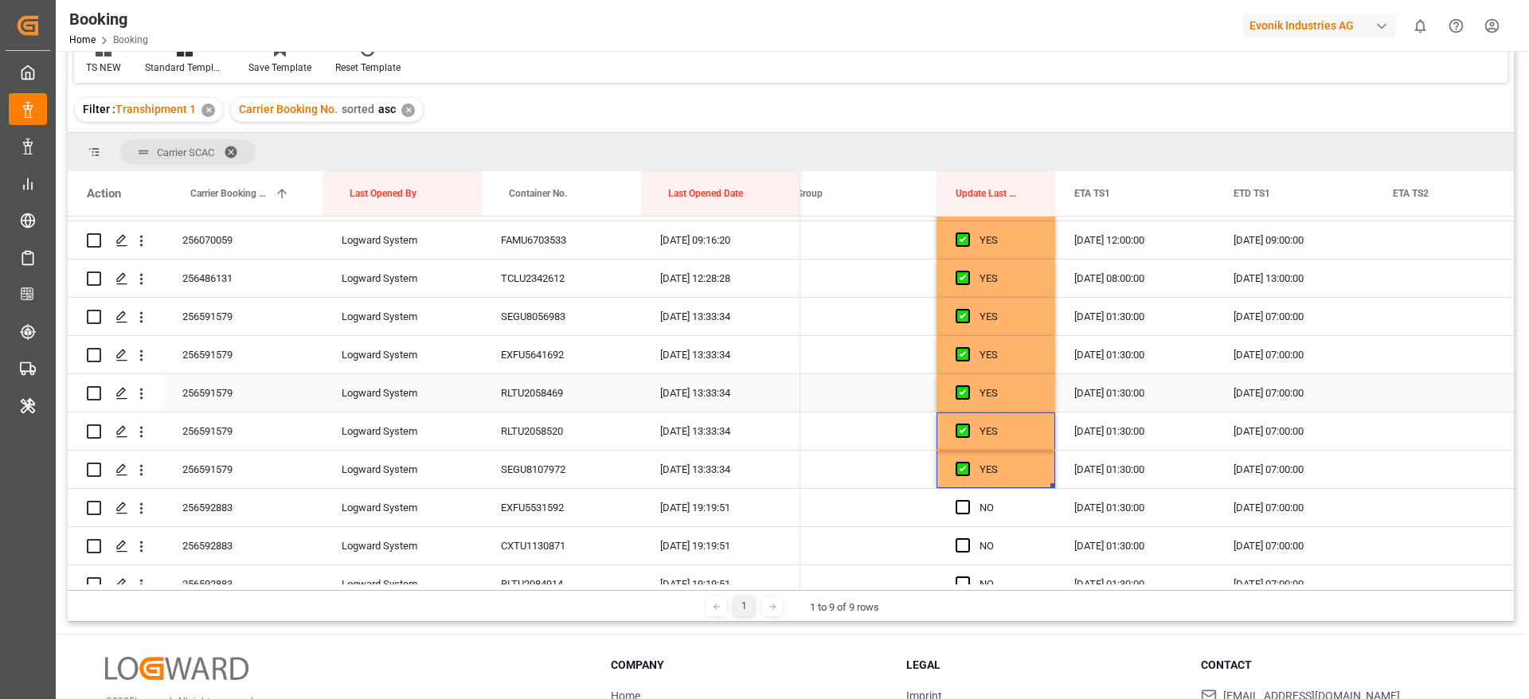
scroll to position [3059, 0]
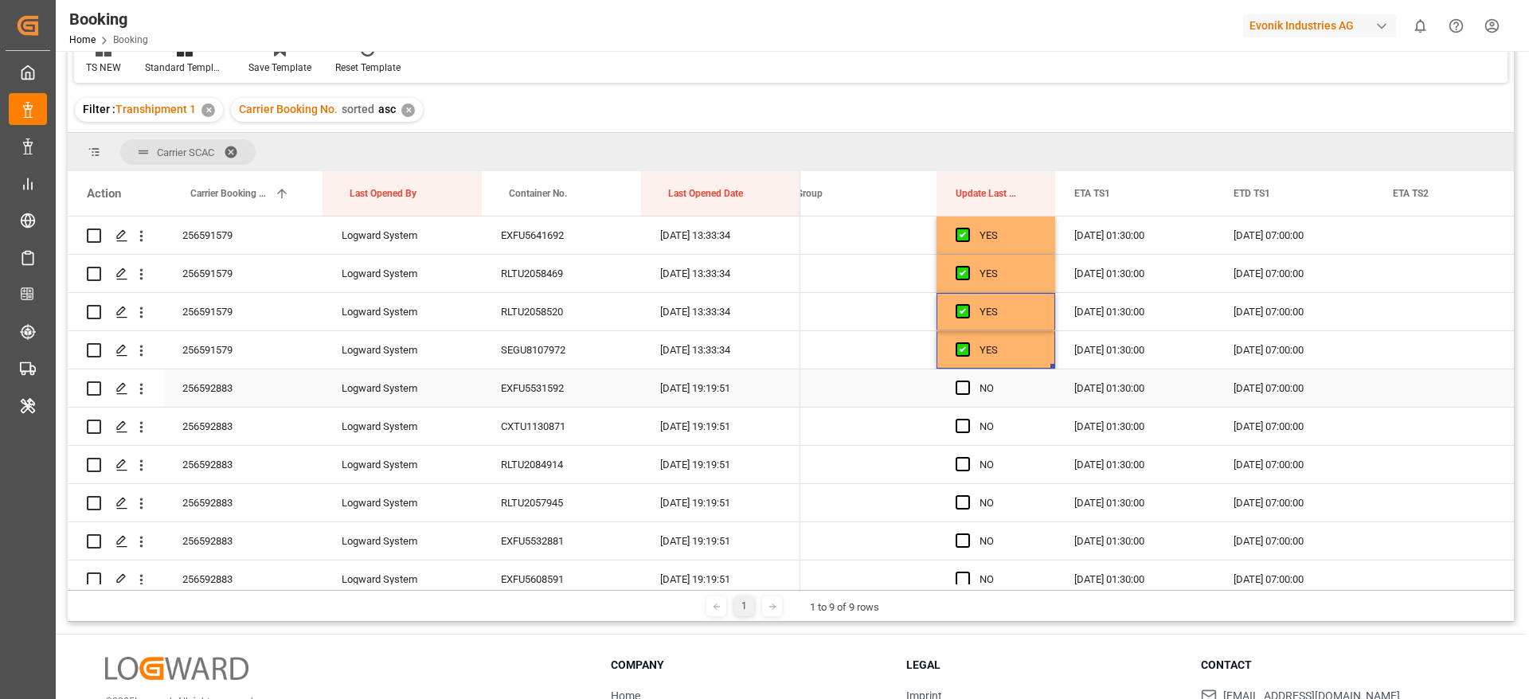
click at [238, 388] on div "256592883" at bounding box center [242, 388] width 159 height 37
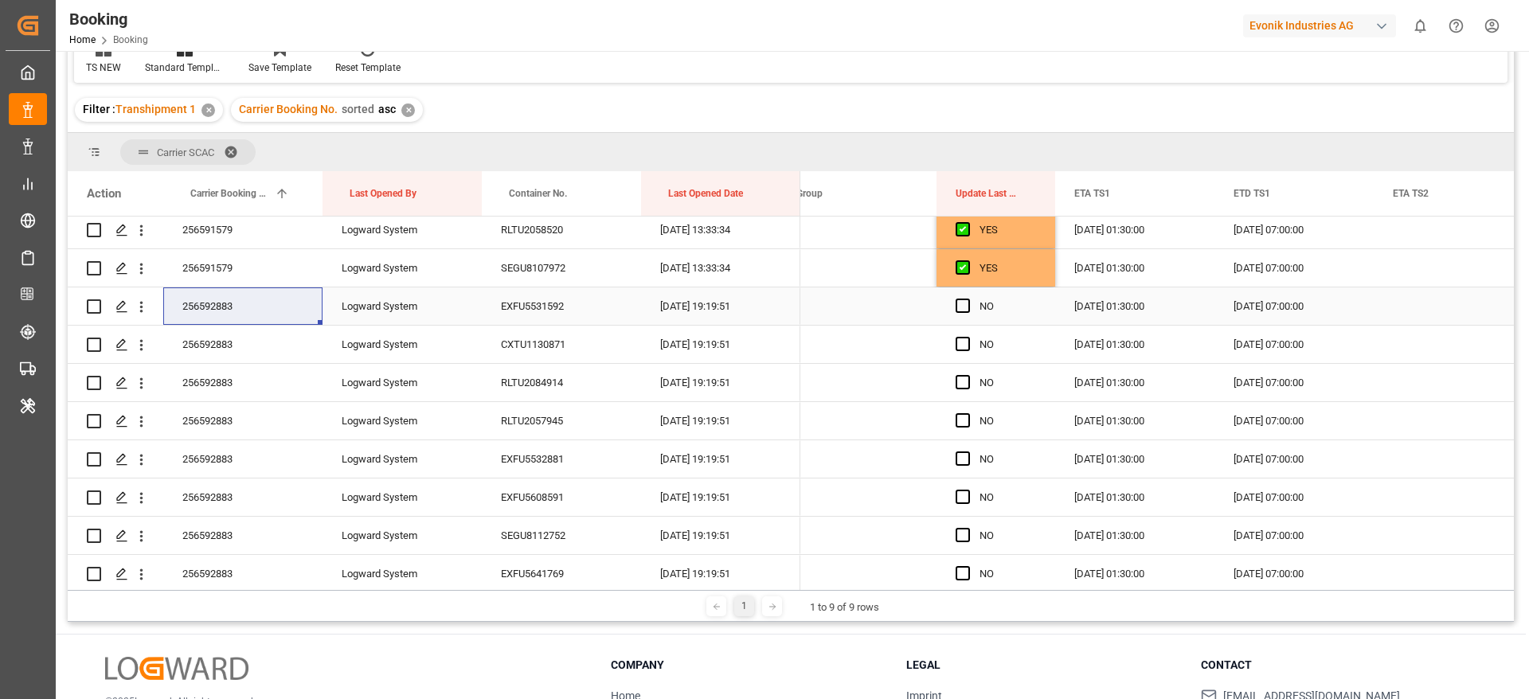
scroll to position [3178, 0]
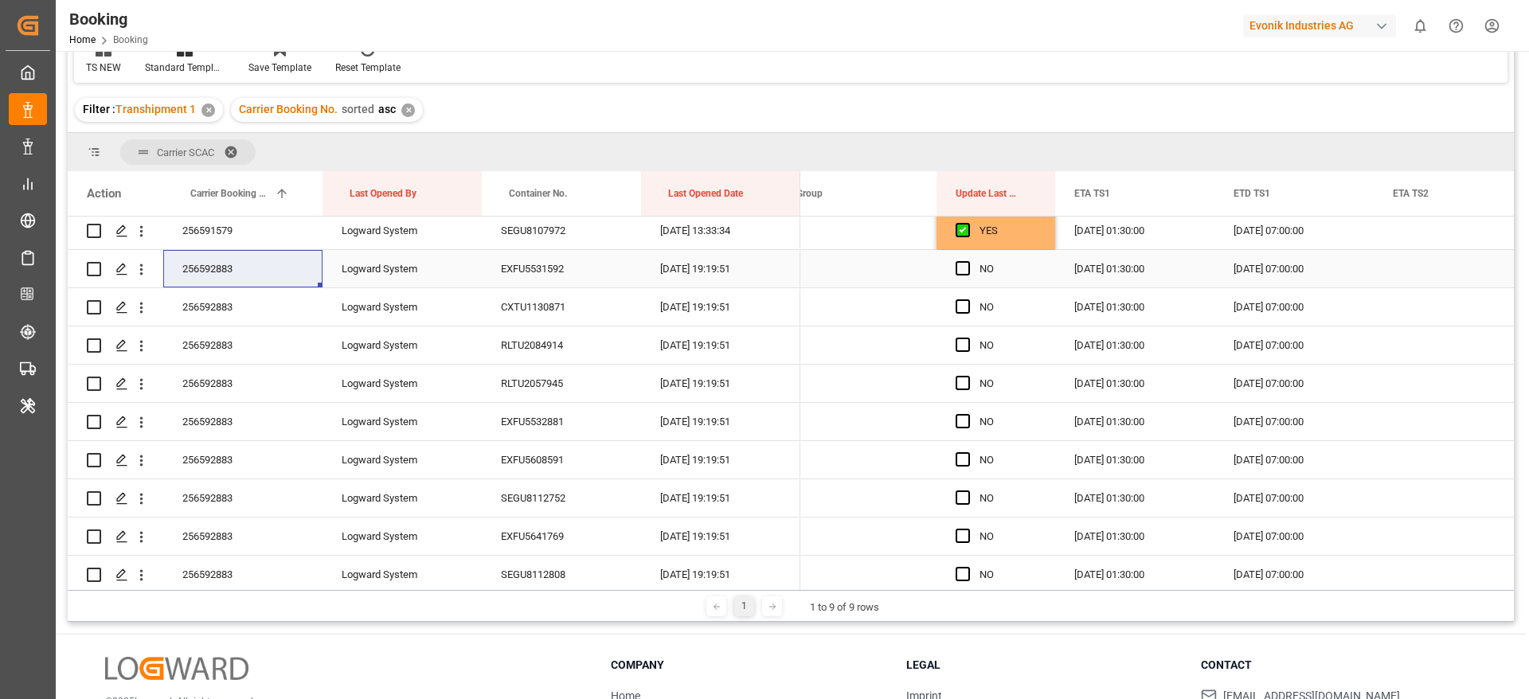
click at [964, 266] on span "Press SPACE to select this row." at bounding box center [963, 268] width 14 height 14
click at [968, 261] on input "Press SPACE to select this row." at bounding box center [968, 261] width 0 height 0
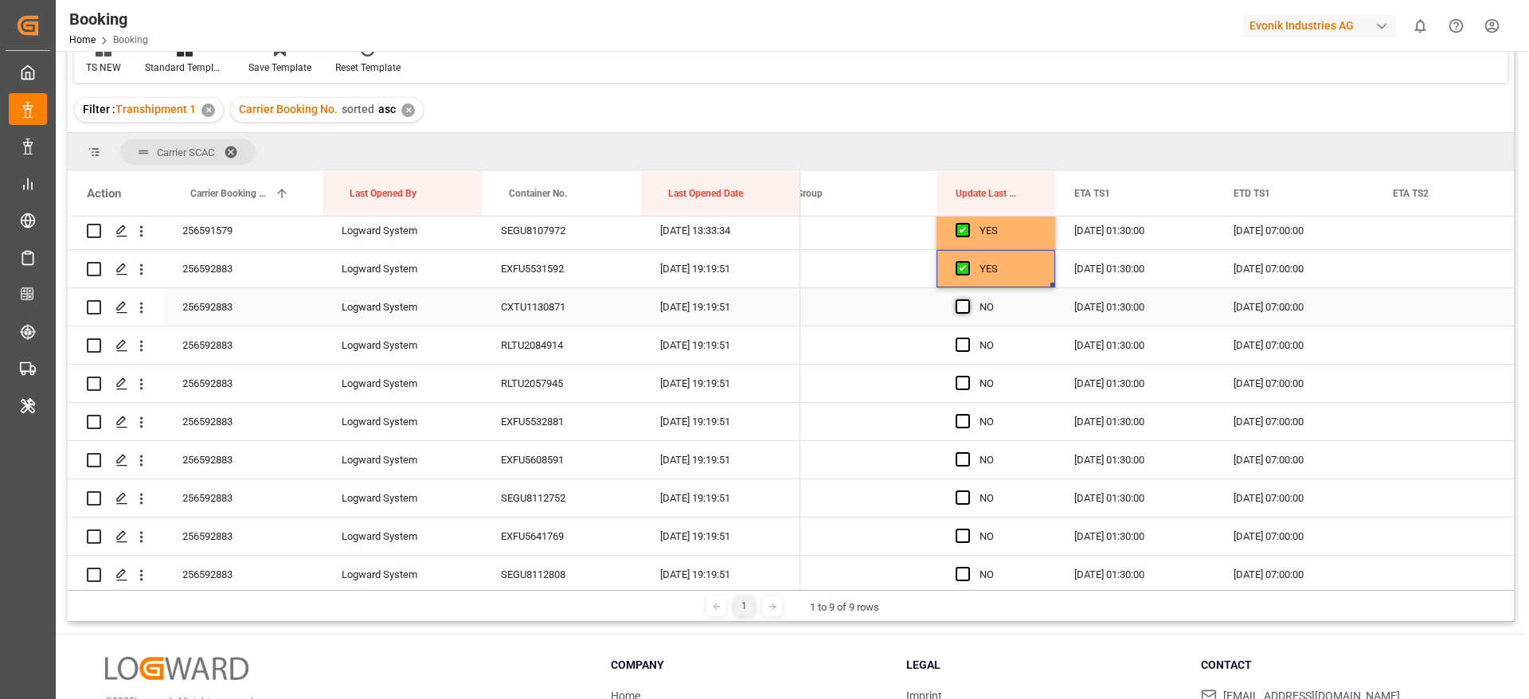
click at [967, 304] on span "Press SPACE to select this row." at bounding box center [963, 307] width 14 height 14
click at [968, 300] on input "Press SPACE to select this row." at bounding box center [968, 300] width 0 height 0
click at [965, 354] on div "Press SPACE to select this row." at bounding box center [968, 345] width 24 height 37
click at [965, 348] on span "Press SPACE to select this row." at bounding box center [963, 345] width 14 height 14
click at [968, 338] on input "Press SPACE to select this row." at bounding box center [968, 338] width 0 height 0
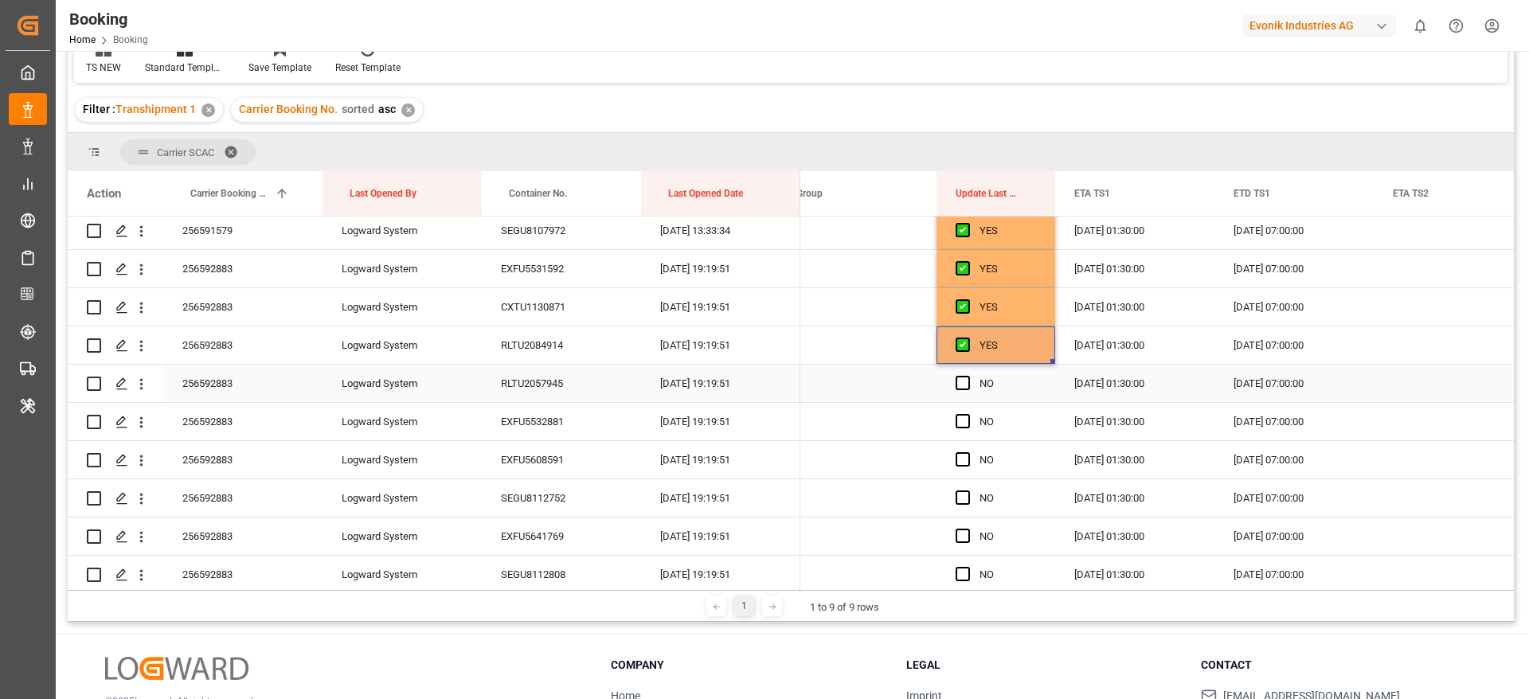
click at [966, 391] on div "Press SPACE to select this row." at bounding box center [968, 384] width 24 height 37
click at [965, 382] on span "Press SPACE to select this row." at bounding box center [963, 383] width 14 height 14
click at [968, 376] on input "Press SPACE to select this row." at bounding box center [968, 376] width 0 height 0
click at [965, 421] on span "Press SPACE to select this row." at bounding box center [963, 421] width 14 height 14
click at [968, 414] on input "Press SPACE to select this row." at bounding box center [968, 414] width 0 height 0
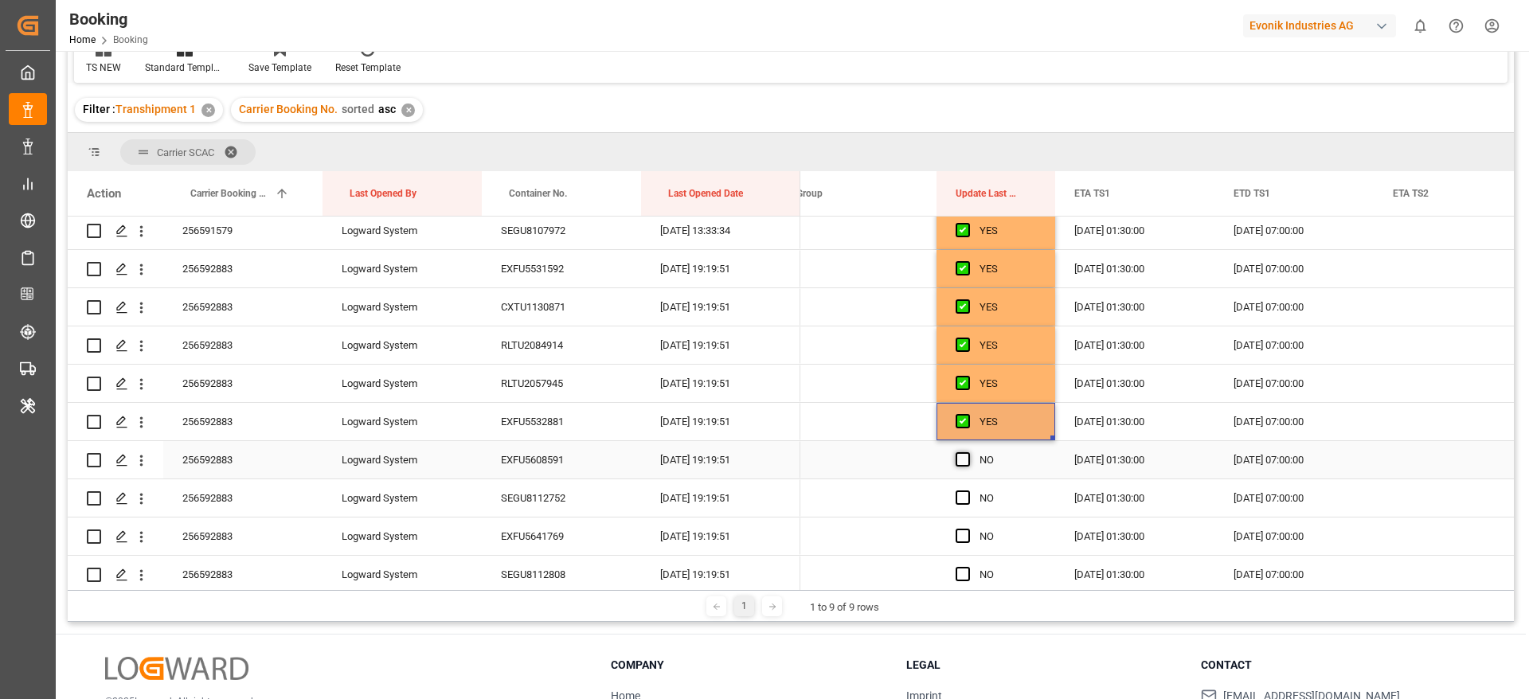
click at [960, 456] on span "Press SPACE to select this row." at bounding box center [963, 459] width 14 height 14
click at [968, 452] on input "Press SPACE to select this row." at bounding box center [968, 452] width 0 height 0
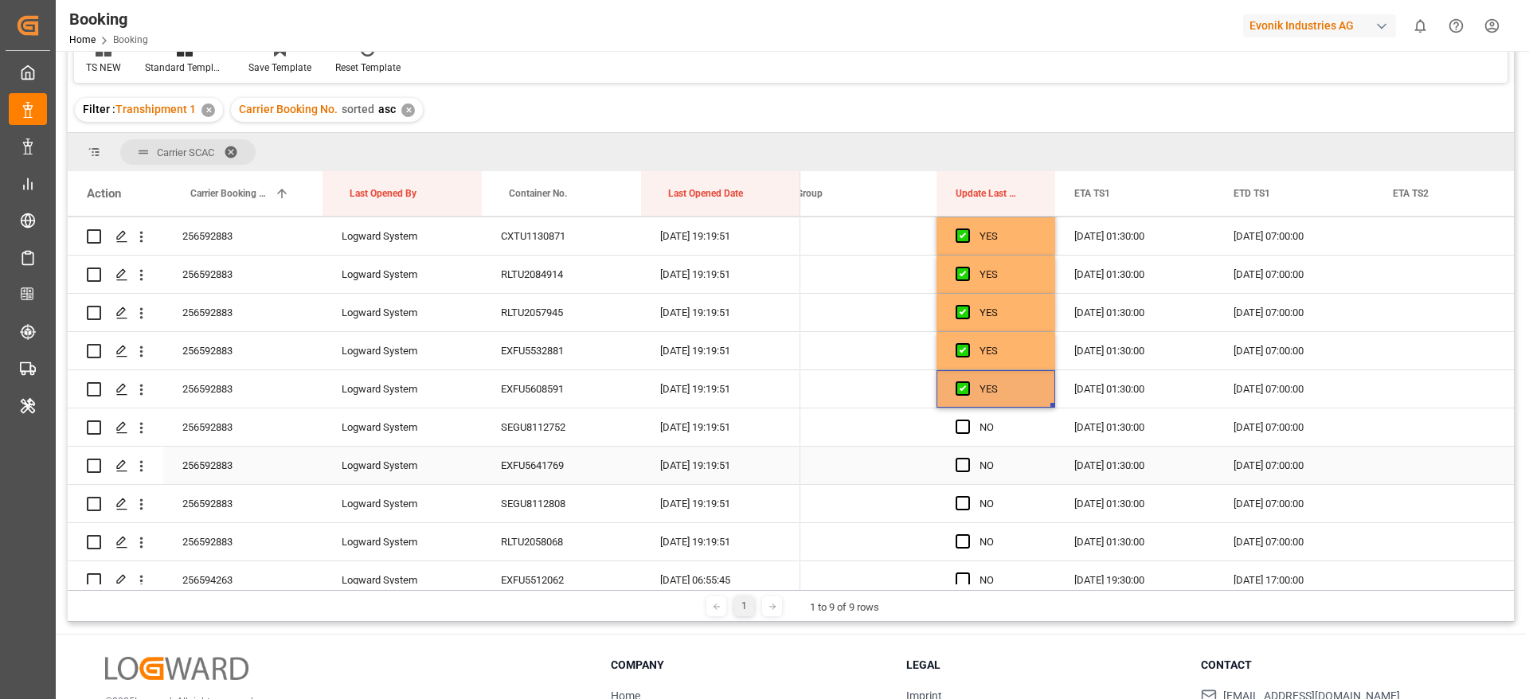
scroll to position [3298, 0]
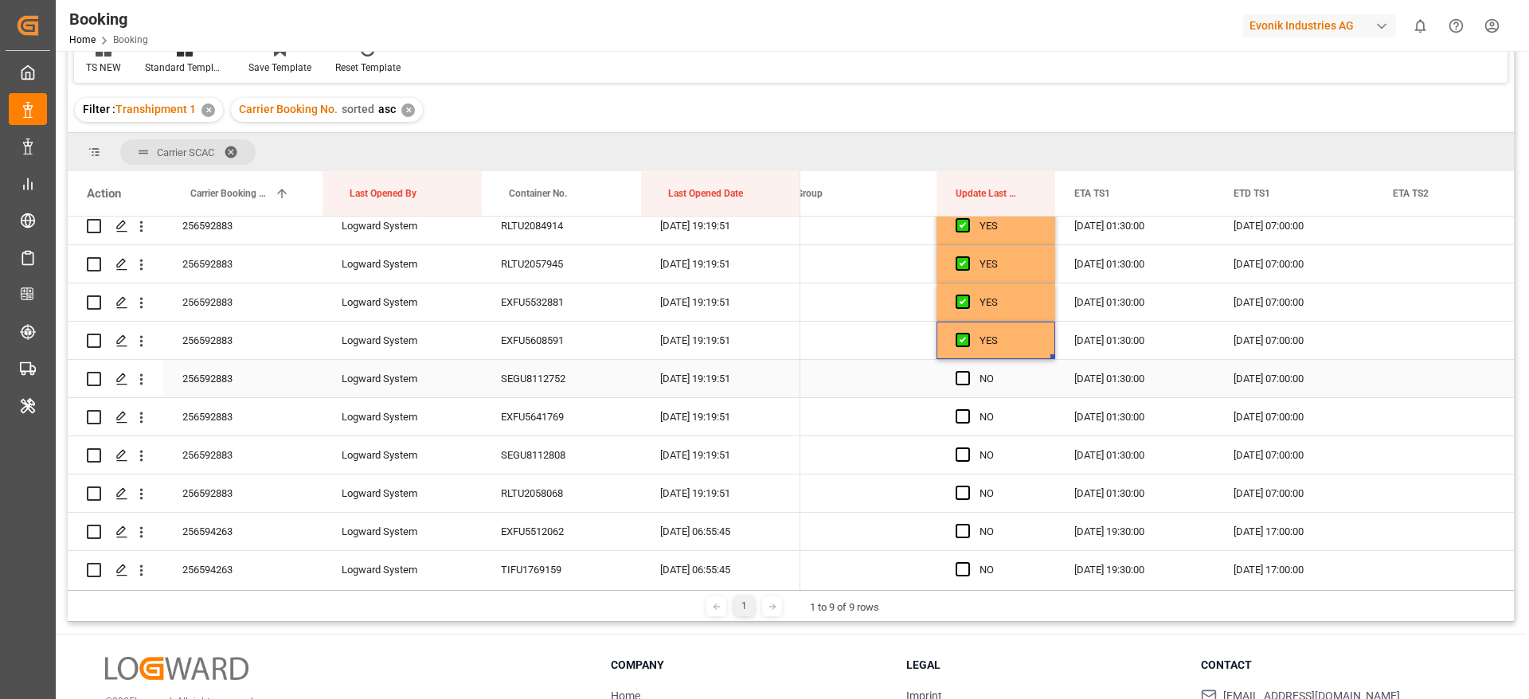
click at [972, 375] on div "Press SPACE to select this row." at bounding box center [968, 379] width 24 height 37
click at [963, 382] on span "Press SPACE to select this row." at bounding box center [963, 378] width 14 height 14
click at [968, 371] on input "Press SPACE to select this row." at bounding box center [968, 371] width 0 height 0
click at [967, 421] on span "Press SPACE to select this row." at bounding box center [963, 416] width 14 height 14
click at [968, 409] on input "Press SPACE to select this row." at bounding box center [968, 409] width 0 height 0
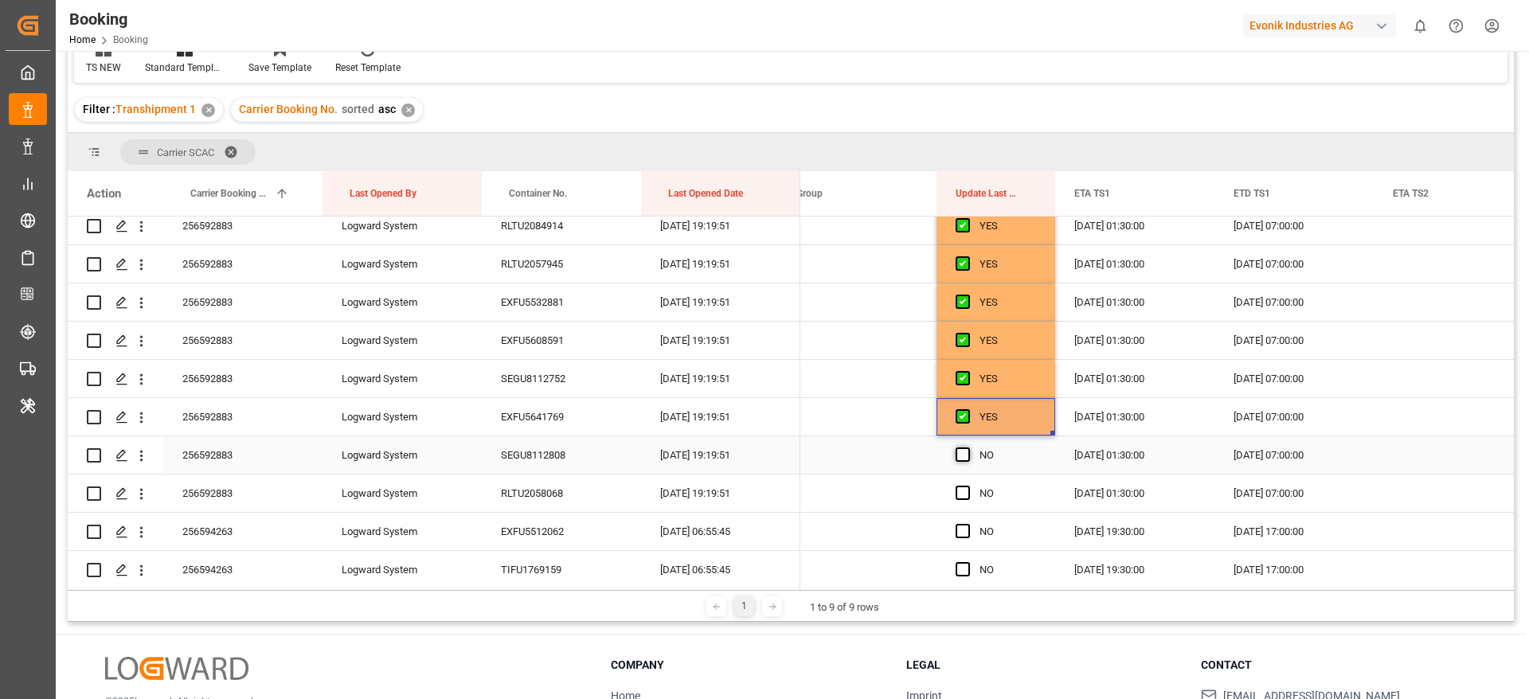
click at [965, 453] on span "Press SPACE to select this row." at bounding box center [963, 455] width 14 height 14
click at [968, 448] on input "Press SPACE to select this row." at bounding box center [968, 448] width 0 height 0
click at [964, 492] on span "Press SPACE to select this row." at bounding box center [963, 493] width 14 height 14
click at [968, 486] on input "Press SPACE to select this row." at bounding box center [968, 486] width 0 height 0
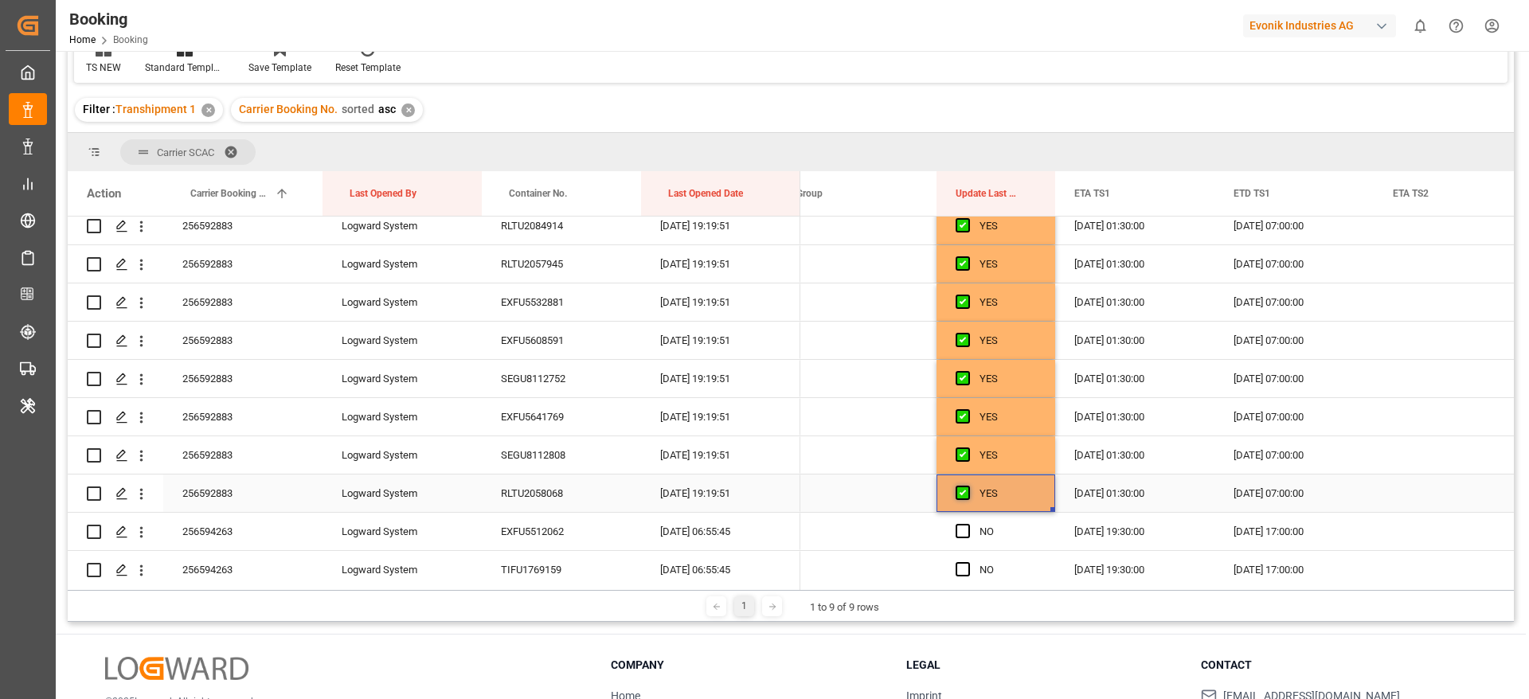
scroll to position [3417, 0]
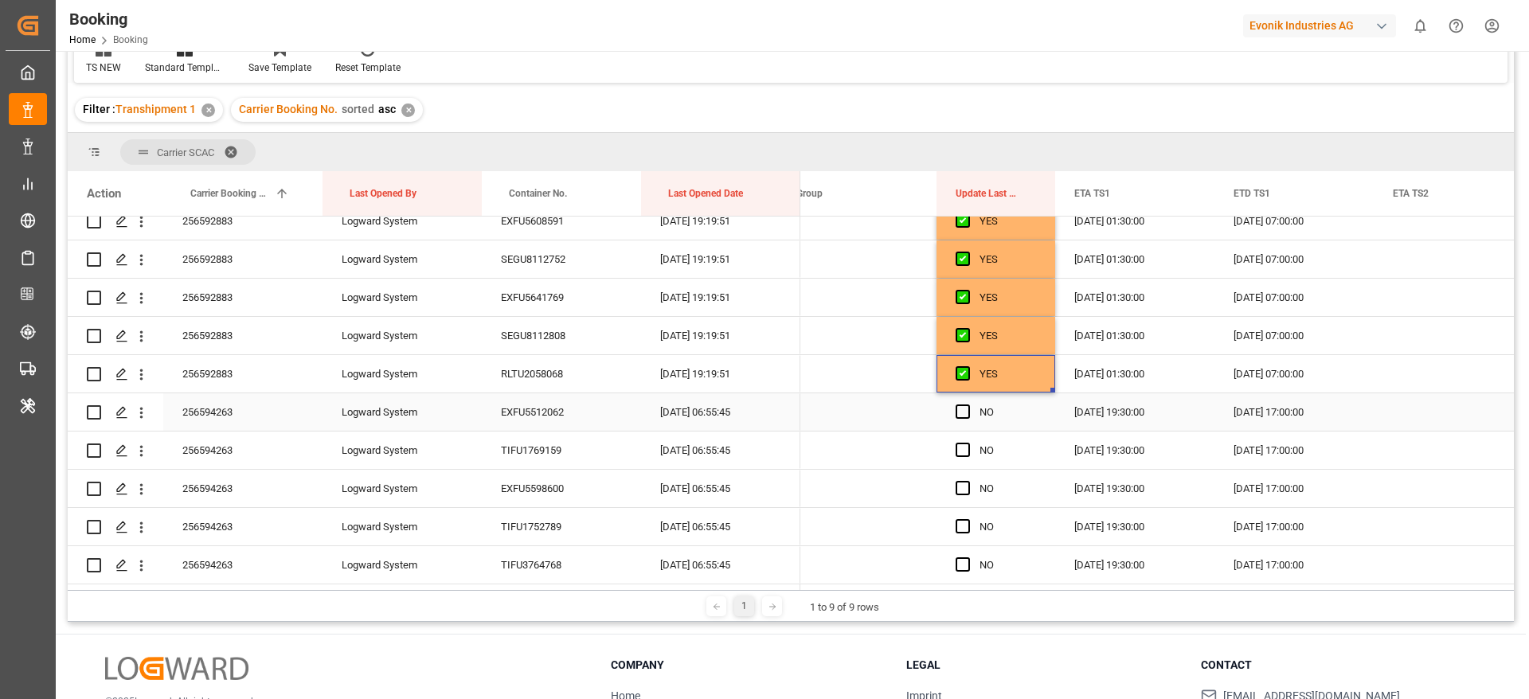
click at [281, 416] on div "256594263" at bounding box center [242, 412] width 159 height 37
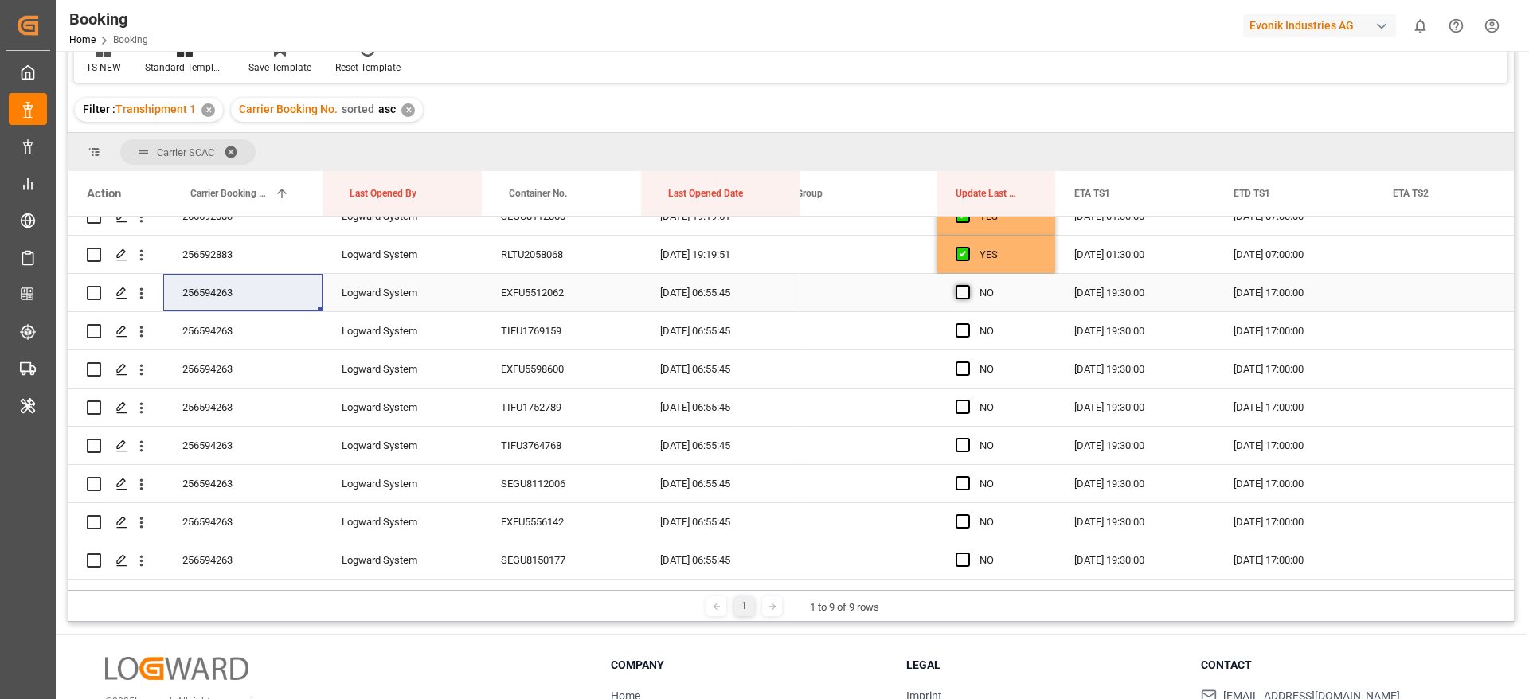
click at [962, 295] on span "Press SPACE to select this row." at bounding box center [963, 292] width 14 height 14
click at [968, 285] on input "Press SPACE to select this row." at bounding box center [968, 285] width 0 height 0
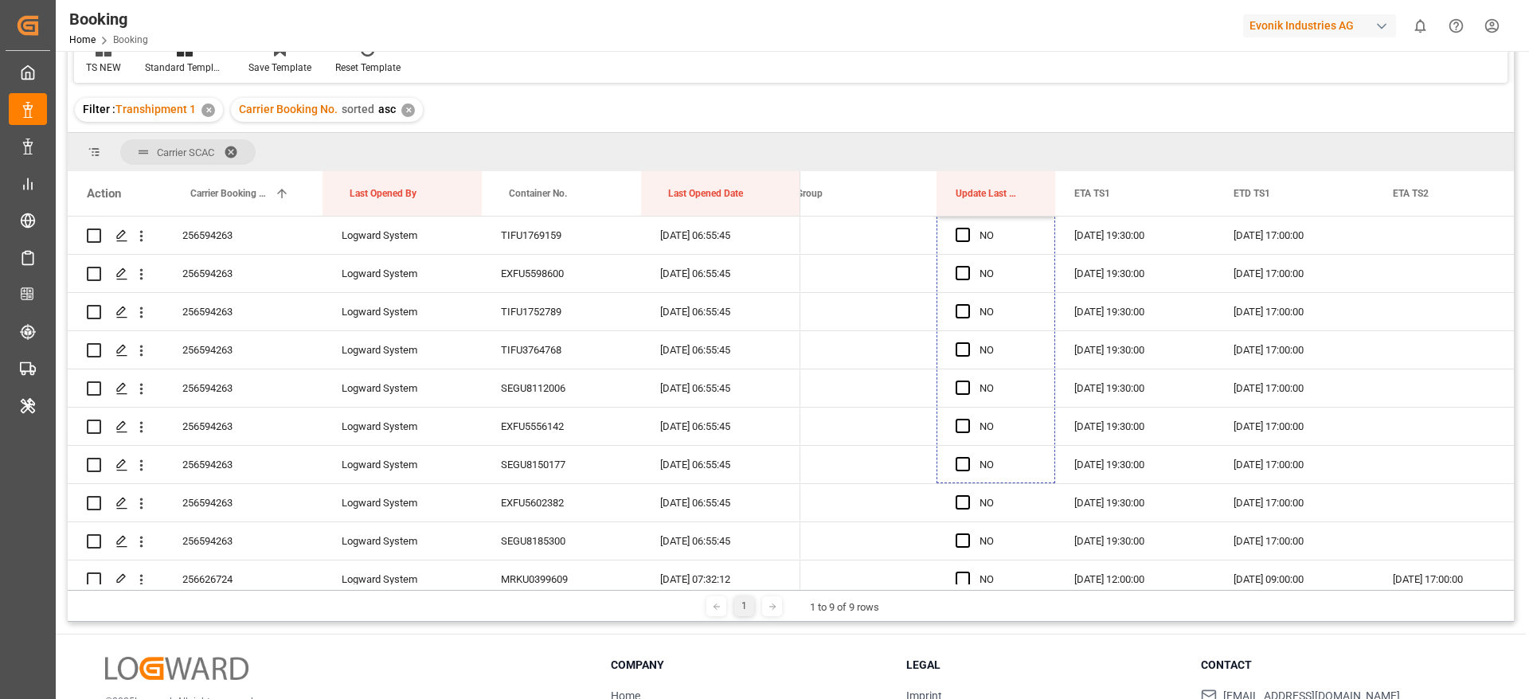
scroll to position [3696, 0]
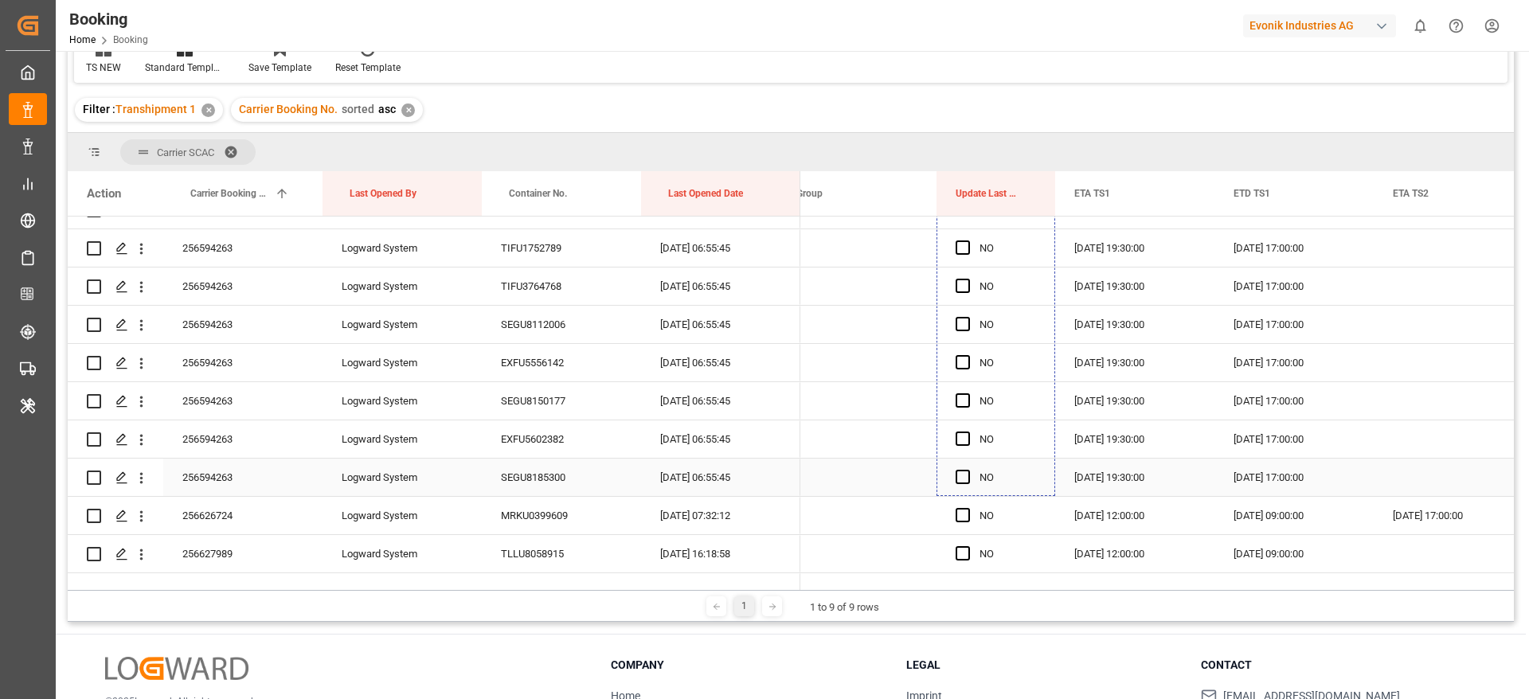
drag, startPoint x: 1052, startPoint y: 306, endPoint x: 997, endPoint y: 473, distance: 176.1
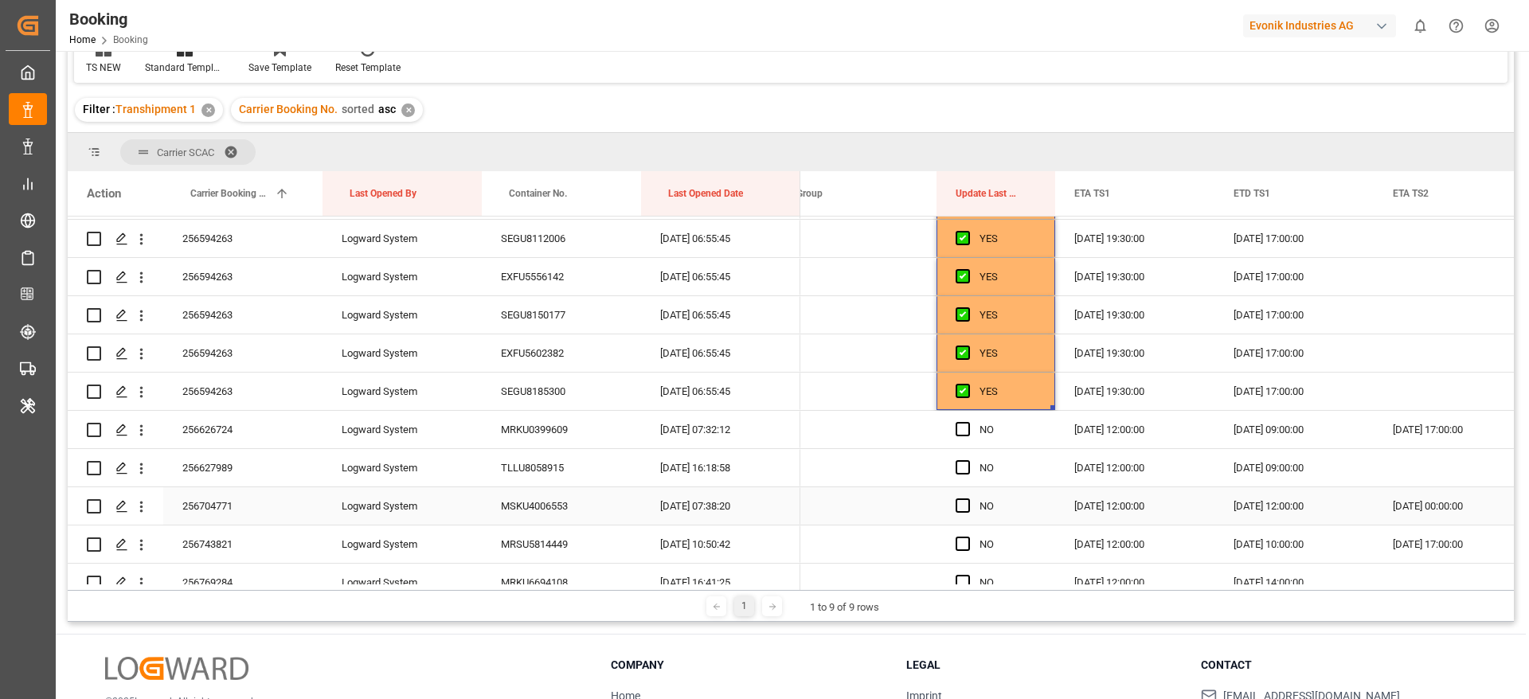
scroll to position [3816, 0]
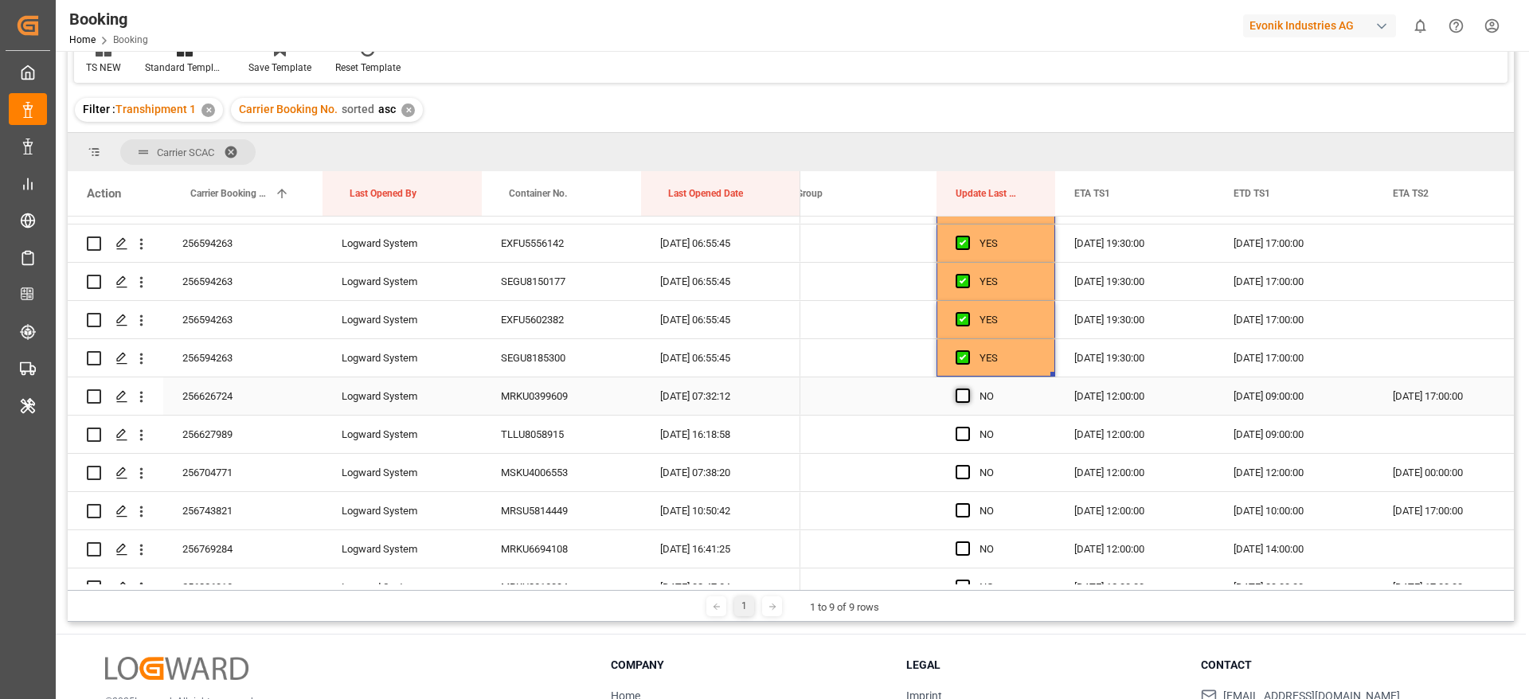
click at [961, 394] on span "Press SPACE to select this row." at bounding box center [963, 396] width 14 height 14
click at [968, 389] on input "Press SPACE to select this row." at bounding box center [968, 389] width 0 height 0
click at [968, 430] on span "Press SPACE to select this row." at bounding box center [963, 434] width 14 height 14
click at [968, 427] on input "Press SPACE to select this row." at bounding box center [968, 427] width 0 height 0
click at [964, 474] on span "Press SPACE to select this row." at bounding box center [963, 472] width 14 height 14
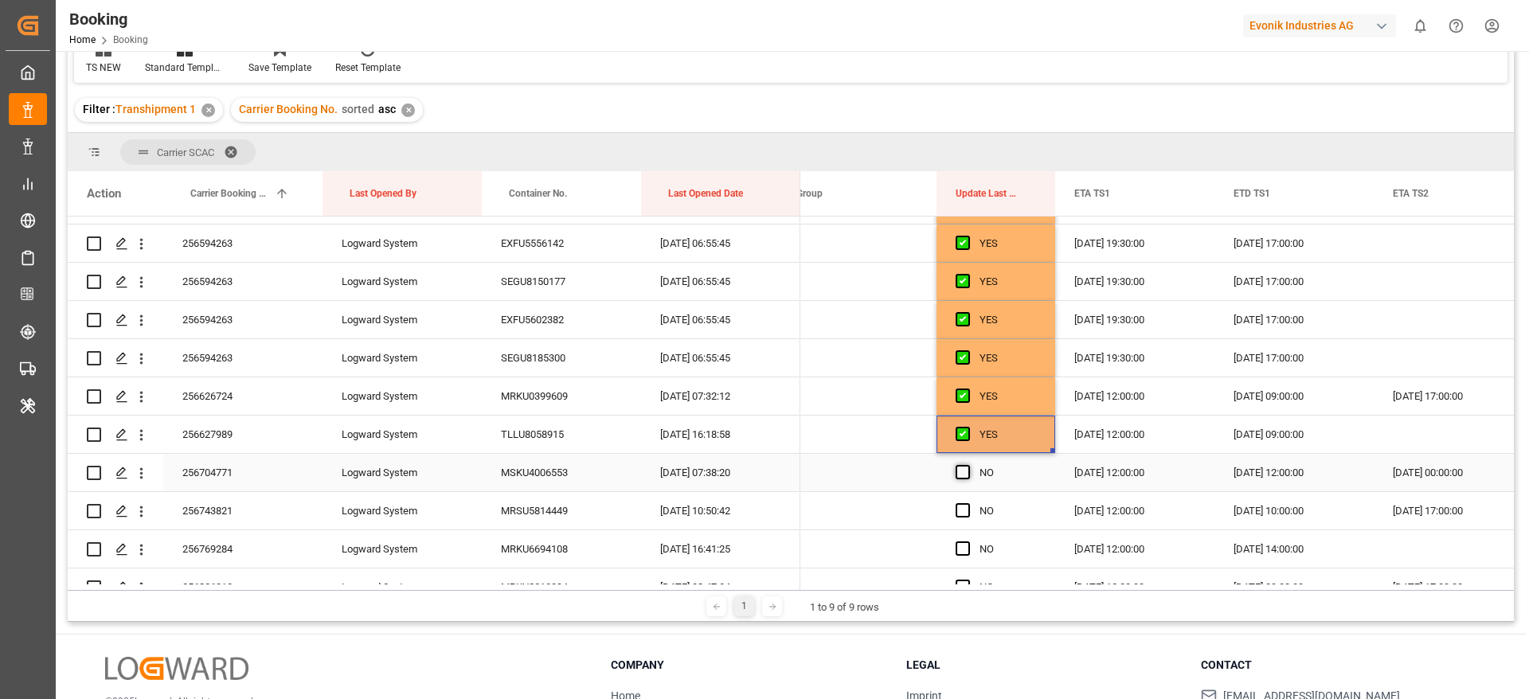
click at [968, 465] on input "Press SPACE to select this row." at bounding box center [968, 465] width 0 height 0
click at [961, 508] on span "Press SPACE to select this row." at bounding box center [963, 510] width 14 height 14
click at [968, 503] on input "Press SPACE to select this row." at bounding box center [968, 503] width 0 height 0
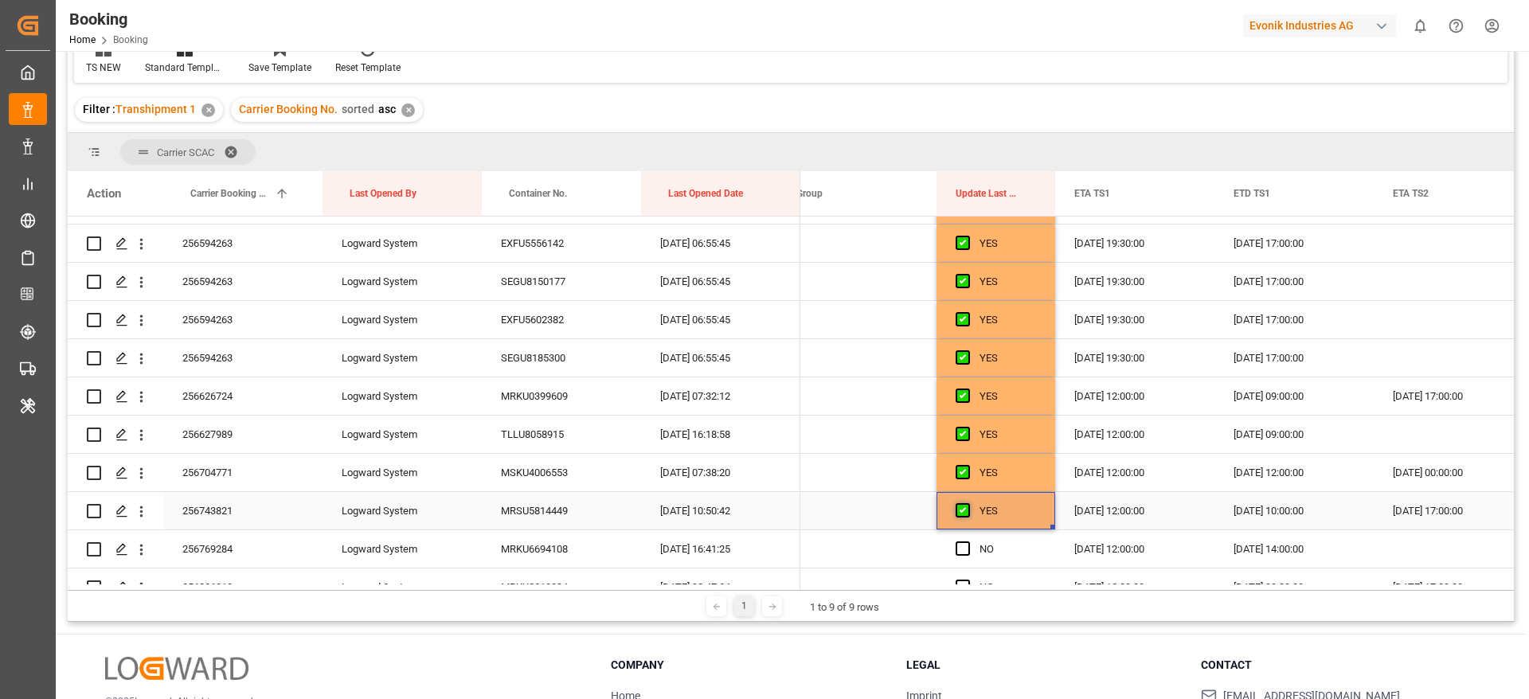
scroll to position [3935, 0]
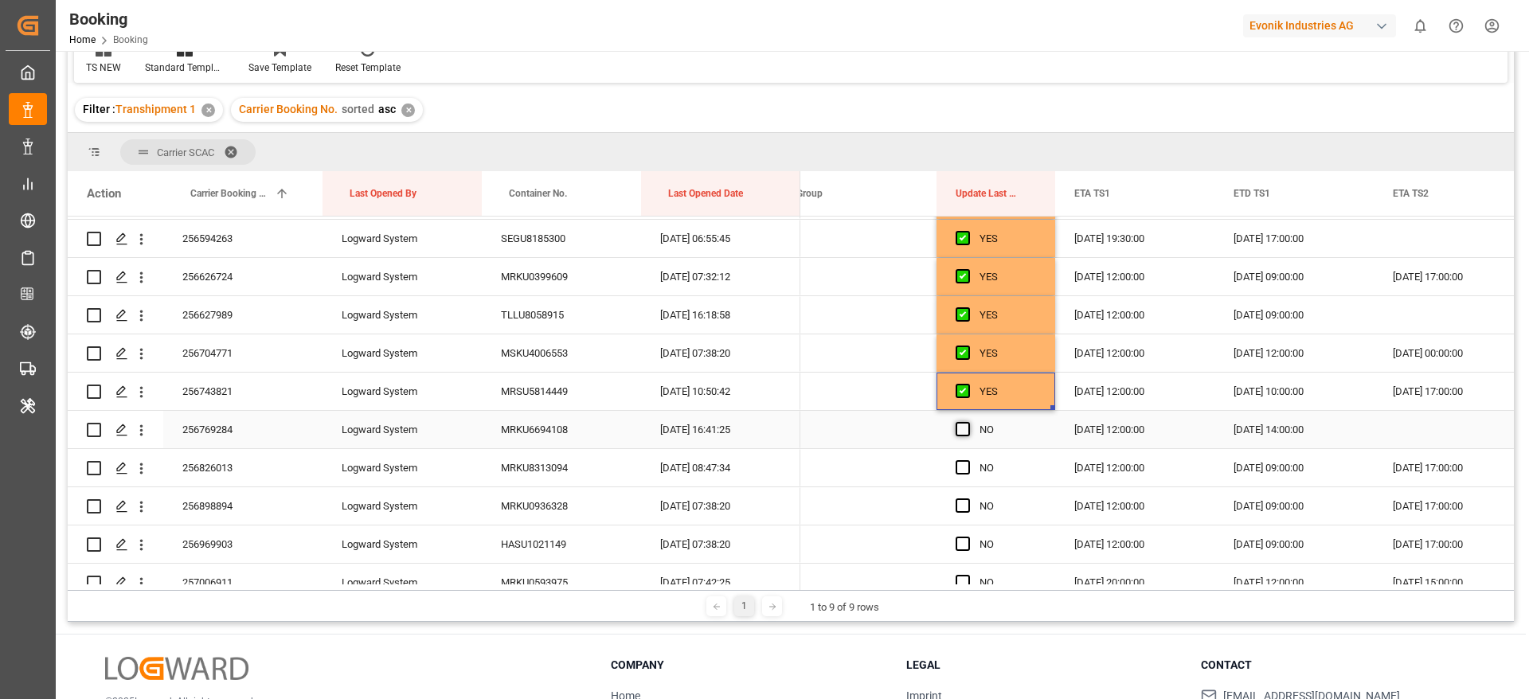
click at [960, 425] on span "Press SPACE to select this row." at bounding box center [963, 429] width 14 height 14
click at [968, 422] on input "Press SPACE to select this row." at bounding box center [968, 422] width 0 height 0
click at [965, 466] on span "Press SPACE to select this row." at bounding box center [963, 467] width 14 height 14
click at [968, 460] on input "Press SPACE to select this row." at bounding box center [968, 460] width 0 height 0
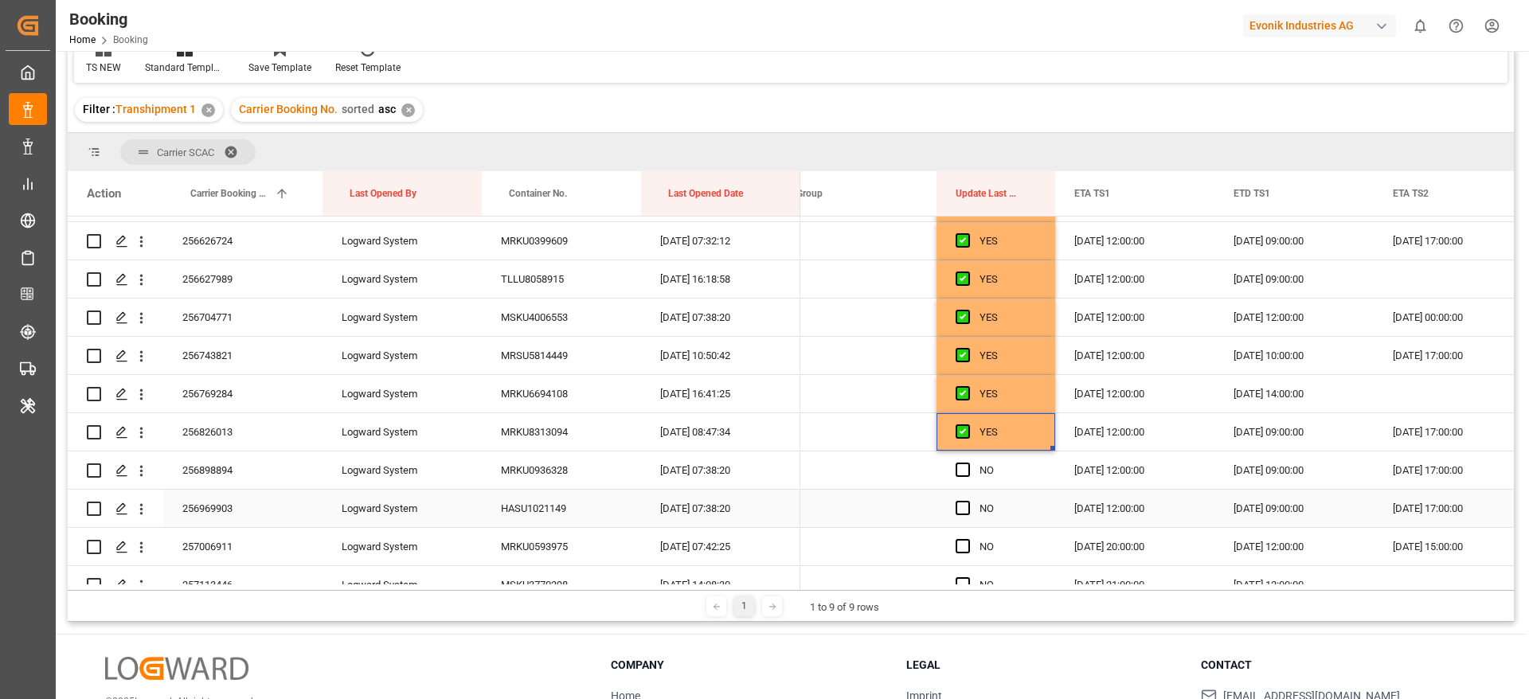
scroll to position [4055, 0]
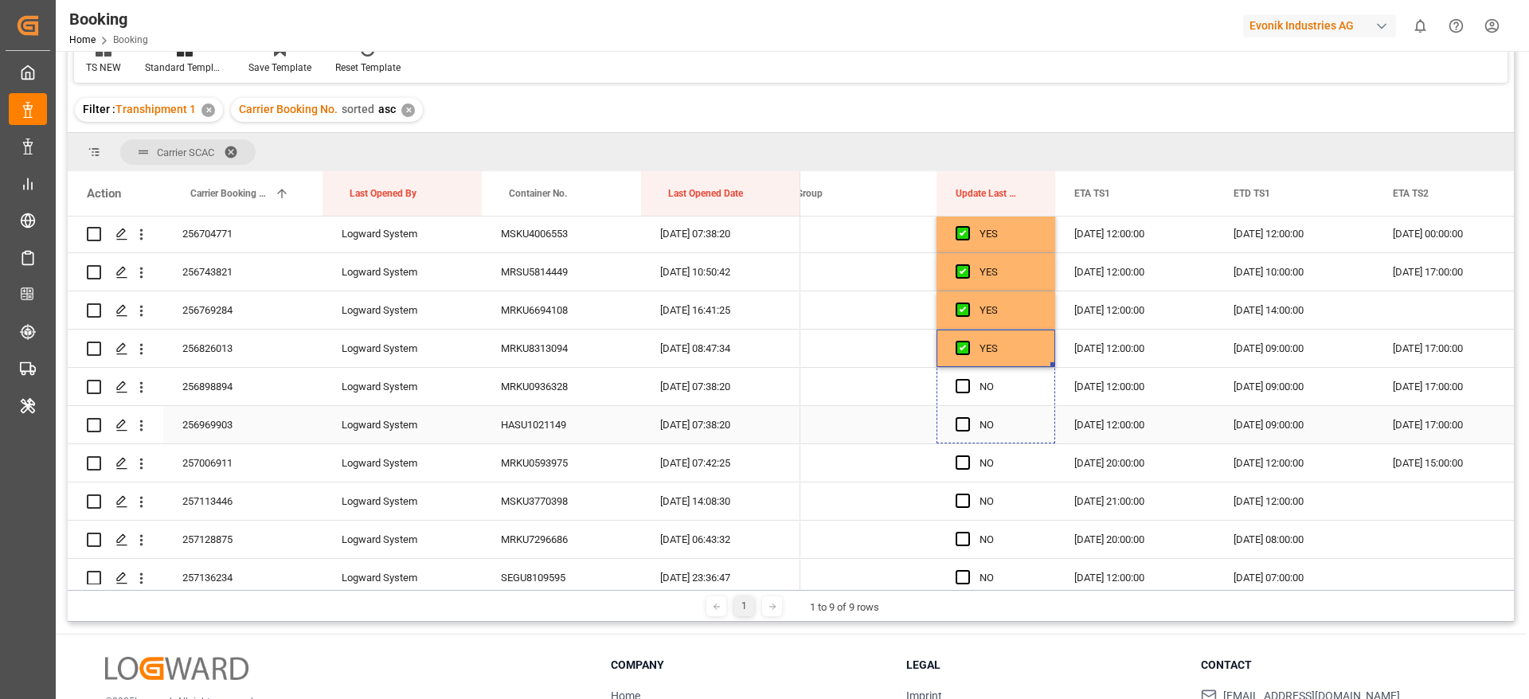
drag, startPoint x: 1052, startPoint y: 362, endPoint x: 1025, endPoint y: 429, distance: 72.2
click at [143, 461] on icon "open menu" at bounding box center [141, 464] width 17 height 17
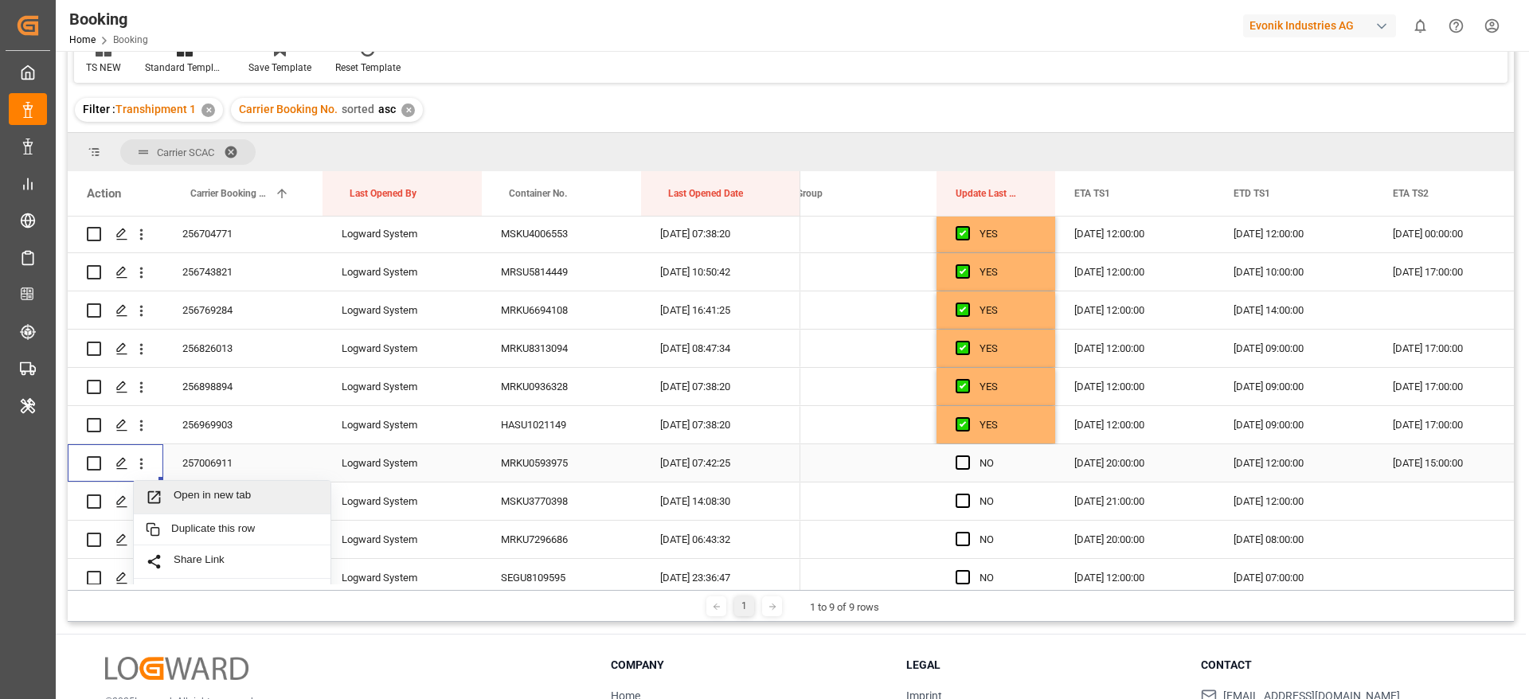
click at [245, 489] on span "Open in new tab" at bounding box center [246, 497] width 145 height 17
click at [964, 460] on span "Press SPACE to select this row." at bounding box center [963, 463] width 14 height 14
click at [968, 456] on input "Press SPACE to select this row." at bounding box center [968, 456] width 0 height 0
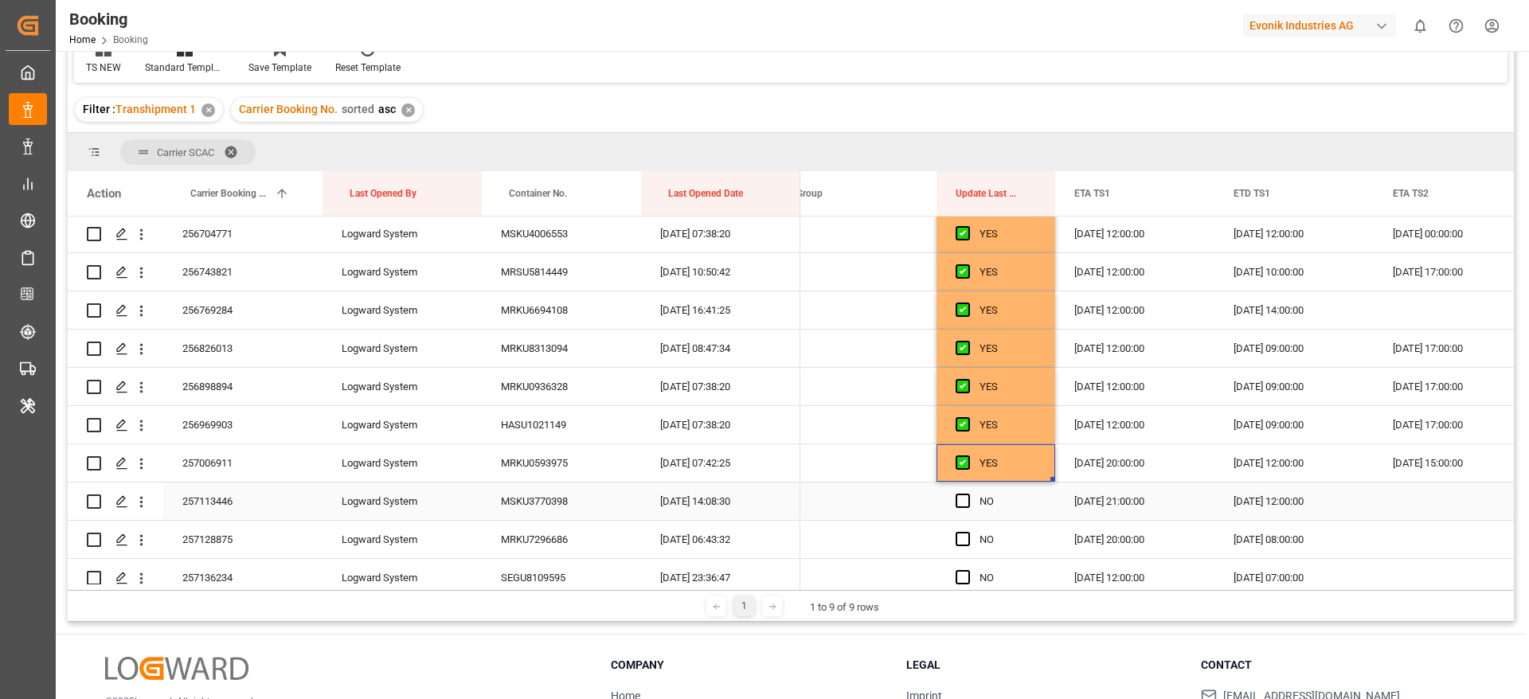
click at [963, 509] on div "Press SPACE to select this row." at bounding box center [968, 502] width 24 height 37
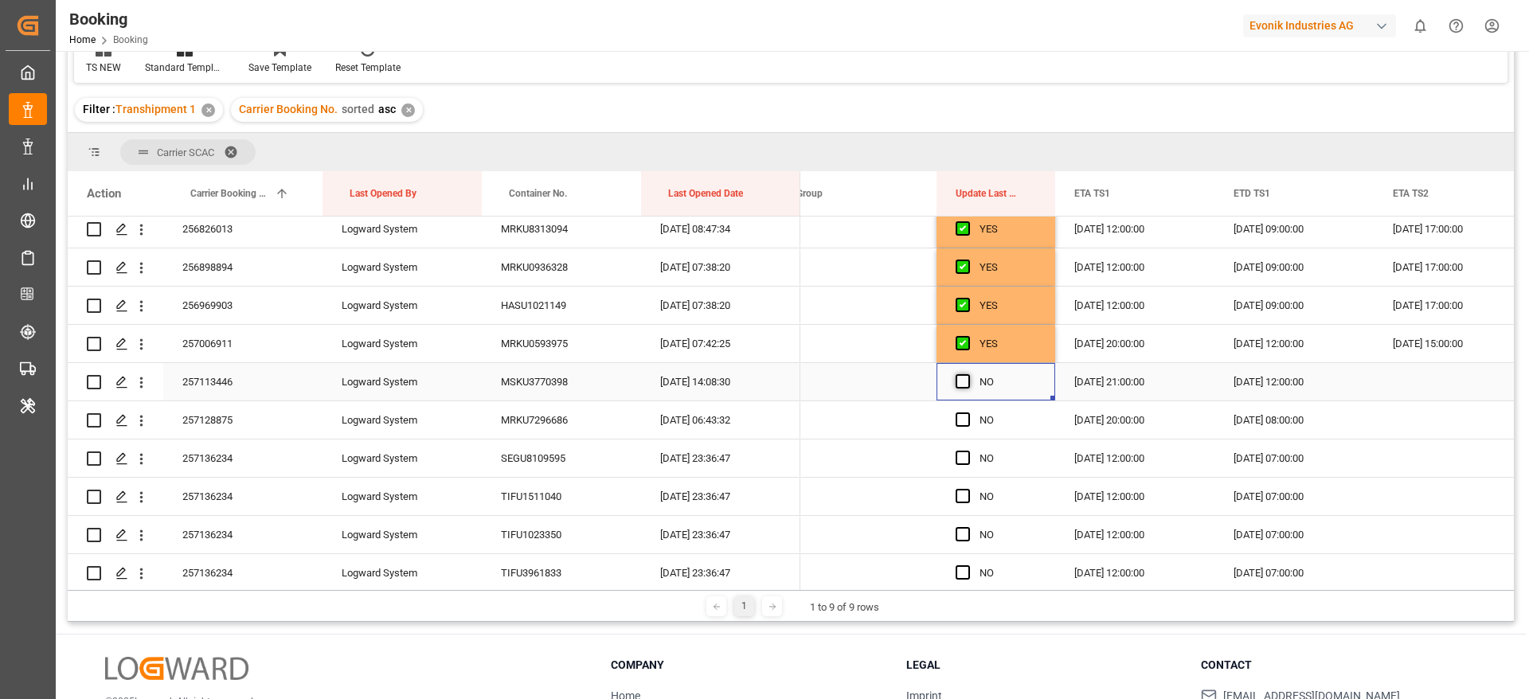
click at [967, 378] on span "Press SPACE to select this row." at bounding box center [963, 381] width 14 height 14
click at [968, 374] on input "Press SPACE to select this row." at bounding box center [968, 374] width 0 height 0
click at [966, 421] on span "Press SPACE to select this row." at bounding box center [963, 420] width 14 height 14
click at [968, 413] on input "Press SPACE to select this row." at bounding box center [968, 413] width 0 height 0
click at [966, 459] on span "Press SPACE to select this row." at bounding box center [963, 458] width 14 height 14
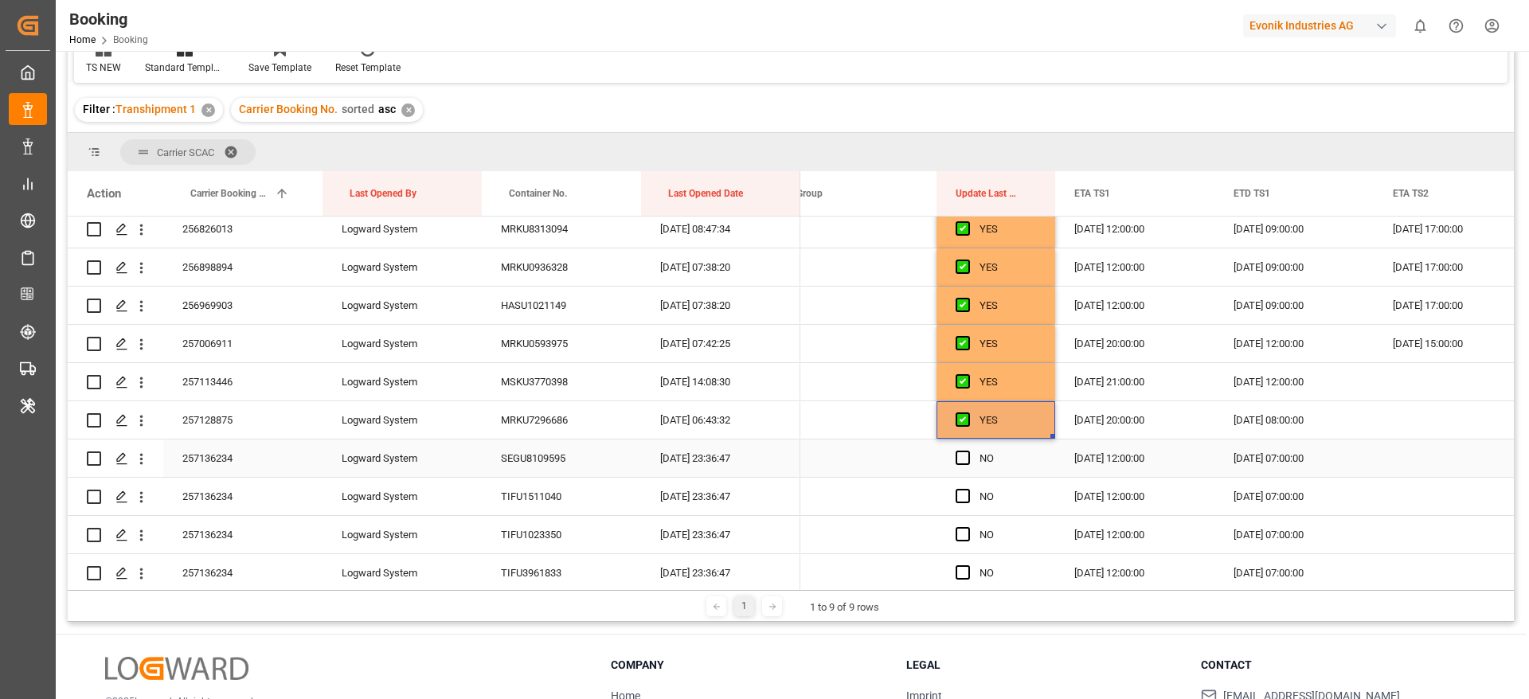
click at [968, 451] on input "Press SPACE to select this row." at bounding box center [968, 451] width 0 height 0
click at [962, 500] on span "Press SPACE to select this row." at bounding box center [963, 496] width 14 height 14
click at [968, 489] on input "Press SPACE to select this row." at bounding box center [968, 489] width 0 height 0
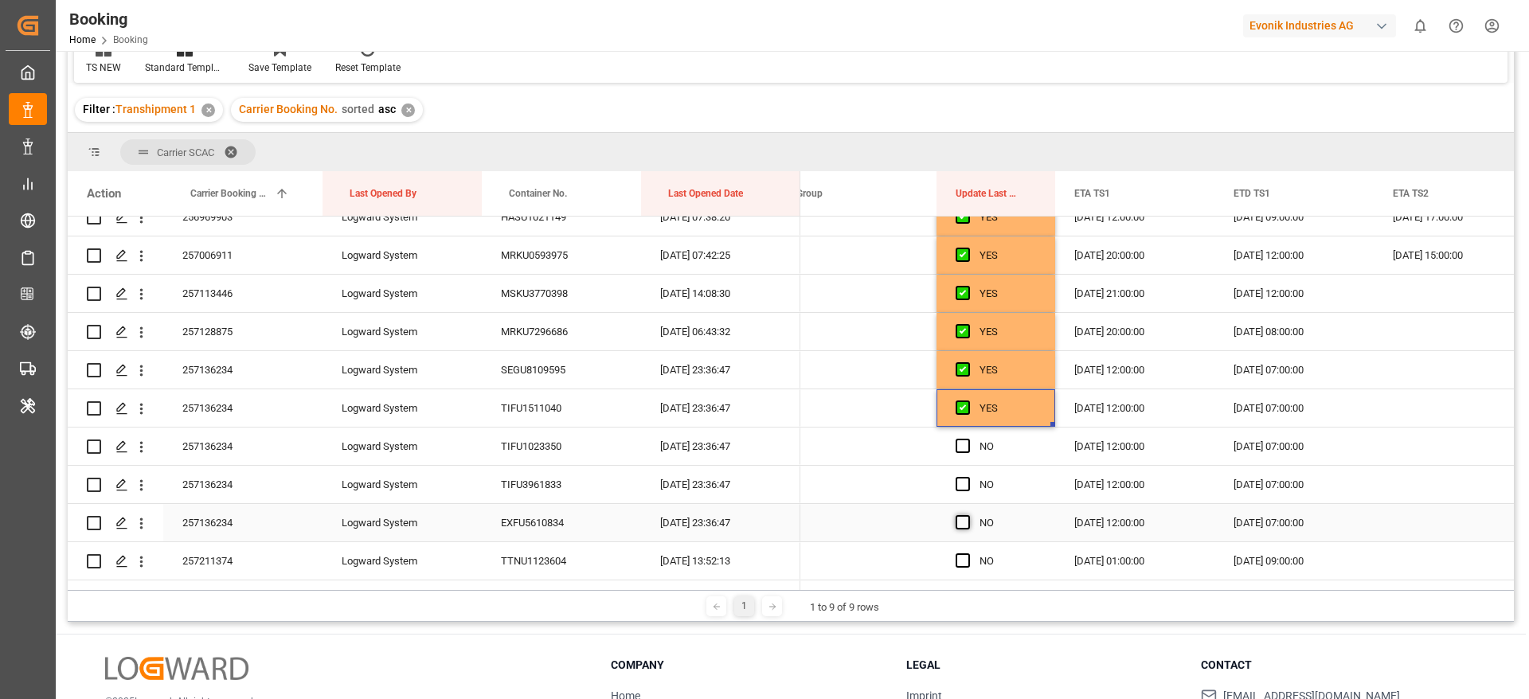
scroll to position [4294, 0]
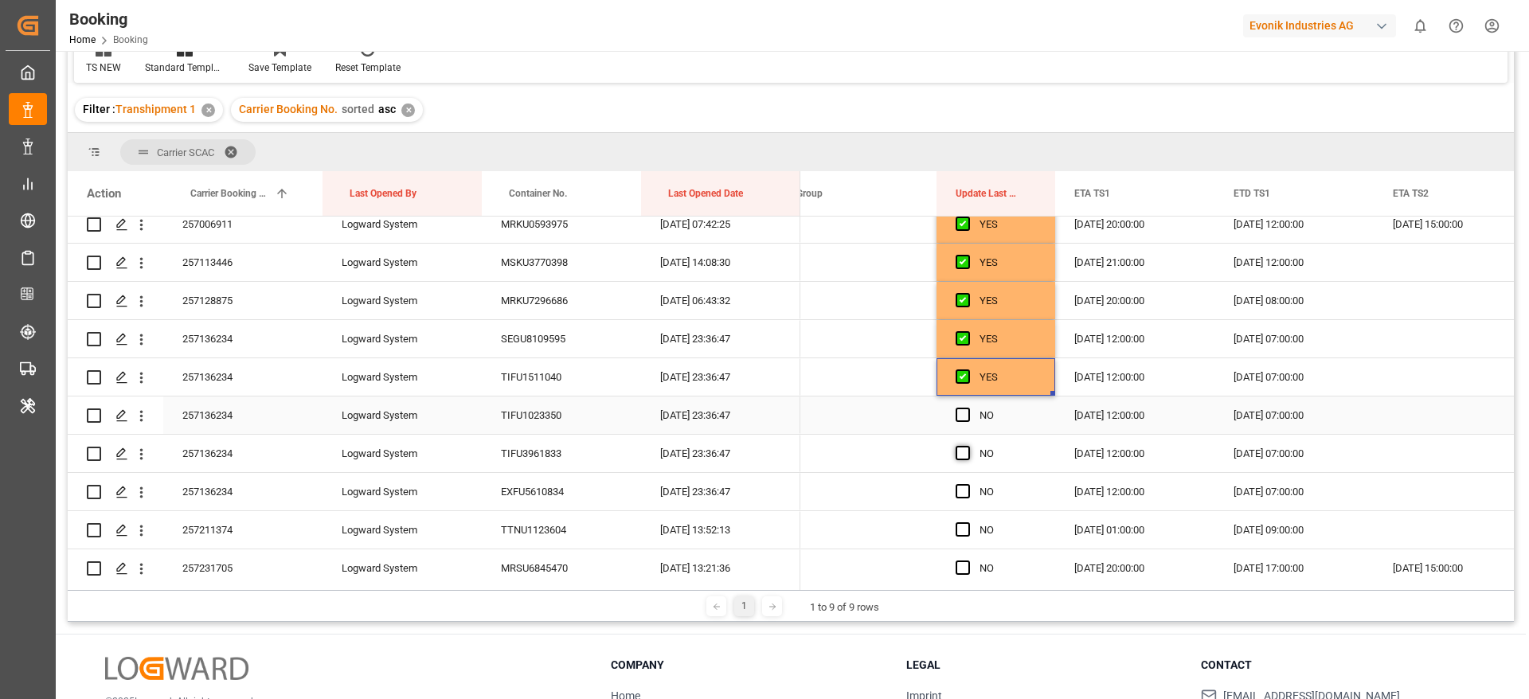
click at [965, 415] on span "Press SPACE to select this row." at bounding box center [963, 415] width 14 height 14
click at [968, 408] on input "Press SPACE to select this row." at bounding box center [968, 408] width 0 height 0
click at [965, 458] on span "Press SPACE to select this row." at bounding box center [963, 453] width 14 height 14
click at [968, 446] on input "Press SPACE to select this row." at bounding box center [968, 446] width 0 height 0
click at [962, 498] on span "Press SPACE to select this row." at bounding box center [963, 491] width 14 height 14
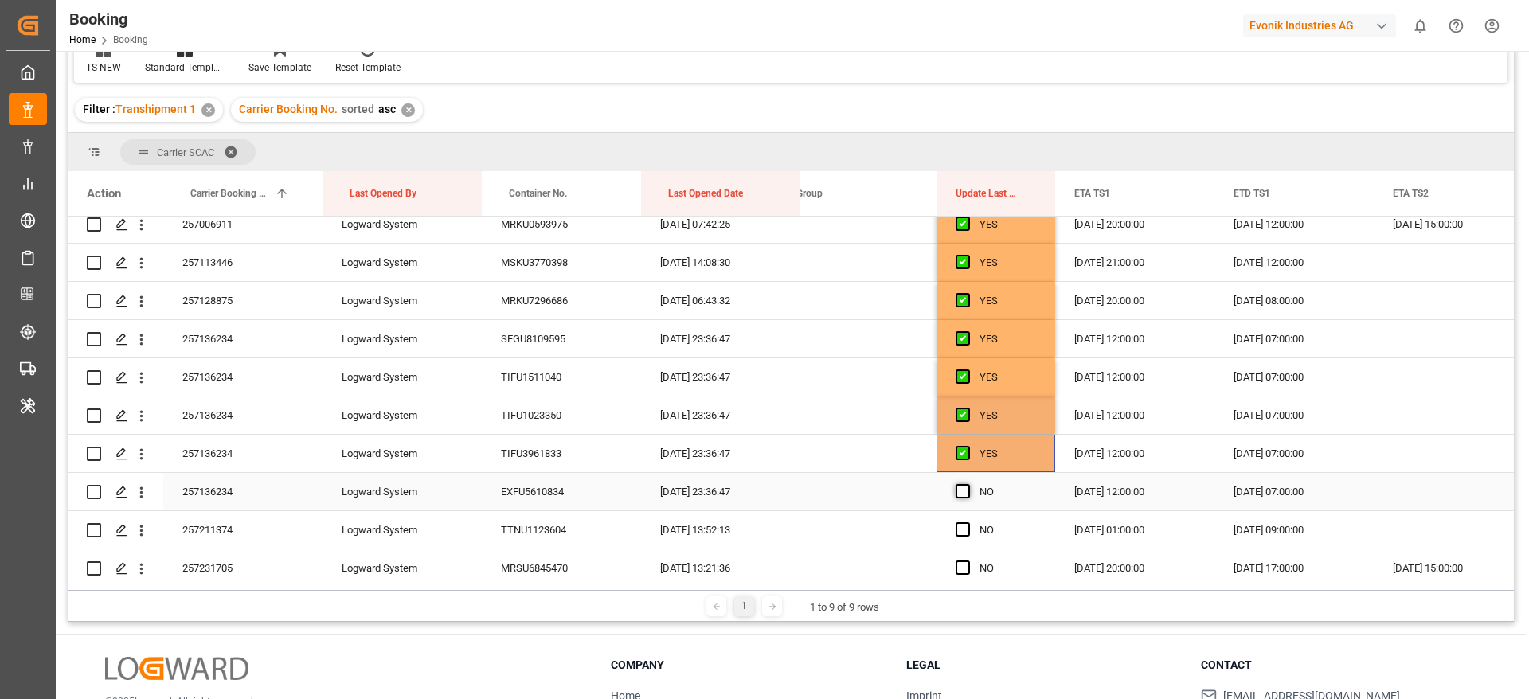
click at [968, 484] on input "Press SPACE to select this row." at bounding box center [968, 484] width 0 height 0
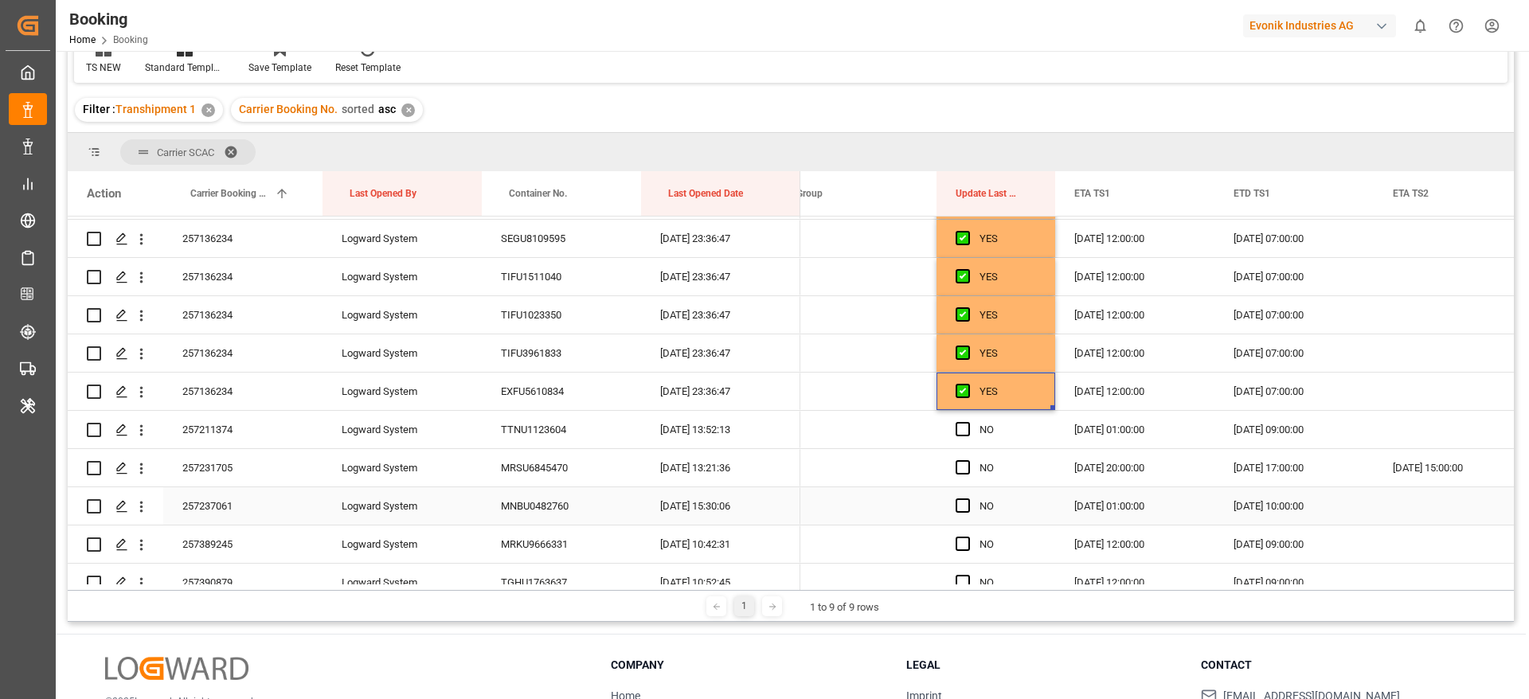
scroll to position [4413, 0]
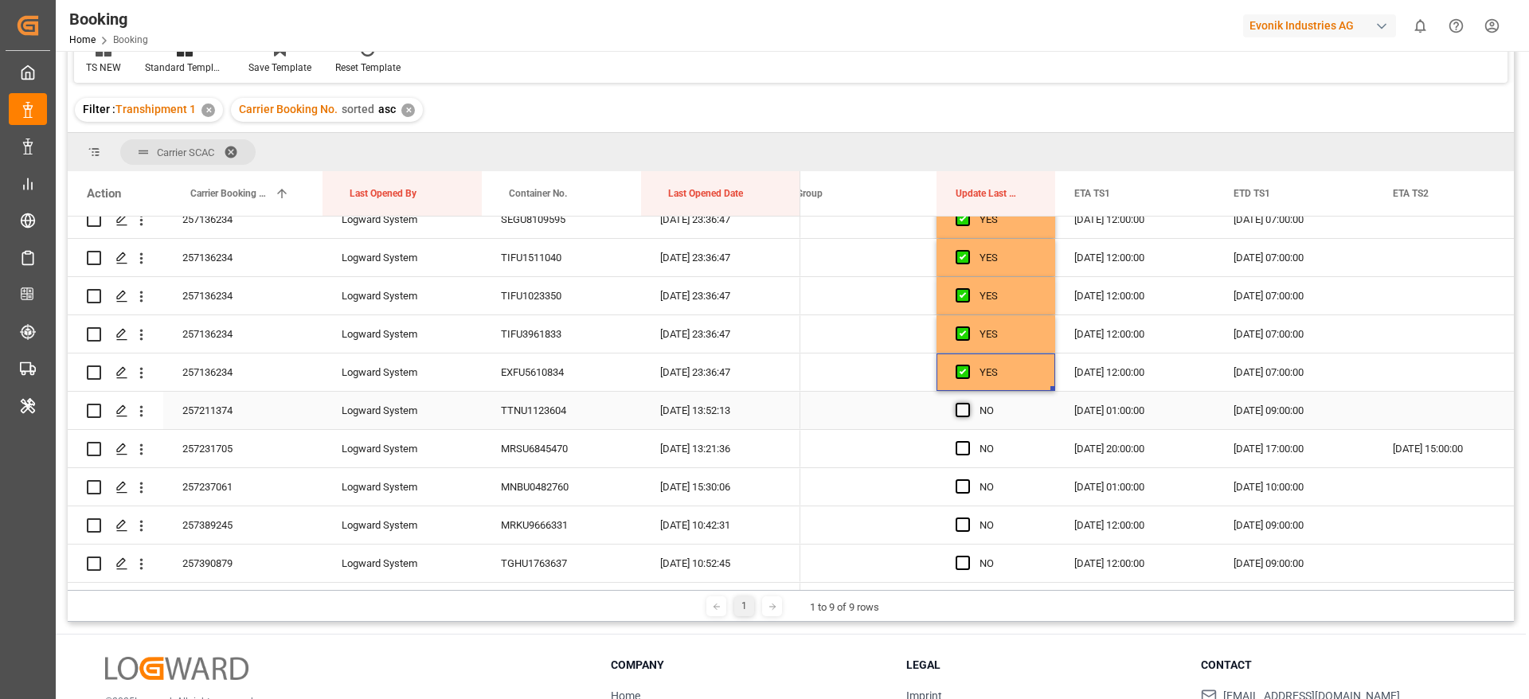
click at [962, 411] on span "Press SPACE to select this row." at bounding box center [963, 410] width 14 height 14
click at [968, 403] on input "Press SPACE to select this row." at bounding box center [968, 403] width 0 height 0
click at [962, 450] on span "Press SPACE to select this row." at bounding box center [963, 448] width 14 height 14
click at [968, 441] on input "Press SPACE to select this row." at bounding box center [968, 441] width 0 height 0
click at [965, 490] on span "Press SPACE to select this row." at bounding box center [963, 487] width 14 height 14
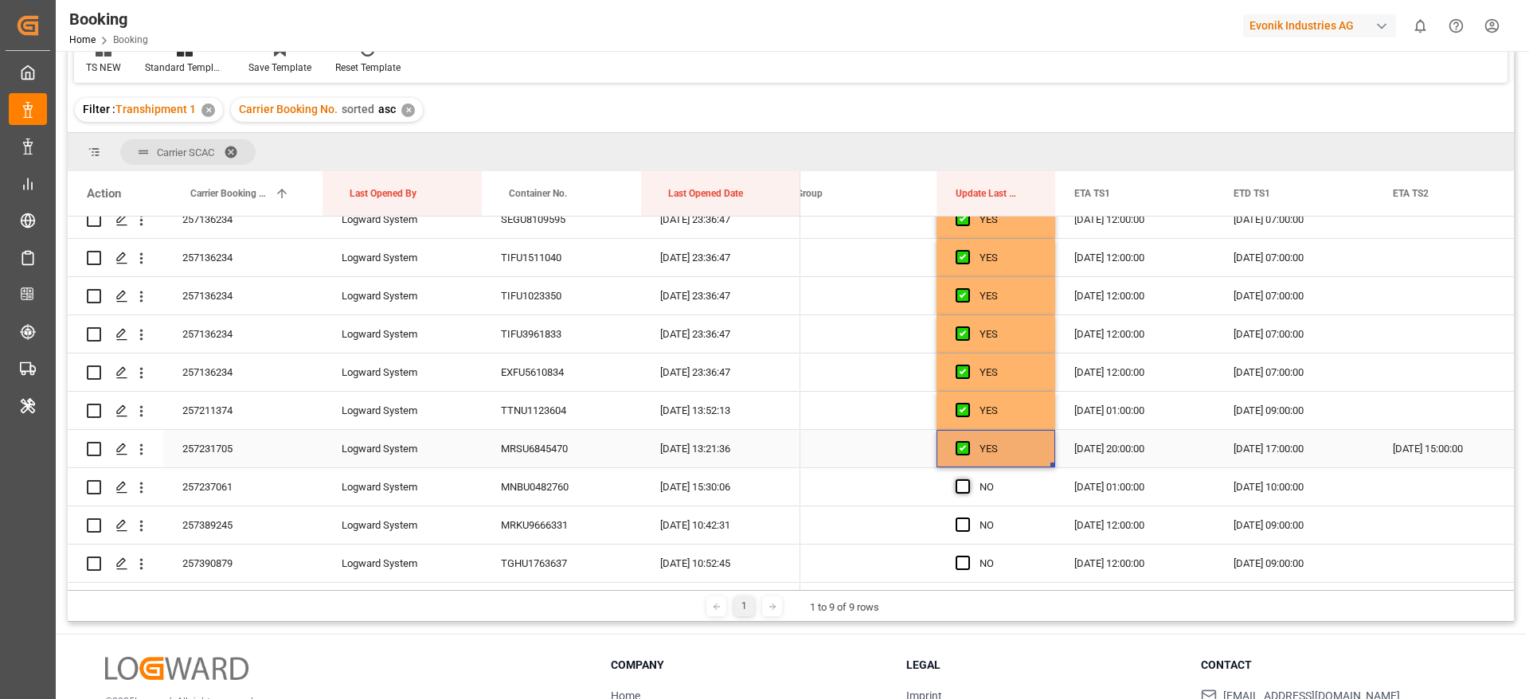
click at [968, 480] on input "Press SPACE to select this row." at bounding box center [968, 480] width 0 height 0
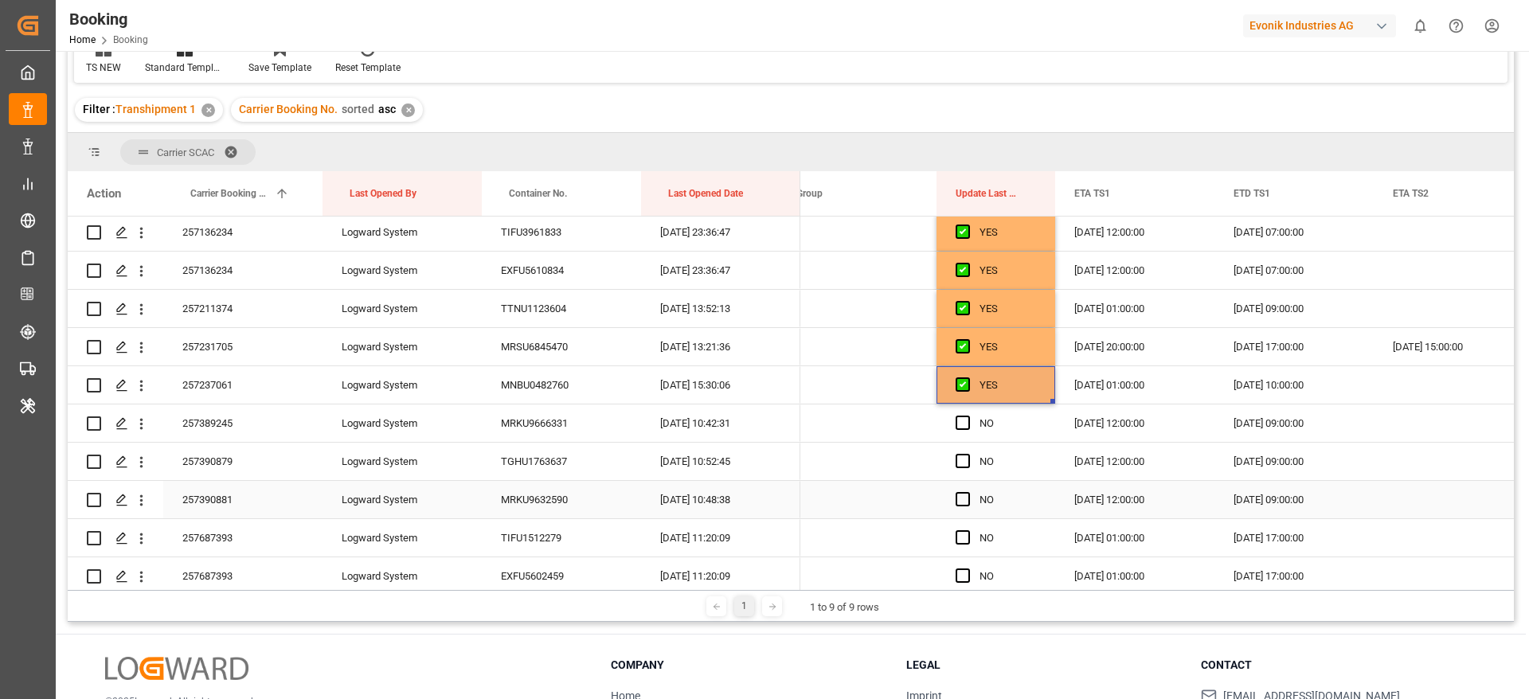
scroll to position [4533, 0]
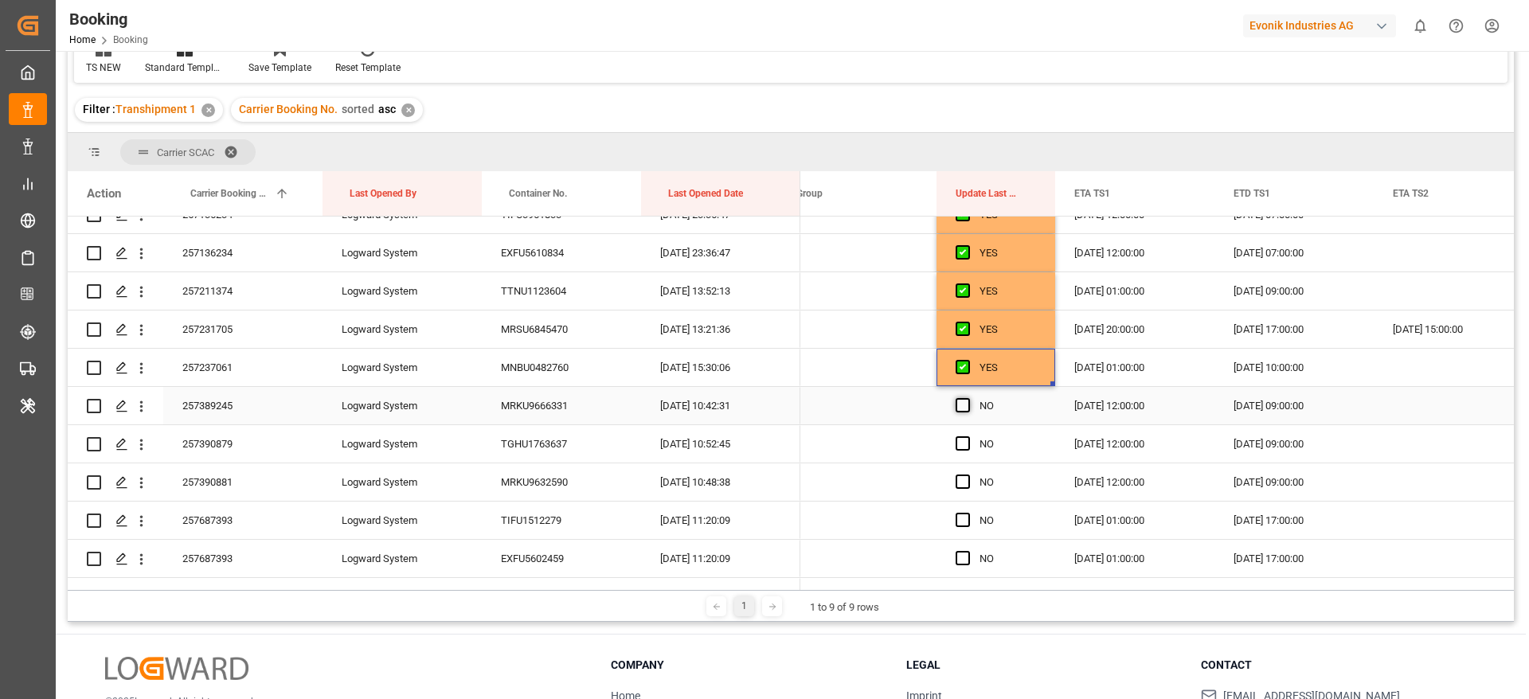
click at [969, 409] on span "Press SPACE to select this row." at bounding box center [963, 405] width 14 height 14
click at [968, 398] on input "Press SPACE to select this row." at bounding box center [968, 398] width 0 height 0
click at [968, 446] on span "Press SPACE to select this row." at bounding box center [963, 444] width 14 height 14
click at [968, 437] on input "Press SPACE to select this row." at bounding box center [968, 437] width 0 height 0
click at [964, 485] on span "Press SPACE to select this row." at bounding box center [963, 482] width 14 height 14
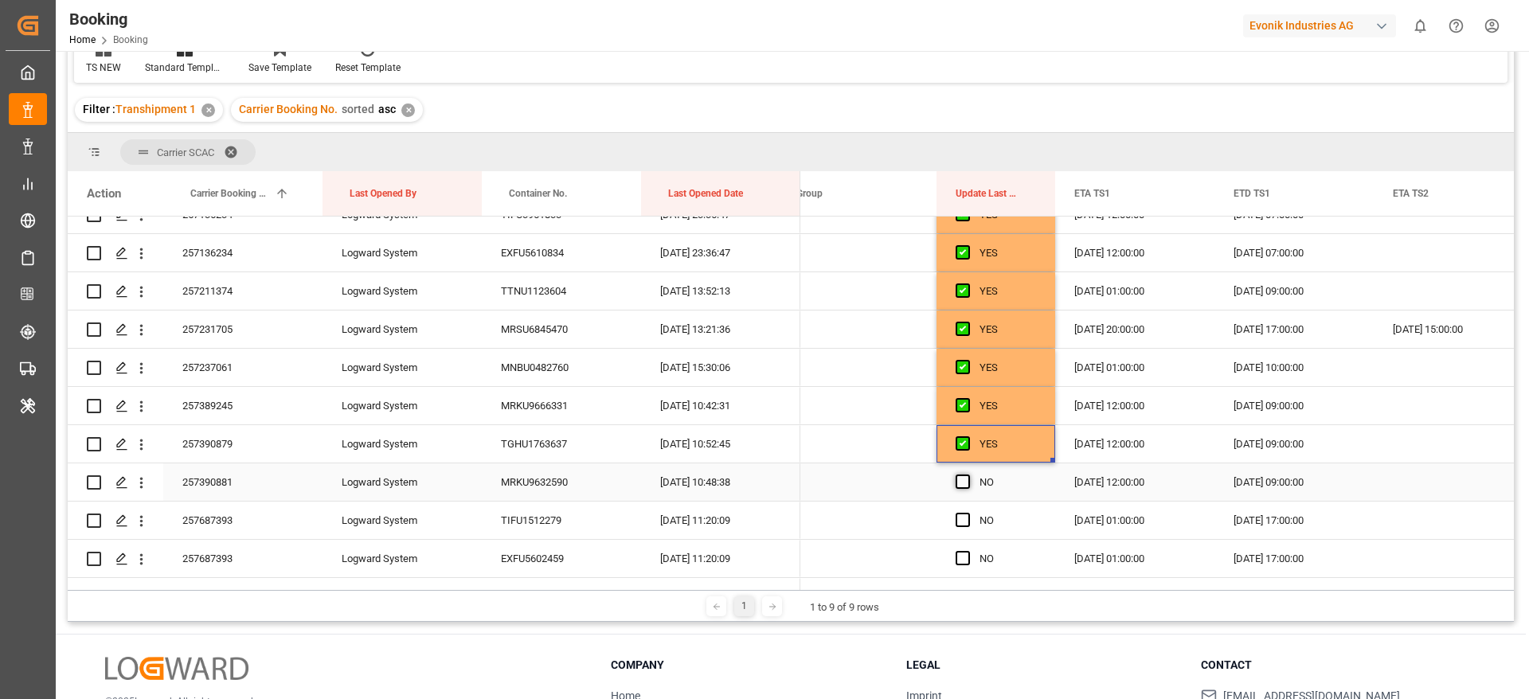
click at [968, 475] on input "Press SPACE to select this row." at bounding box center [968, 475] width 0 height 0
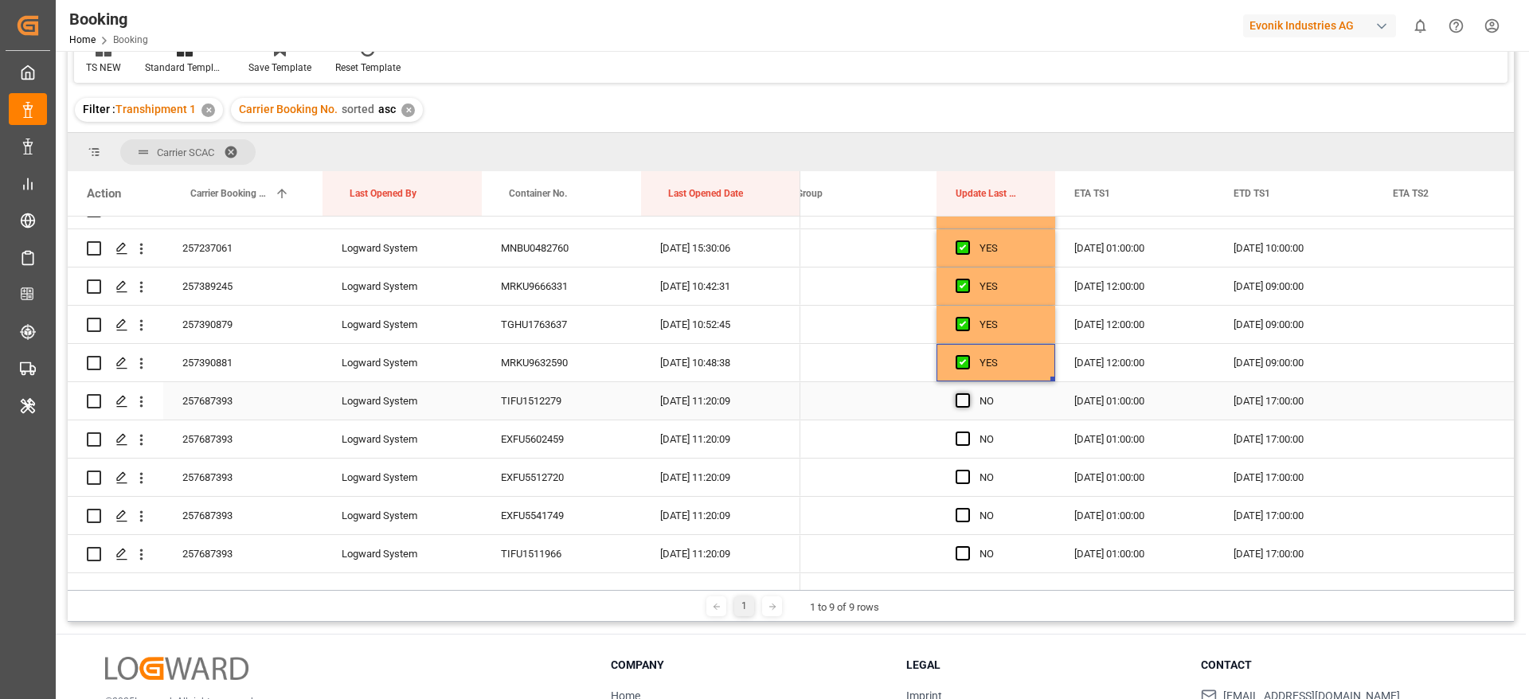
click at [963, 396] on span "Press SPACE to select this row." at bounding box center [963, 401] width 14 height 14
click at [968, 394] on input "Press SPACE to select this row." at bounding box center [968, 394] width 0 height 0
click at [960, 433] on span "Press SPACE to select this row." at bounding box center [963, 439] width 14 height 14
click at [968, 432] on input "Press SPACE to select this row." at bounding box center [968, 432] width 0 height 0
click at [964, 484] on span "Press SPACE to select this row." at bounding box center [963, 477] width 14 height 14
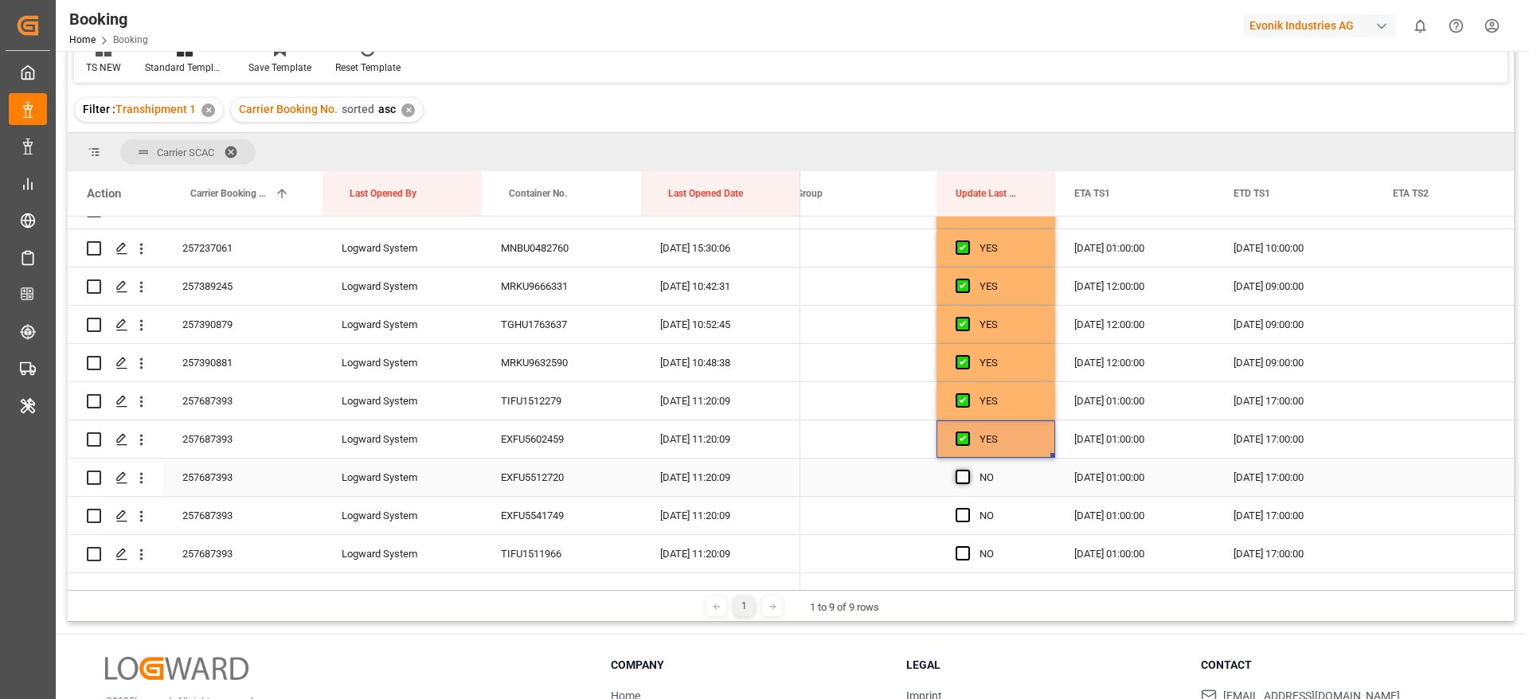
click at [968, 470] on input "Press SPACE to select this row." at bounding box center [968, 470] width 0 height 0
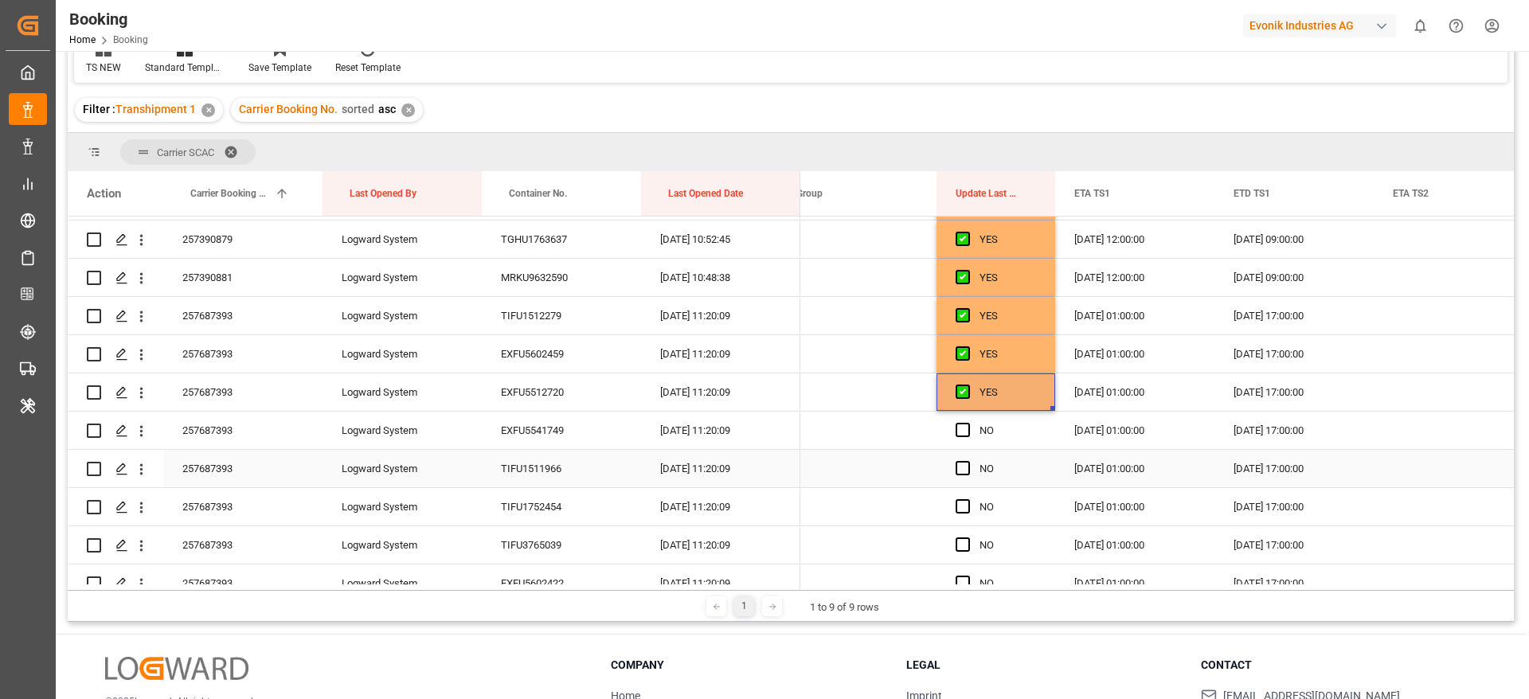
scroll to position [4772, 0]
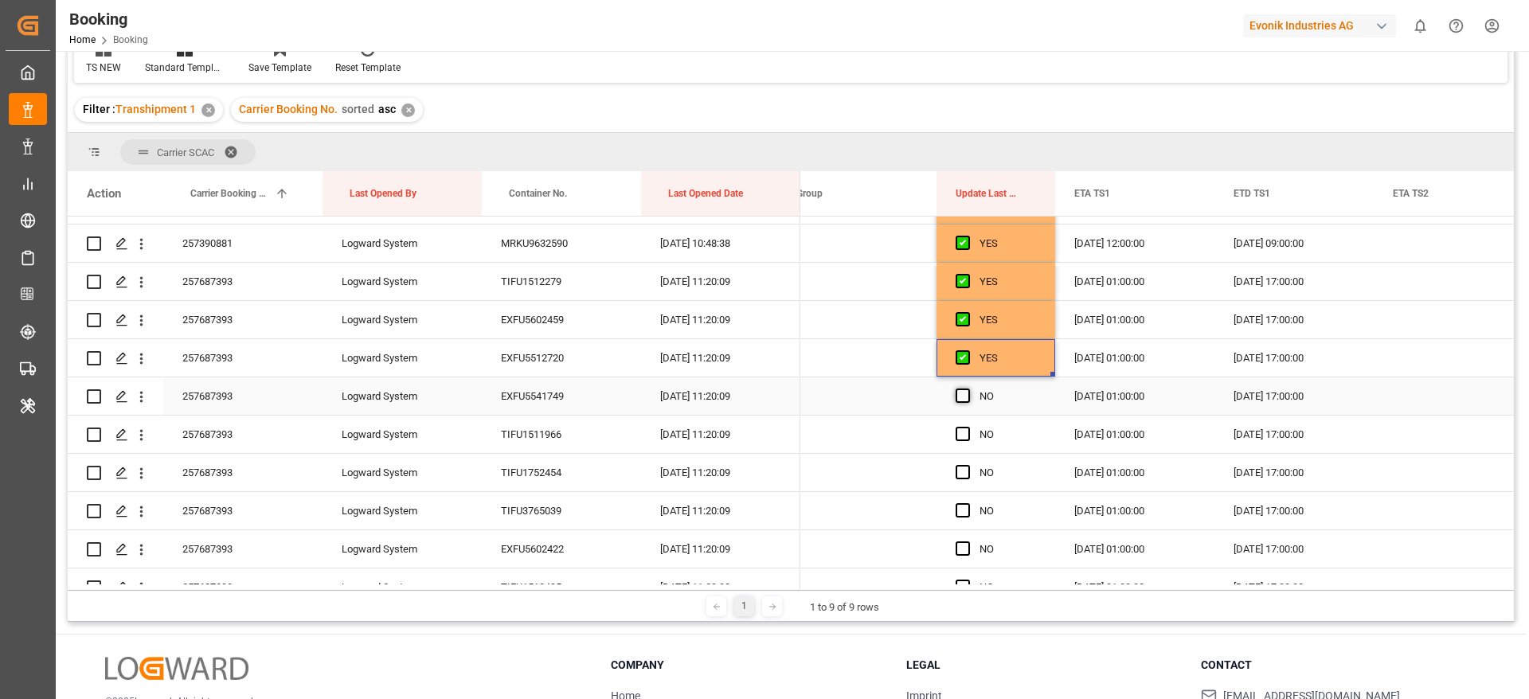
click at [959, 394] on span "Press SPACE to select this row." at bounding box center [963, 396] width 14 height 14
click at [968, 389] on input "Press SPACE to select this row." at bounding box center [968, 389] width 0 height 0
click at [959, 436] on span "Press SPACE to select this row." at bounding box center [963, 434] width 14 height 14
click at [968, 427] on input "Press SPACE to select this row." at bounding box center [968, 427] width 0 height 0
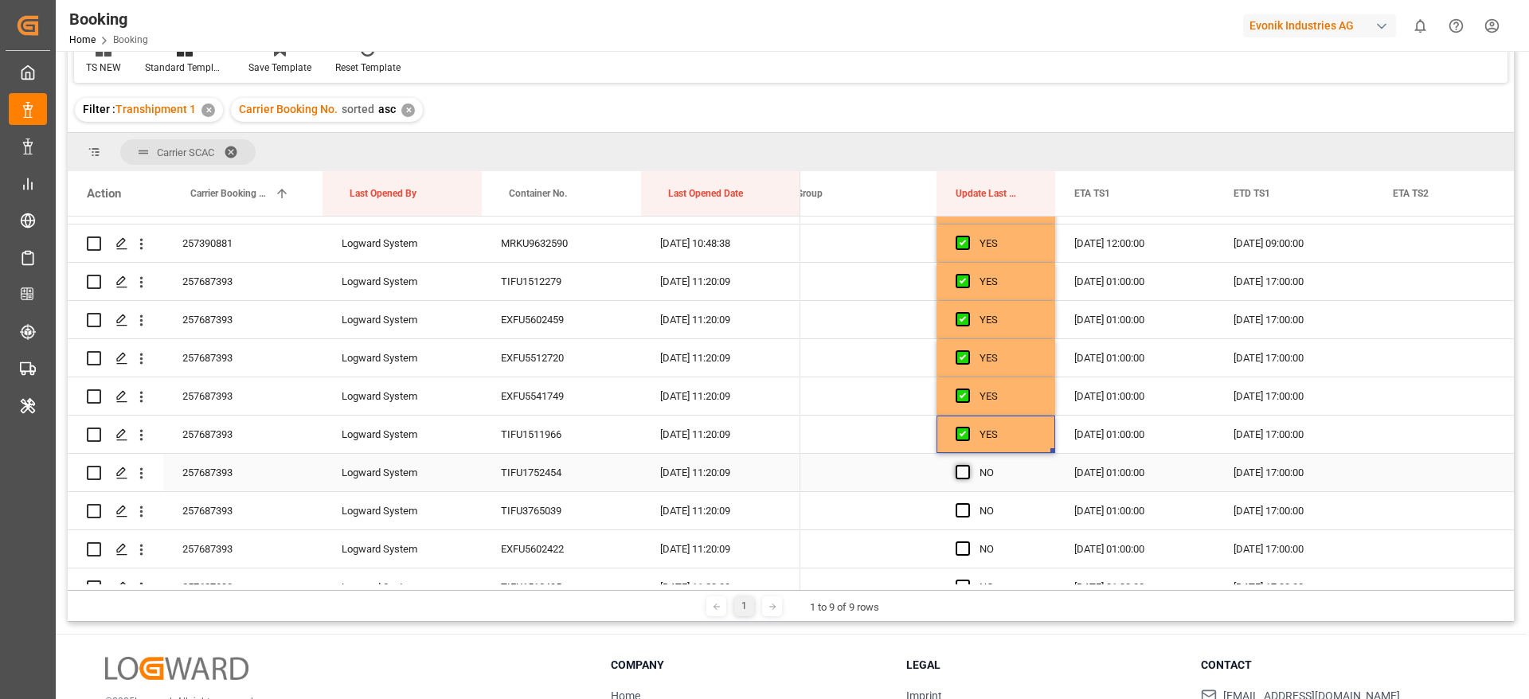
click at [960, 468] on span "Press SPACE to select this row." at bounding box center [963, 472] width 14 height 14
click at [968, 465] on input "Press SPACE to select this row." at bounding box center [968, 465] width 0 height 0
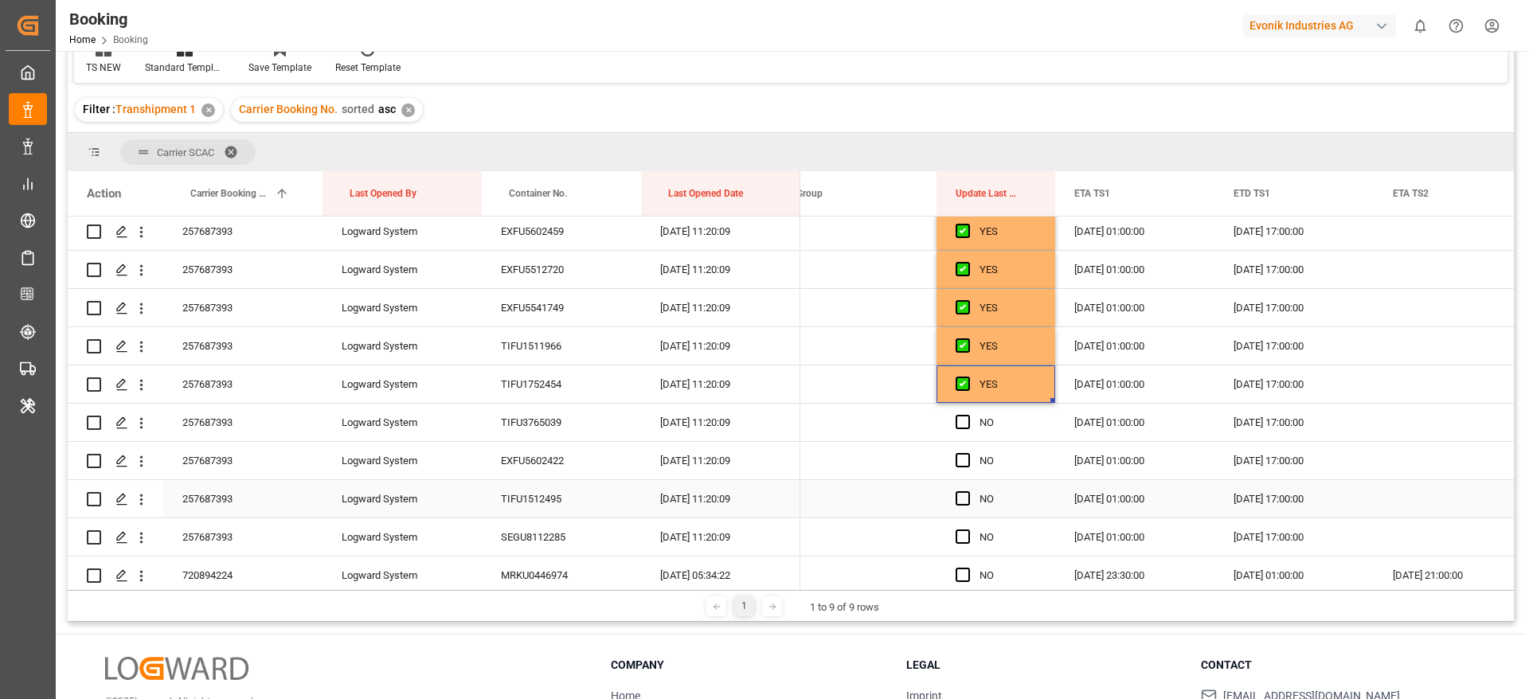
scroll to position [4891, 0]
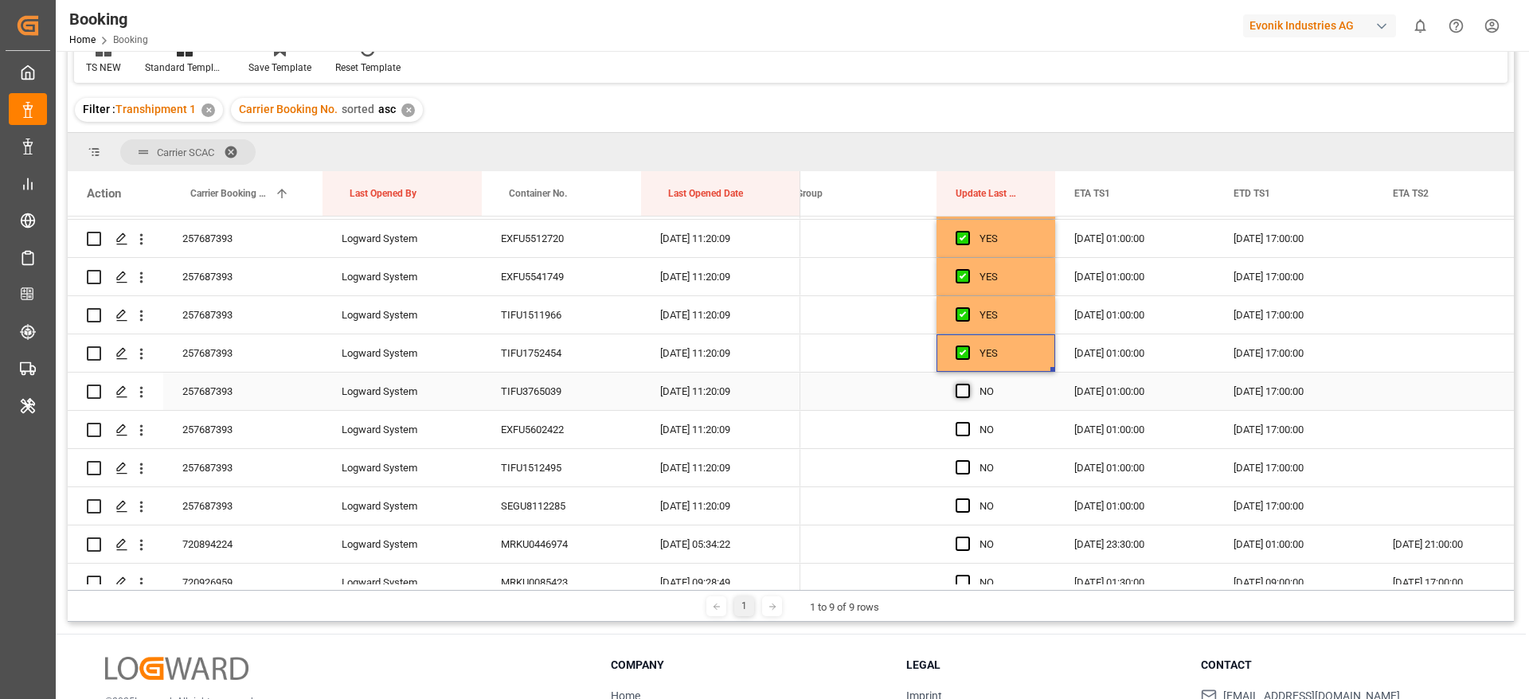
click at [963, 388] on span "Press SPACE to select this row." at bounding box center [963, 391] width 14 height 14
click at [968, 384] on input "Press SPACE to select this row." at bounding box center [968, 384] width 0 height 0
click at [963, 437] on div "Press SPACE to select this row." at bounding box center [968, 430] width 24 height 37
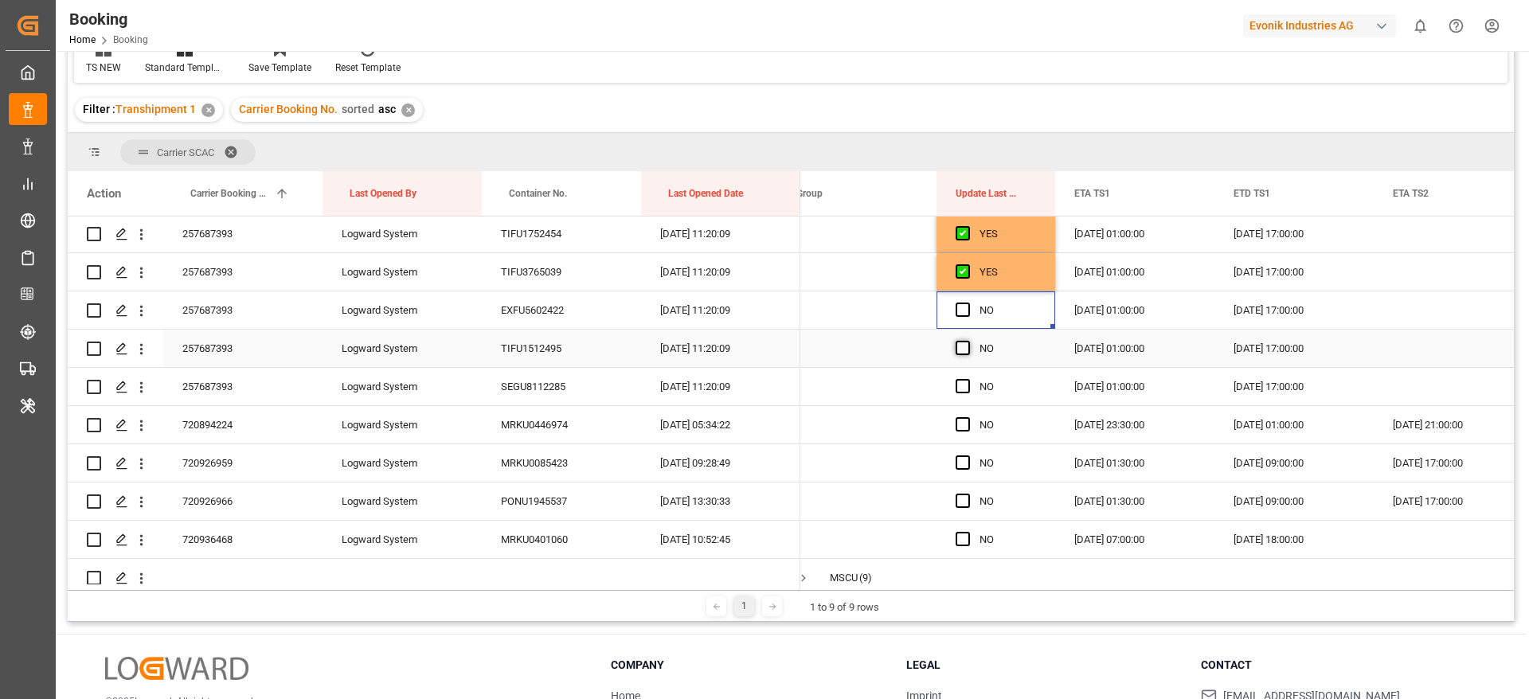
click at [966, 351] on span "Press SPACE to select this row." at bounding box center [963, 348] width 14 height 14
click at [968, 341] on input "Press SPACE to select this row." at bounding box center [968, 341] width 0 height 0
click at [961, 316] on span "Press SPACE to select this row." at bounding box center [963, 310] width 14 height 14
click at [968, 303] on input "Press SPACE to select this row." at bounding box center [968, 303] width 0 height 0
click at [964, 388] on span "Press SPACE to select this row." at bounding box center [963, 386] width 14 height 14
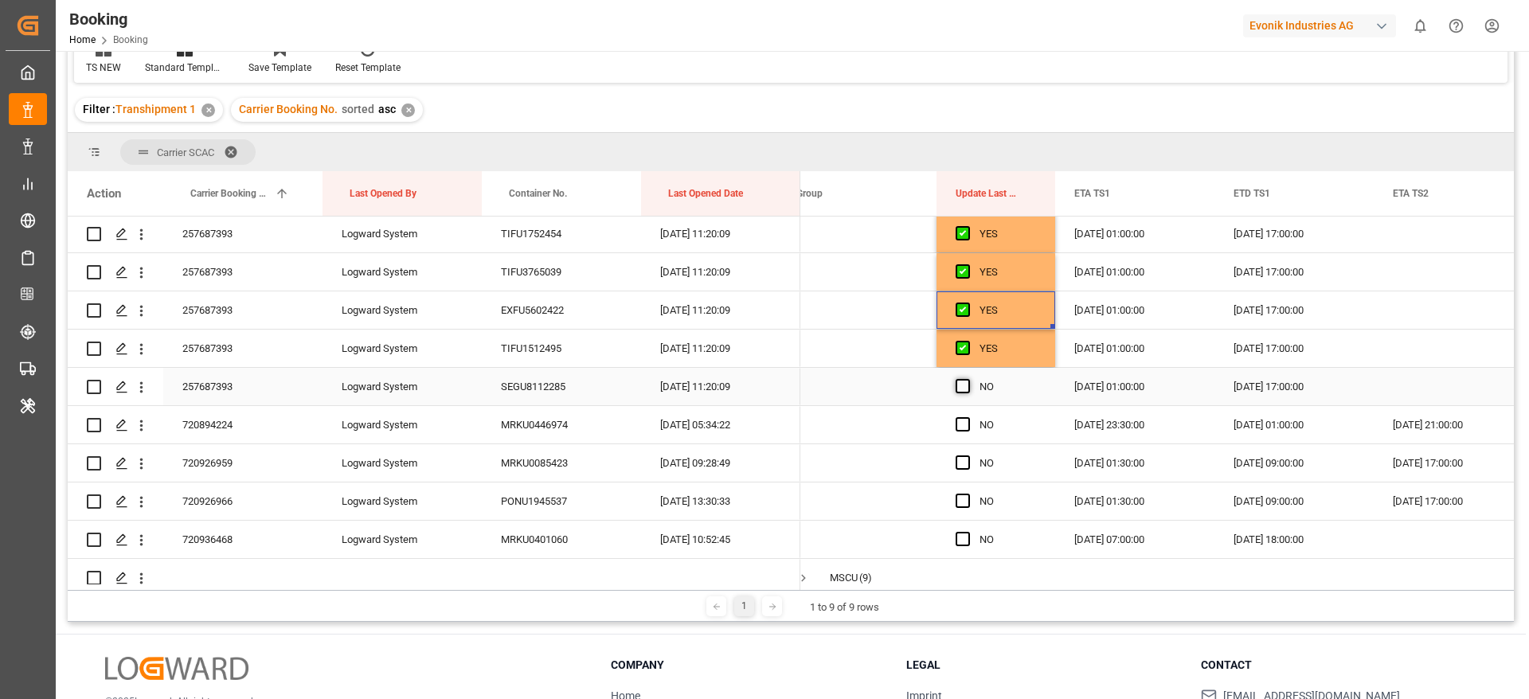
click at [968, 379] on input "Press SPACE to select this row." at bounding box center [968, 379] width 0 height 0
click at [962, 422] on span "Press SPACE to select this row." at bounding box center [963, 424] width 14 height 14
click at [968, 417] on input "Press SPACE to select this row." at bounding box center [968, 417] width 0 height 0
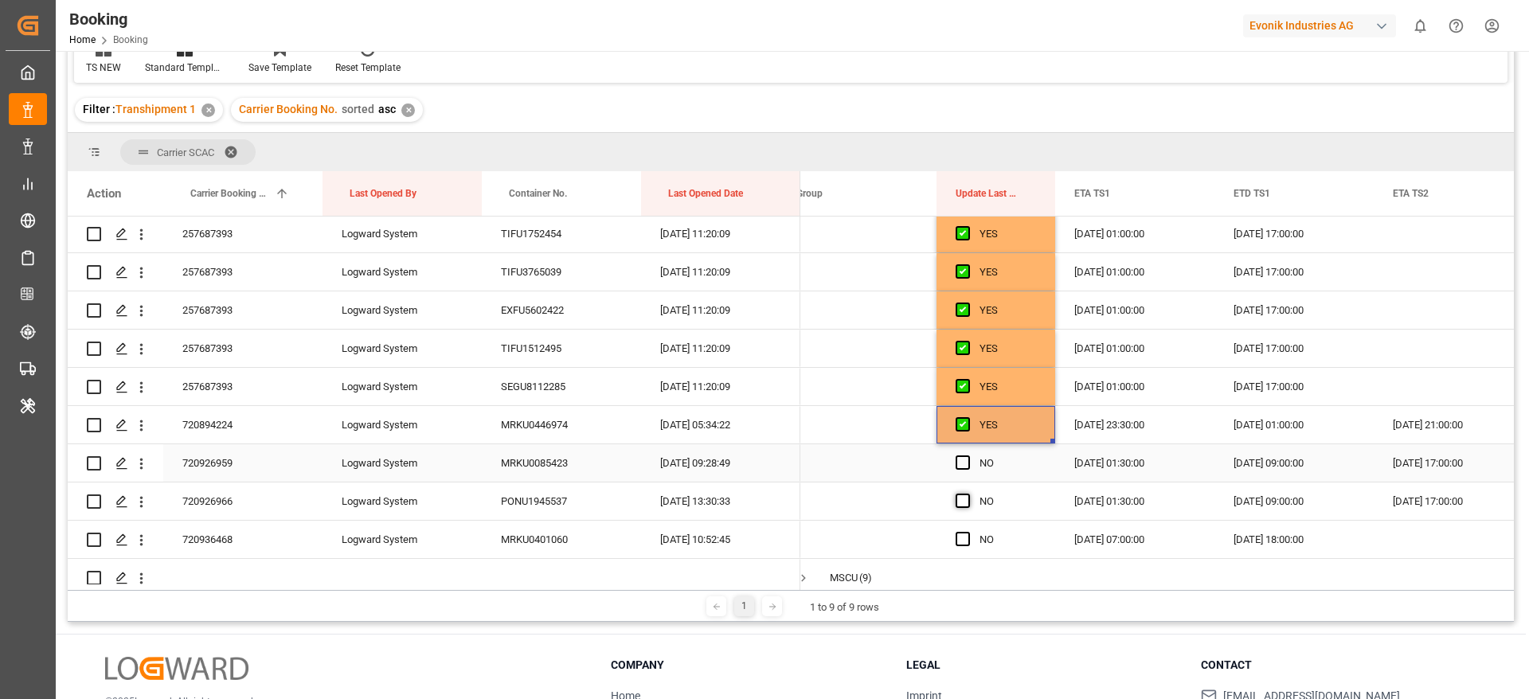
click at [964, 466] on span "Press SPACE to select this row." at bounding box center [963, 463] width 14 height 14
click at [968, 456] on input "Press SPACE to select this row." at bounding box center [968, 456] width 0 height 0
click at [962, 501] on span "Press SPACE to select this row." at bounding box center [963, 501] width 14 height 14
click at [968, 494] on input "Press SPACE to select this row." at bounding box center [968, 494] width 0 height 0
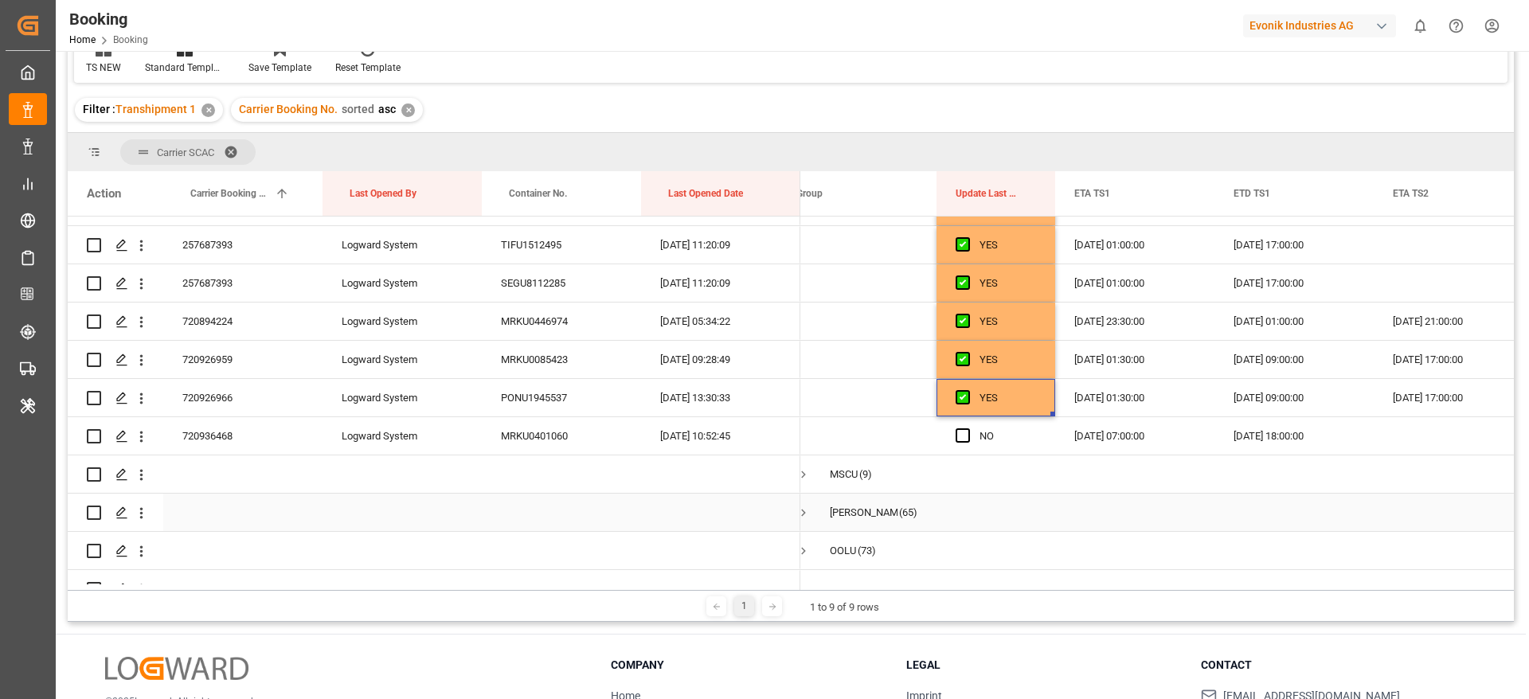
scroll to position [5130, 0]
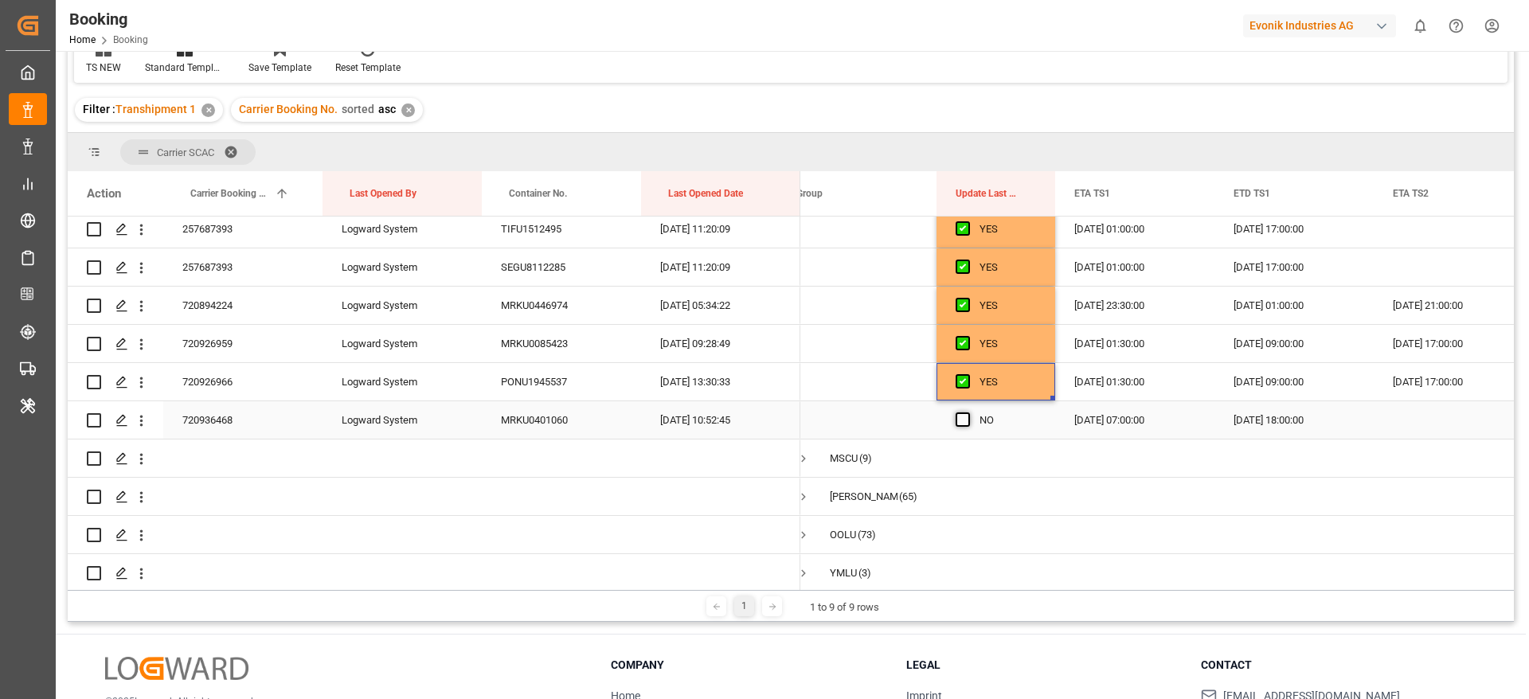
click at [960, 418] on span "Press SPACE to select this row." at bounding box center [963, 420] width 14 height 14
click at [968, 413] on input "Press SPACE to select this row." at bounding box center [968, 413] width 0 height 0
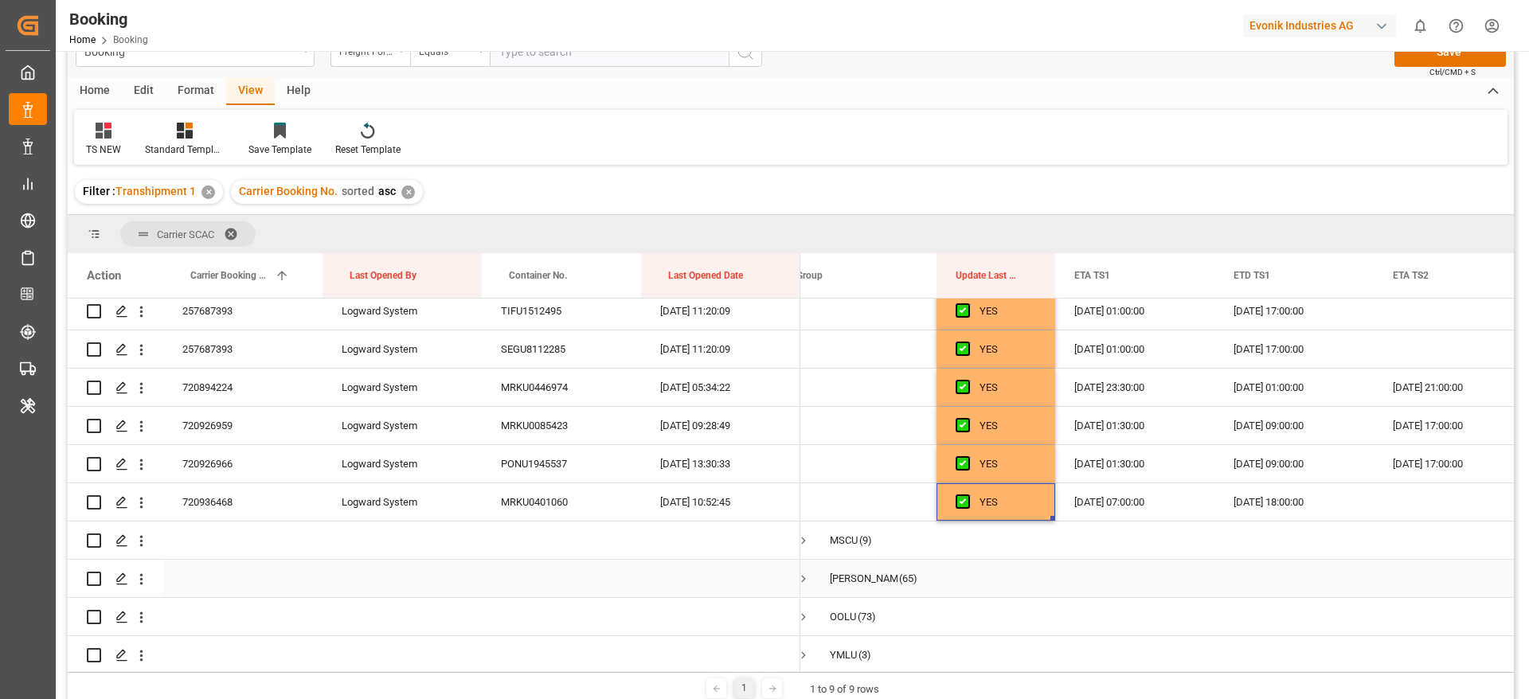
scroll to position [0, 0]
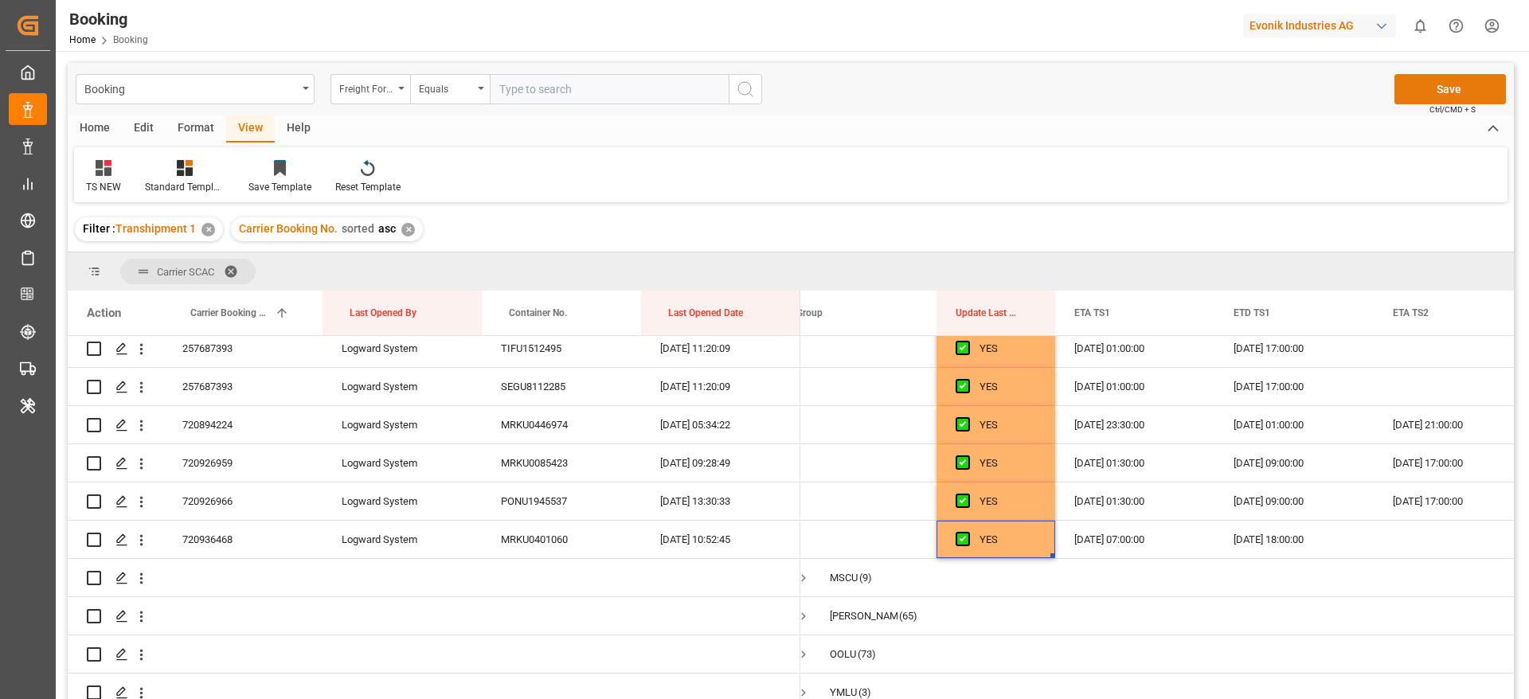
click at [1431, 88] on button "Save" at bounding box center [1451, 89] width 112 height 30
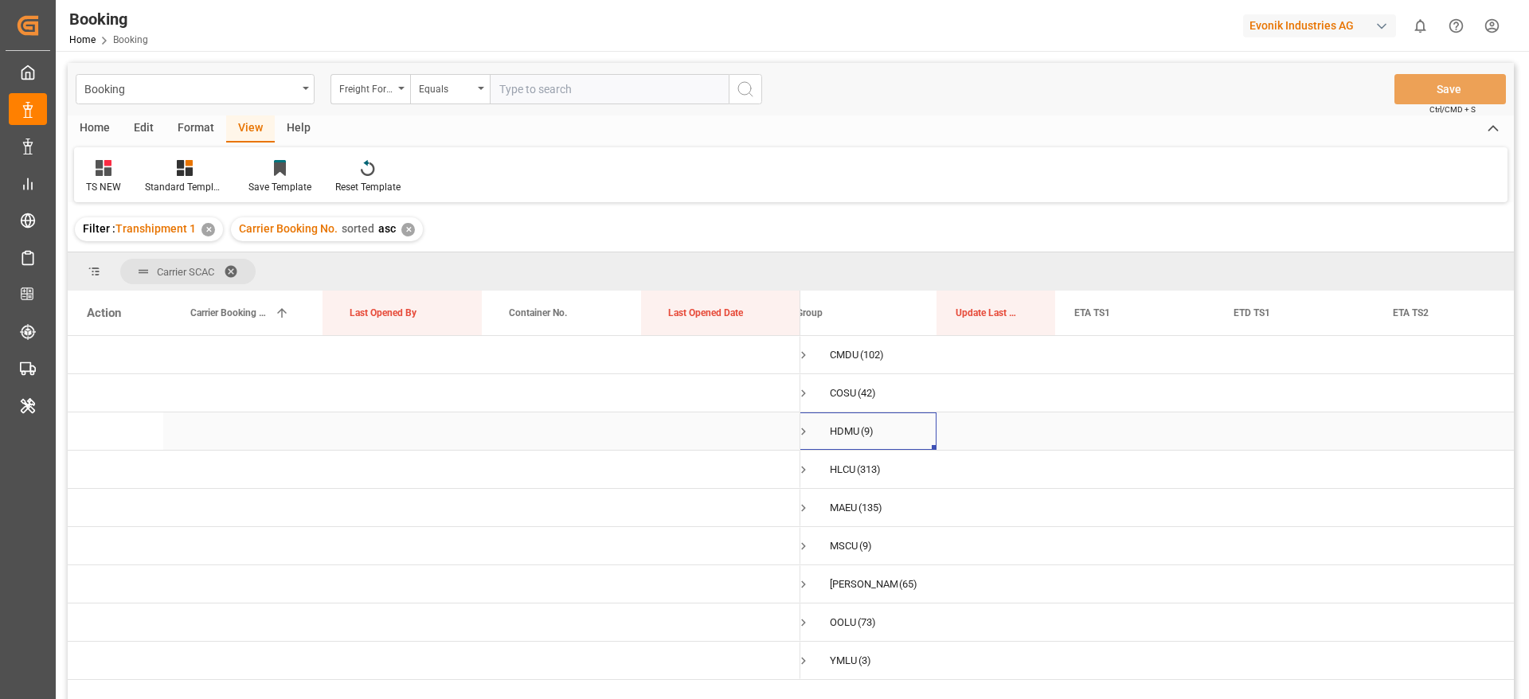
click at [810, 433] on span "Press SPACE to select this row." at bounding box center [804, 432] width 14 height 14
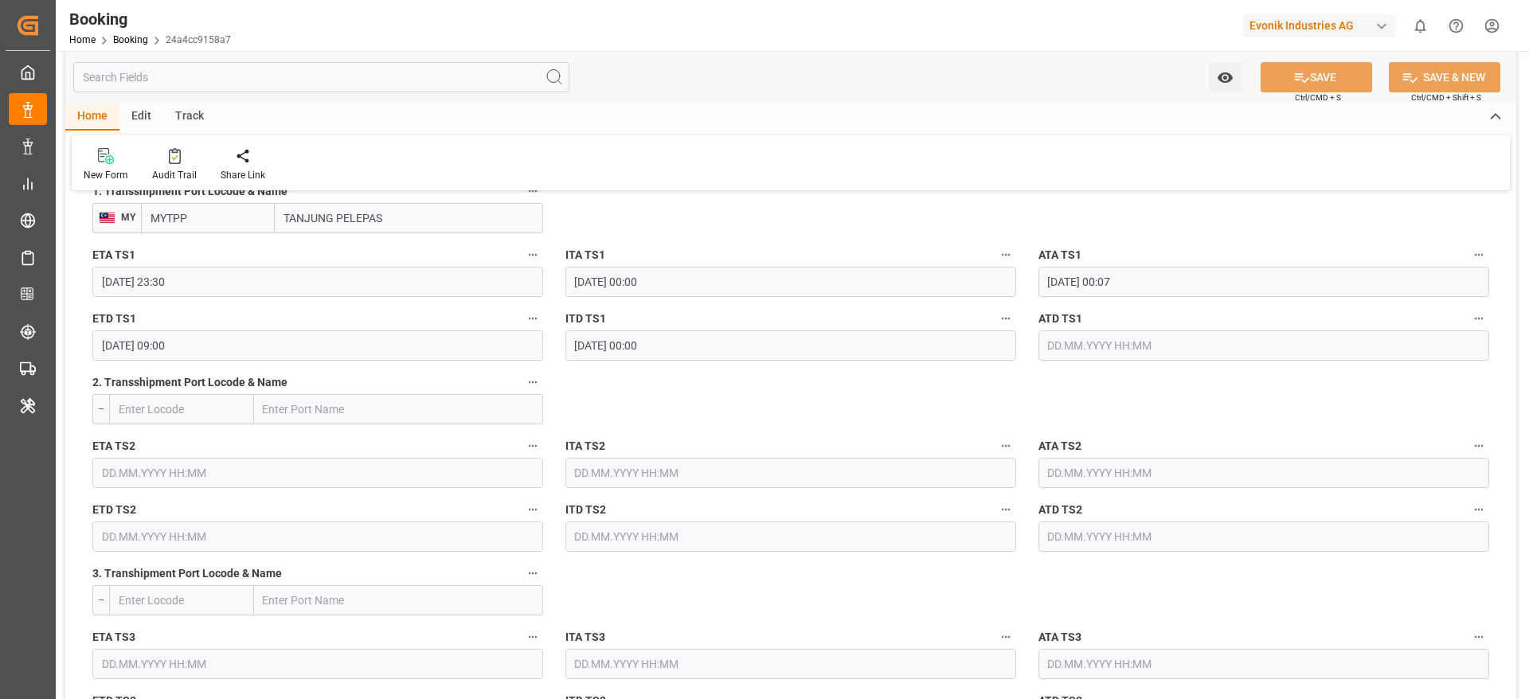
scroll to position [1314, 0]
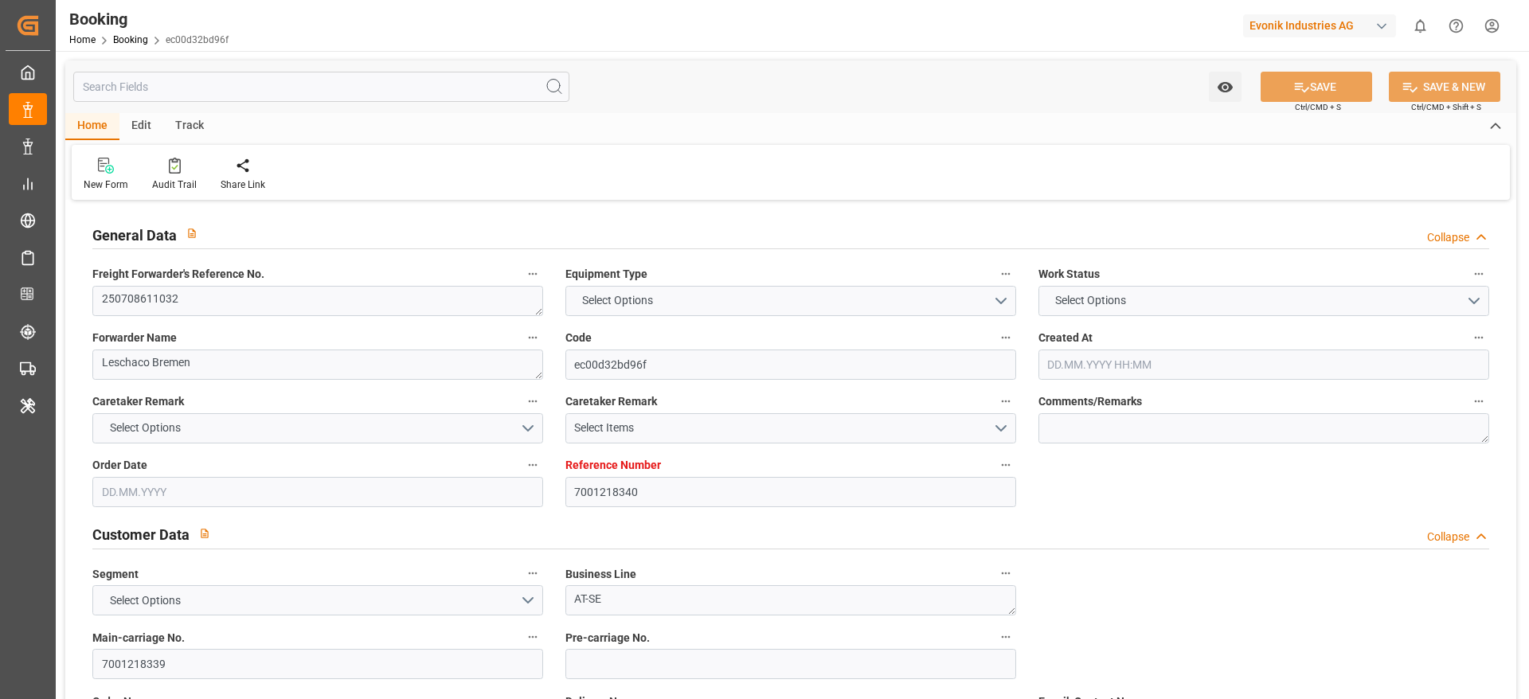
type textarea "250708611032"
type textarea "Leschaco Bremen"
type input "ec00d32bd96f"
type input "7001218340"
type textarea "AT-SE"
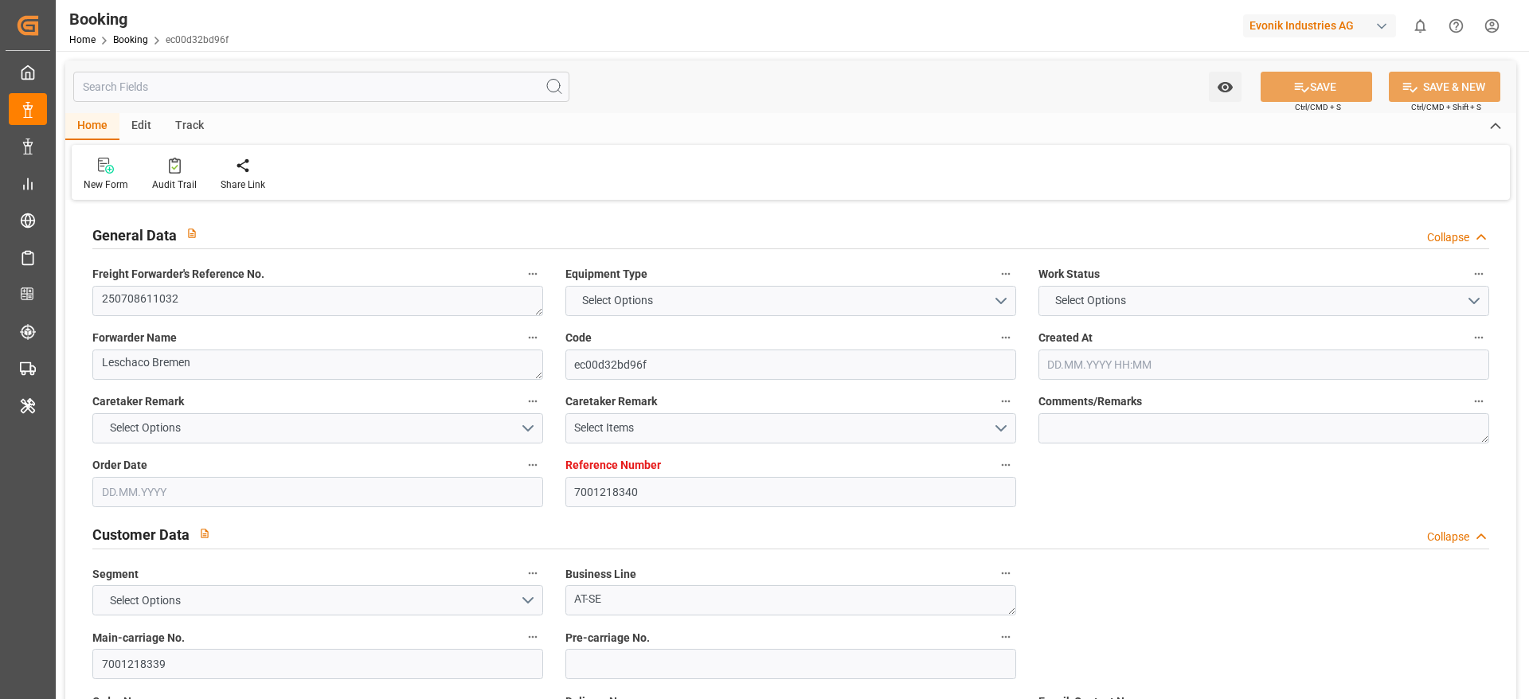
type input "7001218339"
type textarea "[EMAIL_ADDRESS][DOMAIN_NAME]"
type textarea "CIF"
type textarea "AQAPA PORT"
type textarea "Wesseling"
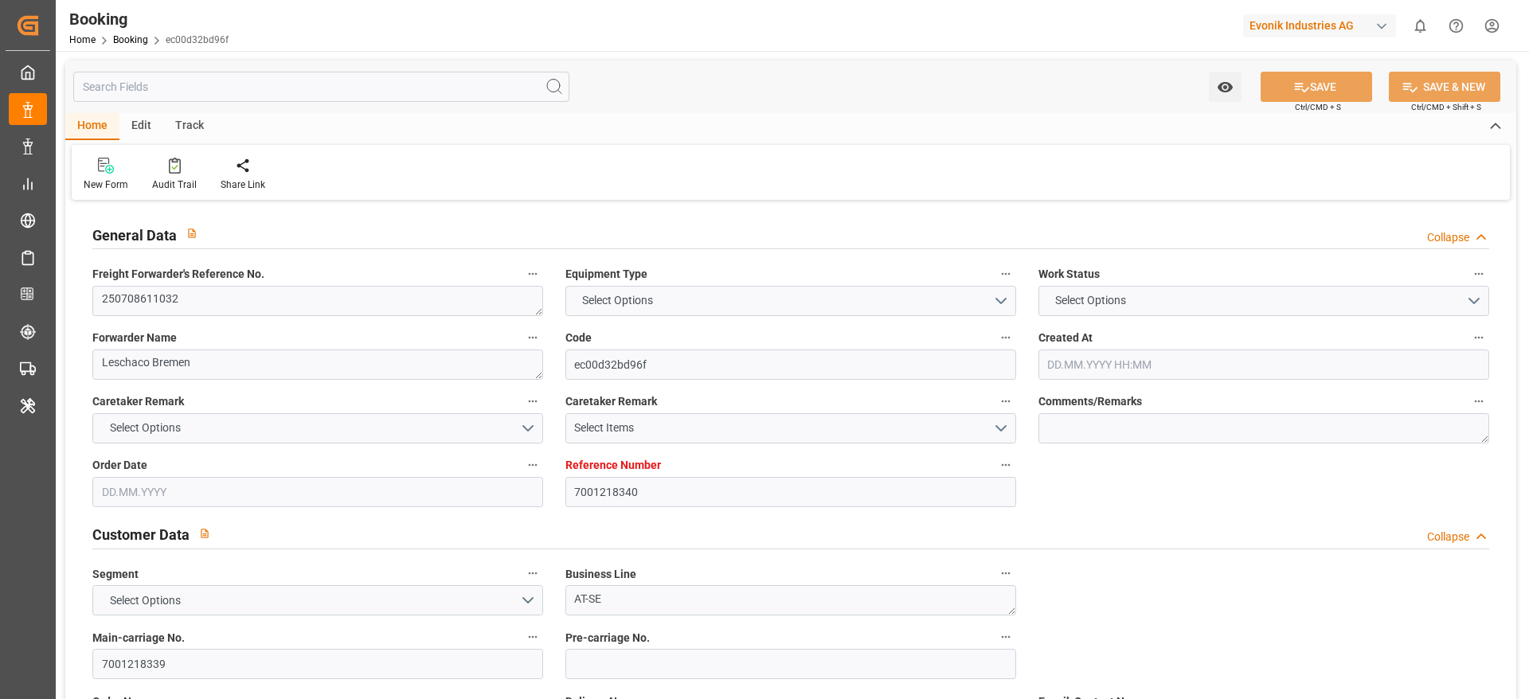
type textarea "MRKU0593975"
type input "MADRID MAERSK"
type input "MAEU"
type textarea "257006911"
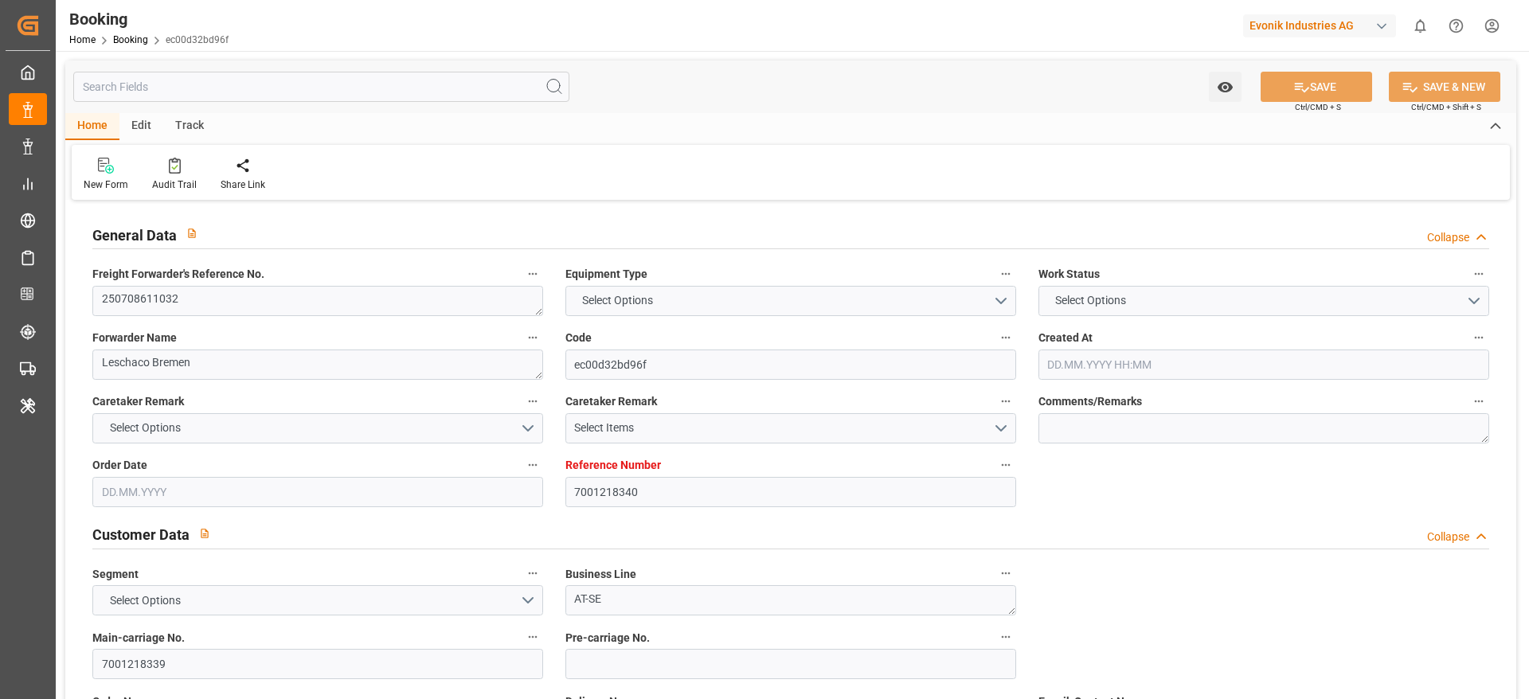
type input "[GEOGRAPHIC_DATA]"
type input "Al 'Aqabah"
type input "ALGECIRAS"
type input "JEDDAH"
type textarea "vesselName"
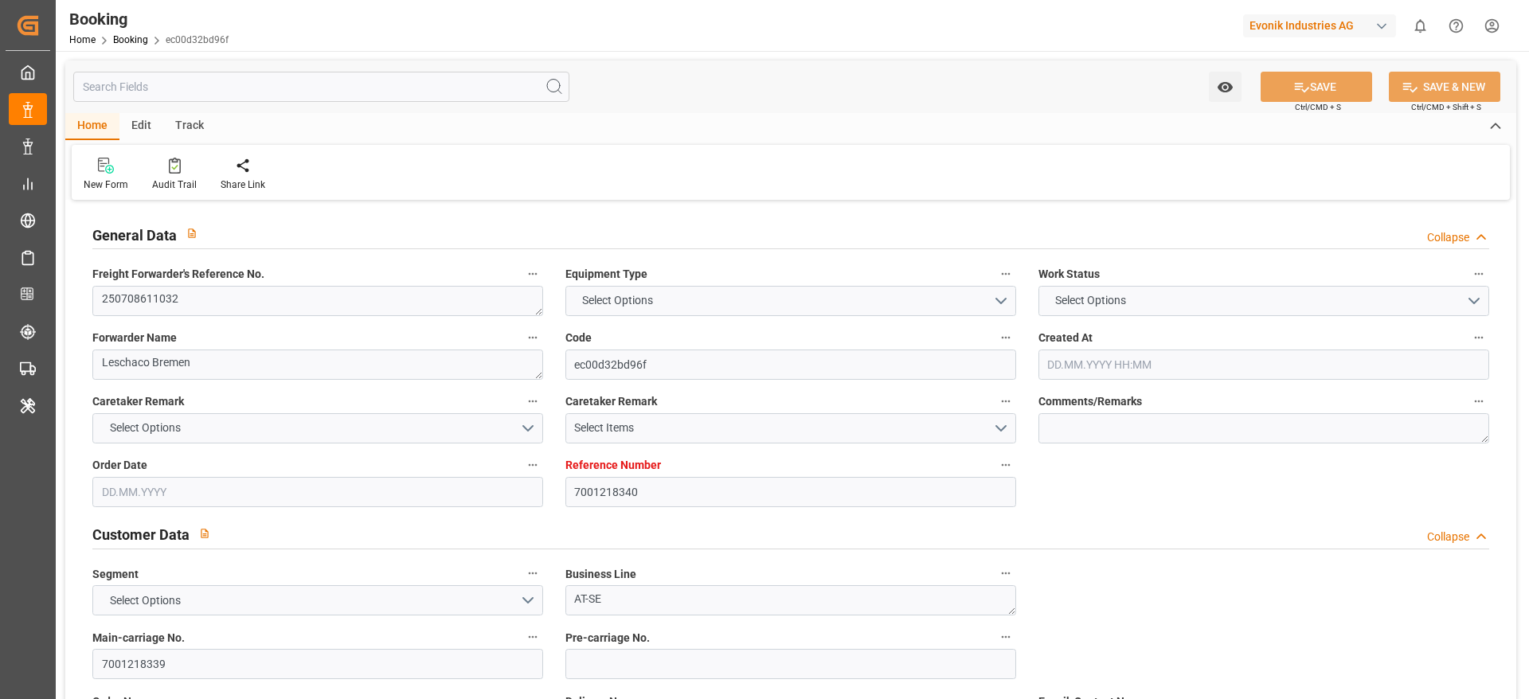
type textarea "INPUT_Evonik_Seeburger_IFTSTA_1003009146_20250731151622596.edi"
type textarea "NWC/UK [GEOGRAPHIC_DATA] Continent / [GEOGRAPHIC_DATA]-SE"
type textarea "INPUT_Evonik_Seeburger_IFTMIN_1002940301_20250710080110486.edi,INPUT_Evonik_See…"
type textarea "1003009146"
type textarea "Logward System"
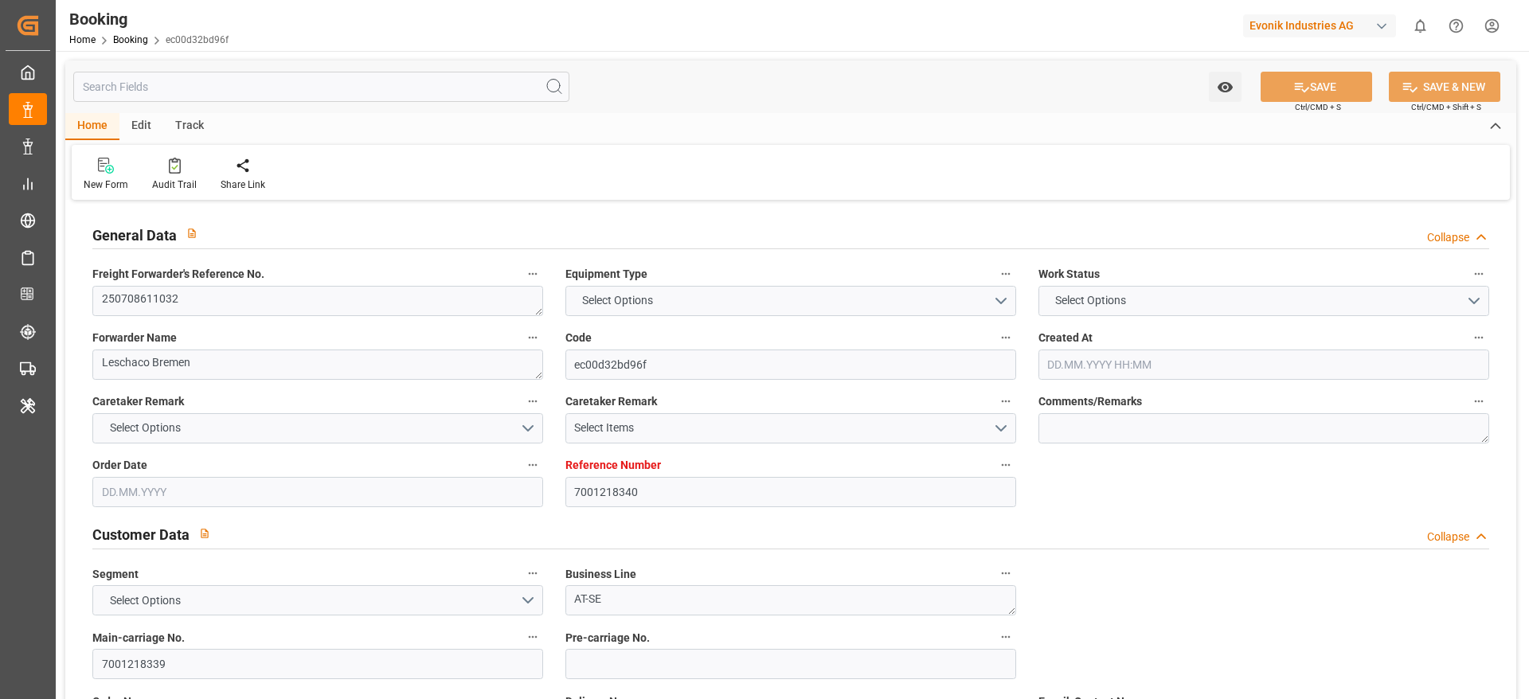
type textarea "businessDivision-businessLine-"
type textarea "IFTSTA"
type textarea "a011t00000LcJC5AAN"
type textarea "Yes"
type input "[GEOGRAPHIC_DATA]"
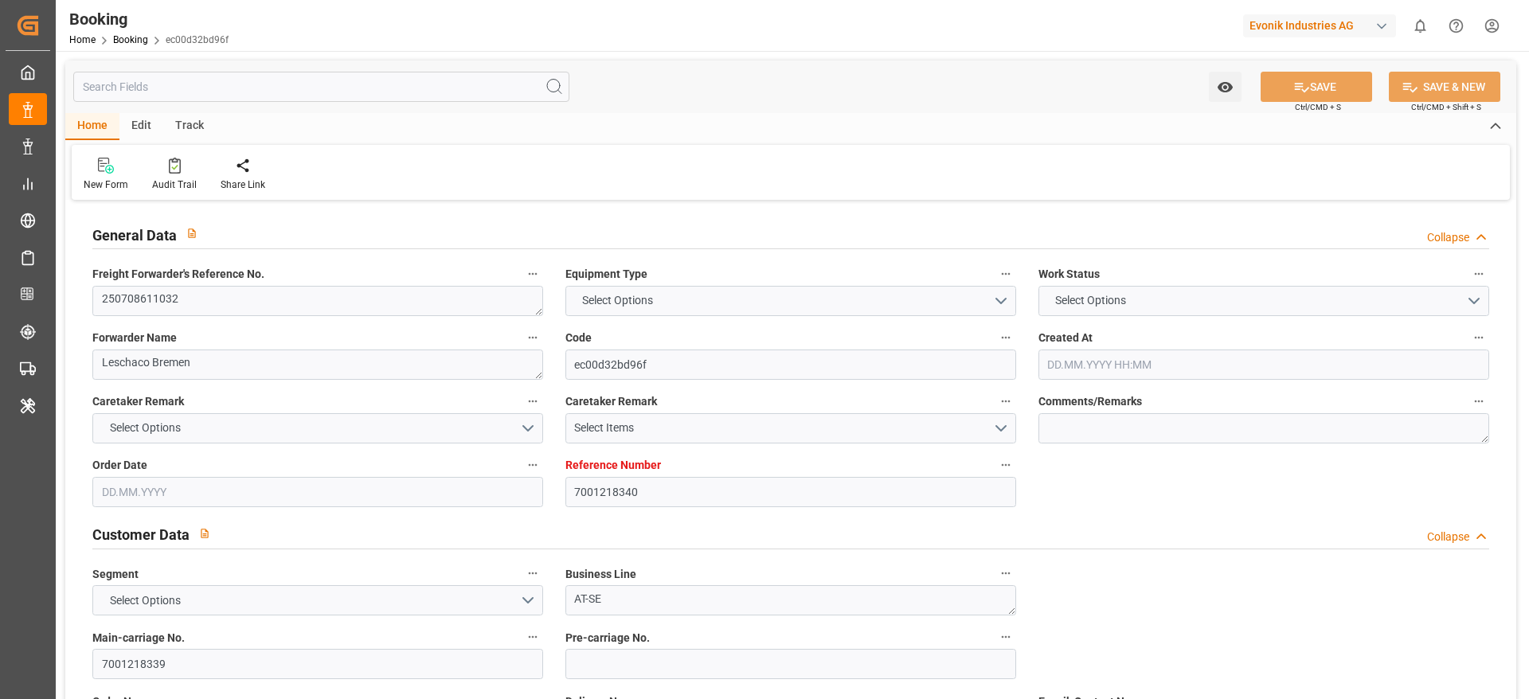
type input "'AQABA"
type input "KOLN"
type input "DE"
type input "TRUCK"
type input "KOLN"
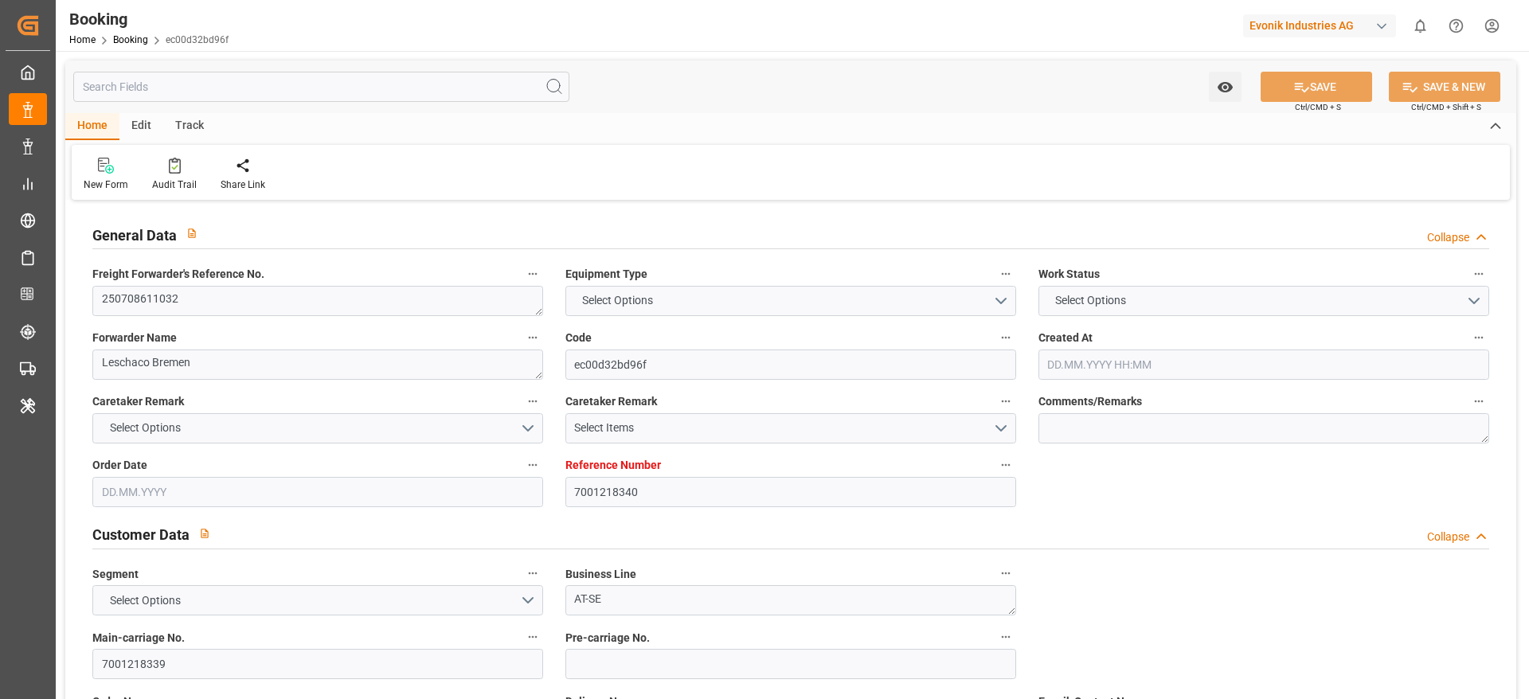
type input "DE"
type input "TRUCK"
type input "532E"
type input "VESSEL"
type input "[PERSON_NAME]"
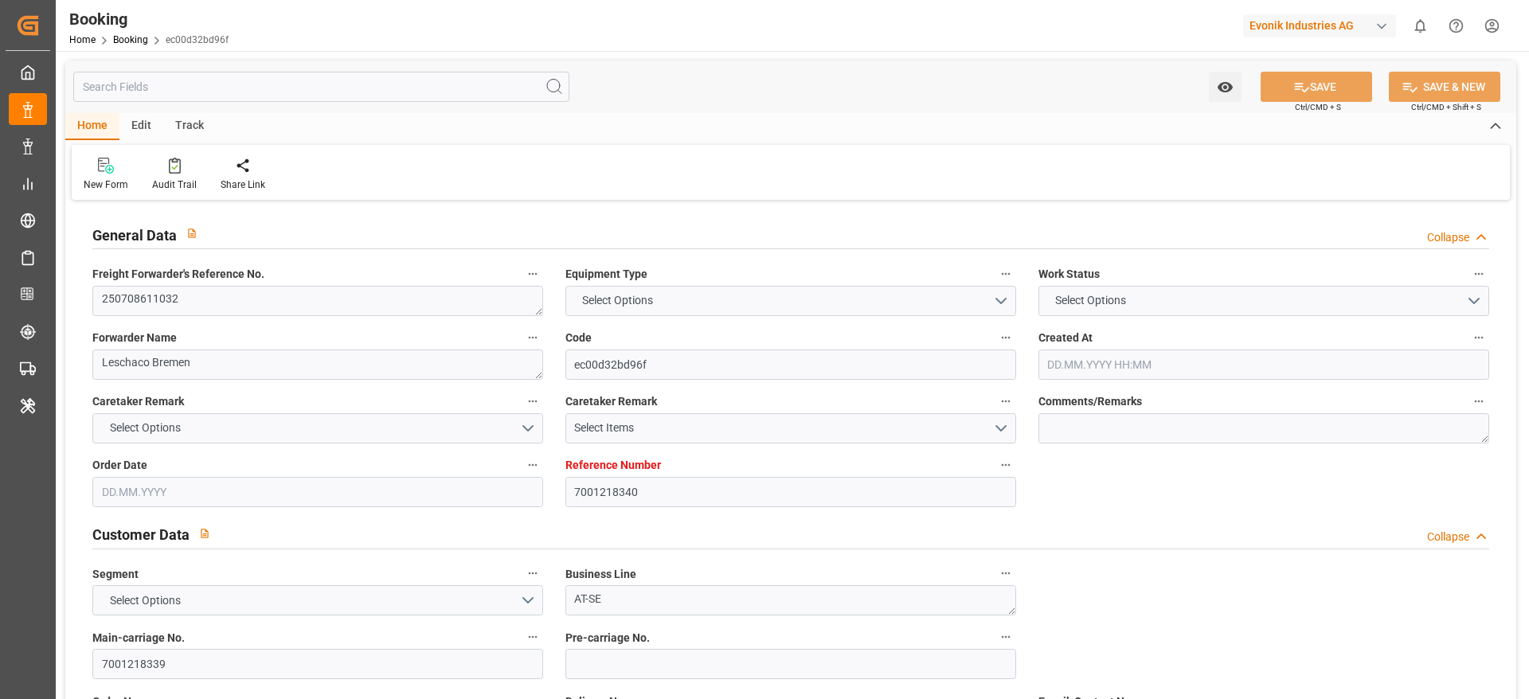
type input "MERVE A"
type input "534E"
type input "535W"
type input "MERVE A"
type input "TRUCK"
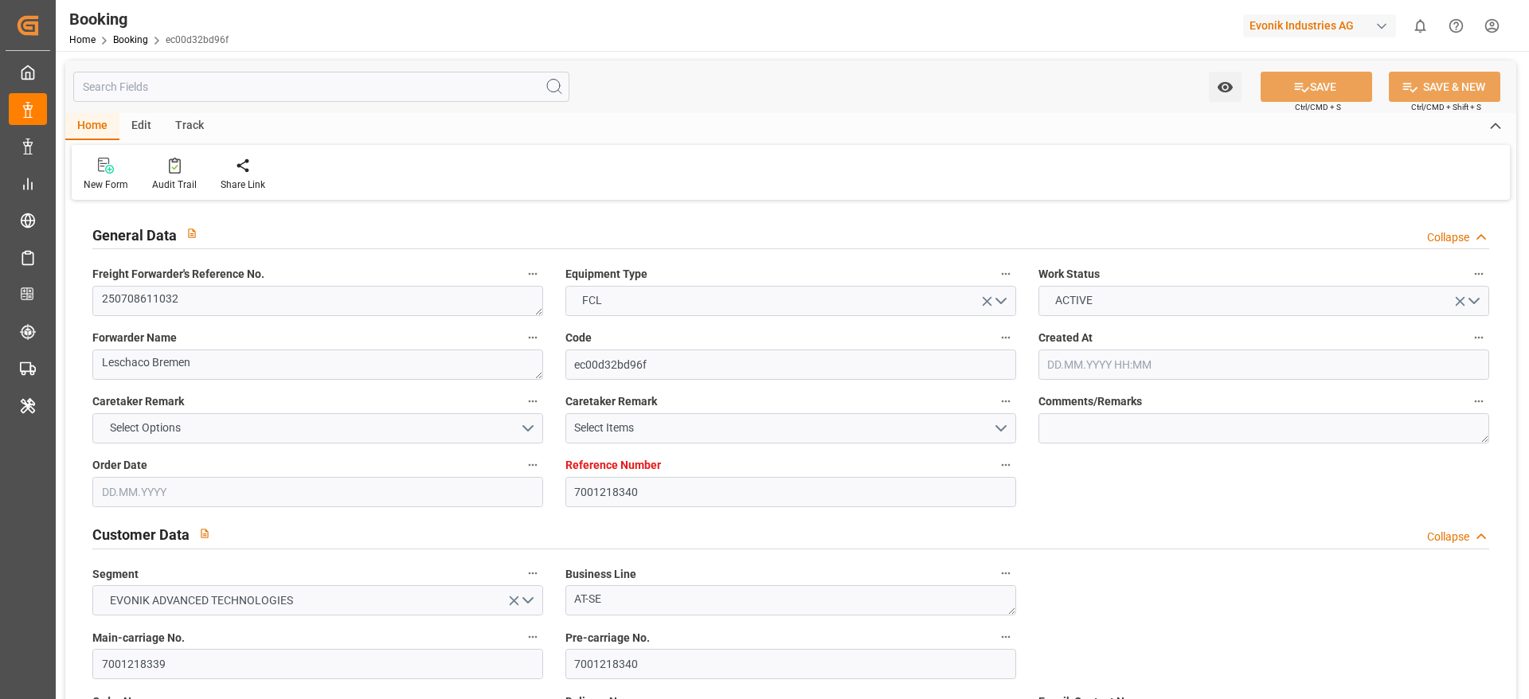
type input "7001218340"
type input "9778791"
type input "Maersk"
type input "Maersk Line AS"
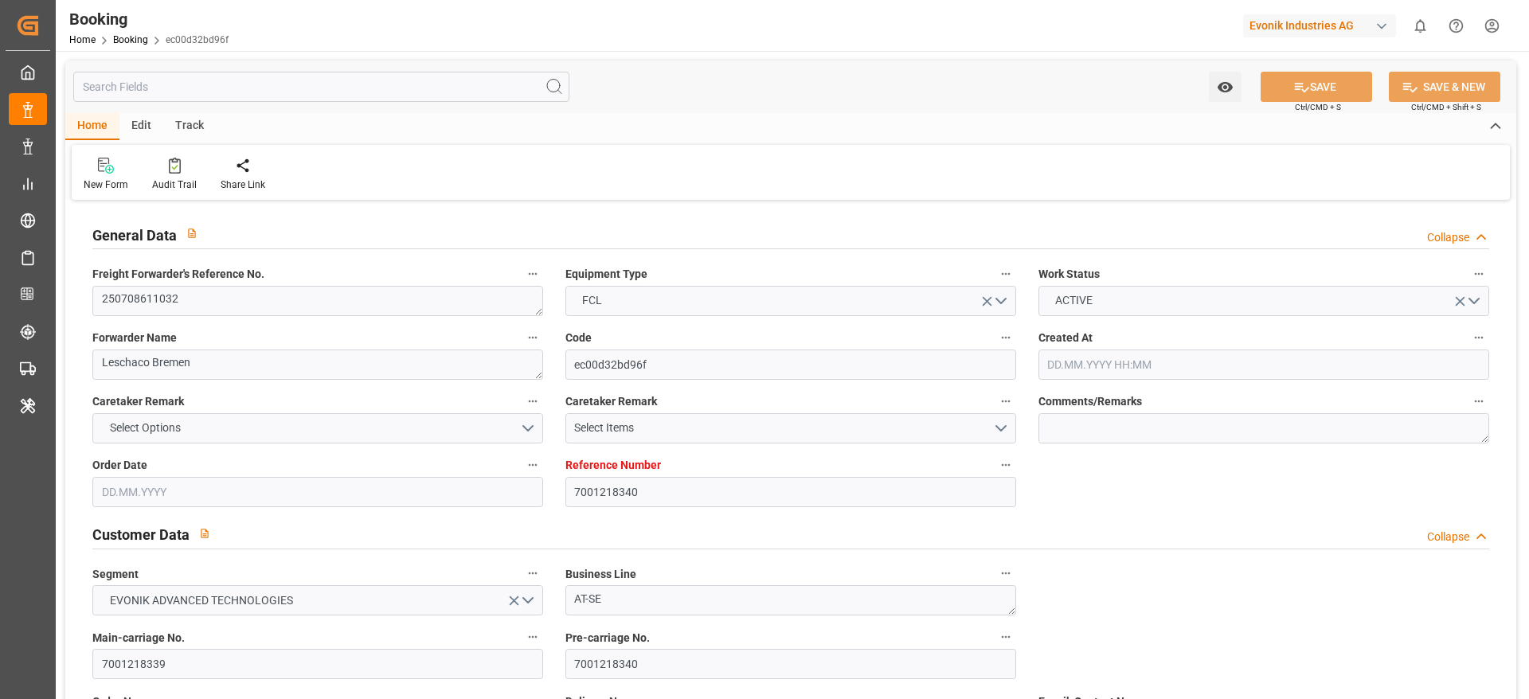
type input "NLRTM"
type input "JOAQJ"
type input "ESALG"
type input "SAJED"
type input "0"
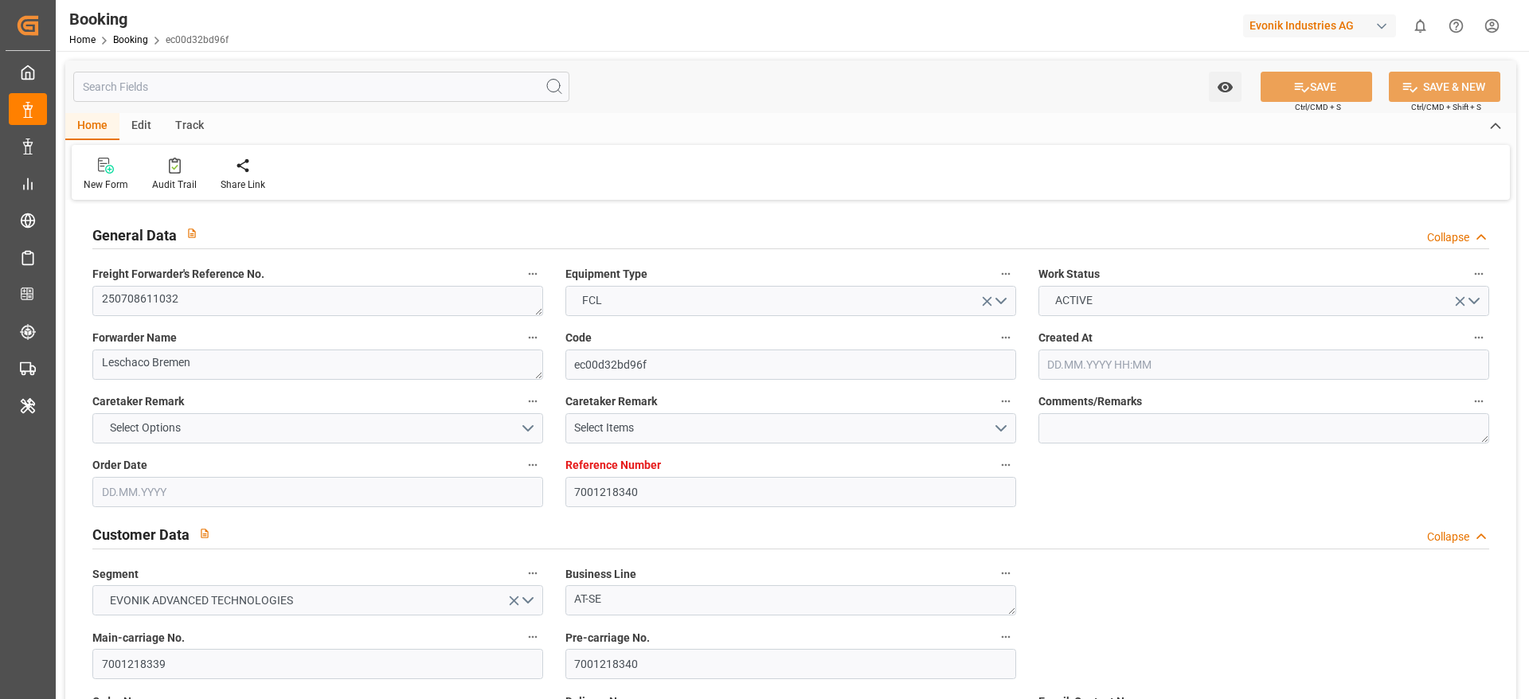
type input "NLRTM"
type input "JOAQB"
type input "9618587"
type input "9389681"
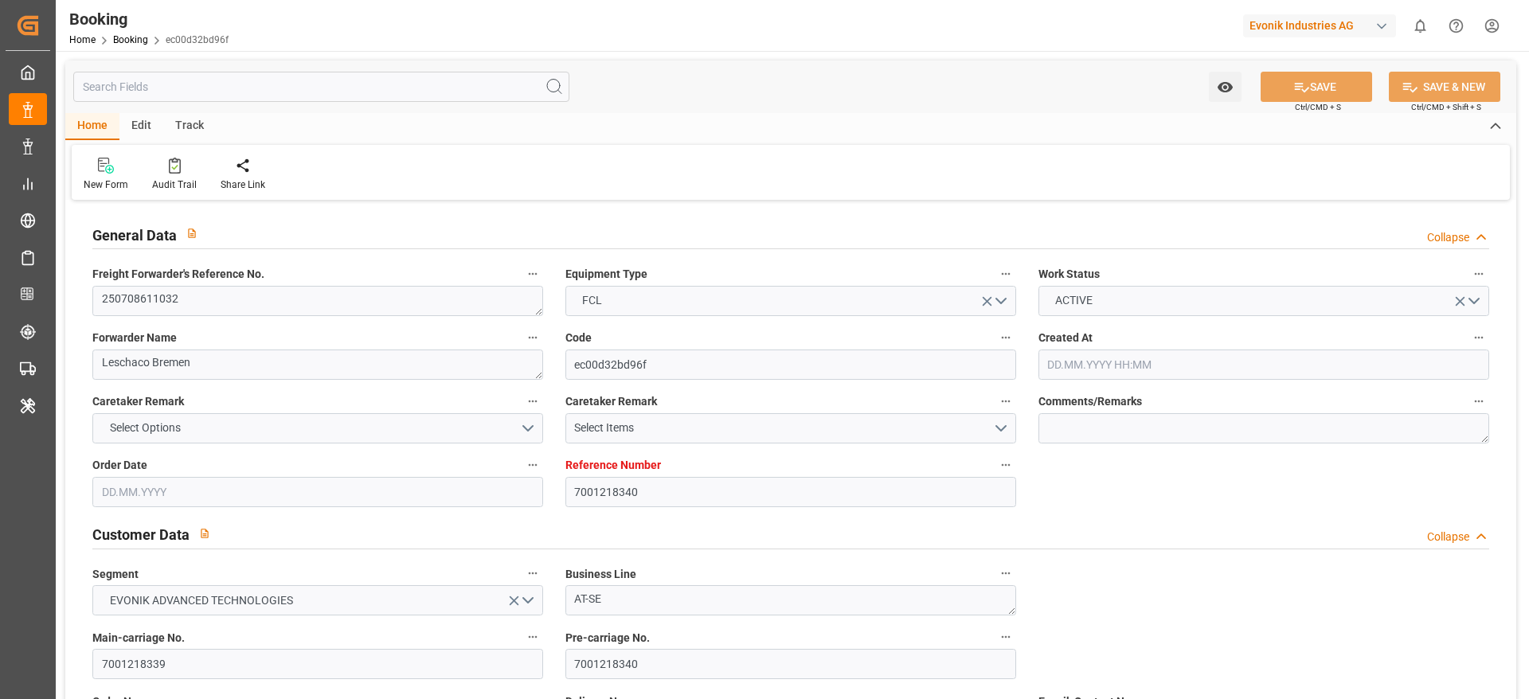
type input "[DATE] 06:02"
type input "[DATE]"
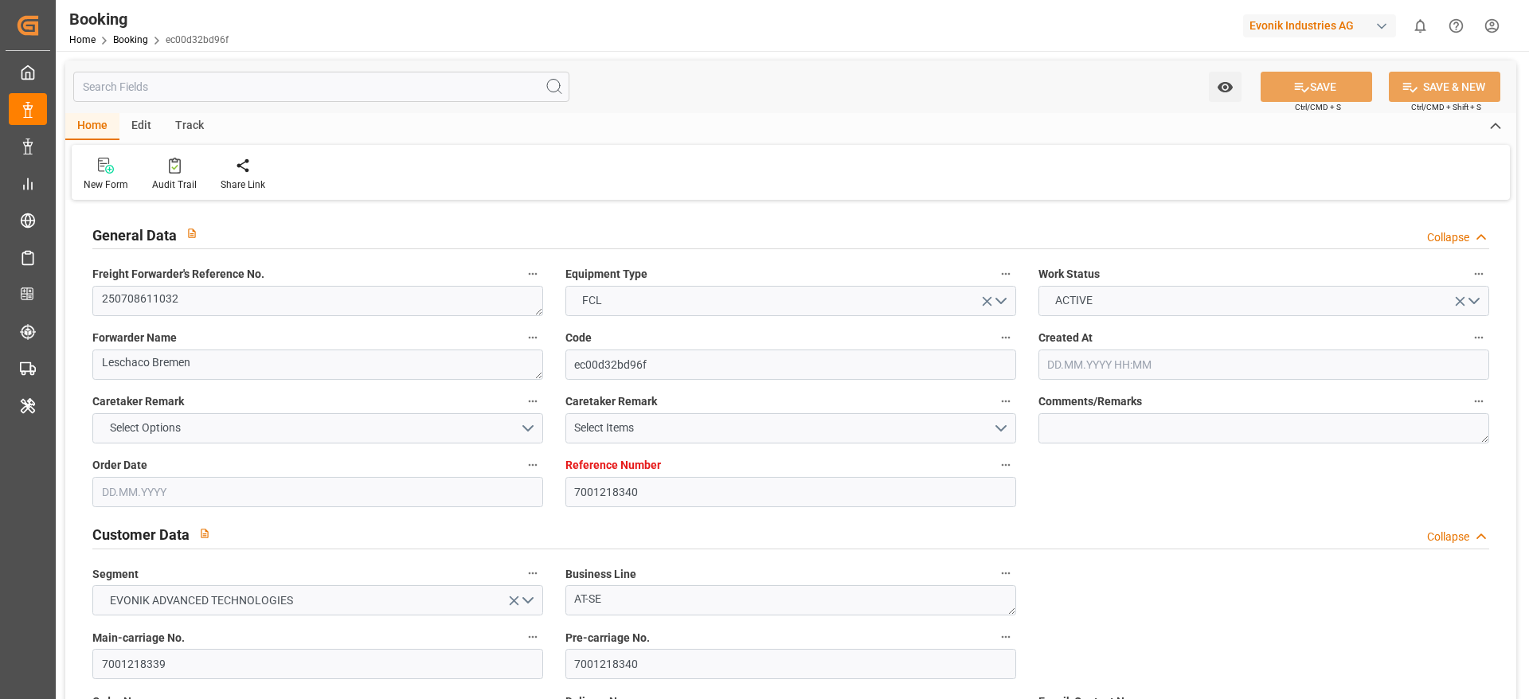
type input "[DATE]"
type input "[DATE] 09:00"
type input "[DATE] 00:00"
type input "[DATE] 09:51"
type input "[DATE] 15:47"
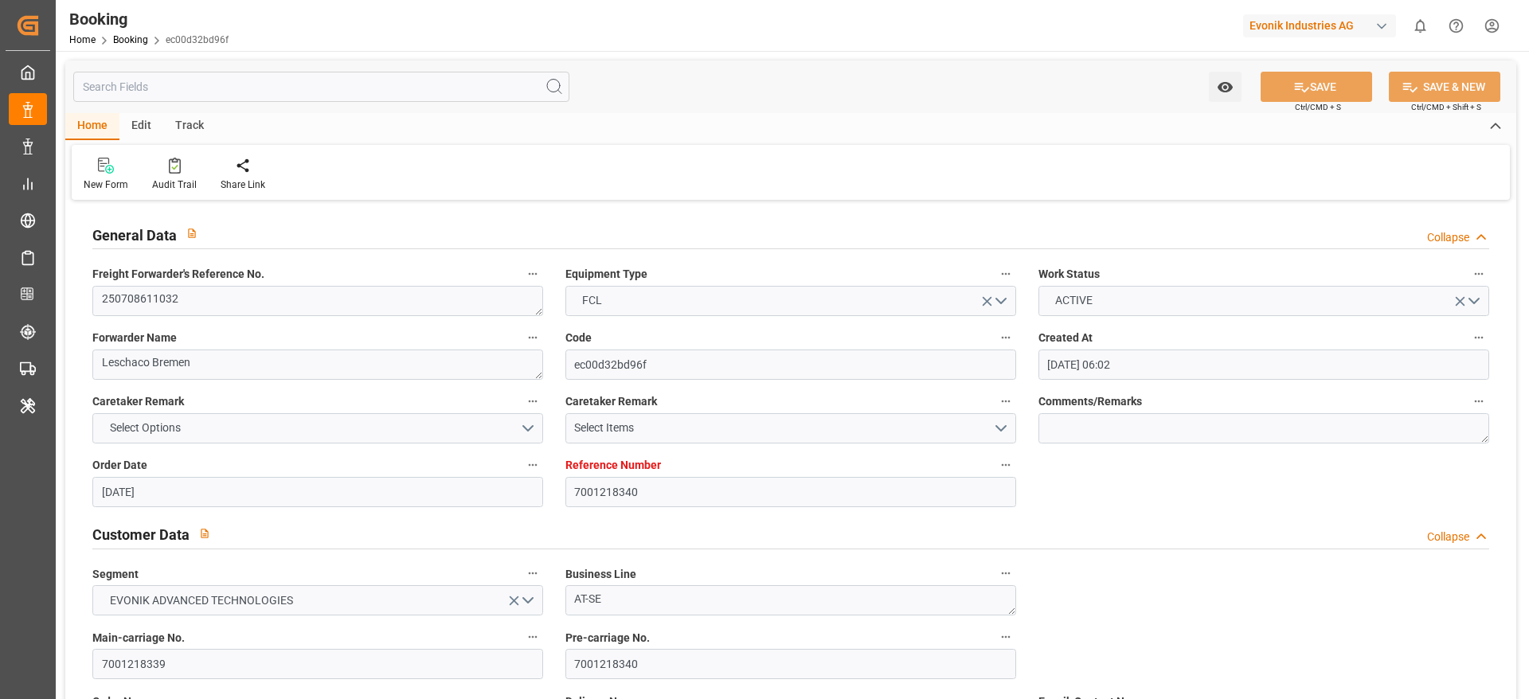
type input "[DATE] 06:27"
type input "[DATE] 00:00"
type input "[DATE] 20:00"
type input "[DATE] 00:00"
type input "[DATE] 19:15"
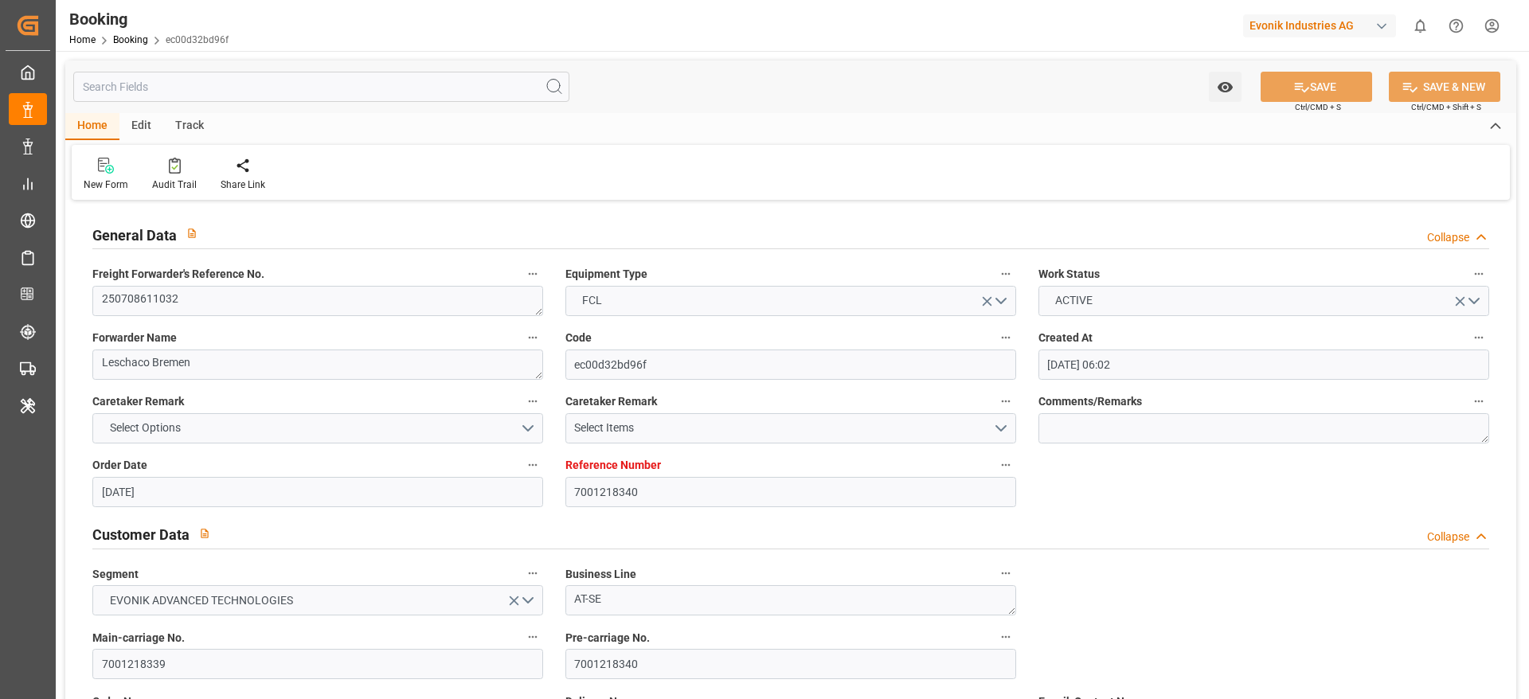
type input "[DATE] 12:00"
type input "[DATE] 00:00"
type input "[DATE] 15:00"
type input "[DATE] 00:00"
type input "[DATE] 21:16"
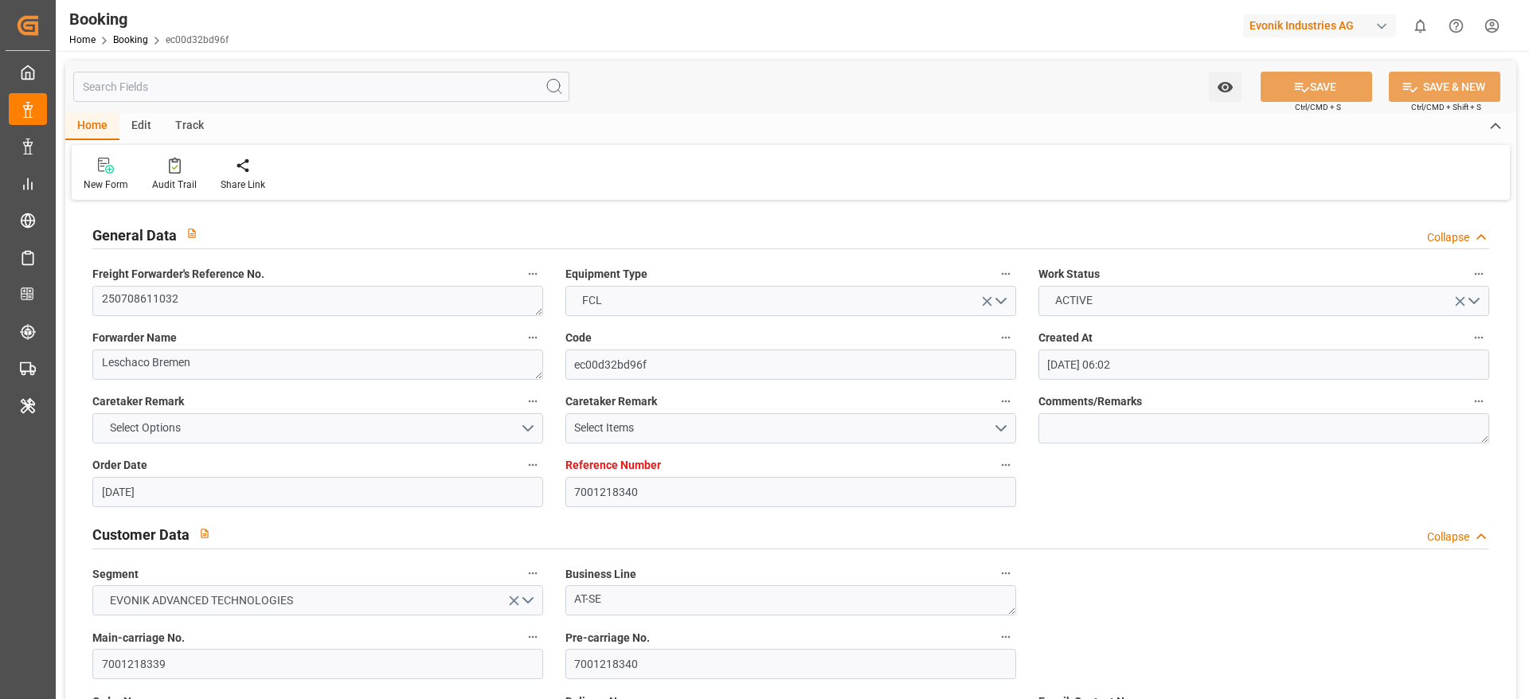
type input "[DATE] 00:00"
type input "[DATE]"
type input "[DATE] 07:42"
type input "[DATE]"
type input "[DATE] 15:13"
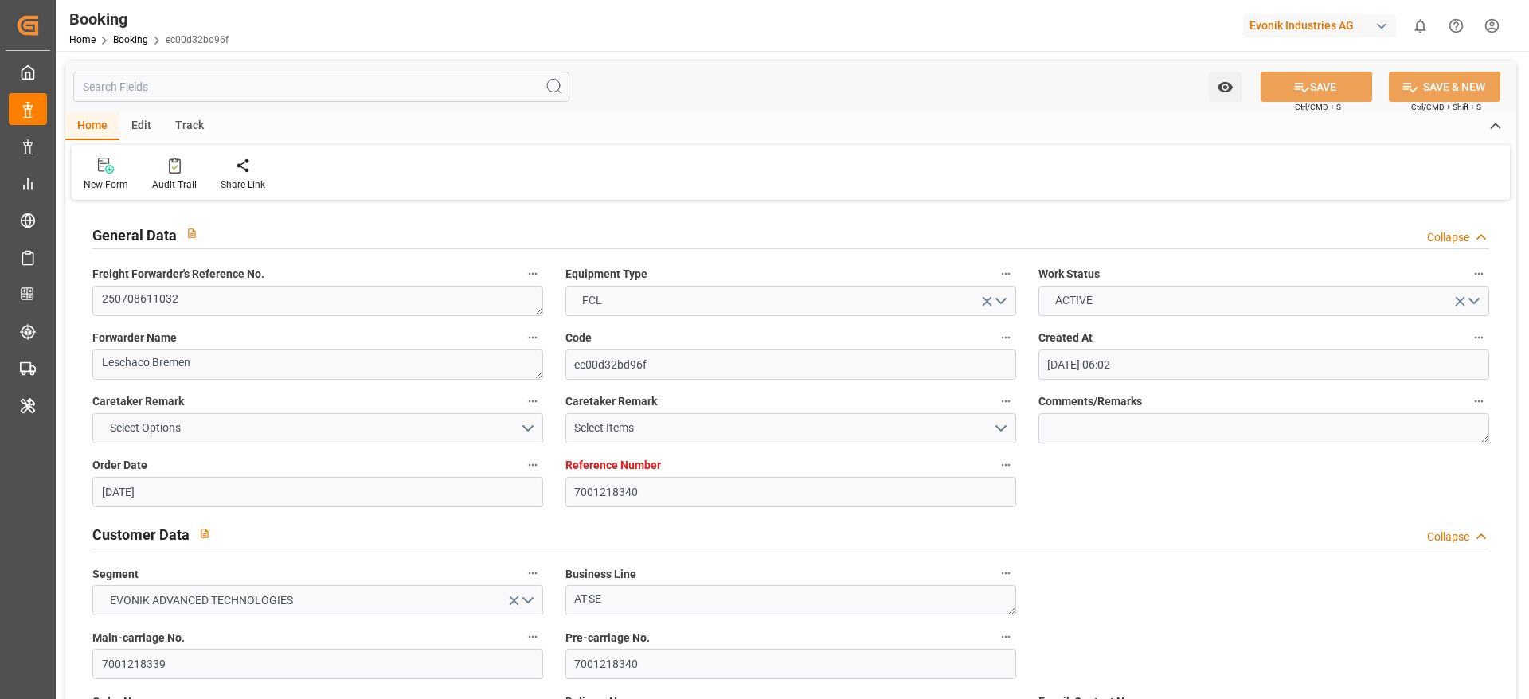
type input "[DATE] 15:00"
type input "[DATE] 19:00"
type input "[DATE] 15:00"
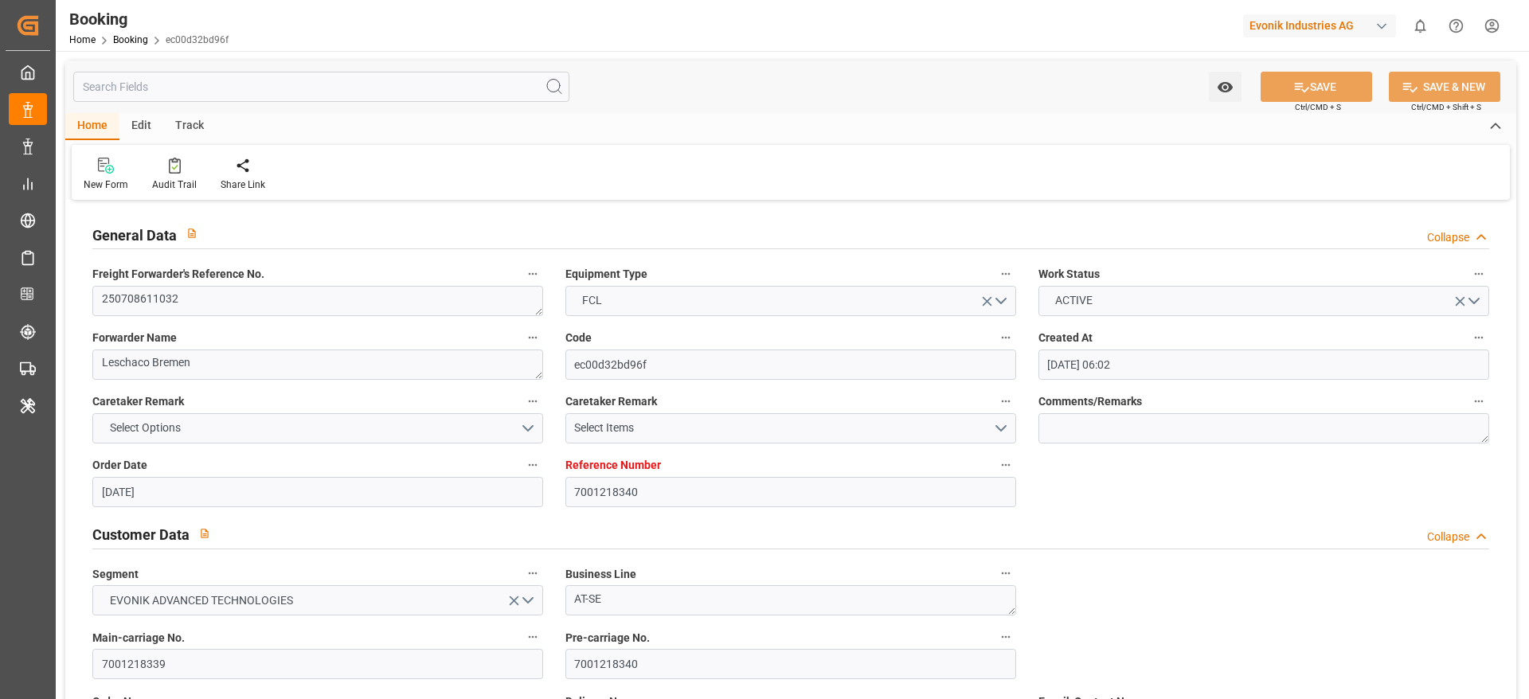
type input "[DATE] 15:00"
type input "[DATE] 06:02"
type input "[DATE] 09:00"
type input "[DATE] 11:09"
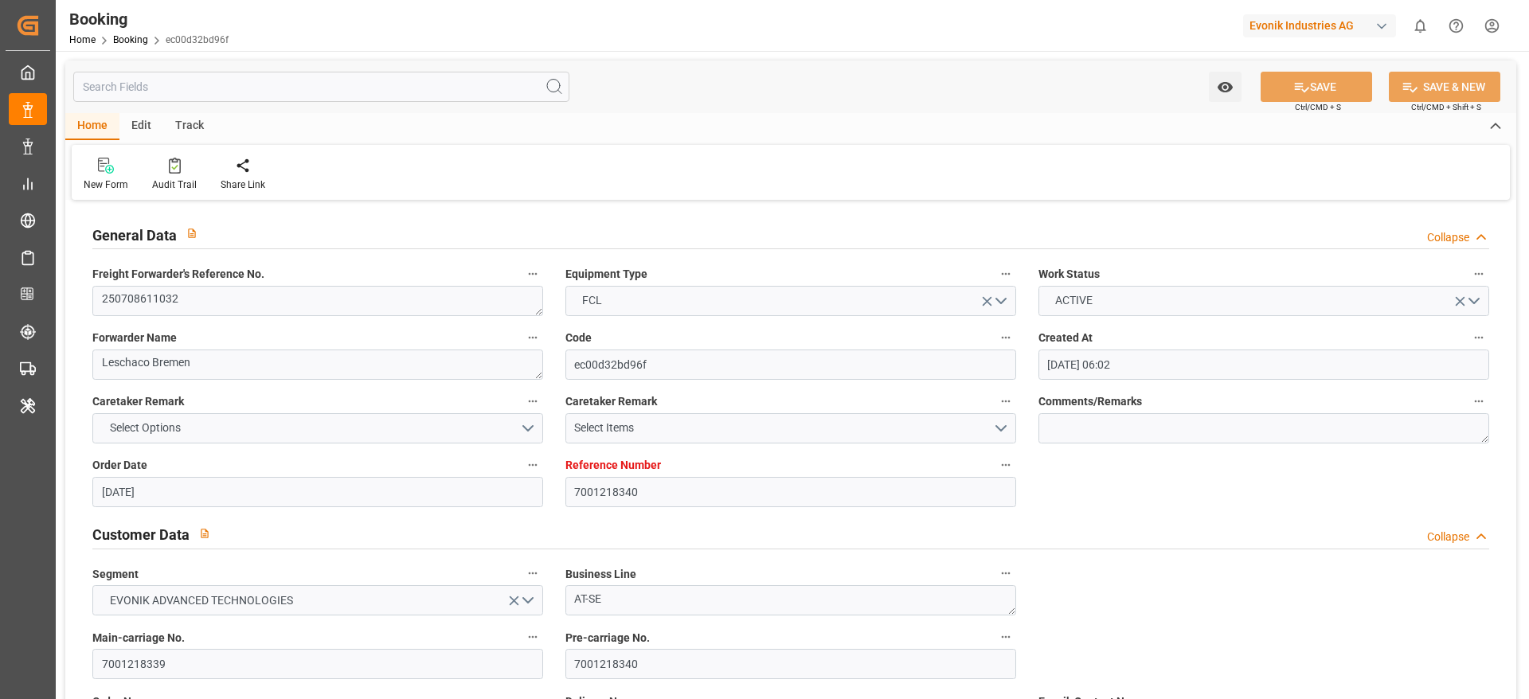
type input "[DATE] 20:00"
type input "[DATE] 18:44"
type input "[DATE] 05:58"
type input "[DATE] 20:35"
type input "[DATE] 12:00"
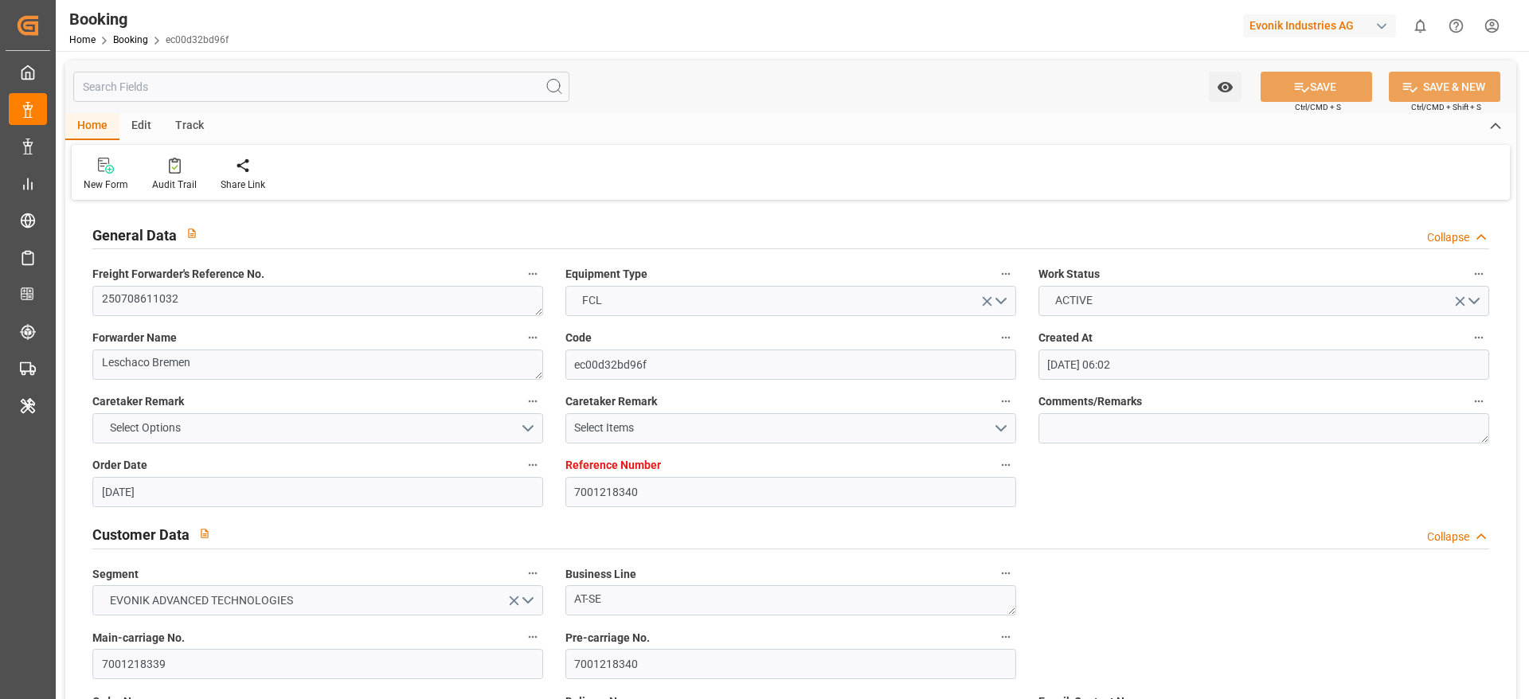
type input "[DATE] 15:00"
type input "[DATE] 01:19"
type input "[DATE] 21:16"
type input "[DATE] 06:27"
type input "[DATE] 12:39"
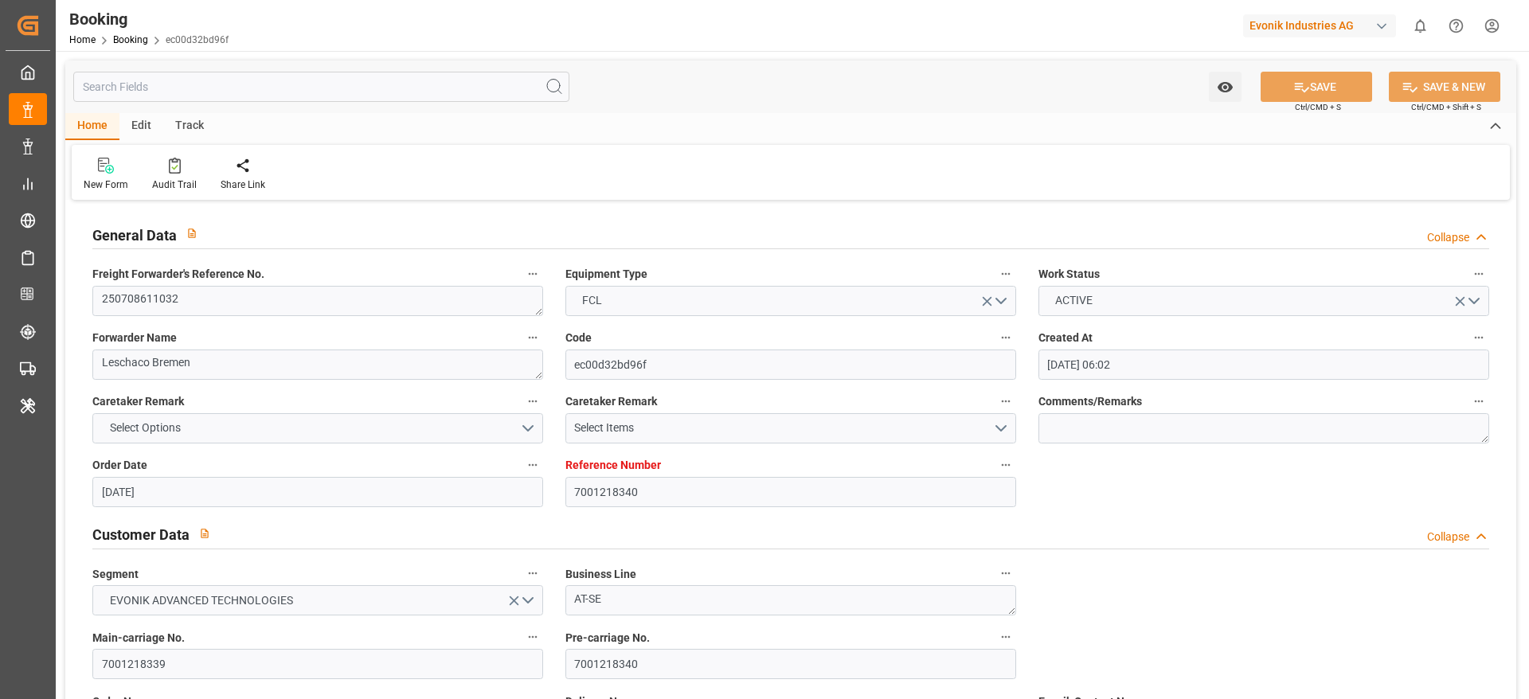
type input "[DATE] 12:39"
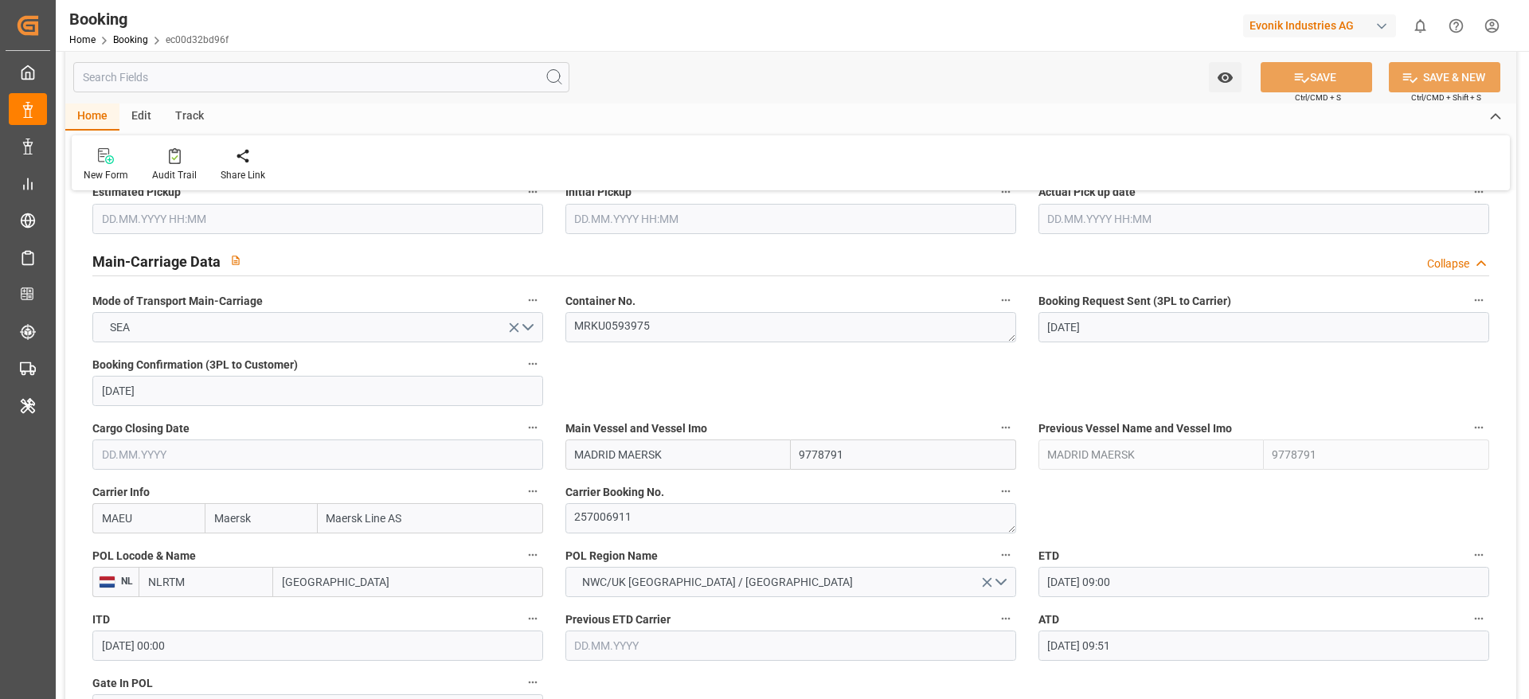
scroll to position [956, 0]
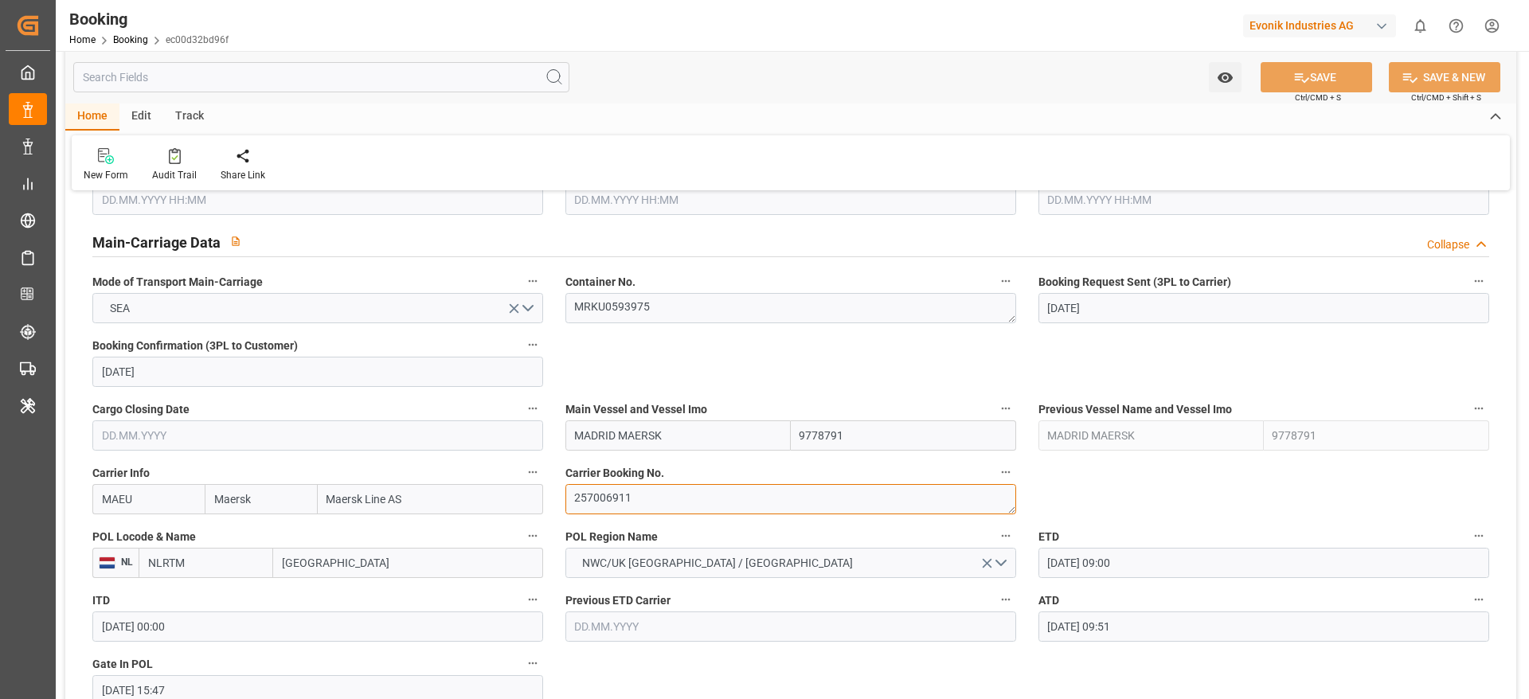
click at [683, 504] on textarea "257006911" at bounding box center [791, 499] width 451 height 30
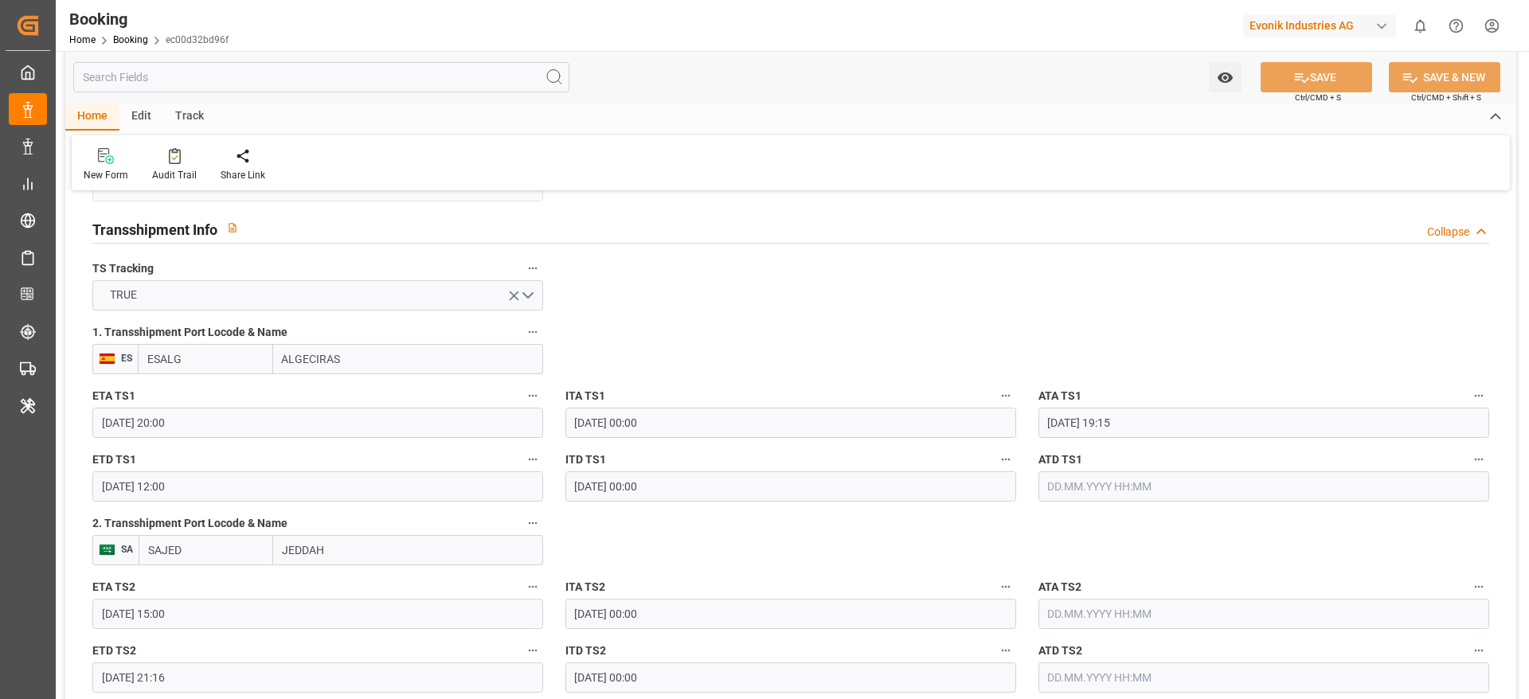
scroll to position [1673, 0]
